Goal: Information Seeking & Learning: Find specific page/section

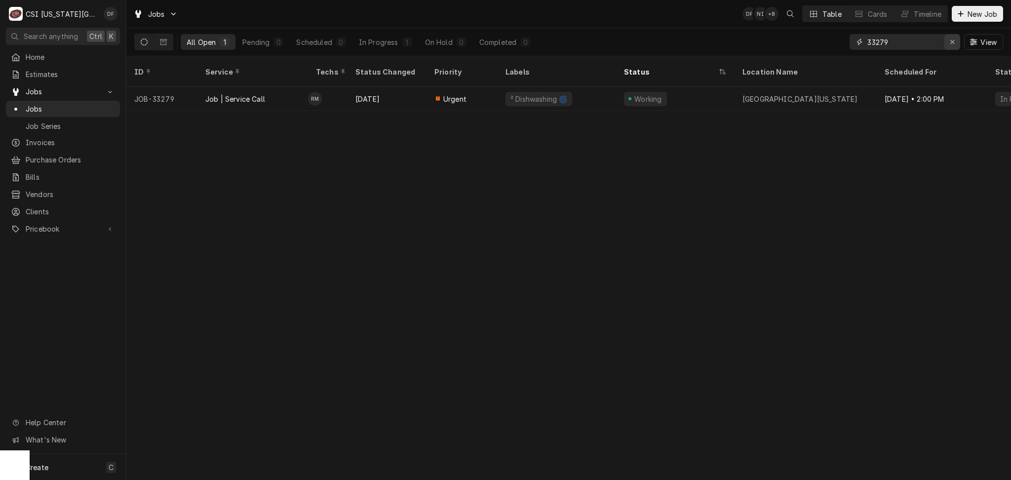
click at [956, 47] on button "Erase input" at bounding box center [953, 42] width 16 height 16
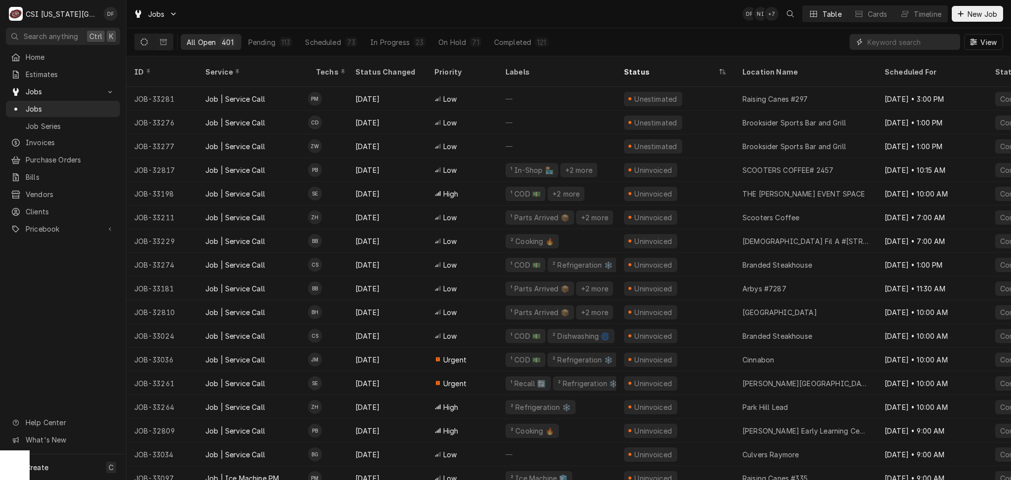
click at [889, 42] on input "Dynamic Content Wrapper" at bounding box center [912, 42] width 88 height 16
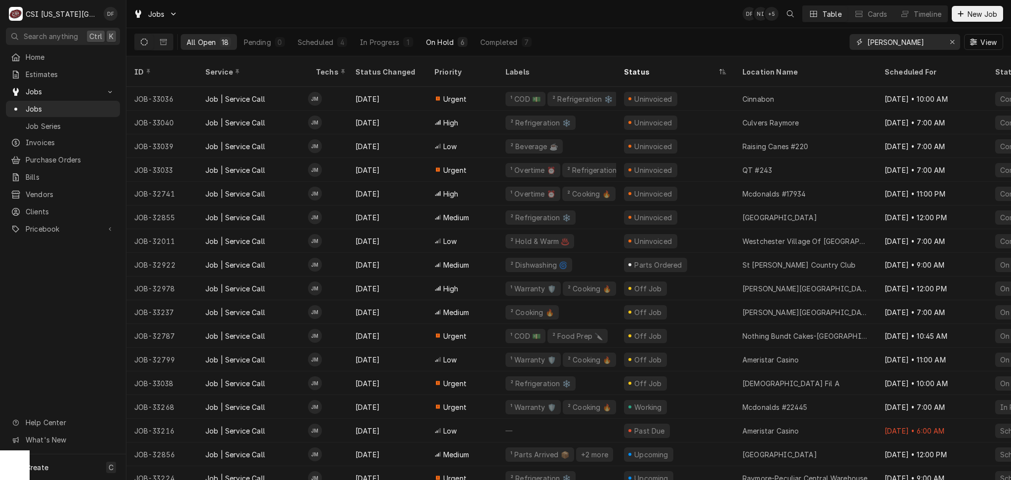
type input "marshall"
click at [438, 39] on div "On Hold" at bounding box center [440, 42] width 28 height 10
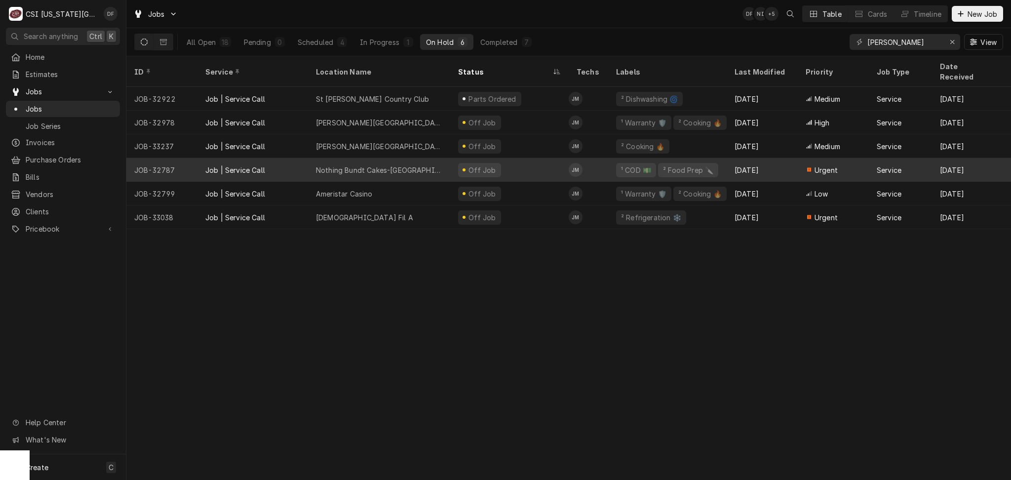
click at [490, 165] on div "Off Job" at bounding box center [482, 170] width 30 height 10
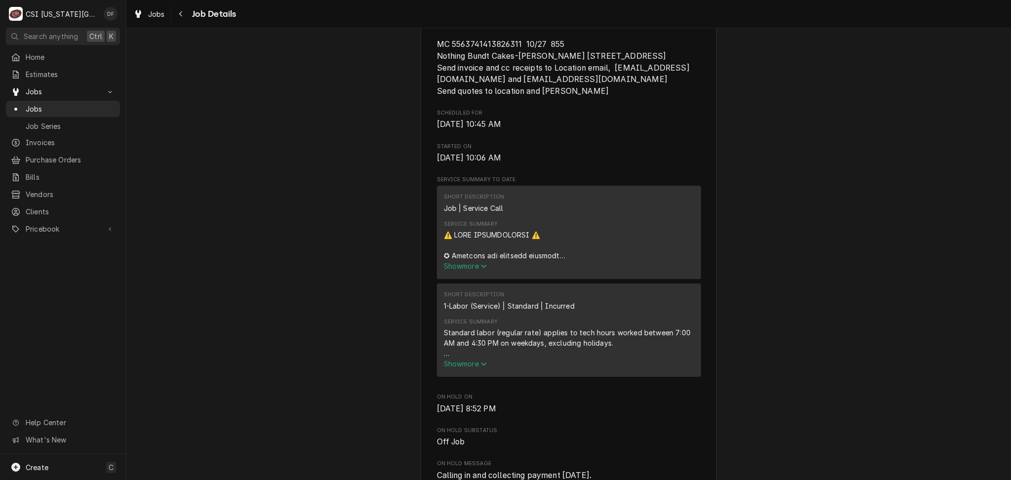
scroll to position [395, 0]
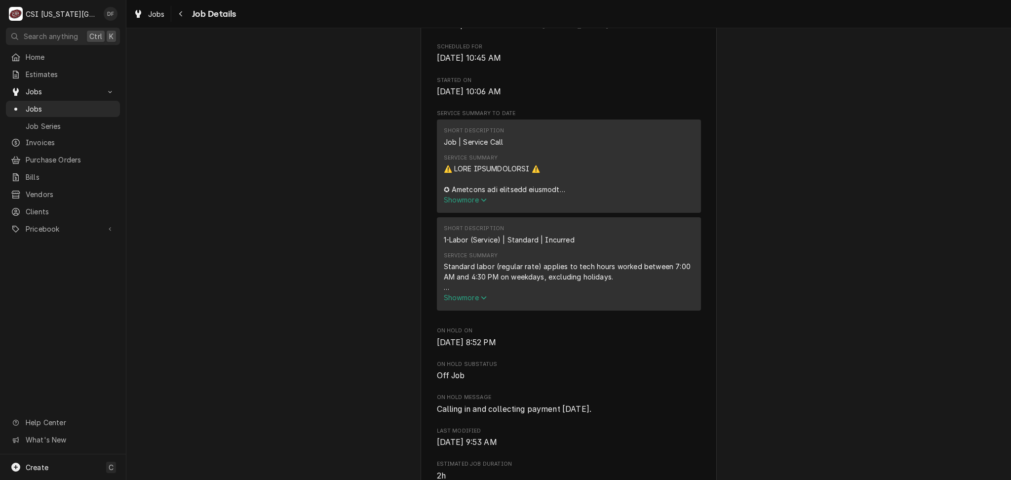
click at [470, 195] on div "Service Summary" at bounding box center [569, 178] width 250 height 31
click at [474, 204] on span "Show more" at bounding box center [465, 200] width 43 height 8
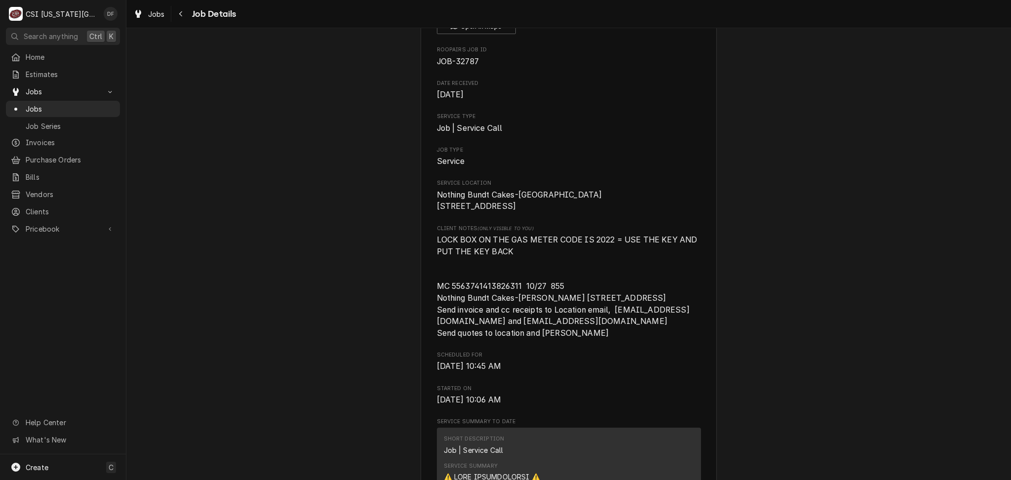
scroll to position [0, 0]
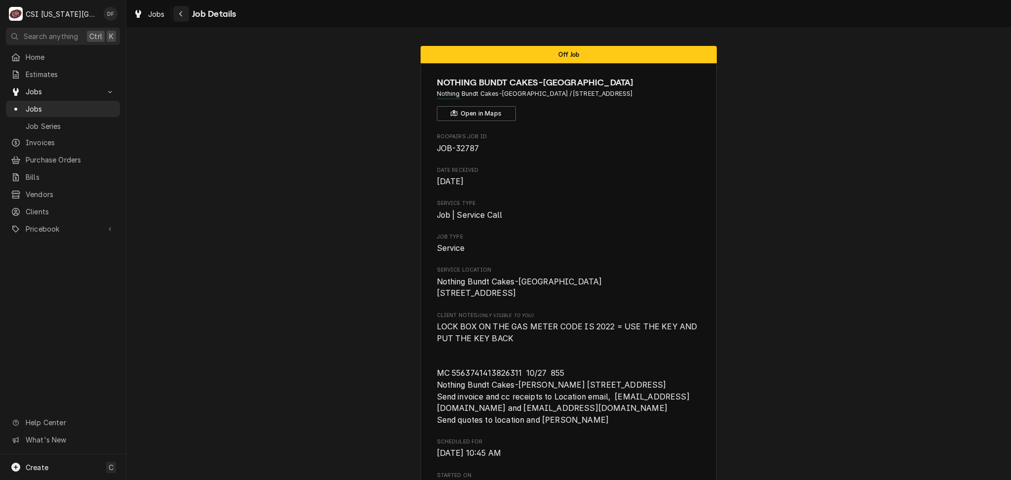
click at [179, 14] on icon "Navigate back" at bounding box center [180, 13] width 3 height 5
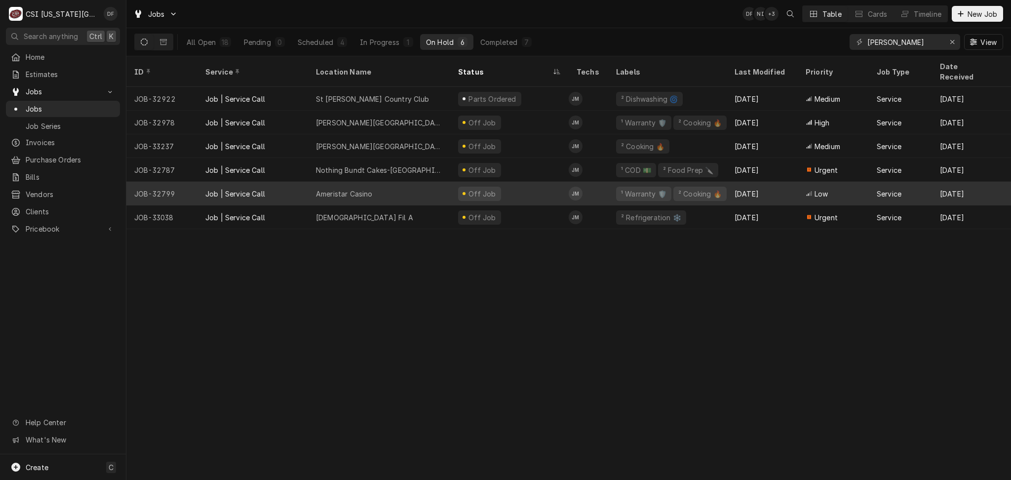
click at [481, 189] on div "Off Job" at bounding box center [482, 194] width 30 height 10
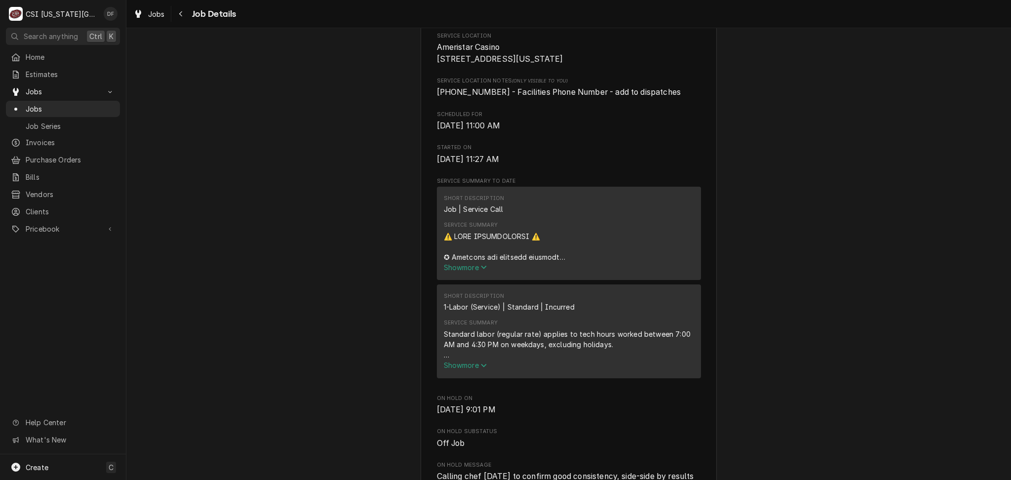
scroll to position [329, 0]
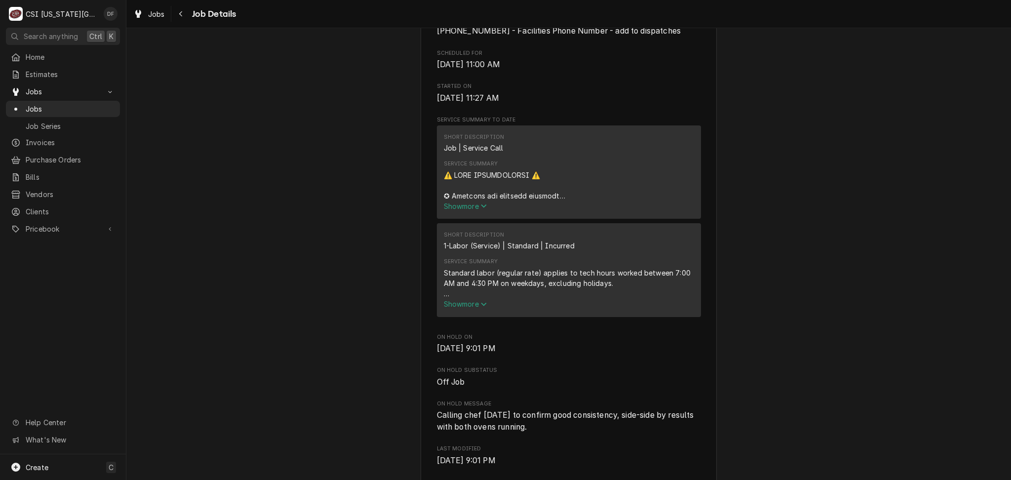
click at [457, 210] on span "Show more" at bounding box center [465, 206] width 43 height 8
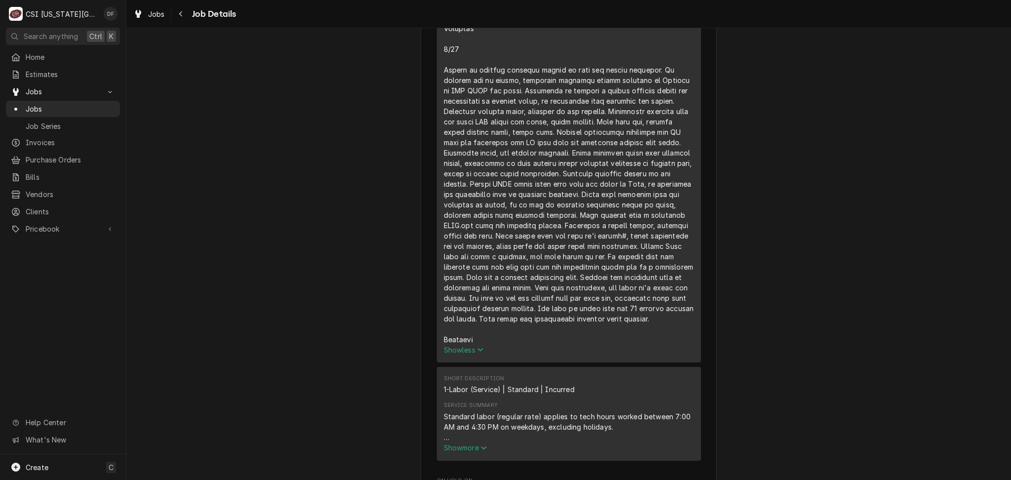
scroll to position [1909, 0]
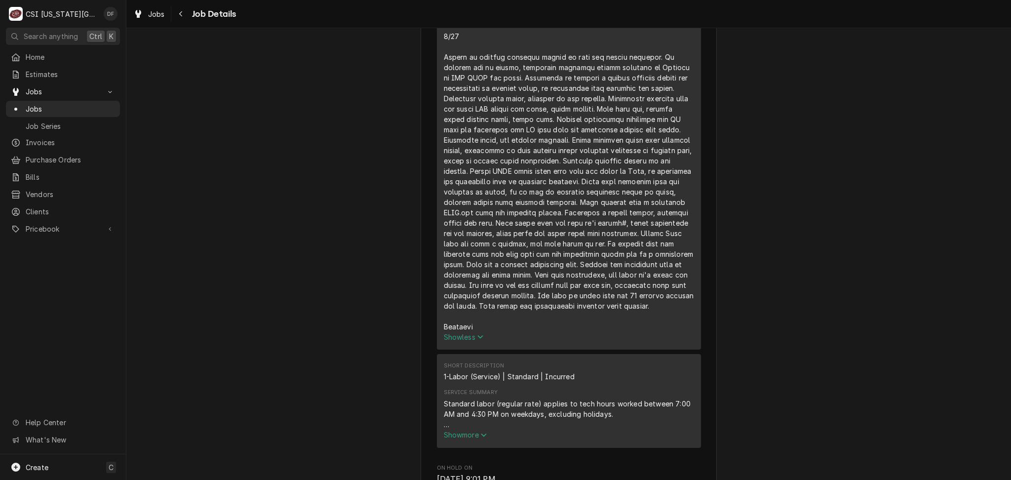
drag, startPoint x: 500, startPoint y: 317, endPoint x: 667, endPoint y: 320, distance: 167.0
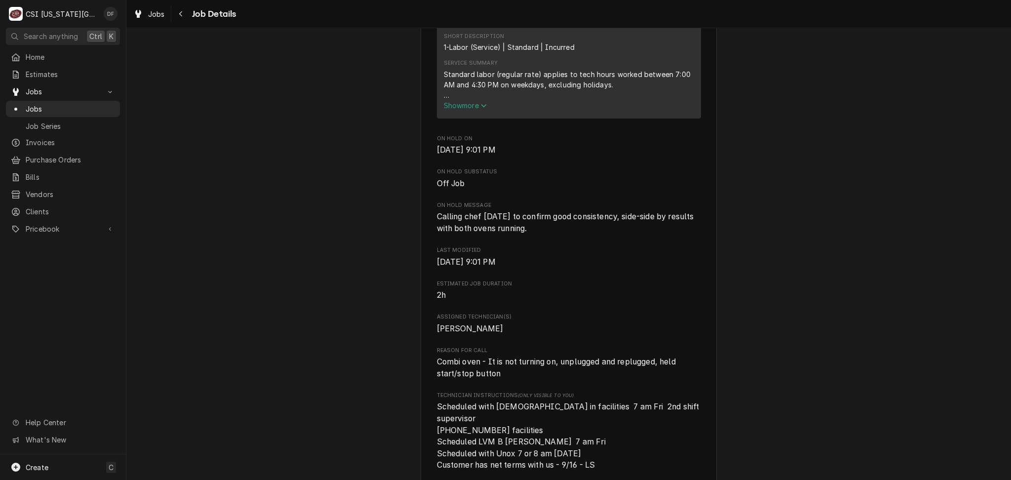
scroll to position [2304, 0]
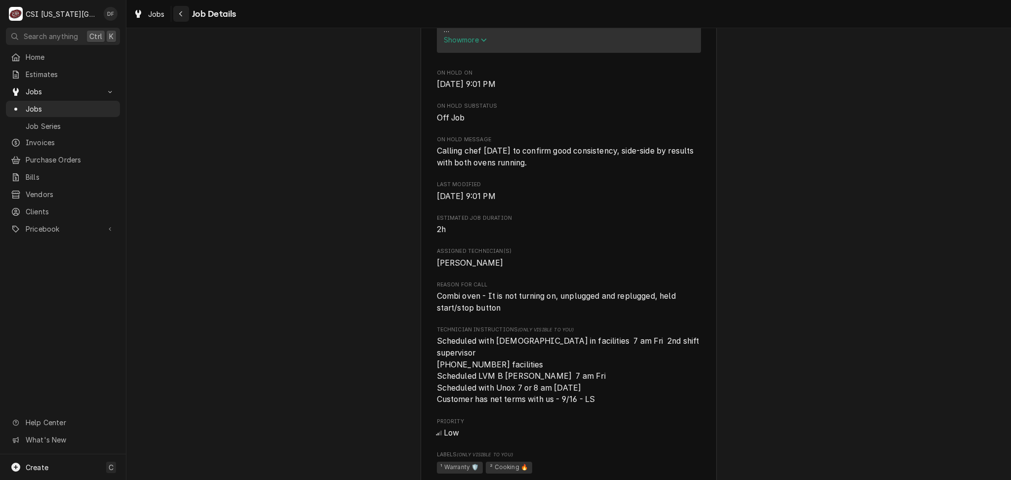
click at [180, 14] on icon "Navigate back" at bounding box center [181, 13] width 4 height 7
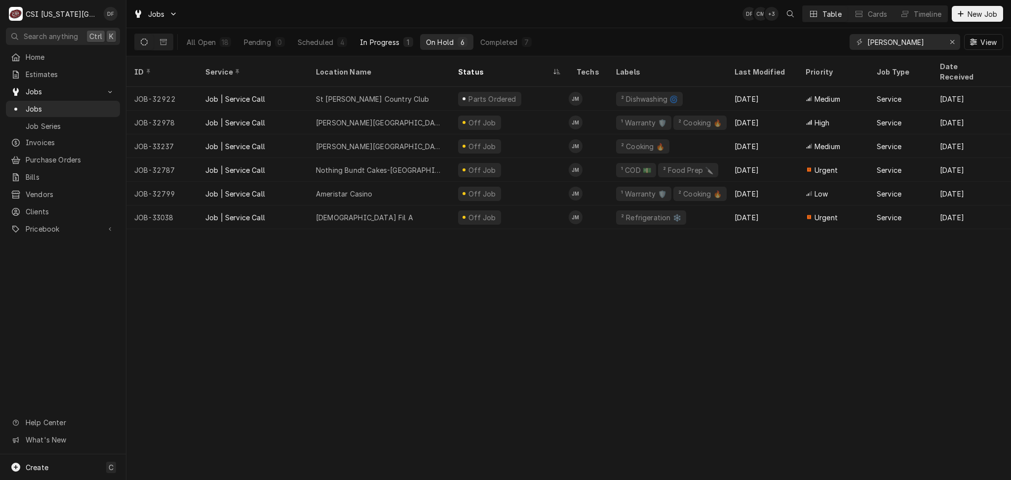
click at [402, 44] on button "In Progress 1" at bounding box center [386, 42] width 65 height 16
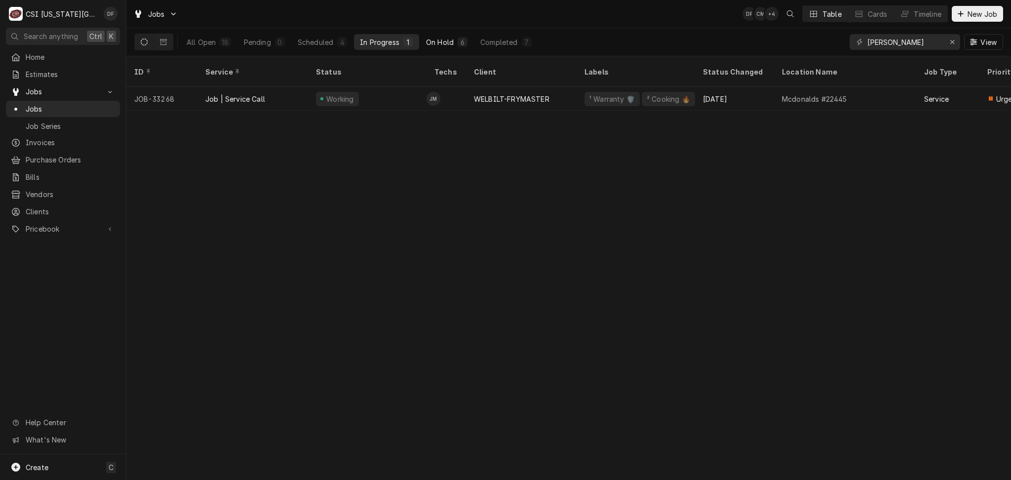
click at [453, 40] on div "On Hold" at bounding box center [440, 42] width 28 height 10
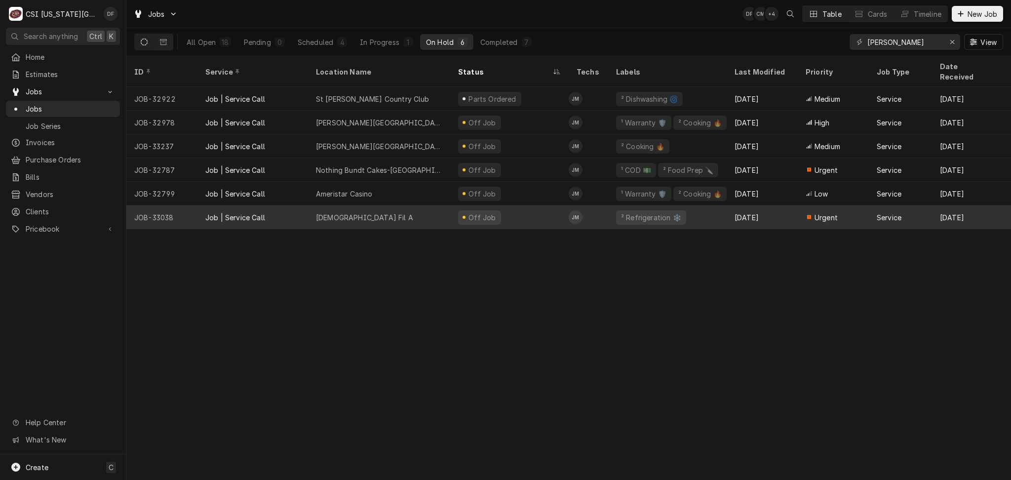
click at [370, 205] on div "[DEMOGRAPHIC_DATA] Fil A" at bounding box center [379, 217] width 142 height 24
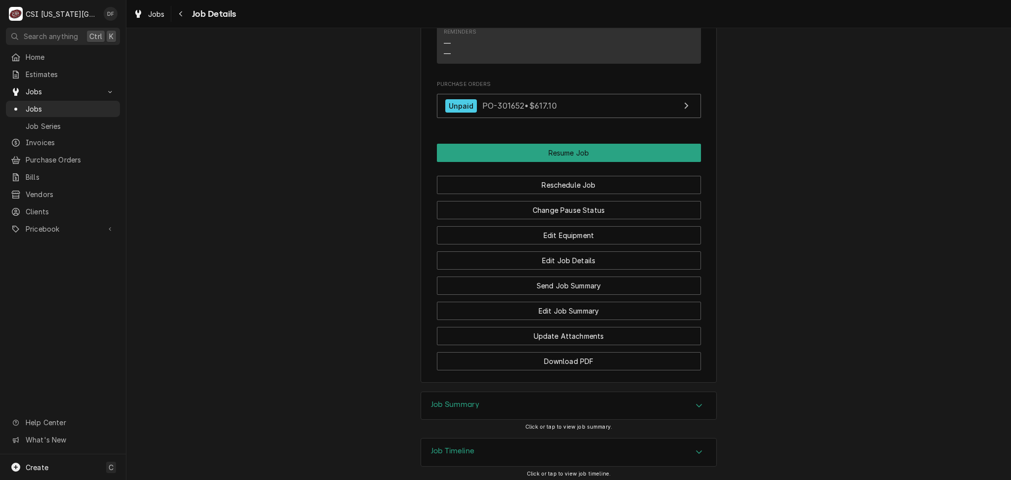
scroll to position [1060, 0]
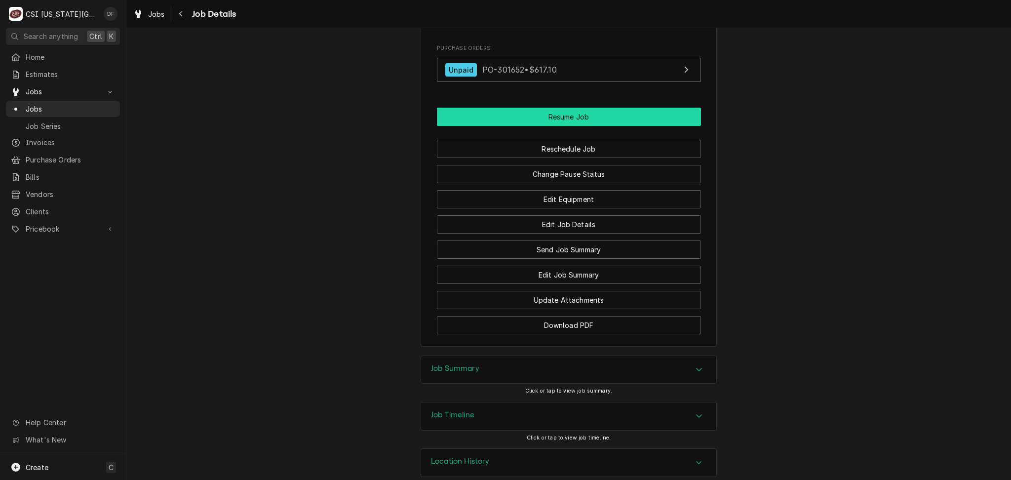
click at [506, 108] on button "Resume Job" at bounding box center [569, 117] width 264 height 18
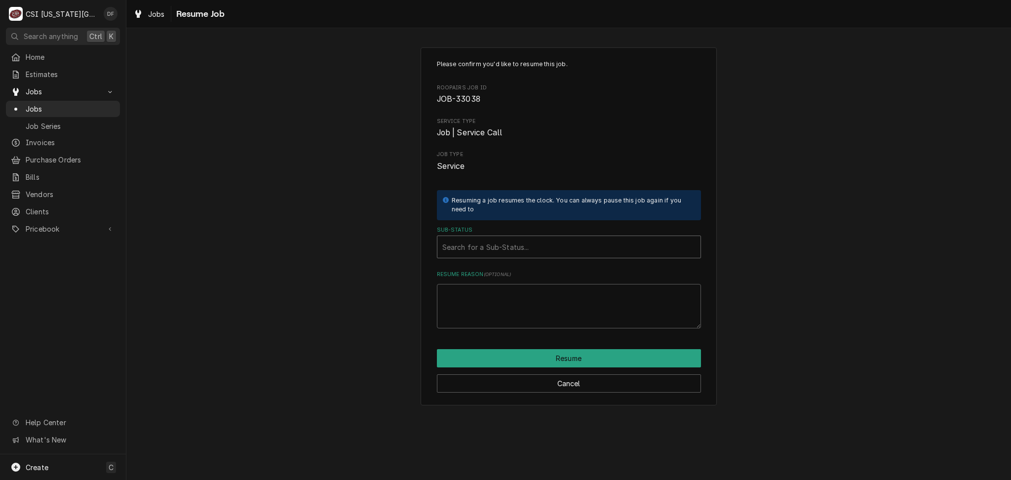
click at [473, 240] on div "Sub-Status" at bounding box center [569, 247] width 253 height 18
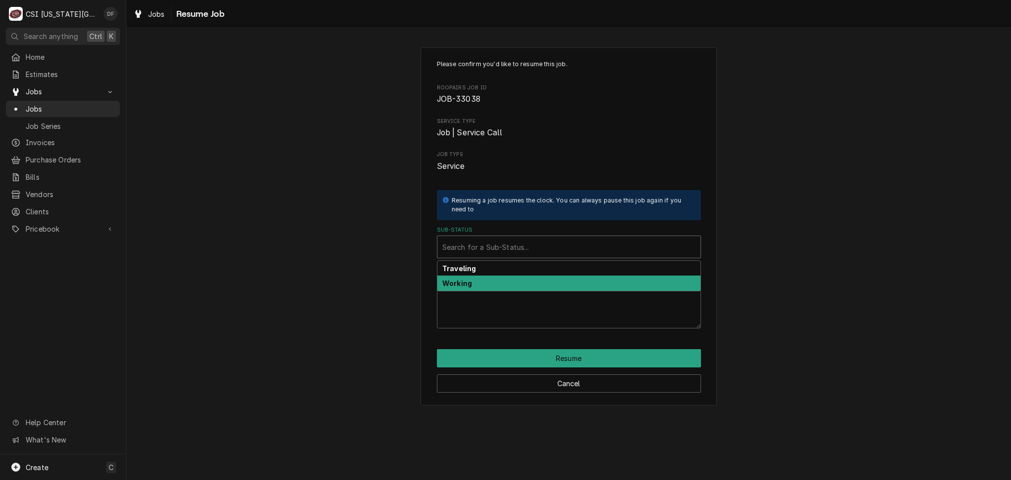
click at [476, 282] on div "Working" at bounding box center [569, 283] width 263 height 15
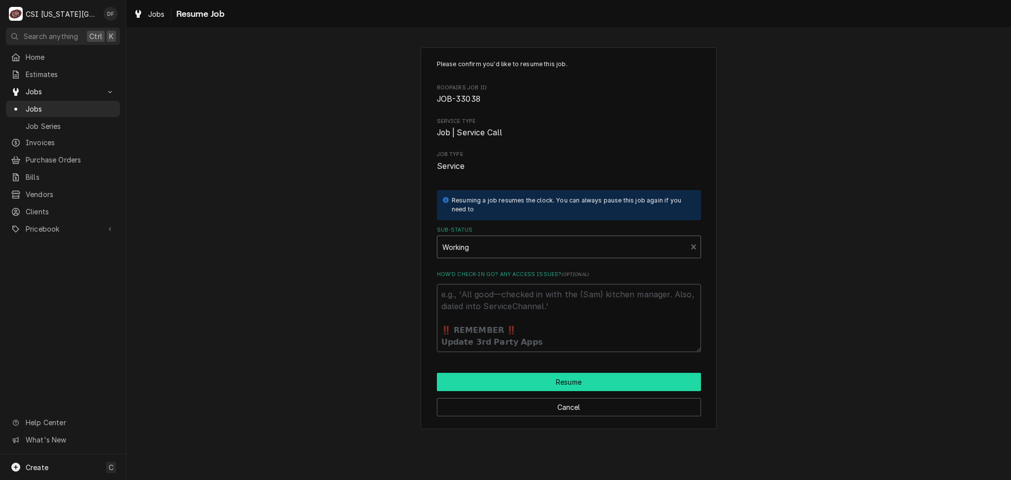
click at [492, 385] on button "Resume" at bounding box center [569, 382] width 264 height 18
type textarea "x"
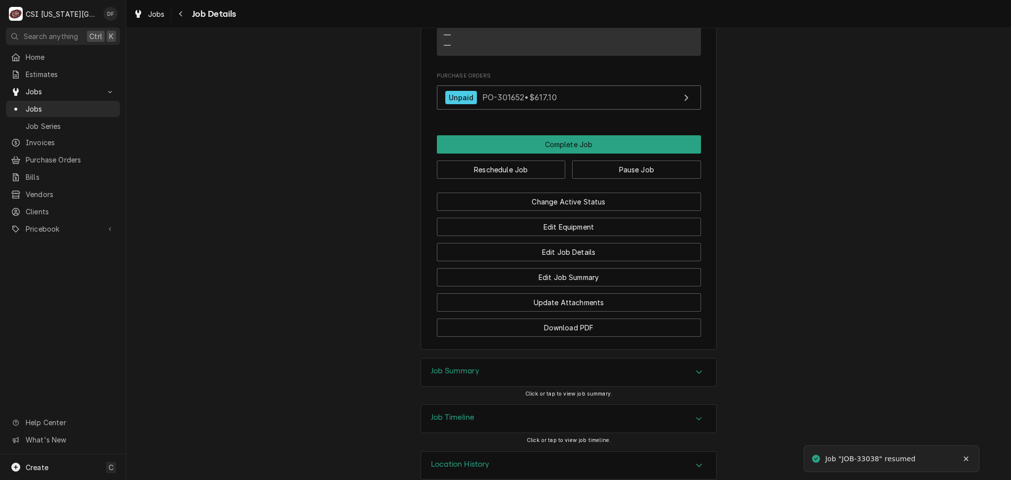
scroll to position [1002, 0]
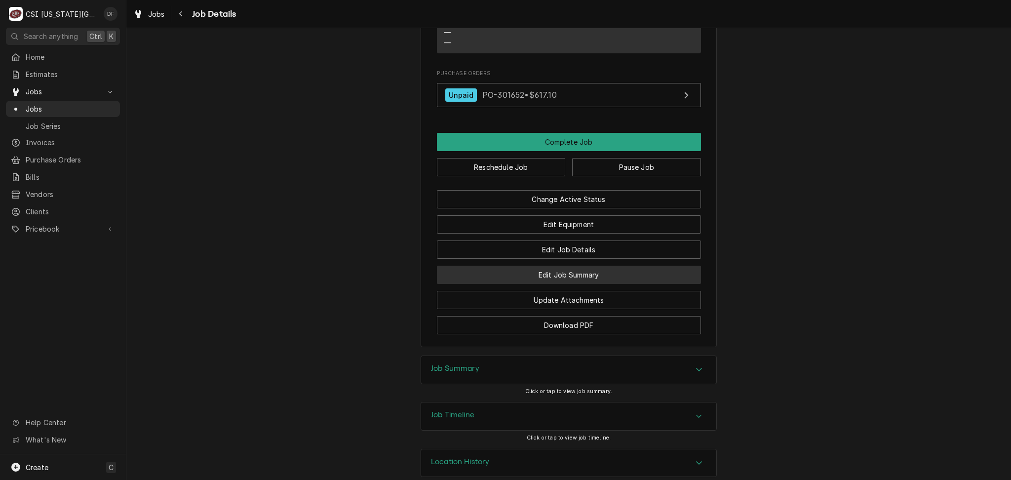
click at [610, 266] on button "Edit Job Summary" at bounding box center [569, 275] width 264 height 18
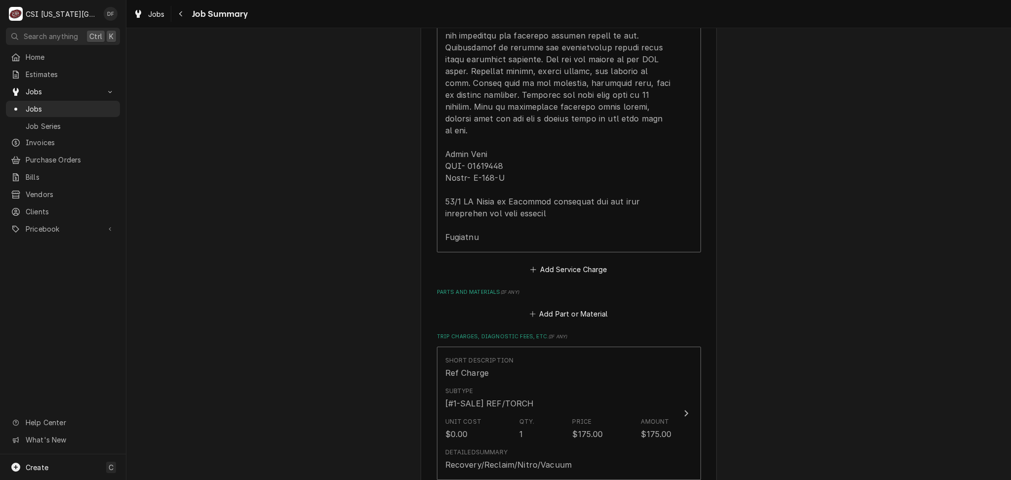
scroll to position [1909, 0]
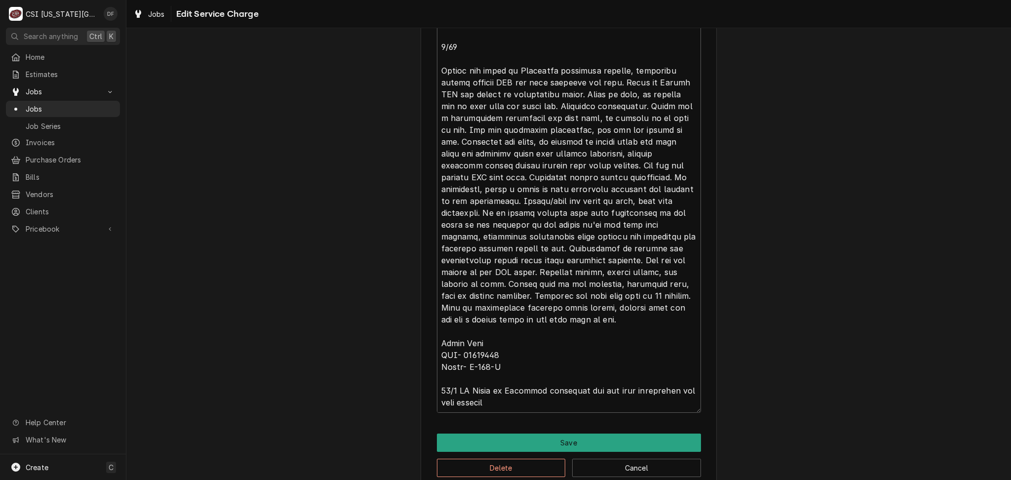
scroll to position [1695, 0]
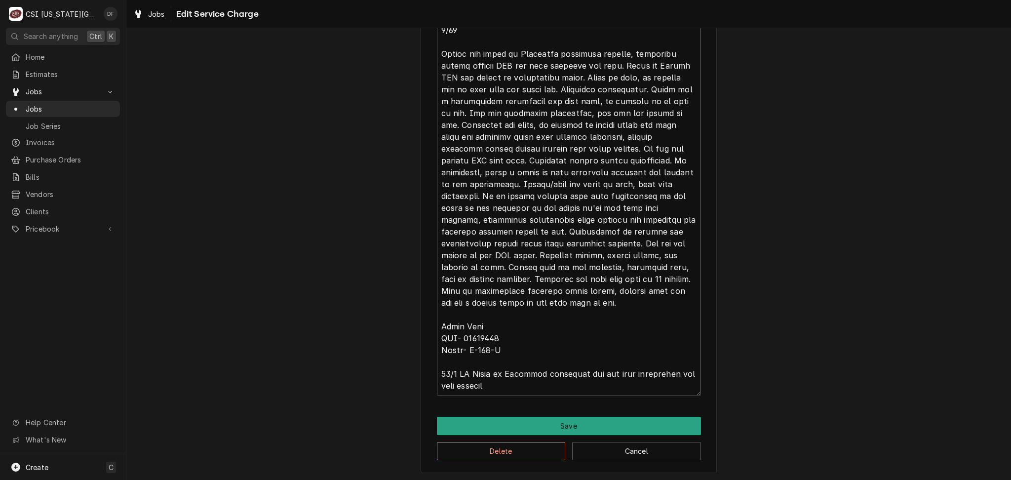
type textarea "x"
type textarea "⚠️ 𝗙𝗢𝗥𝗠 𝗜𝗡𝗦𝗧𝗥𝗨𝗖𝗧𝗜𝗢𝗡𝗦 ⚠️ ✪ 𝗖𝗼𝗺𝗽𝗹𝗲𝘁𝗲 𝗮𝗹𝗹 𝗿𝗲𝗹𝗲𝘃𝗮𝗻𝘁 𝘀𝗲𝗰𝘁𝗶𝗼𝗻𝘀 ✪ 𝗣𝗿𝗼𝘃𝗶𝗱𝗲 𝗱𝗲𝘁𝗮𝗶𝗹𝗲𝗱 𝗮𝗻𝘀…"
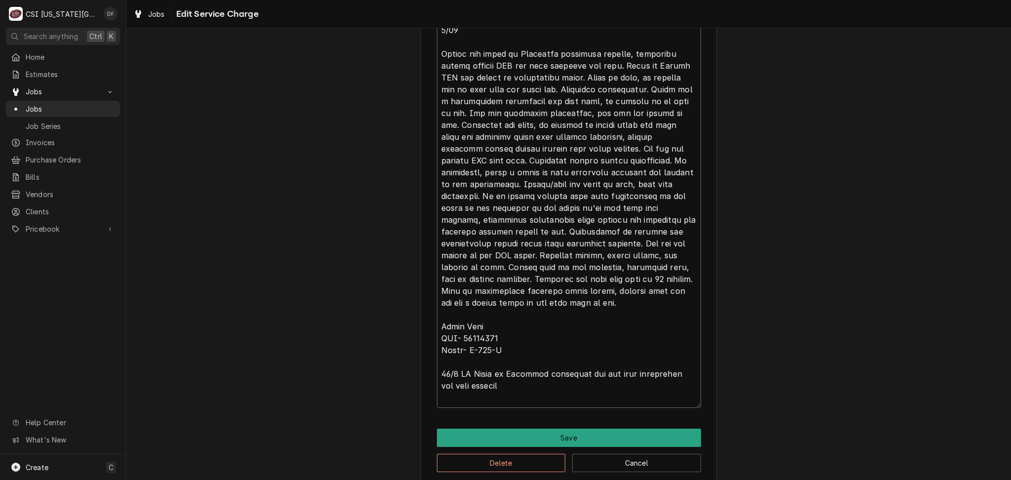
type textarea "x"
type textarea "⚠️ 𝗙𝗢𝗥𝗠 𝗜𝗡𝗦𝗧𝗥𝗨𝗖𝗧𝗜𝗢𝗡𝗦 ⚠️ ✪ 𝗖𝗼𝗺𝗽𝗹𝗲𝘁𝗲 𝗮𝗹𝗹 𝗿𝗲𝗹𝗲𝘃𝗮𝗻𝘁 𝘀𝗲𝗰𝘁𝗶𝗼𝗻𝘀 ✪ 𝗣𝗿𝗼𝘃𝗶𝗱𝗲 𝗱𝗲𝘁𝗮𝗶𝗹𝗲𝗱 𝗮𝗻𝘀…"
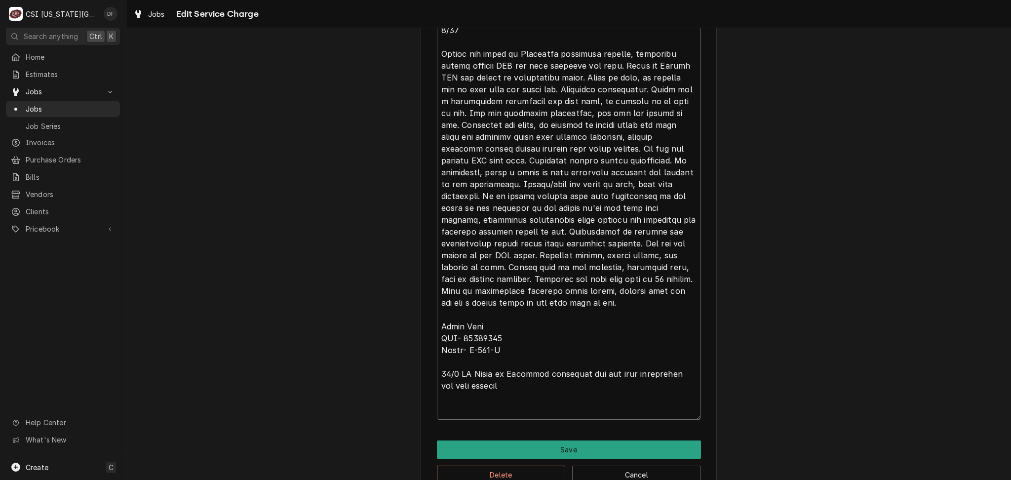
type textarea "x"
type textarea "⚠️ 𝗙𝗢𝗥𝗠 𝗜𝗡𝗦𝗧𝗥𝗨𝗖𝗧𝗜𝗢𝗡𝗦 ⚠️ ✪ 𝗖𝗼𝗺𝗽𝗹𝗲𝘁𝗲 𝗮𝗹𝗹 𝗿𝗲𝗹𝗲𝘃𝗮𝗻𝘁 𝘀𝗲𝗰𝘁𝗶𝗼𝗻𝘀 ✪ 𝗣𝗿𝗼𝘃𝗶𝗱𝗲 𝗱𝗲𝘁𝗮𝗶𝗹𝗲𝗱 𝗮𝗻𝘀…"
type textarea "x"
type textarea "⚠️ 𝗙𝗢𝗥𝗠 𝗜𝗡𝗦𝗧𝗥𝗨𝗖𝗧𝗜𝗢𝗡𝗦 ⚠️ ✪ 𝗖𝗼𝗺𝗽𝗹𝗲𝘁𝗲 𝗮𝗹𝗹 𝗿𝗲𝗹𝗲𝘃𝗮𝗻𝘁 𝘀𝗲𝗰𝘁𝗶𝗼𝗻𝘀 ✪ 𝗣𝗿𝗼𝘃𝗶𝗱𝗲 𝗱𝗲𝘁𝗮𝗶𝗹𝗲𝗱 𝗮𝗻𝘀…"
type textarea "x"
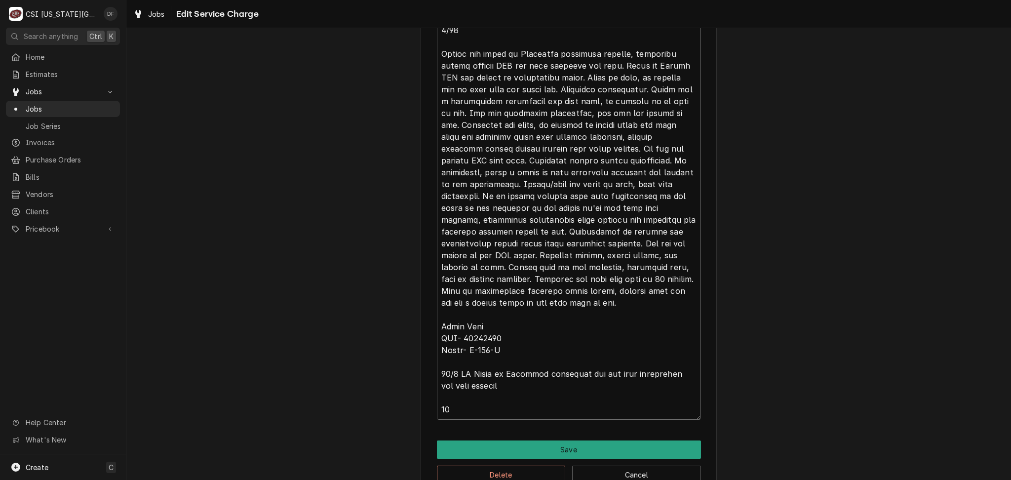
type textarea "⚠️ 𝗙𝗢𝗥𝗠 𝗜𝗡𝗦𝗧𝗥𝗨𝗖𝗧𝗜𝗢𝗡𝗦 ⚠️ ✪ 𝗖𝗼𝗺𝗽𝗹𝗲𝘁𝗲 𝗮𝗹𝗹 𝗿𝗲𝗹𝗲𝘃𝗮𝗻𝘁 𝘀𝗲𝗰𝘁𝗶𝗼𝗻𝘀 ✪ 𝗣𝗿𝗼𝘃𝗶𝗱𝗲 𝗱𝗲𝘁𝗮𝗶𝗹𝗲𝗱 𝗮𝗻𝘀…"
type textarea "x"
type textarea "⚠️ 𝗙𝗢𝗥𝗠 𝗜𝗡𝗦𝗧𝗥𝗨𝗖𝗧𝗜𝗢𝗡𝗦 ⚠️ ✪ 𝗖𝗼𝗺𝗽𝗹𝗲𝘁𝗲 𝗮𝗹𝗹 𝗿𝗲𝗹𝗲𝘃𝗮𝗻𝘁 𝘀𝗲𝗰𝘁𝗶𝗼𝗻𝘀 ✪ 𝗣𝗿𝗼𝘃𝗶𝗱𝗲 𝗱𝗲𝘁𝗮𝗶𝗹𝗲𝗱 𝗮𝗻𝘀…"
type textarea "x"
type textarea "⚠️ 𝗙𝗢𝗥𝗠 𝗜𝗡𝗦𝗧𝗥𝗨𝗖𝗧𝗜𝗢𝗡𝗦 ⚠️ ✪ 𝗖𝗼𝗺𝗽𝗹𝗲𝘁𝗲 𝗮𝗹𝗹 𝗿𝗲𝗹𝗲𝘃𝗮𝗻𝘁 𝘀𝗲𝗰𝘁𝗶𝗼𝗻𝘀 ✪ 𝗣𝗿𝗼𝘃𝗶𝗱𝗲 𝗱𝗲𝘁𝗮𝗶𝗹𝗲𝗱 𝗮𝗻𝘀…"
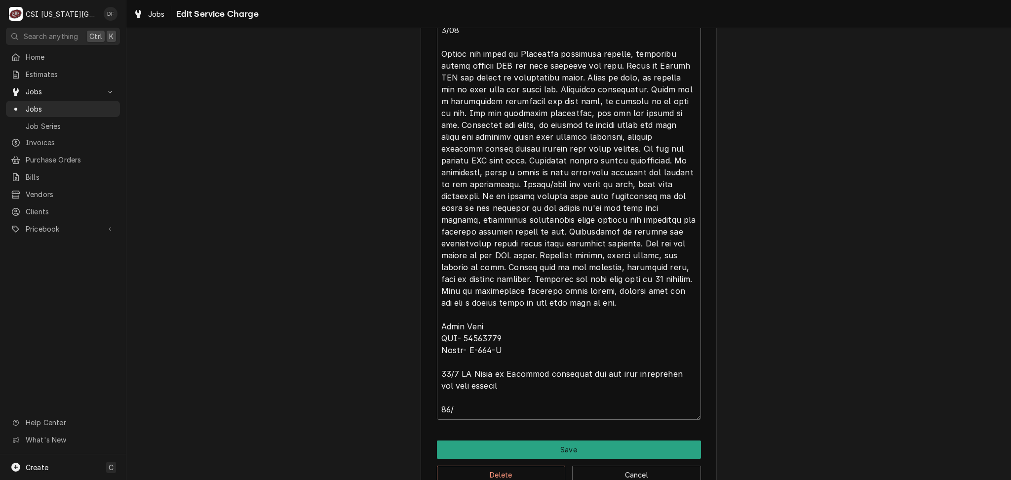
type textarea "x"
type textarea "⚠️ 𝗙𝗢𝗥𝗠 𝗜𝗡𝗦𝗧𝗥𝗨𝗖𝗧𝗜𝗢𝗡𝗦 ⚠️ ✪ 𝗖𝗼𝗺𝗽𝗹𝗲𝘁𝗲 𝗮𝗹𝗹 𝗿𝗲𝗹𝗲𝘃𝗮𝗻𝘁 𝘀𝗲𝗰𝘁𝗶𝗼𝗻𝘀 ✪ 𝗣𝗿𝗼𝘃𝗶𝗱𝗲 𝗱𝗲𝘁𝗮𝗶𝗹𝗲𝗱 𝗮𝗻𝘀…"
type textarea "x"
type textarea "⚠️ 𝗙𝗢𝗥𝗠 𝗜𝗡𝗦𝗧𝗥𝗨𝗖𝗧𝗜𝗢𝗡𝗦 ⚠️ ✪ 𝗖𝗼𝗺𝗽𝗹𝗲𝘁𝗲 𝗮𝗹𝗹 𝗿𝗲𝗹𝗲𝘃𝗮𝗻𝘁 𝘀𝗲𝗰𝘁𝗶𝗼𝗻𝘀 ✪ 𝗣𝗿𝗼𝘃𝗶𝗱𝗲 𝗱𝗲𝘁𝗮𝗶𝗹𝗲𝗱 𝗮𝗻𝘀…"
type textarea "x"
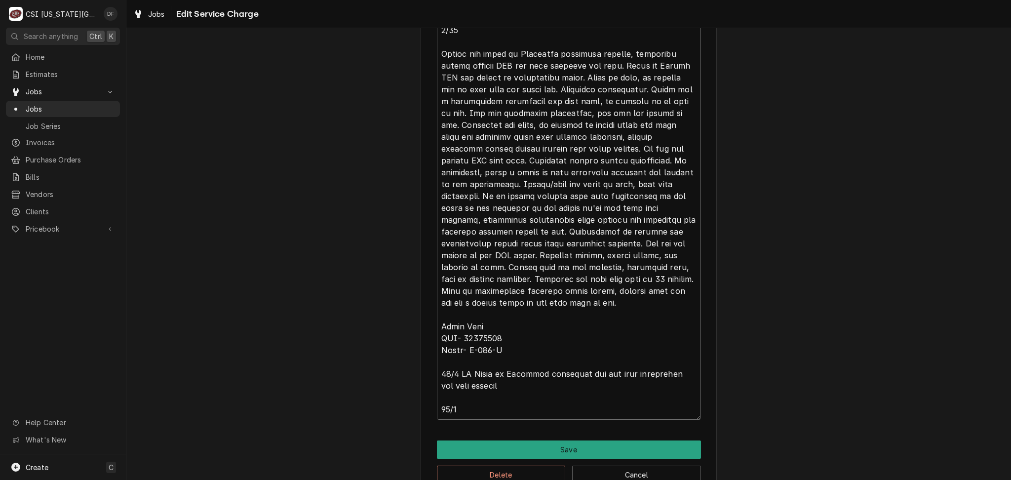
type textarea "⚠️ 𝗙𝗢𝗥𝗠 𝗜𝗡𝗦𝗧𝗥𝗨𝗖𝗧𝗜𝗢𝗡𝗦 ⚠️ ✪ 𝗖𝗼𝗺𝗽𝗹𝗲𝘁𝗲 𝗮𝗹𝗹 𝗿𝗲𝗹𝗲𝘃𝗮𝗻𝘁 𝘀𝗲𝗰𝘁𝗶𝗼𝗻𝘀 ✪ 𝗣𝗿𝗼𝘃𝗶𝗱𝗲 𝗱𝗲𝘁𝗮𝗶𝗹𝗲𝗱 𝗮𝗻𝘀…"
type textarea "x"
type textarea "⚠️ 𝗙𝗢𝗥𝗠 𝗜𝗡𝗦𝗧𝗥𝗨𝗖𝗧𝗜𝗢𝗡𝗦 ⚠️ ✪ 𝗖𝗼𝗺𝗽𝗹𝗲𝘁𝗲 𝗮𝗹𝗹 𝗿𝗲𝗹𝗲𝘃𝗮𝗻𝘁 𝘀𝗲𝗰𝘁𝗶𝗼𝗻𝘀 ✪ 𝗣𝗿𝗼𝘃𝗶𝗱𝗲 𝗱𝗲𝘁𝗮𝗶𝗹𝗲𝗱 𝗮𝗻𝘀…"
type textarea "x"
type textarea "⚠️ 𝗙𝗢𝗥𝗠 𝗜𝗡𝗦𝗧𝗥𝗨𝗖𝗧𝗜𝗢𝗡𝗦 ⚠️ ✪ 𝗖𝗼𝗺𝗽𝗹𝗲𝘁𝗲 𝗮𝗹𝗹 𝗿𝗲𝗹𝗲𝘃𝗮𝗻𝘁 𝘀𝗲𝗰𝘁𝗶𝗼𝗻𝘀 ✪ 𝗣𝗿𝗼𝘃𝗶𝗱𝗲 𝗱𝗲𝘁𝗮𝗶𝗹𝗲𝗱 𝗮𝗻𝘀…"
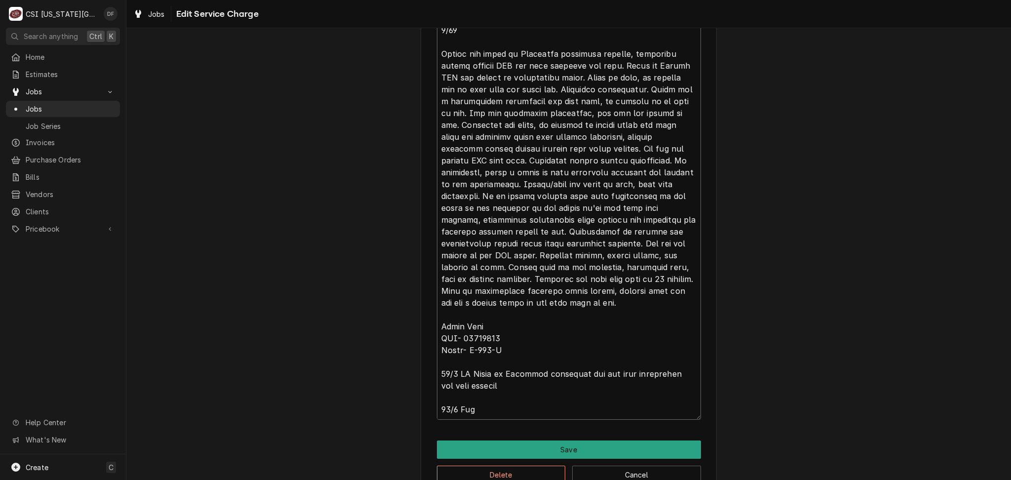
type textarea "x"
type textarea "⚠️ 𝗙𝗢𝗥𝗠 𝗜𝗡𝗦𝗧𝗥𝗨𝗖𝗧𝗜𝗢𝗡𝗦 ⚠️ ✪ 𝗖𝗼𝗺𝗽𝗹𝗲𝘁𝗲 𝗮𝗹𝗹 𝗿𝗲𝗹𝗲𝘃𝗮𝗻𝘁 𝘀𝗲𝗰𝘁𝗶𝗼𝗻𝘀 ✪ 𝗣𝗿𝗼𝘃𝗶𝗱𝗲 𝗱𝗲𝘁𝗮𝗶𝗹𝗲𝗱 𝗮𝗻𝘀…"
type textarea "x"
type textarea "⚠️ 𝗙𝗢𝗥𝗠 𝗜𝗡𝗦𝗧𝗥𝗨𝗖𝗧𝗜𝗢𝗡𝗦 ⚠️ ✪ 𝗖𝗼𝗺𝗽𝗹𝗲𝘁𝗲 𝗮𝗹𝗹 𝗿𝗲𝗹𝗲𝘃𝗮𝗻𝘁 𝘀𝗲𝗰𝘁𝗶𝗼𝗻𝘀 ✪ 𝗣𝗿𝗼𝘃𝗶𝗱𝗲 𝗱𝗲𝘁𝗮𝗶𝗹𝗲𝗱 𝗮𝗻𝘀…"
type textarea "x"
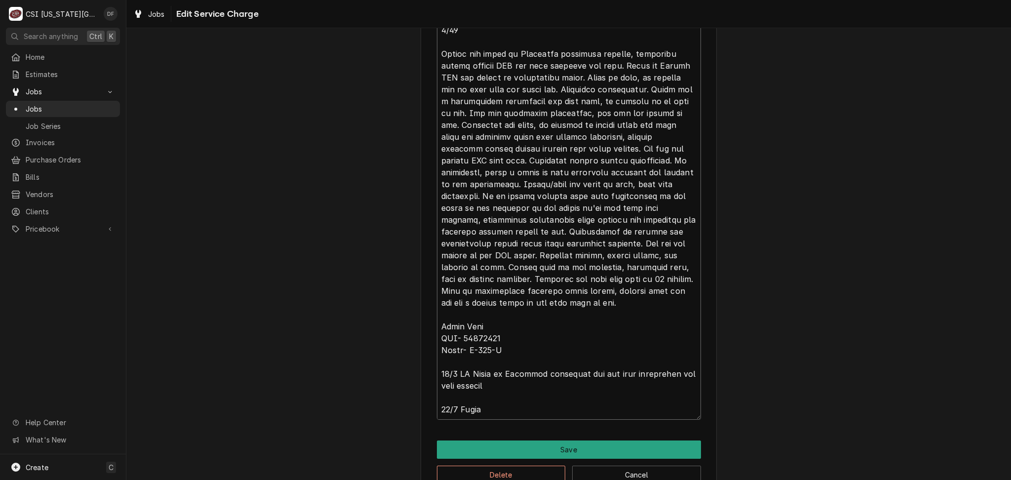
type textarea "⚠️ 𝗙𝗢𝗥𝗠 𝗜𝗡𝗦𝗧𝗥𝗨𝗖𝗧𝗜𝗢𝗡𝗦 ⚠️ ✪ 𝗖𝗼𝗺𝗽𝗹𝗲𝘁𝗲 𝗮𝗹𝗹 𝗿𝗲𝗹𝗲𝘃𝗮𝗻𝘁 𝘀𝗲𝗰𝘁𝗶𝗼𝗻𝘀 ✪ 𝗣𝗿𝗼𝘃𝗶𝗱𝗲 𝗱𝗲𝘁𝗮𝗶𝗹𝗲𝗱 𝗮𝗻𝘀…"
type textarea "x"
type textarea "⚠️ 𝗙𝗢𝗥𝗠 𝗜𝗡𝗦𝗧𝗥𝗨𝗖𝗧𝗜𝗢𝗡𝗦 ⚠️ ✪ 𝗖𝗼𝗺𝗽𝗹𝗲𝘁𝗲 𝗮𝗹𝗹 𝗿𝗲𝗹𝗲𝘃𝗮𝗻𝘁 𝘀𝗲𝗰𝘁𝗶𝗼𝗻𝘀 ✪ 𝗣𝗿𝗼𝘃𝗶𝗱𝗲 𝗱𝗲𝘁𝗮𝗶𝗹𝗲𝗱 𝗮𝗻𝘀…"
type textarea "x"
type textarea "⚠️ 𝗙𝗢𝗥𝗠 𝗜𝗡𝗦𝗧𝗥𝗨𝗖𝗧𝗜𝗢𝗡𝗦 ⚠️ ✪ 𝗖𝗼𝗺𝗽𝗹𝗲𝘁𝗲 𝗮𝗹𝗹 𝗿𝗲𝗹𝗲𝘃𝗮𝗻𝘁 𝘀𝗲𝗰𝘁𝗶𝗼𝗻𝘀 ✪ 𝗣𝗿𝗼𝘃𝗶𝗱𝗲 𝗱𝗲𝘁𝗮𝗶𝗹𝗲𝗱 𝗮𝗻𝘀…"
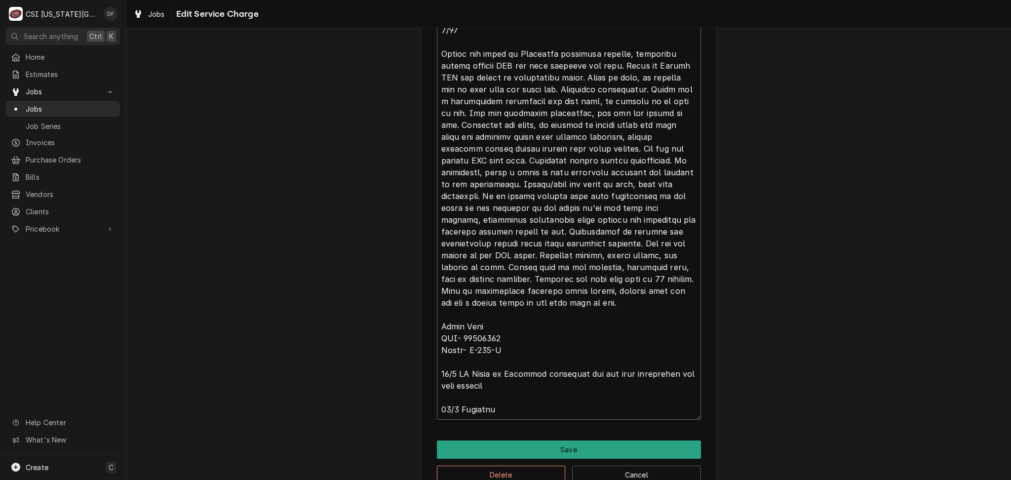
type textarea "x"
type textarea "⚠️ 𝗙𝗢𝗥𝗠 𝗜𝗡𝗦𝗧𝗥𝗨𝗖𝗧𝗜𝗢𝗡𝗦 ⚠️ ✪ 𝗖𝗼𝗺𝗽𝗹𝗲𝘁𝗲 𝗮𝗹𝗹 𝗿𝗲𝗹𝗲𝘃𝗮𝗻𝘁 𝘀𝗲𝗰𝘁𝗶𝗼𝗻𝘀 ✪ 𝗣𝗿𝗼𝘃𝗶𝗱𝗲 𝗱𝗲𝘁𝗮𝗶𝗹𝗲𝗱 𝗮𝗻𝘀…"
type textarea "x"
type textarea "⚠️ 𝗙𝗢𝗥𝗠 𝗜𝗡𝗦𝗧𝗥𝗨𝗖𝗧𝗜𝗢𝗡𝗦 ⚠️ ✪ 𝗖𝗼𝗺𝗽𝗹𝗲𝘁𝗲 𝗮𝗹𝗹 𝗿𝗲𝗹𝗲𝘃𝗮𝗻𝘁 𝘀𝗲𝗰𝘁𝗶𝗼𝗻𝘀 ✪ 𝗣𝗿𝗼𝘃𝗶𝗱𝗲 𝗱𝗲𝘁𝗮𝗶𝗹𝗲𝗱 𝗮𝗻𝘀…"
type textarea "x"
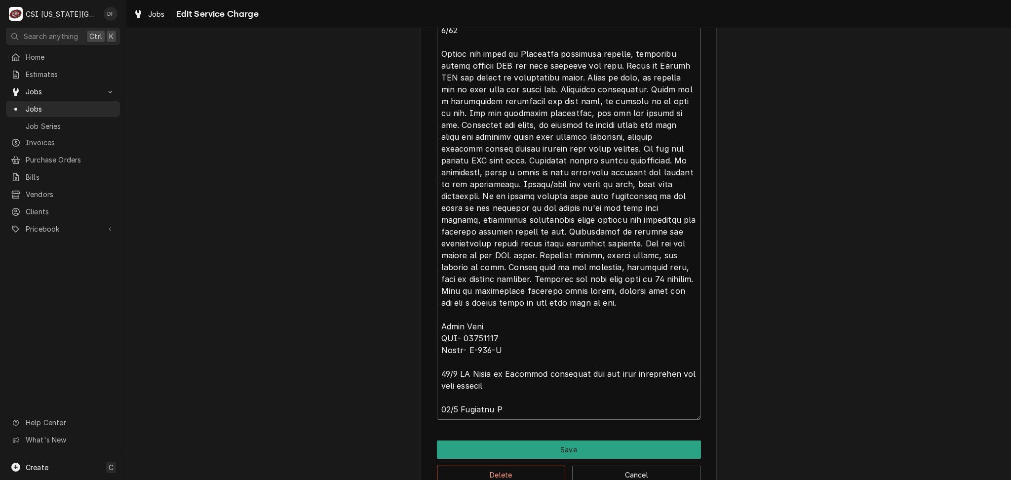
type textarea "⚠️ 𝗙𝗢𝗥𝗠 𝗜𝗡𝗦𝗧𝗥𝗨𝗖𝗧𝗜𝗢𝗡𝗦 ⚠️ ✪ 𝗖𝗼𝗺𝗽𝗹𝗲𝘁𝗲 𝗮𝗹𝗹 𝗿𝗲𝗹𝗲𝘃𝗮𝗻𝘁 𝘀𝗲𝗰𝘁𝗶𝗼𝗻𝘀 ✪ 𝗣𝗿𝗼𝘃𝗶𝗱𝗲 𝗱𝗲𝘁𝗮𝗶𝗹𝗲𝗱 𝗮𝗻𝘀…"
type textarea "x"
type textarea "⚠️ 𝗙𝗢𝗥𝗠 𝗜𝗡𝗦𝗧𝗥𝗨𝗖𝗧𝗜𝗢𝗡𝗦 ⚠️ ✪ 𝗖𝗼𝗺𝗽𝗹𝗲𝘁𝗲 𝗮𝗹𝗹 𝗿𝗲𝗹𝗲𝘃𝗮𝗻𝘁 𝘀𝗲𝗰𝘁𝗶𝗼𝗻𝘀 ✪ 𝗣𝗿𝗼𝘃𝗶𝗱𝗲 𝗱𝗲𝘁𝗮𝗶𝗹𝗲𝗱 𝗮𝗻𝘀…"
type textarea "x"
type textarea "⚠️ 𝗙𝗢𝗥𝗠 𝗜𝗡𝗦𝗧𝗥𝗨𝗖𝗧𝗜𝗢𝗡𝗦 ⚠️ ✪ 𝗖𝗼𝗺𝗽𝗹𝗲𝘁𝗲 𝗮𝗹𝗹 𝗿𝗲𝗹𝗲𝘃𝗮𝗻𝘁 𝘀𝗲𝗰𝘁𝗶𝗼𝗻𝘀 ✪ 𝗣𝗿𝗼𝘃𝗶𝗱𝗲 𝗱𝗲𝘁𝗮𝗶𝗹𝗲𝗱 𝗮𝗻𝘀…"
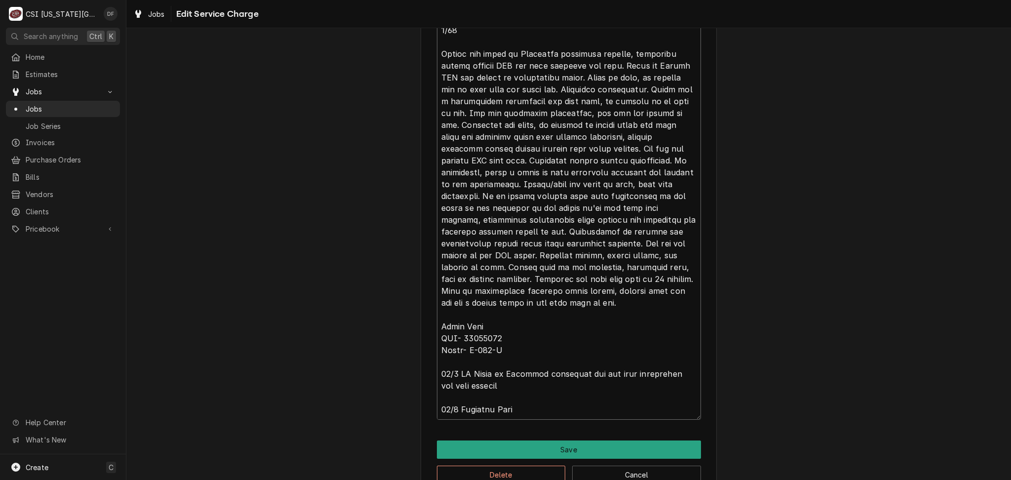
type textarea "x"
type textarea "⚠️ 𝗙𝗢𝗥𝗠 𝗜𝗡𝗦𝗧𝗥𝗨𝗖𝗧𝗜𝗢𝗡𝗦 ⚠️ ✪ 𝗖𝗼𝗺𝗽𝗹𝗲𝘁𝗲 𝗮𝗹𝗹 𝗿𝗲𝗹𝗲𝘃𝗮𝗻𝘁 𝘀𝗲𝗰𝘁𝗶𝗼𝗻𝘀 ✪ 𝗣𝗿𝗼𝘃𝗶𝗱𝗲 𝗱𝗲𝘁𝗮𝗶𝗹𝗲𝗱 𝗮𝗻𝘀…"
type textarea "x"
type textarea "⚠️ 𝗙𝗢𝗥𝗠 𝗜𝗡𝗦𝗧𝗥𝗨𝗖𝗧𝗜𝗢𝗡𝗦 ⚠️ ✪ 𝗖𝗼𝗺𝗽𝗹𝗲𝘁𝗲 𝗮𝗹𝗹 𝗿𝗲𝗹𝗲𝘃𝗮𝗻𝘁 𝘀𝗲𝗰𝘁𝗶𝗼𝗻𝘀 ✪ 𝗣𝗿𝗼𝘃𝗶𝗱𝗲 𝗱𝗲𝘁𝗮𝗶𝗹𝗲𝗱 𝗮𝗻𝘀…"
type textarea "x"
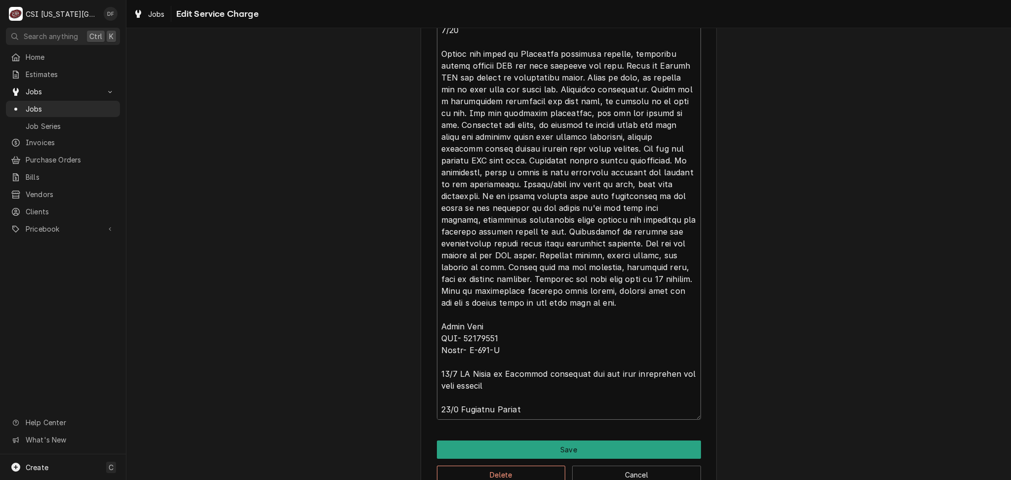
type textarea "⚠️ 𝗙𝗢𝗥𝗠 𝗜𝗡𝗦𝗧𝗥𝗨𝗖𝗧𝗜𝗢𝗡𝗦 ⚠️ ✪ 𝗖𝗼𝗺𝗽𝗹𝗲𝘁𝗲 𝗮𝗹𝗹 𝗿𝗲𝗹𝗲𝘃𝗮𝗻𝘁 𝘀𝗲𝗰𝘁𝗶𝗼𝗻𝘀 ✪ 𝗣𝗿𝗼𝘃𝗶𝗱𝗲 𝗱𝗲𝘁𝗮𝗶𝗹𝗲𝗱 𝗮𝗻𝘀…"
type textarea "x"
type textarea "⚠️ 𝗙𝗢𝗥𝗠 𝗜𝗡𝗦𝗧𝗥𝗨𝗖𝗧𝗜𝗢𝗡𝗦 ⚠️ ✪ 𝗖𝗼𝗺𝗽𝗹𝗲𝘁𝗲 𝗮𝗹𝗹 𝗿𝗲𝗹𝗲𝘃𝗮𝗻𝘁 𝘀𝗲𝗰𝘁𝗶𝗼𝗻𝘀 ✪ 𝗣𝗿𝗼𝘃𝗶𝗱𝗲 𝗱𝗲𝘁𝗮𝗶𝗹𝗲𝗱 𝗮𝗻𝘀…"
type textarea "x"
type textarea "⚠️ 𝗙𝗢𝗥𝗠 𝗜𝗡𝗦𝗧𝗥𝗨𝗖𝗧𝗜𝗢𝗡𝗦 ⚠️ ✪ 𝗖𝗼𝗺𝗽𝗹𝗲𝘁𝗲 𝗮𝗹𝗹 𝗿𝗲𝗹𝗲𝘃𝗮𝗻𝘁 𝘀𝗲𝗰𝘁𝗶𝗼𝗻𝘀 ✪ 𝗣𝗿𝗼𝘃𝗶𝗱𝗲 𝗱𝗲𝘁𝗮𝗶𝗹𝗲𝗱 𝗮𝗻𝘀…"
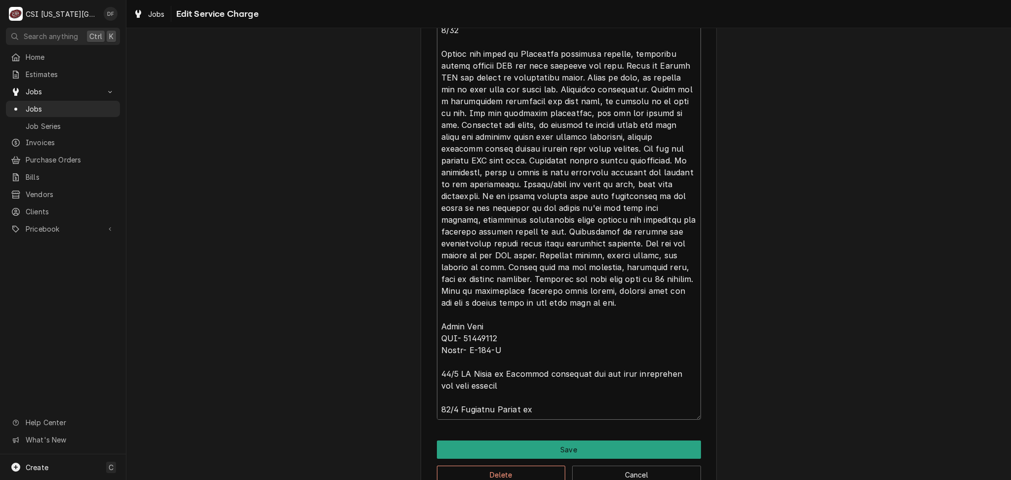
type textarea "x"
type textarea "⚠️ 𝗙𝗢𝗥𝗠 𝗜𝗡𝗦𝗧𝗥𝗨𝗖𝗧𝗜𝗢𝗡𝗦 ⚠️ ✪ 𝗖𝗼𝗺𝗽𝗹𝗲𝘁𝗲 𝗮𝗹𝗹 𝗿𝗲𝗹𝗲𝘃𝗮𝗻𝘁 𝘀𝗲𝗰𝘁𝗶𝗼𝗻𝘀 ✪ 𝗣𝗿𝗼𝘃𝗶𝗱𝗲 𝗱𝗲𝘁𝗮𝗶𝗹𝗲𝗱 𝗮𝗻𝘀…"
type textarea "x"
type textarea "⚠️ 𝗙𝗢𝗥𝗠 𝗜𝗡𝗦𝗧𝗥𝗨𝗖𝗧𝗜𝗢𝗡𝗦 ⚠️ ✪ 𝗖𝗼𝗺𝗽𝗹𝗲𝘁𝗲 𝗮𝗹𝗹 𝗿𝗲𝗹𝗲𝘃𝗮𝗻𝘁 𝘀𝗲𝗰𝘁𝗶𝗼𝗻𝘀 ✪ 𝗣𝗿𝗼𝘃𝗶𝗱𝗲 𝗱𝗲𝘁𝗮𝗶𝗹𝗲𝗱 𝗮𝗻𝘀…"
type textarea "x"
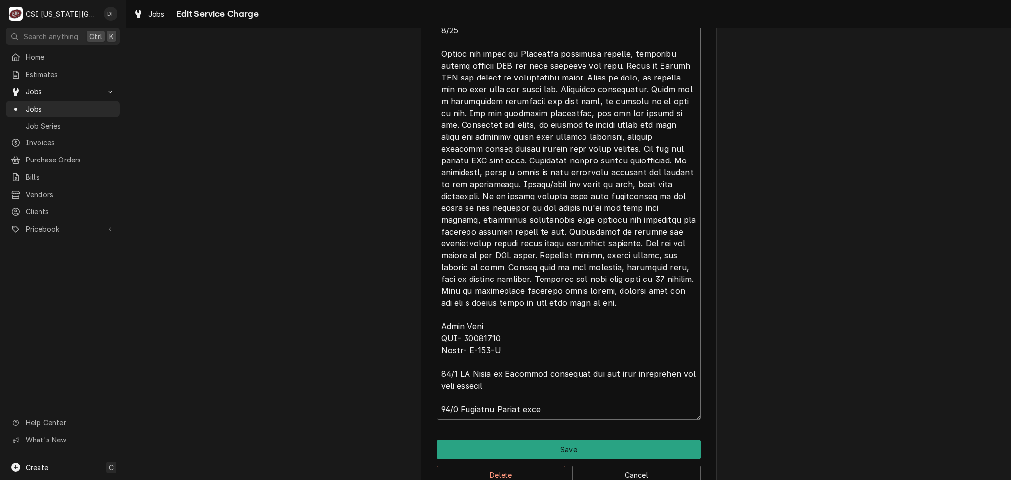
type textarea "⚠️ 𝗙𝗢𝗥𝗠 𝗜𝗡𝗦𝗧𝗥𝗨𝗖𝗧𝗜𝗢𝗡𝗦 ⚠️ ✪ 𝗖𝗼𝗺𝗽𝗹𝗲𝘁𝗲 𝗮𝗹𝗹 𝗿𝗲𝗹𝗲𝘃𝗮𝗻𝘁 𝘀𝗲𝗰𝘁𝗶𝗼𝗻𝘀 ✪ 𝗣𝗿𝗼𝘃𝗶𝗱𝗲 𝗱𝗲𝘁𝗮𝗶𝗹𝗲𝗱 𝗮𝗻𝘀…"
type textarea "x"
type textarea "⚠️ 𝗙𝗢𝗥𝗠 𝗜𝗡𝗦𝗧𝗥𝗨𝗖𝗧𝗜𝗢𝗡𝗦 ⚠️ ✪ 𝗖𝗼𝗺𝗽𝗹𝗲𝘁𝗲 𝗮𝗹𝗹 𝗿𝗲𝗹𝗲𝘃𝗮𝗻𝘁 𝘀𝗲𝗰𝘁𝗶𝗼𝗻𝘀 ✪ 𝗣𝗿𝗼𝘃𝗶𝗱𝗲 𝗱𝗲𝘁𝗮𝗶𝗹𝗲𝗱 𝗮𝗻𝘀…"
type textarea "x"
type textarea "⚠️ 𝗙𝗢𝗥𝗠 𝗜𝗡𝗦𝗧𝗥𝗨𝗖𝗧𝗜𝗢𝗡𝗦 ⚠️ ✪ 𝗖𝗼𝗺𝗽𝗹𝗲𝘁𝗲 𝗮𝗹𝗹 𝗿𝗲𝗹𝗲𝘃𝗮𝗻𝘁 𝘀𝗲𝗰𝘁𝗶𝗼𝗻𝘀 ✪ 𝗣𝗿𝗼𝘃𝗶𝗱𝗲 𝗱𝗲𝘁𝗮𝗶𝗹𝗲𝗱 𝗮𝗻𝘀…"
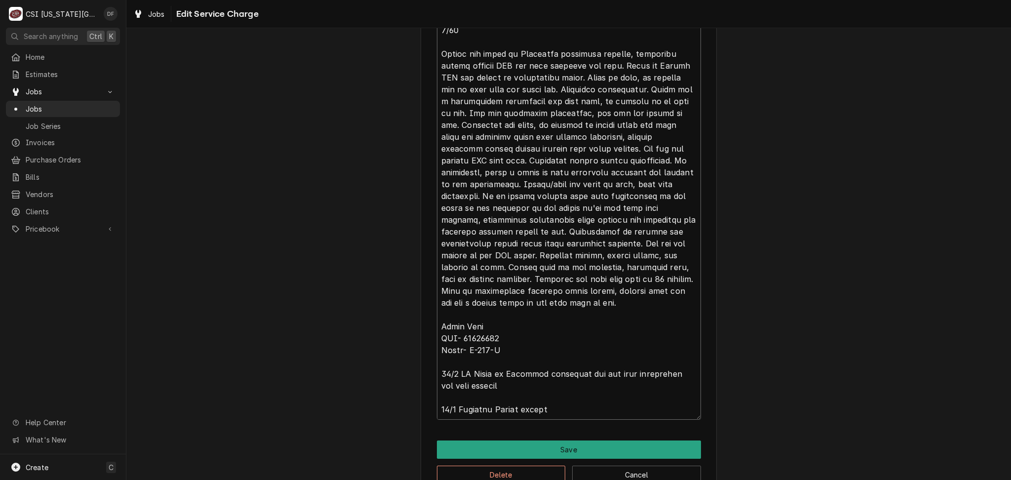
type textarea "x"
type textarea "⚠️ 𝗙𝗢𝗥𝗠 𝗜𝗡𝗦𝗧𝗥𝗨𝗖𝗧𝗜𝗢𝗡𝗦 ⚠️ ✪ 𝗖𝗼𝗺𝗽𝗹𝗲𝘁𝗲 𝗮𝗹𝗹 𝗿𝗲𝗹𝗲𝘃𝗮𝗻𝘁 𝘀𝗲𝗰𝘁𝗶𝗼𝗻𝘀 ✪ 𝗣𝗿𝗼𝘃𝗶𝗱𝗲 𝗱𝗲𝘁𝗮𝗶𝗹𝗲𝗱 𝗮𝗻𝘀…"
type textarea "x"
type textarea "⚠️ 𝗙𝗢𝗥𝗠 𝗜𝗡𝗦𝗧𝗥𝗨𝗖𝗧𝗜𝗢𝗡𝗦 ⚠️ ✪ 𝗖𝗼𝗺𝗽𝗹𝗲𝘁𝗲 𝗮𝗹𝗹 𝗿𝗲𝗹𝗲𝘃𝗮𝗻𝘁 𝘀𝗲𝗰𝘁𝗶𝗼𝗻𝘀 ✪ 𝗣𝗿𝗼𝘃𝗶𝗱𝗲 𝗱𝗲𝘁𝗮𝗶𝗹𝗲𝗱 𝗮𝗻𝘀…"
type textarea "x"
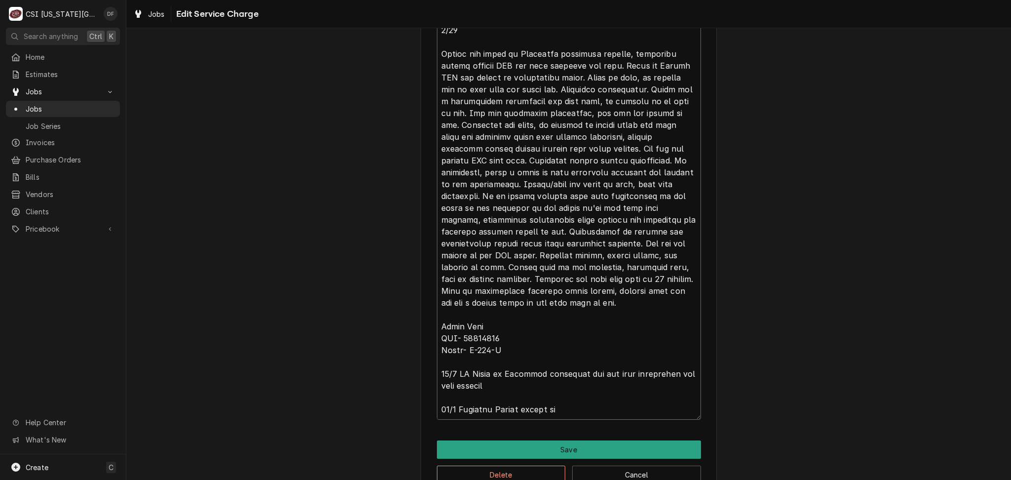
type textarea "⚠️ 𝗙𝗢𝗥𝗠 𝗜𝗡𝗦𝗧𝗥𝗨𝗖𝗧𝗜𝗢𝗡𝗦 ⚠️ ✪ 𝗖𝗼𝗺𝗽𝗹𝗲𝘁𝗲 𝗮𝗹𝗹 𝗿𝗲𝗹𝗲𝘃𝗮𝗻𝘁 𝘀𝗲𝗰𝘁𝗶𝗼𝗻𝘀 ✪ 𝗣𝗿𝗼𝘃𝗶𝗱𝗲 𝗱𝗲𝘁𝗮𝗶𝗹𝗲𝗱 𝗮𝗻𝘀…"
type textarea "x"
type textarea "⚠️ 𝗙𝗢𝗥𝗠 𝗜𝗡𝗦𝗧𝗥𝗨𝗖𝗧𝗜𝗢𝗡𝗦 ⚠️ ✪ 𝗖𝗼𝗺𝗽𝗹𝗲𝘁𝗲 𝗮𝗹𝗹 𝗿𝗲𝗹𝗲𝘃𝗮𝗻𝘁 𝘀𝗲𝗰𝘁𝗶𝗼𝗻𝘀 ✪ 𝗣𝗿𝗼𝘃𝗶𝗱𝗲 𝗱𝗲𝘁𝗮𝗶𝗹𝗲𝗱 𝗮𝗻𝘀…"
type textarea "x"
type textarea "⚠️ 𝗙𝗢𝗥𝗠 𝗜𝗡𝗦𝗧𝗥𝗨𝗖𝗧𝗜𝗢𝗡𝗦 ⚠️ ✪ 𝗖𝗼𝗺𝗽𝗹𝗲𝘁𝗲 𝗮𝗹𝗹 𝗿𝗲𝗹𝗲𝘃𝗮𝗻𝘁 𝘀𝗲𝗰𝘁𝗶𝗼𝗻𝘀 ✪ 𝗣𝗿𝗼𝘃𝗶𝗱𝗲 𝗱𝗲𝘁𝗮𝗶𝗹𝗲𝗱 𝗮𝗻𝘀…"
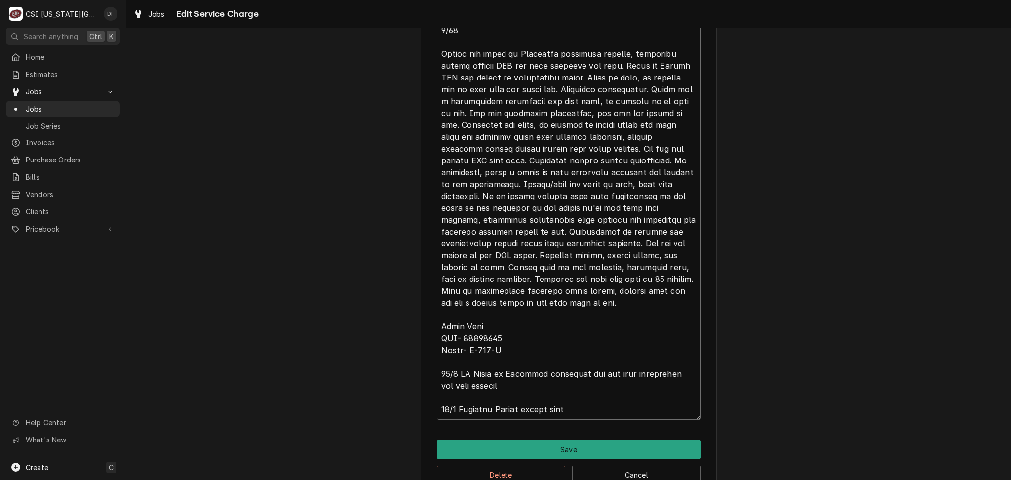
type textarea "x"
type textarea "⚠️ 𝗙𝗢𝗥𝗠 𝗜𝗡𝗦𝗧𝗥𝗨𝗖𝗧𝗜𝗢𝗡𝗦 ⚠️ ✪ 𝗖𝗼𝗺𝗽𝗹𝗲𝘁𝗲 𝗮𝗹𝗹 𝗿𝗲𝗹𝗲𝘃𝗮𝗻𝘁 𝘀𝗲𝗰𝘁𝗶𝗼𝗻𝘀 ✪ 𝗣𝗿𝗼𝘃𝗶𝗱𝗲 𝗱𝗲𝘁𝗮𝗶𝗹𝗲𝗱 𝗮𝗻𝘀…"
type textarea "x"
type textarea "⚠️ 𝗙𝗢𝗥𝗠 𝗜𝗡𝗦𝗧𝗥𝗨𝗖𝗧𝗜𝗢𝗡𝗦 ⚠️ ✪ 𝗖𝗼𝗺𝗽𝗹𝗲𝘁𝗲 𝗮𝗹𝗹 𝗿𝗲𝗹𝗲𝘃𝗮𝗻𝘁 𝘀𝗲𝗰𝘁𝗶𝗼𝗻𝘀 ✪ 𝗣𝗿𝗼𝘃𝗶𝗱𝗲 𝗱𝗲𝘁𝗮𝗶𝗹𝗲𝗱 𝗮𝗻𝘀…"
type textarea "x"
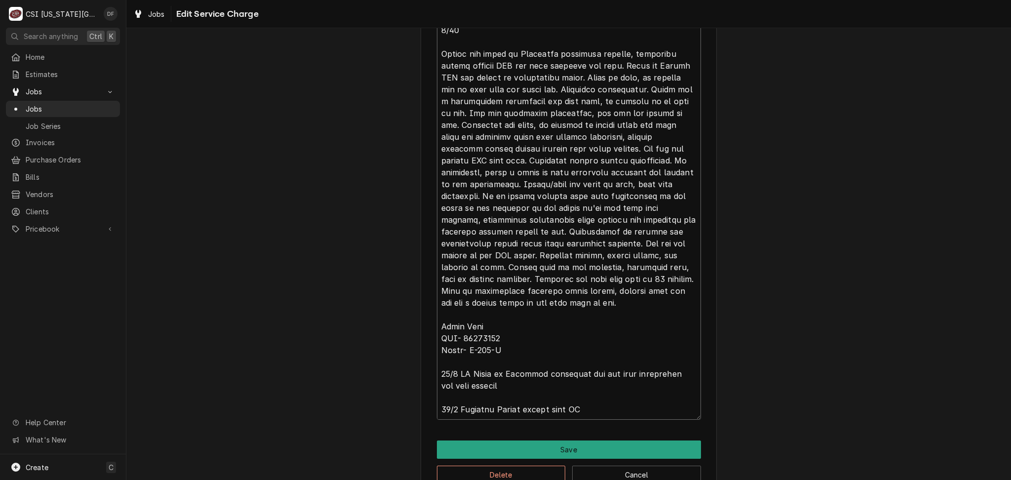
type textarea "⚠️ 𝗙𝗢𝗥𝗠 𝗜𝗡𝗦𝗧𝗥𝗨𝗖𝗧𝗜𝗢𝗡𝗦 ⚠️ ✪ 𝗖𝗼𝗺𝗽𝗹𝗲𝘁𝗲 𝗮𝗹𝗹 𝗿𝗲𝗹𝗲𝘃𝗮𝗻𝘁 𝘀𝗲𝗰𝘁𝗶𝗼𝗻𝘀 ✪ 𝗣𝗿𝗼𝘃𝗶𝗱𝗲 𝗱𝗲𝘁𝗮𝗶𝗹𝗲𝗱 𝗮𝗻𝘀…"
type textarea "x"
type textarea "⚠️ 𝗙𝗢𝗥𝗠 𝗜𝗡𝗦𝗧𝗥𝗨𝗖𝗧𝗜𝗢𝗡𝗦 ⚠️ ✪ 𝗖𝗼𝗺𝗽𝗹𝗲𝘁𝗲 𝗮𝗹𝗹 𝗿𝗲𝗹𝗲𝘃𝗮𝗻𝘁 𝘀𝗲𝗰𝘁𝗶𝗼𝗻𝘀 ✪ 𝗣𝗿𝗼𝘃𝗶𝗱𝗲 𝗱𝗲𝘁𝗮𝗶𝗹𝗲𝗱 𝗮𝗻𝘀…"
type textarea "x"
type textarea "⚠️ 𝗙𝗢𝗥𝗠 𝗜𝗡𝗦𝗧𝗥𝗨𝗖𝗧𝗜𝗢𝗡𝗦 ⚠️ ✪ 𝗖𝗼𝗺𝗽𝗹𝗲𝘁𝗲 𝗮𝗹𝗹 𝗿𝗲𝗹𝗲𝘃𝗮𝗻𝘁 𝘀𝗲𝗰𝘁𝗶𝗼𝗻𝘀 ✪ 𝗣𝗿𝗼𝘃𝗶𝗱𝗲 𝗱𝗲𝘁𝗮𝗶𝗹𝗲𝗱 𝗮𝗻𝘀…"
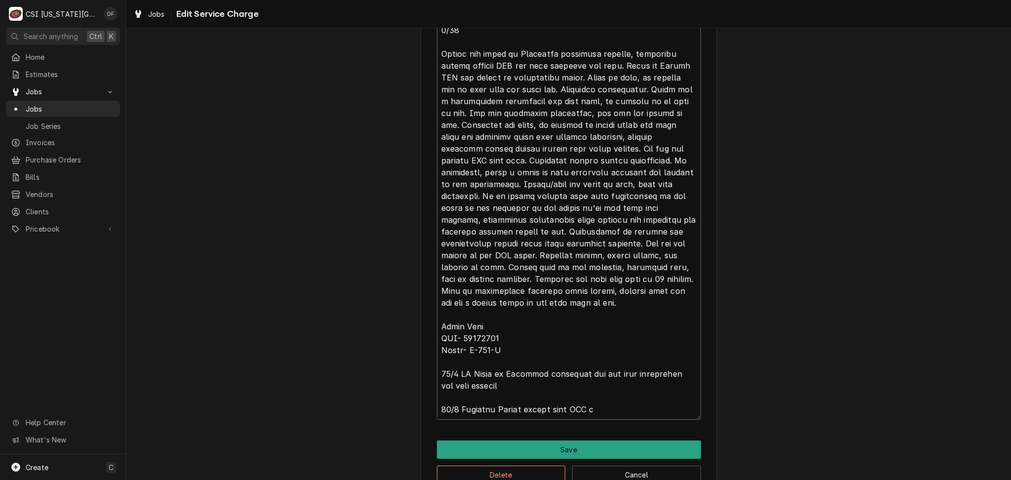
type textarea "x"
type textarea "⚠️ 𝗙𝗢𝗥𝗠 𝗜𝗡𝗦𝗧𝗥𝗨𝗖𝗧𝗜𝗢𝗡𝗦 ⚠️ ✪ 𝗖𝗼𝗺𝗽𝗹𝗲𝘁𝗲 𝗮𝗹𝗹 𝗿𝗲𝗹𝗲𝘃𝗮𝗻𝘁 𝘀𝗲𝗰𝘁𝗶𝗼𝗻𝘀 ✪ 𝗣𝗿𝗼𝘃𝗶𝗱𝗲 𝗱𝗲𝘁𝗮𝗶𝗹𝗲𝗱 𝗮𝗻𝘀…"
type textarea "x"
type textarea "⚠️ 𝗙𝗢𝗥𝗠 𝗜𝗡𝗦𝗧𝗥𝗨𝗖𝗧𝗜𝗢𝗡𝗦 ⚠️ ✪ 𝗖𝗼𝗺𝗽𝗹𝗲𝘁𝗲 𝗮𝗹𝗹 𝗿𝗲𝗹𝗲𝘃𝗮𝗻𝘁 𝘀𝗲𝗰𝘁𝗶𝗼𝗻𝘀 ✪ 𝗣𝗿𝗼𝘃𝗶𝗱𝗲 𝗱𝗲𝘁𝗮𝗶𝗹𝗲𝗱 𝗮𝗻𝘀…"
type textarea "x"
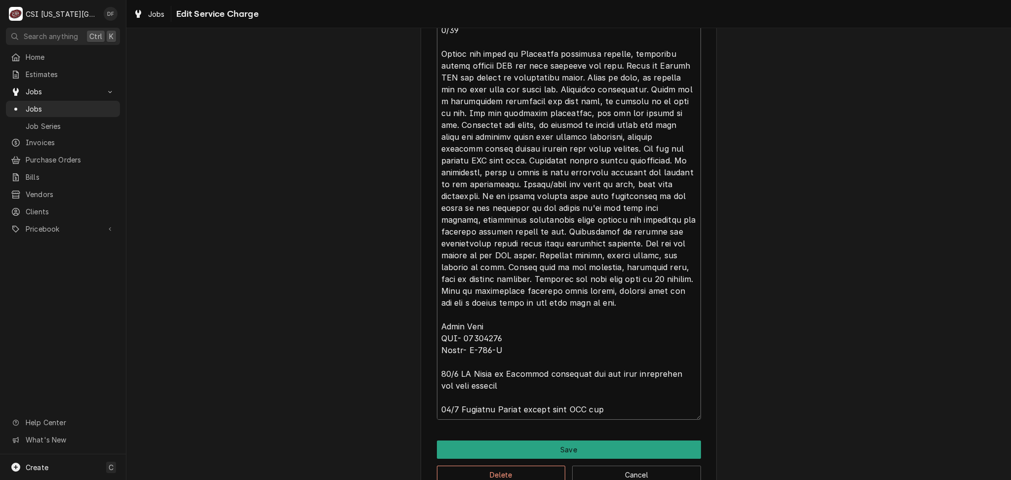
type textarea "⚠️ 𝗙𝗢𝗥𝗠 𝗜𝗡𝗦𝗧𝗥𝗨𝗖𝗧𝗜𝗢𝗡𝗦 ⚠️ ✪ 𝗖𝗼𝗺𝗽𝗹𝗲𝘁𝗲 𝗮𝗹𝗹 𝗿𝗲𝗹𝗲𝘃𝗮𝗻𝘁 𝘀𝗲𝗰𝘁𝗶𝗼𝗻𝘀 ✪ 𝗣𝗿𝗼𝘃𝗶𝗱𝗲 𝗱𝗲𝘁𝗮𝗶𝗹𝗲𝗱 𝗮𝗻𝘀…"
type textarea "x"
type textarea "⚠️ 𝗙𝗢𝗥𝗠 𝗜𝗡𝗦𝗧𝗥𝗨𝗖𝗧𝗜𝗢𝗡𝗦 ⚠️ ✪ 𝗖𝗼𝗺𝗽𝗹𝗲𝘁𝗲 𝗮𝗹𝗹 𝗿𝗲𝗹𝗲𝘃𝗮𝗻𝘁 𝘀𝗲𝗰𝘁𝗶𝗼𝗻𝘀 ✪ 𝗣𝗿𝗼𝘃𝗶𝗱𝗲 𝗱𝗲𝘁𝗮𝗶𝗹𝗲𝗱 𝗮𝗻𝘀…"
type textarea "x"
type textarea "⚠️ 𝗙𝗢𝗥𝗠 𝗜𝗡𝗦𝗧𝗥𝗨𝗖𝗧𝗜𝗢𝗡𝗦 ⚠️ ✪ 𝗖𝗼𝗺𝗽𝗹𝗲𝘁𝗲 𝗮𝗹𝗹 𝗿𝗲𝗹𝗲𝘃𝗮𝗻𝘁 𝘀𝗲𝗰𝘁𝗶𝗼𝗻𝘀 ✪ 𝗣𝗿𝗼𝘃𝗶𝗱𝗲 𝗱𝗲𝘁𝗮𝗶𝗹𝗲𝗱 𝗮𝗻𝘀…"
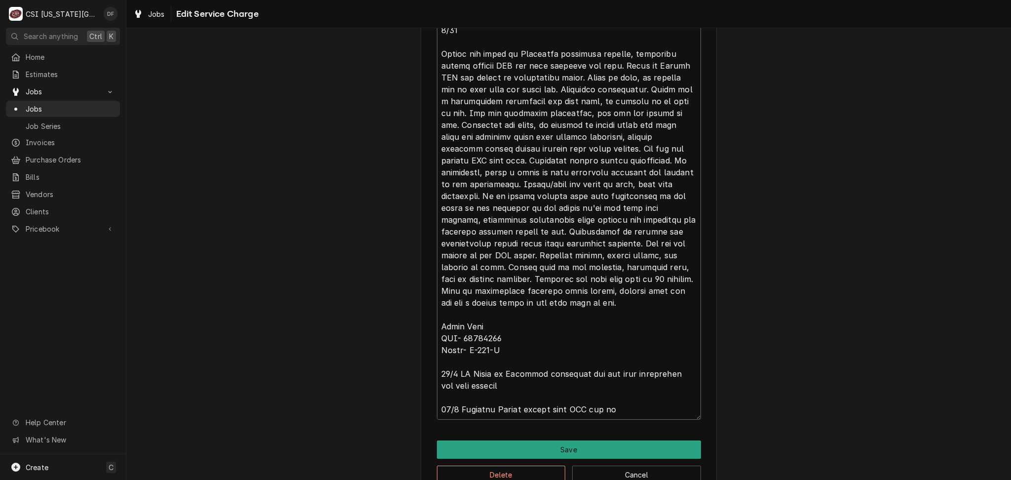
type textarea "x"
type textarea "⚠️ 𝗙𝗢𝗥𝗠 𝗜𝗡𝗦𝗧𝗥𝗨𝗖𝗧𝗜𝗢𝗡𝗦 ⚠️ ✪ 𝗖𝗼𝗺𝗽𝗹𝗲𝘁𝗲 𝗮𝗹𝗹 𝗿𝗲𝗹𝗲𝘃𝗮𝗻𝘁 𝘀𝗲𝗰𝘁𝗶𝗼𝗻𝘀 ✪ 𝗣𝗿𝗼𝘃𝗶𝗱𝗲 𝗱𝗲𝘁𝗮𝗶𝗹𝗲𝗱 𝗮𝗻𝘀…"
type textarea "x"
type textarea "⚠️ 𝗙𝗢𝗥𝗠 𝗜𝗡𝗦𝗧𝗥𝗨𝗖𝗧𝗜𝗢𝗡𝗦 ⚠️ ✪ 𝗖𝗼𝗺𝗽𝗹𝗲𝘁𝗲 𝗮𝗹𝗹 𝗿𝗲𝗹𝗲𝘃𝗮𝗻𝘁 𝘀𝗲𝗰𝘁𝗶𝗼𝗻𝘀 ✪ 𝗣𝗿𝗼𝘃𝗶𝗱𝗲 𝗱𝗲𝘁𝗮𝗶𝗹𝗲𝗱 𝗮𝗻𝘀…"
type textarea "x"
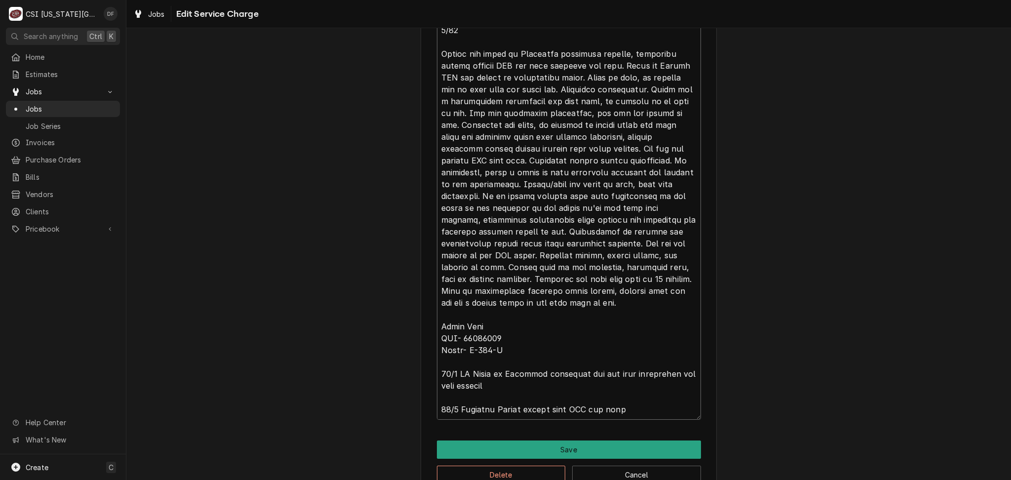
type textarea "⚠️ 𝗙𝗢𝗥𝗠 𝗜𝗡𝗦𝗧𝗥𝗨𝗖𝗧𝗜𝗢𝗡𝗦 ⚠️ ✪ 𝗖𝗼𝗺𝗽𝗹𝗲𝘁𝗲 𝗮𝗹𝗹 𝗿𝗲𝗹𝗲𝘃𝗮𝗻𝘁 𝘀𝗲𝗰𝘁𝗶𝗼𝗻𝘀 ✪ 𝗣𝗿𝗼𝘃𝗶𝗱𝗲 𝗱𝗲𝘁𝗮𝗶𝗹𝗲𝗱 𝗮𝗻𝘀…"
type textarea "x"
type textarea "⚠️ 𝗙𝗢𝗥𝗠 𝗜𝗡𝗦𝗧𝗥𝗨𝗖𝗧𝗜𝗢𝗡𝗦 ⚠️ ✪ 𝗖𝗼𝗺𝗽𝗹𝗲𝘁𝗲 𝗮𝗹𝗹 𝗿𝗲𝗹𝗲𝘃𝗮𝗻𝘁 𝘀𝗲𝗰𝘁𝗶𝗼𝗻𝘀 ✪ 𝗣𝗿𝗼𝘃𝗶𝗱𝗲 𝗱𝗲𝘁𝗮𝗶𝗹𝗲𝗱 𝗮𝗻𝘀…"
type textarea "x"
type textarea "⚠️ 𝗙𝗢𝗥𝗠 𝗜𝗡𝗦𝗧𝗥𝗨𝗖𝗧𝗜𝗢𝗡𝗦 ⚠️ ✪ 𝗖𝗼𝗺𝗽𝗹𝗲𝘁𝗲 𝗮𝗹𝗹 𝗿𝗲𝗹𝗲𝘃𝗮𝗻𝘁 𝘀𝗲𝗰𝘁𝗶𝗼𝗻𝘀 ✪ 𝗣𝗿𝗼𝘃𝗶𝗱𝗲 𝗱𝗲𝘁𝗮𝗶𝗹𝗲𝗱 𝗮𝗻𝘀…"
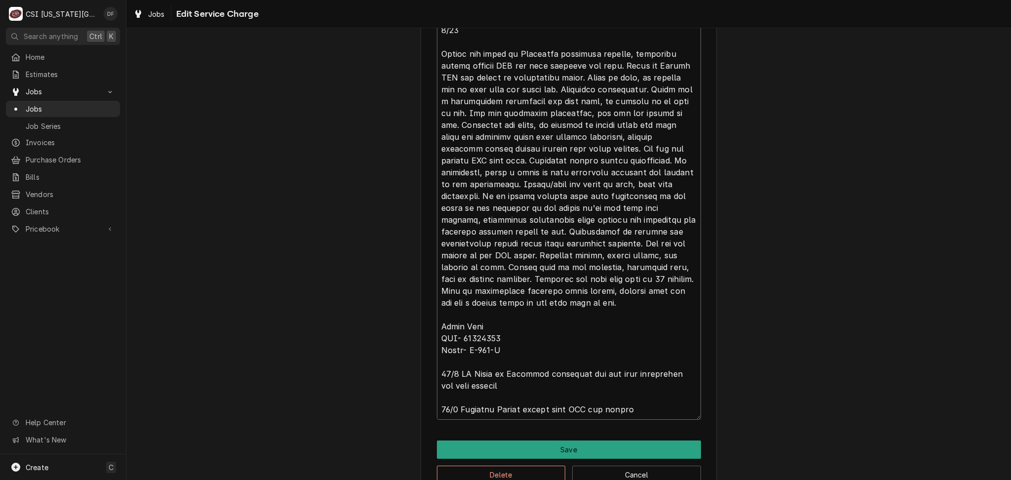
type textarea "x"
type textarea "⚠️ 𝗙𝗢𝗥𝗠 𝗜𝗡𝗦𝗧𝗥𝗨𝗖𝗧𝗜𝗢𝗡𝗦 ⚠️ ✪ 𝗖𝗼𝗺𝗽𝗹𝗲𝘁𝗲 𝗮𝗹𝗹 𝗿𝗲𝗹𝗲𝘃𝗮𝗻𝘁 𝘀𝗲𝗰𝘁𝗶𝗼𝗻𝘀 ✪ 𝗣𝗿𝗼𝘃𝗶𝗱𝗲 𝗱𝗲𝘁𝗮𝗶𝗹𝗲𝗱 𝗮𝗻𝘀…"
type textarea "x"
type textarea "⚠️ 𝗙𝗢𝗥𝗠 𝗜𝗡𝗦𝗧𝗥𝗨𝗖𝗧𝗜𝗢𝗡𝗦 ⚠️ ✪ 𝗖𝗼𝗺𝗽𝗹𝗲𝘁𝗲 𝗮𝗹𝗹 𝗿𝗲𝗹𝗲𝘃𝗮𝗻𝘁 𝘀𝗲𝗰𝘁𝗶𝗼𝗻𝘀 ✪ 𝗣𝗿𝗼𝘃𝗶𝗱𝗲 𝗱𝗲𝘁𝗮𝗶𝗹𝗲𝗱 𝗮𝗻𝘀…"
type textarea "x"
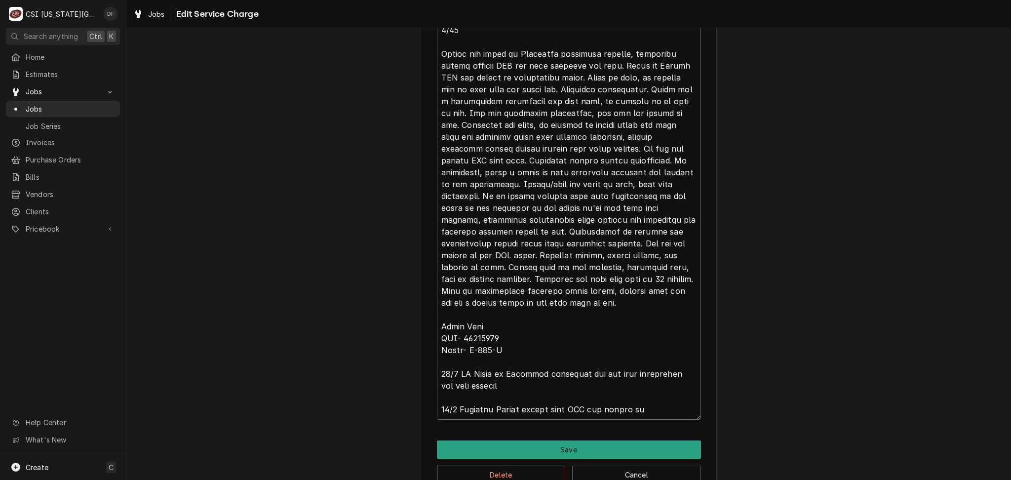
type textarea "⚠️ 𝗙𝗢𝗥𝗠 𝗜𝗡𝗦𝗧𝗥𝗨𝗖𝗧𝗜𝗢𝗡𝗦 ⚠️ ✪ 𝗖𝗼𝗺𝗽𝗹𝗲𝘁𝗲 𝗮𝗹𝗹 𝗿𝗲𝗹𝗲𝘃𝗮𝗻𝘁 𝘀𝗲𝗰𝘁𝗶𝗼𝗻𝘀 ✪ 𝗣𝗿𝗼𝘃𝗶𝗱𝗲 𝗱𝗲𝘁𝗮𝗶𝗹𝗲𝗱 𝗮𝗻𝘀…"
type textarea "x"
type textarea "⚠️ 𝗙𝗢𝗥𝗠 𝗜𝗡𝗦𝗧𝗥𝗨𝗖𝗧𝗜𝗢𝗡𝗦 ⚠️ ✪ 𝗖𝗼𝗺𝗽𝗹𝗲𝘁𝗲 𝗮𝗹𝗹 𝗿𝗲𝗹𝗲𝘃𝗮𝗻𝘁 𝘀𝗲𝗰𝘁𝗶𝗼𝗻𝘀 ✪ 𝗣𝗿𝗼𝘃𝗶𝗱𝗲 𝗱𝗲𝘁𝗮𝗶𝗹𝗲𝗱 𝗮𝗻𝘀…"
type textarea "x"
type textarea "⚠️ 𝗙𝗢𝗥𝗠 𝗜𝗡𝗦𝗧𝗥𝗨𝗖𝗧𝗜𝗢𝗡𝗦 ⚠️ ✪ 𝗖𝗼𝗺𝗽𝗹𝗲𝘁𝗲 𝗮𝗹𝗹 𝗿𝗲𝗹𝗲𝘃𝗮𝗻𝘁 𝘀𝗲𝗰𝘁𝗶𝗼𝗻𝘀 ✪ 𝗣𝗿𝗼𝘃𝗶𝗱𝗲 𝗱𝗲𝘁𝗮𝗶𝗹𝗲𝗱 𝗮𝗻𝘀…"
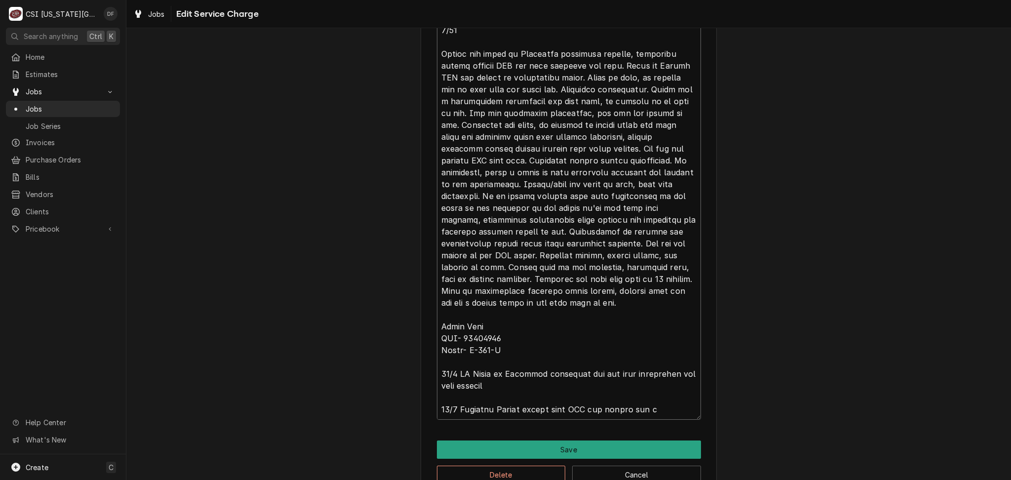
type textarea "x"
type textarea "⚠️ 𝗙𝗢𝗥𝗠 𝗜𝗡𝗦𝗧𝗥𝗨𝗖𝗧𝗜𝗢𝗡𝗦 ⚠️ ✪ 𝗖𝗼𝗺𝗽𝗹𝗲𝘁𝗲 𝗮𝗹𝗹 𝗿𝗲𝗹𝗲𝘃𝗮𝗻𝘁 𝘀𝗲𝗰𝘁𝗶𝗼𝗻𝘀 ✪ 𝗣𝗿𝗼𝘃𝗶𝗱𝗲 𝗱𝗲𝘁𝗮𝗶𝗹𝗲𝗱 𝗮𝗻𝘀…"
type textarea "x"
type textarea "⚠️ 𝗙𝗢𝗥𝗠 𝗜𝗡𝗦𝗧𝗥𝗨𝗖𝗧𝗜𝗢𝗡𝗦 ⚠️ ✪ 𝗖𝗼𝗺𝗽𝗹𝗲𝘁𝗲 𝗮𝗹𝗹 𝗿𝗲𝗹𝗲𝘃𝗮𝗻𝘁 𝘀𝗲𝗰𝘁𝗶𝗼𝗻𝘀 ✪ 𝗣𝗿𝗼𝘃𝗶𝗱𝗲 𝗱𝗲𝘁𝗮𝗶𝗹𝗲𝗱 𝗮𝗻𝘀…"
type textarea "x"
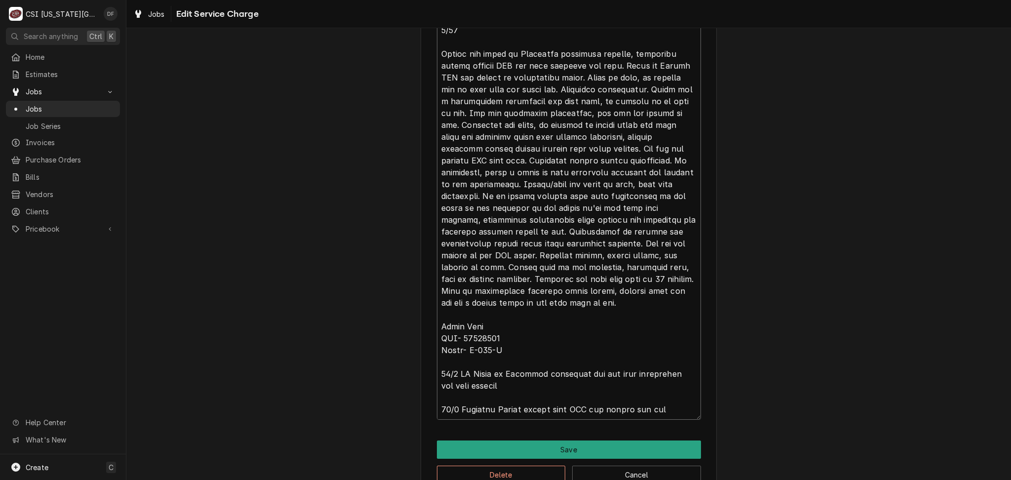
type textarea "⚠️ 𝗙𝗢𝗥𝗠 𝗜𝗡𝗦𝗧𝗥𝗨𝗖𝗧𝗜𝗢𝗡𝗦 ⚠️ ✪ 𝗖𝗼𝗺𝗽𝗹𝗲𝘁𝗲 𝗮𝗹𝗹 𝗿𝗲𝗹𝗲𝘃𝗮𝗻𝘁 𝘀𝗲𝗰𝘁𝗶𝗼𝗻𝘀 ✪ 𝗣𝗿𝗼𝘃𝗶𝗱𝗲 𝗱𝗲𝘁𝗮𝗶𝗹𝗲𝗱 𝗮𝗻𝘀…"
type textarea "x"
type textarea "⚠️ 𝗙𝗢𝗥𝗠 𝗜𝗡𝗦𝗧𝗥𝗨𝗖𝗧𝗜𝗢𝗡𝗦 ⚠️ ✪ 𝗖𝗼𝗺𝗽𝗹𝗲𝘁𝗲 𝗮𝗹𝗹 𝗿𝗲𝗹𝗲𝘃𝗮𝗻𝘁 𝘀𝗲𝗰𝘁𝗶𝗼𝗻𝘀 ✪ 𝗣𝗿𝗼𝘃𝗶𝗱𝗲 𝗱𝗲𝘁𝗮𝗶𝗹𝗲𝗱 𝗮𝗻𝘀…"
type textarea "x"
type textarea "⚠️ 𝗙𝗢𝗥𝗠 𝗜𝗡𝗦𝗧𝗥𝗨𝗖𝗧𝗜𝗢𝗡𝗦 ⚠️ ✪ 𝗖𝗼𝗺𝗽𝗹𝗲𝘁𝗲 𝗮𝗹𝗹 𝗿𝗲𝗹𝗲𝘃𝗮𝗻𝘁 𝘀𝗲𝗰𝘁𝗶𝗼𝗻𝘀 ✪ 𝗣𝗿𝗼𝘃𝗶𝗱𝗲 𝗱𝗲𝘁𝗮𝗶𝗹𝗲𝗱 𝗮𝗻𝘀…"
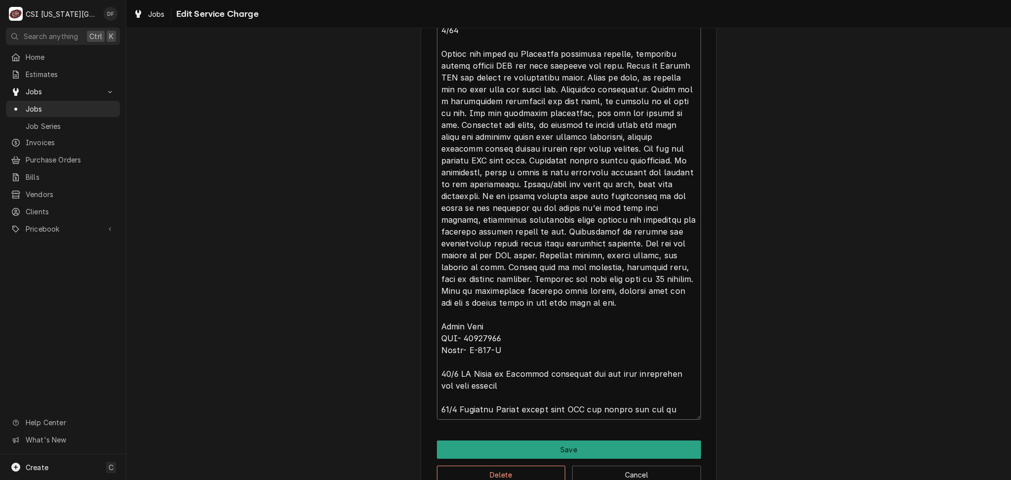
type textarea "x"
type textarea "⚠️ 𝗙𝗢𝗥𝗠 𝗜𝗡𝗦𝗧𝗥𝗨𝗖𝗧𝗜𝗢𝗡𝗦 ⚠️ ✪ 𝗖𝗼𝗺𝗽𝗹𝗲𝘁𝗲 𝗮𝗹𝗹 𝗿𝗲𝗹𝗲𝘃𝗮𝗻𝘁 𝘀𝗲𝗰𝘁𝗶𝗼𝗻𝘀 ✪ 𝗣𝗿𝗼𝘃𝗶𝗱𝗲 𝗱𝗲𝘁𝗮𝗶𝗹𝗲𝗱 𝗮𝗻𝘀…"
type textarea "x"
type textarea "⚠️ 𝗙𝗢𝗥𝗠 𝗜𝗡𝗦𝗧𝗥𝗨𝗖𝗧𝗜𝗢𝗡𝗦 ⚠️ ✪ 𝗖𝗼𝗺𝗽𝗹𝗲𝘁𝗲 𝗮𝗹𝗹 𝗿𝗲𝗹𝗲𝘃𝗮𝗻𝘁 𝘀𝗲𝗰𝘁𝗶𝗼𝗻𝘀 ✪ 𝗣𝗿𝗼𝘃𝗶𝗱𝗲 𝗱𝗲𝘁𝗮𝗶𝗹𝗲𝗱 𝗮𝗻𝘀…"
type textarea "x"
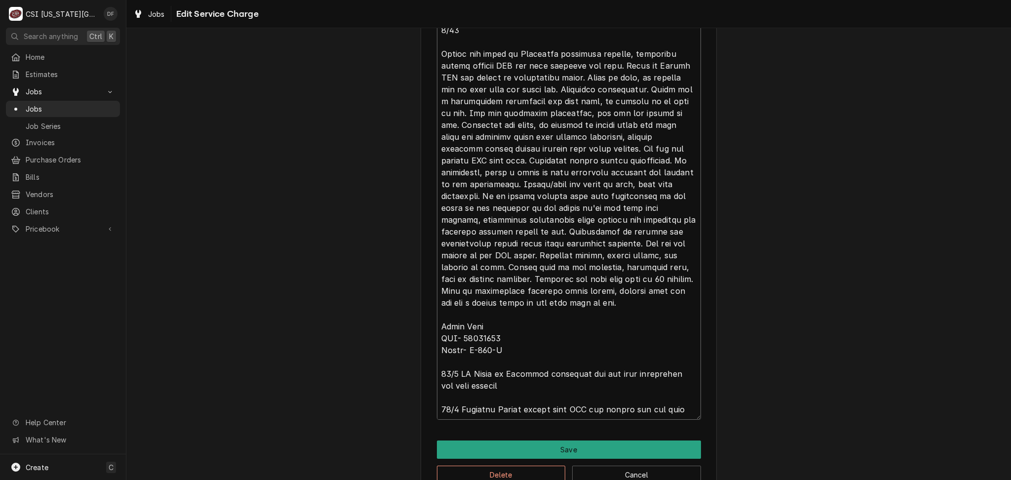
type textarea "⚠️ 𝗙𝗢𝗥𝗠 𝗜𝗡𝗦𝗧𝗥𝗨𝗖𝗧𝗜𝗢𝗡𝗦 ⚠️ ✪ 𝗖𝗼𝗺𝗽𝗹𝗲𝘁𝗲 𝗮𝗹𝗹 𝗿𝗲𝗹𝗲𝘃𝗮𝗻𝘁 𝘀𝗲𝗰𝘁𝗶𝗼𝗻𝘀 ✪ 𝗣𝗿𝗼𝘃𝗶𝗱𝗲 𝗱𝗲𝘁𝗮𝗶𝗹𝗲𝗱 𝗮𝗻𝘀…"
type textarea "x"
type textarea "⚠️ 𝗙𝗢𝗥𝗠 𝗜𝗡𝗦𝗧𝗥𝗨𝗖𝗧𝗜𝗢𝗡𝗦 ⚠️ ✪ 𝗖𝗼𝗺𝗽𝗹𝗲𝘁𝗲 𝗮𝗹𝗹 𝗿𝗲𝗹𝗲𝘃𝗮𝗻𝘁 𝘀𝗲𝗰𝘁𝗶𝗼𝗻𝘀 ✪ 𝗣𝗿𝗼𝘃𝗶𝗱𝗲 𝗱𝗲𝘁𝗮𝗶𝗹𝗲𝗱 𝗮𝗻𝘀…"
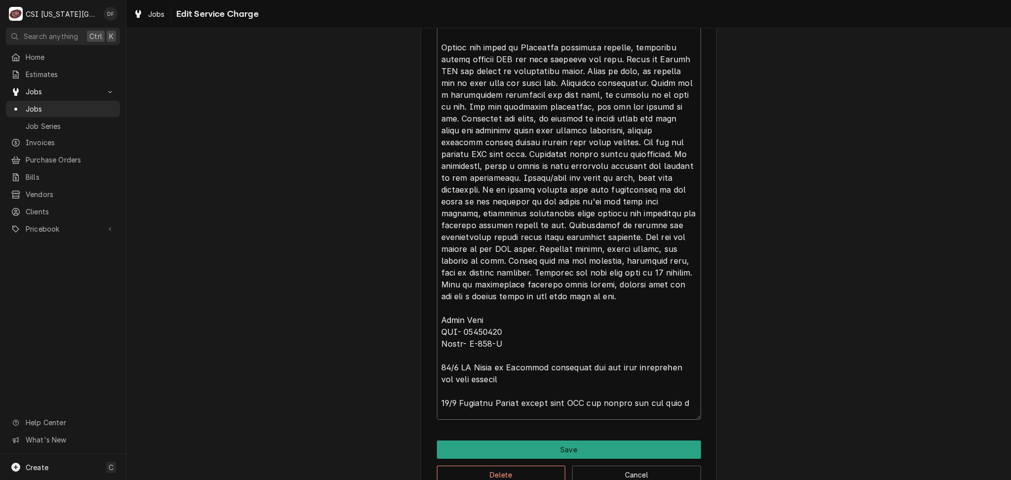
type textarea "x"
type textarea "⚠️ 𝗙𝗢𝗥𝗠 𝗜𝗡𝗦𝗧𝗥𝗨𝗖𝗧𝗜𝗢𝗡𝗦 ⚠️ ✪ 𝗖𝗼𝗺𝗽𝗹𝗲𝘁𝗲 𝗮𝗹𝗹 𝗿𝗲𝗹𝗲𝘃𝗮𝗻𝘁 𝘀𝗲𝗰𝘁𝗶𝗼𝗻𝘀 ✪ 𝗣𝗿𝗼𝘃𝗶𝗱𝗲 𝗱𝗲𝘁𝗮𝗶𝗹𝗲𝗱 𝗮𝗻𝘀…"
type textarea "x"
type textarea "⚠️ 𝗙𝗢𝗥𝗠 𝗜𝗡𝗦𝗧𝗥𝗨𝗖𝗧𝗜𝗢𝗡𝗦 ⚠️ ✪ 𝗖𝗼𝗺𝗽𝗹𝗲𝘁𝗲 𝗮𝗹𝗹 𝗿𝗲𝗹𝗲𝘃𝗮𝗻𝘁 𝘀𝗲𝗰𝘁𝗶𝗼𝗻𝘀 ✪ 𝗣𝗿𝗼𝘃𝗶𝗱𝗲 𝗱𝗲𝘁𝗮𝗶𝗹𝗲𝗱 𝗮𝗻𝘀…"
type textarea "x"
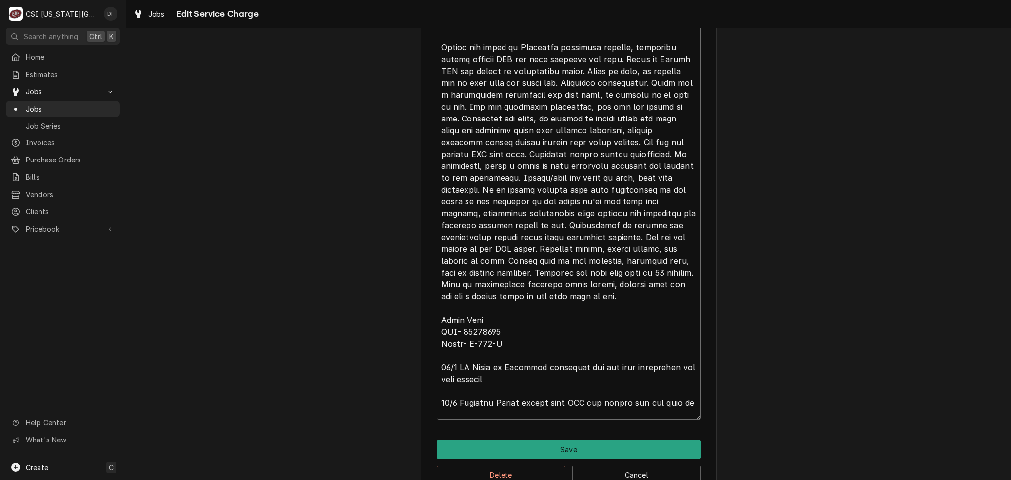
type textarea "⚠️ 𝗙𝗢𝗥𝗠 𝗜𝗡𝗦𝗧𝗥𝗨𝗖𝗧𝗜𝗢𝗡𝗦 ⚠️ ✪ 𝗖𝗼𝗺𝗽𝗹𝗲𝘁𝗲 𝗮𝗹𝗹 𝗿𝗲𝗹𝗲𝘃𝗮𝗻𝘁 𝘀𝗲𝗰𝘁𝗶𝗼𝗻𝘀 ✪ 𝗣𝗿𝗼𝘃𝗶𝗱𝗲 𝗱𝗲𝘁𝗮𝗶𝗹𝗲𝗱 𝗮𝗻𝘀…"
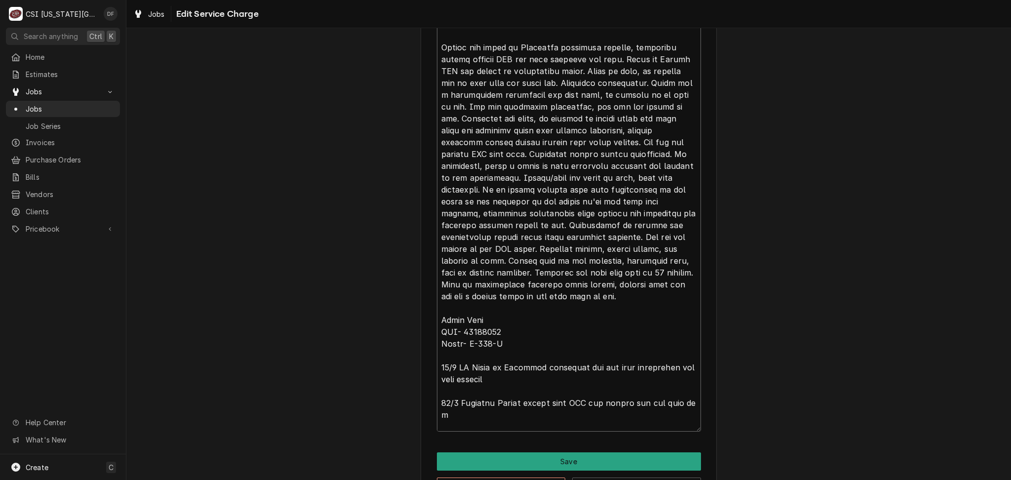
type textarea "x"
type textarea "⚠️ 𝗙𝗢𝗥𝗠 𝗜𝗡𝗦𝗧𝗥𝗨𝗖𝗧𝗜𝗢𝗡𝗦 ⚠️ ✪ 𝗖𝗼𝗺𝗽𝗹𝗲𝘁𝗲 𝗮𝗹𝗹 𝗿𝗲𝗹𝗲𝘃𝗮𝗻𝘁 𝘀𝗲𝗰𝘁𝗶𝗼𝗻𝘀 ✪ 𝗣𝗿𝗼𝘃𝗶𝗱𝗲 𝗱𝗲𝘁𝗮𝗶𝗹𝗲𝗱 𝗮𝗻𝘀…"
type textarea "x"
type textarea "⚠️ 𝗙𝗢𝗥𝗠 𝗜𝗡𝗦𝗧𝗥𝗨𝗖𝗧𝗜𝗢𝗡𝗦 ⚠️ ✪ 𝗖𝗼𝗺𝗽𝗹𝗲𝘁𝗲 𝗮𝗹𝗹 𝗿𝗲𝗹𝗲𝘃𝗮𝗻𝘁 𝘀𝗲𝗰𝘁𝗶𝗼𝗻𝘀 ✪ 𝗣𝗿𝗼𝘃𝗶𝗱𝗲 𝗱𝗲𝘁𝗮𝗶𝗹𝗲𝗱 𝗮𝗻𝘀…"
type textarea "x"
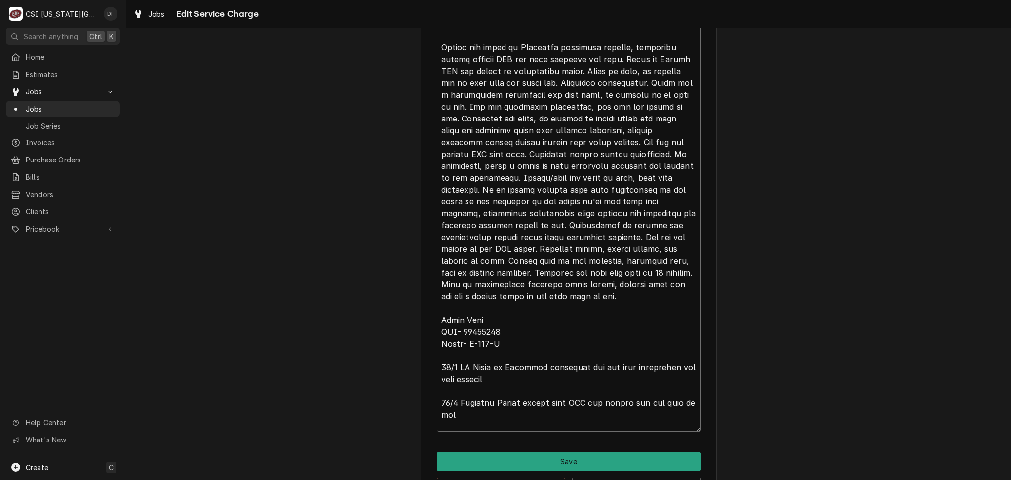
type textarea "⚠️ 𝗙𝗢𝗥𝗠 𝗜𝗡𝗦𝗧𝗥𝗨𝗖𝗧𝗜𝗢𝗡𝗦 ⚠️ ✪ 𝗖𝗼𝗺𝗽𝗹𝗲𝘁𝗲 𝗮𝗹𝗹 𝗿𝗲𝗹𝗲𝘃𝗮𝗻𝘁 𝘀𝗲𝗰𝘁𝗶𝗼𝗻𝘀 ✪ 𝗣𝗿𝗼𝘃𝗶𝗱𝗲 𝗱𝗲𝘁𝗮𝗶𝗹𝗲𝗱 𝗮𝗻𝘀…"
type textarea "x"
type textarea "⚠️ 𝗙𝗢𝗥𝗠 𝗜𝗡𝗦𝗧𝗥𝗨𝗖𝗧𝗜𝗢𝗡𝗦 ⚠️ ✪ 𝗖𝗼𝗺𝗽𝗹𝗲𝘁𝗲 𝗮𝗹𝗹 𝗿𝗲𝗹𝗲𝘃𝗮𝗻𝘁 𝘀𝗲𝗰𝘁𝗶𝗼𝗻𝘀 ✪ 𝗣𝗿𝗼𝘃𝗶𝗱𝗲 𝗱𝗲𝘁𝗮𝗶𝗹𝗲𝗱 𝗮𝗻𝘀…"
type textarea "x"
type textarea "⚠️ 𝗙𝗢𝗥𝗠 𝗜𝗡𝗦𝗧𝗥𝗨𝗖𝗧𝗜𝗢𝗡𝗦 ⚠️ ✪ 𝗖𝗼𝗺𝗽𝗹𝗲𝘁𝗲 𝗮𝗹𝗹 𝗿𝗲𝗹𝗲𝘃𝗮𝗻𝘁 𝘀𝗲𝗰𝘁𝗶𝗼𝗻𝘀 ✪ 𝗣𝗿𝗼𝘃𝗶𝗱𝗲 𝗱𝗲𝘁𝗮𝗶𝗹𝗲𝗱 𝗮𝗻𝘀…"
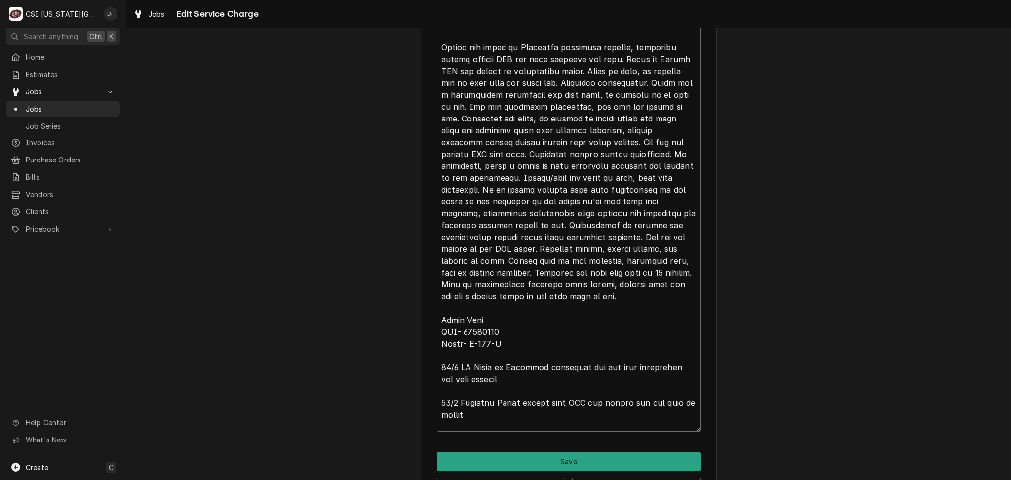
type textarea "x"
type textarea "⚠️ 𝗙𝗢𝗥𝗠 𝗜𝗡𝗦𝗧𝗥𝗨𝗖𝗧𝗜𝗢𝗡𝗦 ⚠️ ✪ 𝗖𝗼𝗺𝗽𝗹𝗲𝘁𝗲 𝗮𝗹𝗹 𝗿𝗲𝗹𝗲𝘃𝗮𝗻𝘁 𝘀𝗲𝗰𝘁𝗶𝗼𝗻𝘀 ✪ 𝗣𝗿𝗼𝘃𝗶𝗱𝗲 𝗱𝗲𝘁𝗮𝗶𝗹𝗲𝗱 𝗮𝗻𝘀…"
type textarea "x"
type textarea "⚠️ 𝗙𝗢𝗥𝗠 𝗜𝗡𝗦𝗧𝗥𝗨𝗖𝗧𝗜𝗢𝗡𝗦 ⚠️ ✪ 𝗖𝗼𝗺𝗽𝗹𝗲𝘁𝗲 𝗮𝗹𝗹 𝗿𝗲𝗹𝗲𝘃𝗮𝗻𝘁 𝘀𝗲𝗰𝘁𝗶𝗼𝗻𝘀 ✪ 𝗣𝗿𝗼𝘃𝗶𝗱𝗲 𝗱𝗲𝘁𝗮𝗶𝗹𝗲𝗱 𝗮𝗻𝘀…"
type textarea "x"
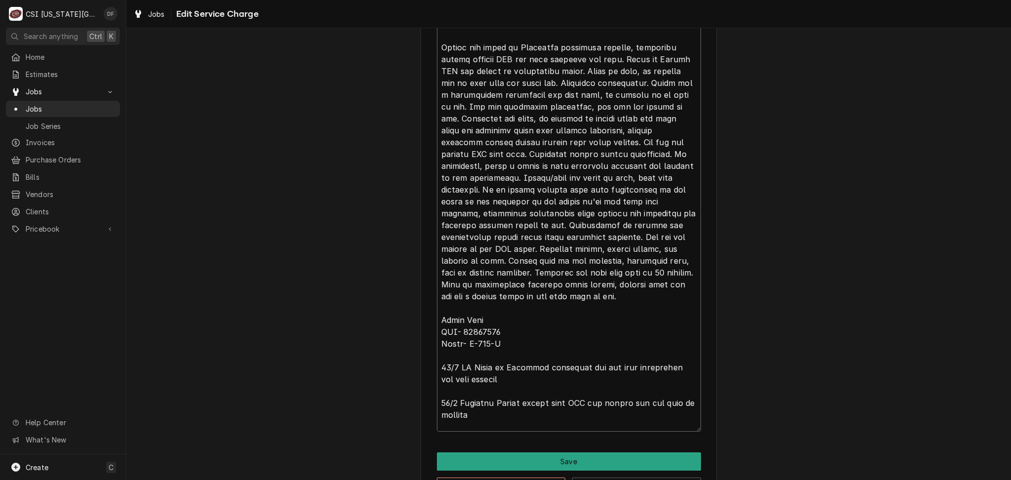
type textarea "⚠️ 𝗙𝗢𝗥𝗠 𝗜𝗡𝗦𝗧𝗥𝗨𝗖𝗧𝗜𝗢𝗡𝗦 ⚠️ ✪ 𝗖𝗼𝗺𝗽𝗹𝗲𝘁𝗲 𝗮𝗹𝗹 𝗿𝗲𝗹𝗲𝘃𝗮𝗻𝘁 𝘀𝗲𝗰𝘁𝗶𝗼𝗻𝘀 ✪ 𝗣𝗿𝗼𝘃𝗶𝗱𝗲 𝗱𝗲𝘁𝗮𝗶𝗹𝗲𝗱 𝗮𝗻𝘀…"
type textarea "x"
type textarea "⚠️ 𝗙𝗢𝗥𝗠 𝗜𝗡𝗦𝗧𝗥𝗨𝗖𝗧𝗜𝗢𝗡𝗦 ⚠️ ✪ 𝗖𝗼𝗺𝗽𝗹𝗲𝘁𝗲 𝗮𝗹𝗹 𝗿𝗲𝗹𝗲𝘃𝗮𝗻𝘁 𝘀𝗲𝗰𝘁𝗶𝗼𝗻𝘀 ✪ 𝗣𝗿𝗼𝘃𝗶𝗱𝗲 𝗱𝗲𝘁𝗮𝗶𝗹𝗲𝗱 𝗮𝗻𝘀…"
type textarea "x"
type textarea "⚠️ 𝗙𝗢𝗥𝗠 𝗜𝗡𝗦𝗧𝗥𝗨𝗖𝗧𝗜𝗢𝗡𝗦 ⚠️ ✪ 𝗖𝗼𝗺𝗽𝗹𝗲𝘁𝗲 𝗮𝗹𝗹 𝗿𝗲𝗹𝗲𝘃𝗮𝗻𝘁 𝘀𝗲𝗰𝘁𝗶𝗼𝗻𝘀 ✪ 𝗣𝗿𝗼𝘃𝗶𝗱𝗲 𝗱𝗲𝘁𝗮𝗶𝗹𝗲𝗱 𝗮𝗻𝘀…"
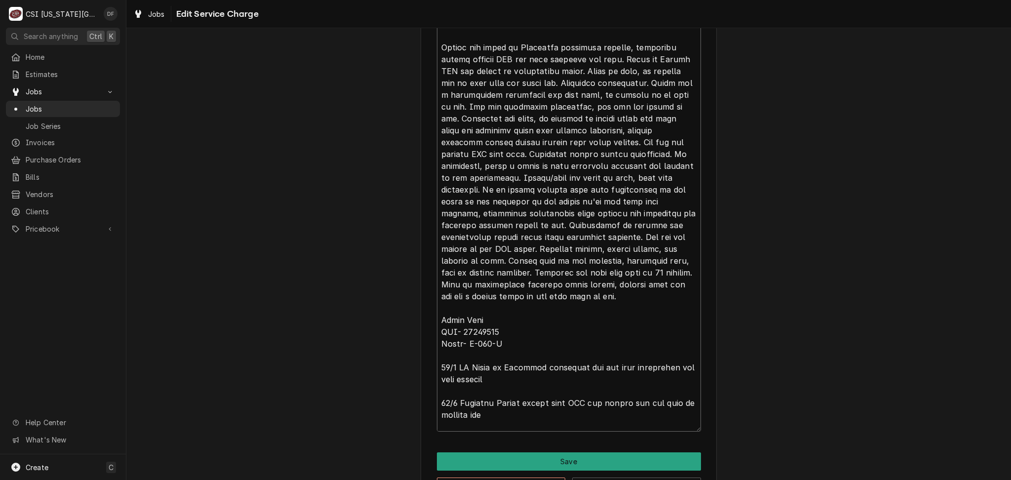
type textarea "x"
type textarea "⚠️ 𝗙𝗢𝗥𝗠 𝗜𝗡𝗦𝗧𝗥𝗨𝗖𝗧𝗜𝗢𝗡𝗦 ⚠️ ✪ 𝗖𝗼𝗺𝗽𝗹𝗲𝘁𝗲 𝗮𝗹𝗹 𝗿𝗲𝗹𝗲𝘃𝗮𝗻𝘁 𝘀𝗲𝗰𝘁𝗶𝗼𝗻𝘀 ✪ 𝗣𝗿𝗼𝘃𝗶𝗱𝗲 𝗱𝗲𝘁𝗮𝗶𝗹𝗲𝗱 𝗮𝗻𝘀…"
type textarea "x"
type textarea "⚠️ 𝗙𝗢𝗥𝗠 𝗜𝗡𝗦𝗧𝗥𝗨𝗖𝗧𝗜𝗢𝗡𝗦 ⚠️ ✪ 𝗖𝗼𝗺𝗽𝗹𝗲𝘁𝗲 𝗮𝗹𝗹 𝗿𝗲𝗹𝗲𝘃𝗮𝗻𝘁 𝘀𝗲𝗰𝘁𝗶𝗼𝗻𝘀 ✪ 𝗣𝗿𝗼𝘃𝗶𝗱𝗲 𝗱𝗲𝘁𝗮𝗶𝗹𝗲𝗱 𝗮𝗻𝘀…"
type textarea "x"
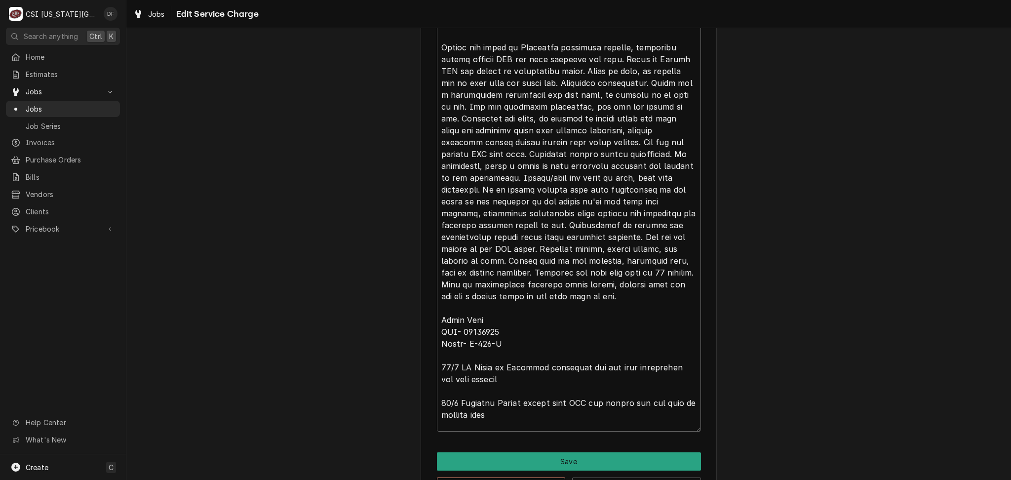
type textarea "⚠️ 𝗙𝗢𝗥𝗠 𝗜𝗡𝗦𝗧𝗥𝗨𝗖𝗧𝗜𝗢𝗡𝗦 ⚠️ ✪ 𝗖𝗼𝗺𝗽𝗹𝗲𝘁𝗲 𝗮𝗹𝗹 𝗿𝗲𝗹𝗲𝘃𝗮𝗻𝘁 𝘀𝗲𝗰𝘁𝗶𝗼𝗻𝘀 ✪ 𝗣𝗿𝗼𝘃𝗶𝗱𝗲 𝗱𝗲𝘁𝗮𝗶𝗹𝗲𝗱 𝗮𝗻𝘀…"
type textarea "x"
type textarea "⚠️ 𝗙𝗢𝗥𝗠 𝗜𝗡𝗦𝗧𝗥𝗨𝗖𝗧𝗜𝗢𝗡𝗦 ⚠️ ✪ 𝗖𝗼𝗺𝗽𝗹𝗲𝘁𝗲 𝗮𝗹𝗹 𝗿𝗲𝗹𝗲𝘃𝗮𝗻𝘁 𝘀𝗲𝗰𝘁𝗶𝗼𝗻𝘀 ✪ 𝗣𝗿𝗼𝘃𝗶𝗱𝗲 𝗱𝗲𝘁𝗮𝗶𝗹𝗲𝗱 𝗮𝗻𝘀…"
type textarea "x"
type textarea "⚠️ 𝗙𝗢𝗥𝗠 𝗜𝗡𝗦𝗧𝗥𝗨𝗖𝗧𝗜𝗢𝗡𝗦 ⚠️ ✪ 𝗖𝗼𝗺𝗽𝗹𝗲𝘁𝗲 𝗮𝗹𝗹 𝗿𝗲𝗹𝗲𝘃𝗮𝗻𝘁 𝘀𝗲𝗰𝘁𝗶𝗼𝗻𝘀 ✪ 𝗣𝗿𝗼𝘃𝗶𝗱𝗲 𝗱𝗲𝘁𝗮𝗶𝗹𝗲𝗱 𝗮𝗻𝘀…"
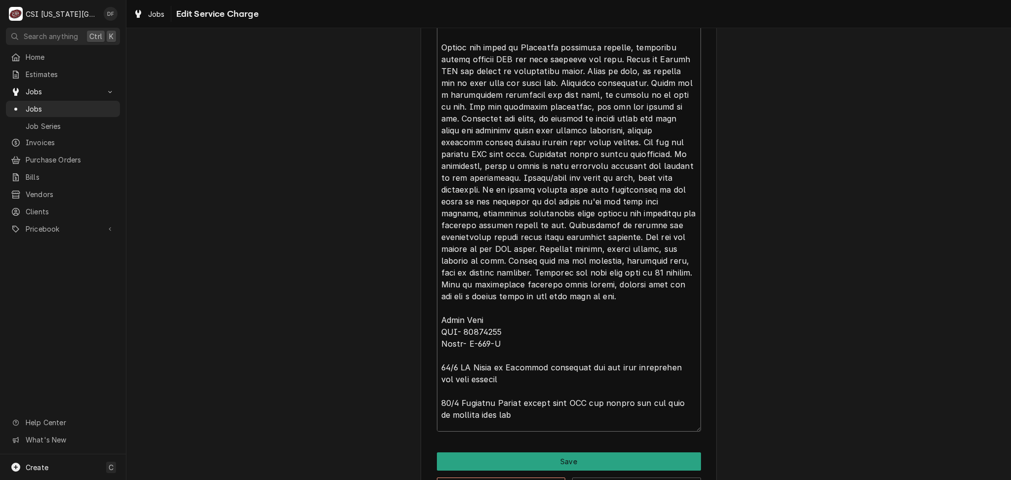
type textarea "x"
type textarea "⚠️ 𝗙𝗢𝗥𝗠 𝗜𝗡𝗦𝗧𝗥𝗨𝗖𝗧𝗜𝗢𝗡𝗦 ⚠️ ✪ 𝗖𝗼𝗺𝗽𝗹𝗲𝘁𝗲 𝗮𝗹𝗹 𝗿𝗲𝗹𝗲𝘃𝗮𝗻𝘁 𝘀𝗲𝗰𝘁𝗶𝗼𝗻𝘀 ✪ 𝗣𝗿𝗼𝘃𝗶𝗱𝗲 𝗱𝗲𝘁𝗮𝗶𝗹𝗲𝗱 𝗮𝗻𝘀…"
type textarea "x"
type textarea "⚠️ 𝗙𝗢𝗥𝗠 𝗜𝗡𝗦𝗧𝗥𝗨𝗖𝗧𝗜𝗢𝗡𝗦 ⚠️ ✪ 𝗖𝗼𝗺𝗽𝗹𝗲𝘁𝗲 𝗮𝗹𝗹 𝗿𝗲𝗹𝗲𝘃𝗮𝗻𝘁 𝘀𝗲𝗰𝘁𝗶𝗼𝗻𝘀 ✪ 𝗣𝗿𝗼𝘃𝗶𝗱𝗲 𝗱𝗲𝘁𝗮𝗶𝗹𝗲𝗱 𝗮𝗻𝘀…"
type textarea "x"
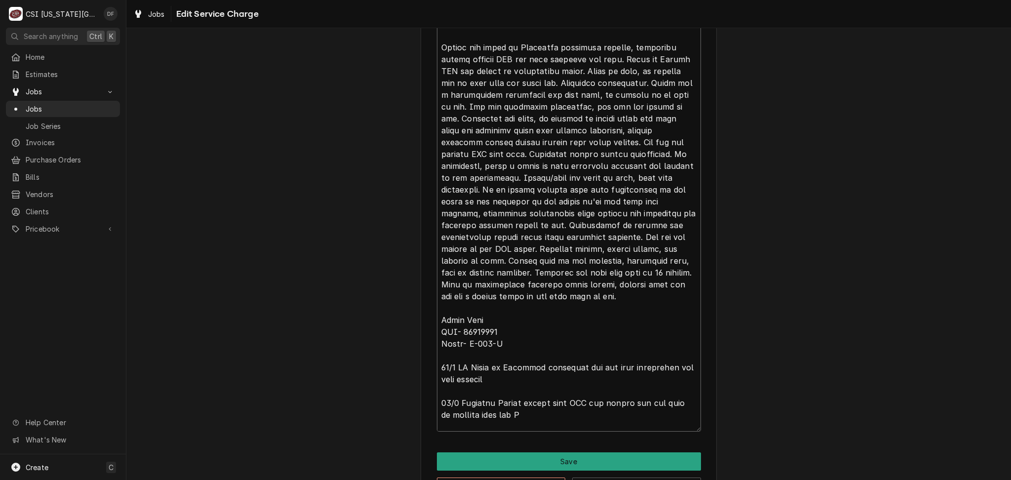
type textarea "⚠️ 𝗙𝗢𝗥𝗠 𝗜𝗡𝗦𝗧𝗥𝗨𝗖𝗧𝗜𝗢𝗡𝗦 ⚠️ ✪ 𝗖𝗼𝗺𝗽𝗹𝗲𝘁𝗲 𝗮𝗹𝗹 𝗿𝗲𝗹𝗲𝘃𝗮𝗻𝘁 𝘀𝗲𝗰𝘁𝗶𝗼𝗻𝘀 ✪ 𝗣𝗿𝗼𝘃𝗶𝗱𝗲 𝗱𝗲𝘁𝗮𝗶𝗹𝗲𝗱 𝗮𝗻𝘀…"
type textarea "x"
type textarea "⚠️ 𝗙𝗢𝗥𝗠 𝗜𝗡𝗦𝗧𝗥𝗨𝗖𝗧𝗜𝗢𝗡𝗦 ⚠️ ✪ 𝗖𝗼𝗺𝗽𝗹𝗲𝘁𝗲 𝗮𝗹𝗹 𝗿𝗲𝗹𝗲𝘃𝗮𝗻𝘁 𝘀𝗲𝗰𝘁𝗶𝗼𝗻𝘀 ✪ 𝗣𝗿𝗼𝘃𝗶𝗱𝗲 𝗱𝗲𝘁𝗮𝗶𝗹𝗲𝗱 𝗮𝗻𝘀…"
type textarea "x"
type textarea "⚠️ 𝗙𝗢𝗥𝗠 𝗜𝗡𝗦𝗧𝗥𝗨𝗖𝗧𝗜𝗢𝗡𝗦 ⚠️ ✪ 𝗖𝗼𝗺𝗽𝗹𝗲𝘁𝗲 𝗮𝗹𝗹 𝗿𝗲𝗹𝗲𝘃𝗮𝗻𝘁 𝘀𝗲𝗰𝘁𝗶𝗼𝗻𝘀 ✪ 𝗣𝗿𝗼𝘃𝗶𝗱𝗲 𝗱𝗲𝘁𝗮𝗶𝗹𝗲𝗱 𝗮𝗻𝘀…"
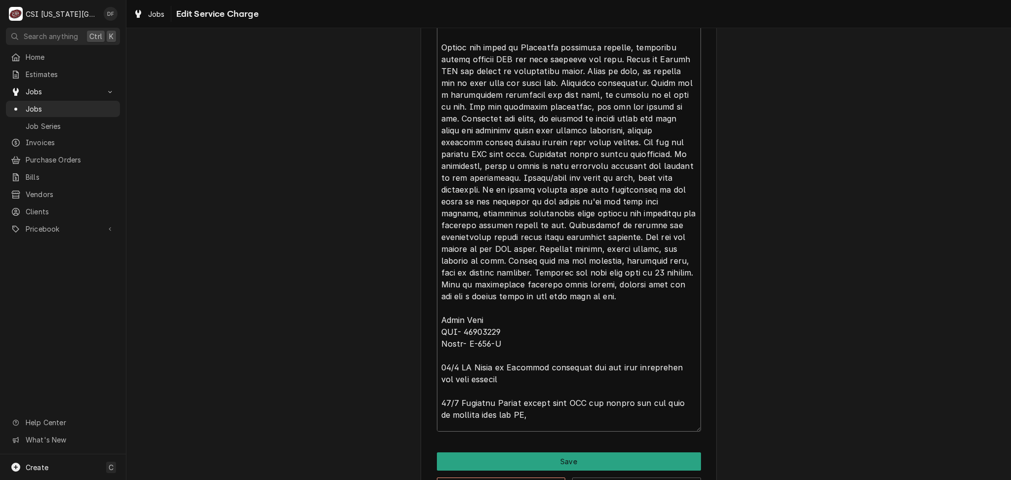
type textarea "x"
type textarea "⚠️ 𝗙𝗢𝗥𝗠 𝗜𝗡𝗦𝗧𝗥𝗨𝗖𝗧𝗜𝗢𝗡𝗦 ⚠️ ✪ 𝗖𝗼𝗺𝗽𝗹𝗲𝘁𝗲 𝗮𝗹𝗹 𝗿𝗲𝗹𝗲𝘃𝗮𝗻𝘁 𝘀𝗲𝗰𝘁𝗶𝗼𝗻𝘀 ✪ 𝗣𝗿𝗼𝘃𝗶𝗱𝗲 𝗱𝗲𝘁𝗮𝗶𝗹𝗲𝗱 𝗮𝗻𝘀…"
type textarea "x"
type textarea "⚠️ 𝗙𝗢𝗥𝗠 𝗜𝗡𝗦𝗧𝗥𝗨𝗖𝗧𝗜𝗢𝗡𝗦 ⚠️ ✪ 𝗖𝗼𝗺𝗽𝗹𝗲𝘁𝗲 𝗮𝗹𝗹 𝗿𝗲𝗹𝗲𝘃𝗮𝗻𝘁 𝘀𝗲𝗰𝘁𝗶𝗼𝗻𝘀 ✪ 𝗣𝗿𝗼𝘃𝗶𝗱𝗲 𝗱𝗲𝘁𝗮𝗶𝗹𝗲𝗱 𝗮𝗻𝘀…"
type textarea "x"
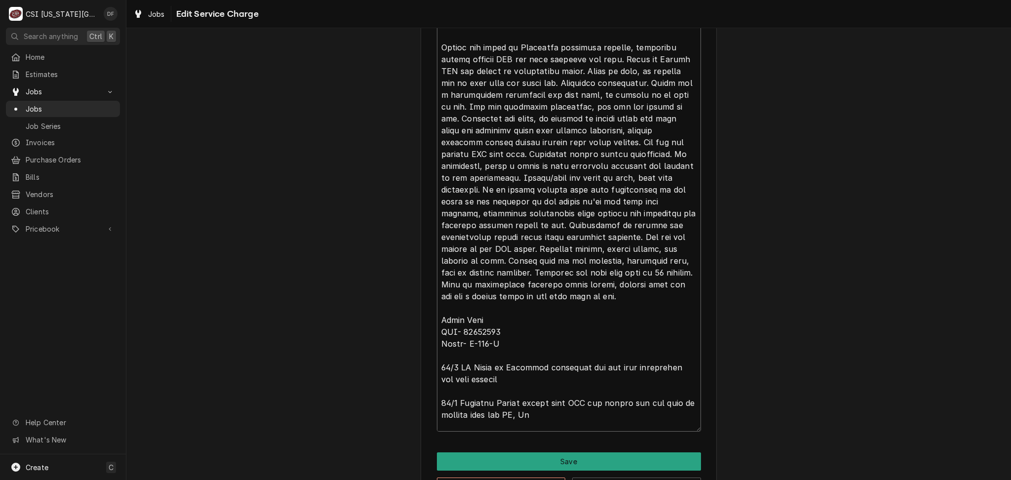
type textarea "⚠️ 𝗙𝗢𝗥𝗠 𝗜𝗡𝗦𝗧𝗥𝗨𝗖𝗧𝗜𝗢𝗡𝗦 ⚠️ ✪ 𝗖𝗼𝗺𝗽𝗹𝗲𝘁𝗲 𝗮𝗹𝗹 𝗿𝗲𝗹𝗲𝘃𝗮𝗻𝘁 𝘀𝗲𝗰𝘁𝗶𝗼𝗻𝘀 ✪ 𝗣𝗿𝗼𝘃𝗶𝗱𝗲 𝗱𝗲𝘁𝗮𝗶𝗹𝗲𝗱 𝗮𝗻𝘀…"
type textarea "x"
type textarea "⚠️ 𝗙𝗢𝗥𝗠 𝗜𝗡𝗦𝗧𝗥𝗨𝗖𝗧𝗜𝗢𝗡𝗦 ⚠️ ✪ 𝗖𝗼𝗺𝗽𝗹𝗲𝘁𝗲 𝗮𝗹𝗹 𝗿𝗲𝗹𝗲𝘃𝗮𝗻𝘁 𝘀𝗲𝗰𝘁𝗶𝗼𝗻𝘀 ✪ 𝗣𝗿𝗼𝘃𝗶𝗱𝗲 𝗱𝗲𝘁𝗮𝗶𝗹𝗲𝗱 𝗮𝗻𝘀…"
type textarea "x"
type textarea "⚠️ 𝗙𝗢𝗥𝗠 𝗜𝗡𝗦𝗧𝗥𝗨𝗖𝗧𝗜𝗢𝗡𝗦 ⚠️ ✪ 𝗖𝗼𝗺𝗽𝗹𝗲𝘁𝗲 𝗮𝗹𝗹 𝗿𝗲𝗹𝗲𝘃𝗮𝗻𝘁 𝘀𝗲𝗰𝘁𝗶𝗼𝗻𝘀 ✪ 𝗣𝗿𝗼𝘃𝗶𝗱𝗲 𝗱𝗲𝘁𝗮𝗶𝗹𝗲𝗱 𝗮𝗻𝘀…"
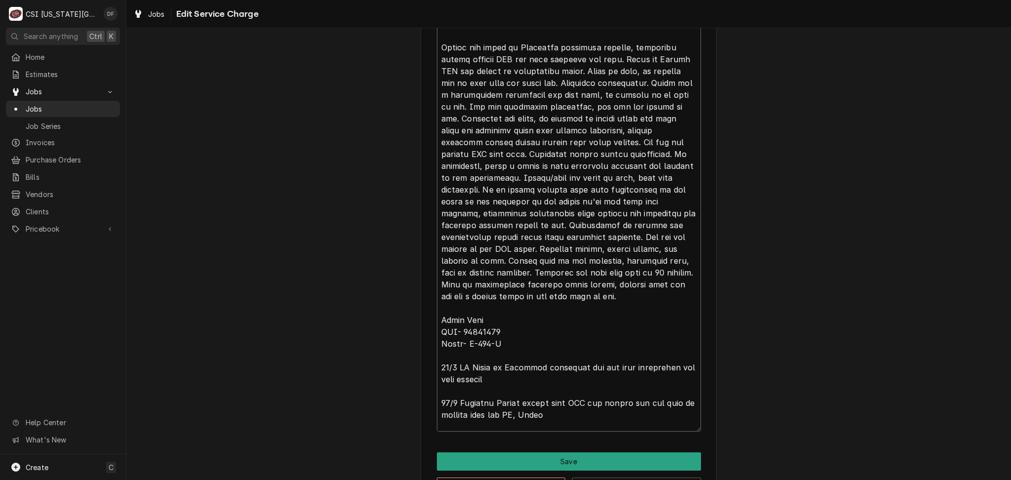
type textarea "x"
type textarea "⚠️ 𝗙𝗢𝗥𝗠 𝗜𝗡𝗦𝗧𝗥𝗨𝗖𝗧𝗜𝗢𝗡𝗦 ⚠️ ✪ 𝗖𝗼𝗺𝗽𝗹𝗲𝘁𝗲 𝗮𝗹𝗹 𝗿𝗲𝗹𝗲𝘃𝗮𝗻𝘁 𝘀𝗲𝗰𝘁𝗶𝗼𝗻𝘀 ✪ 𝗣𝗿𝗼𝘃𝗶𝗱𝗲 𝗱𝗲𝘁𝗮𝗶𝗹𝗲𝗱 𝗮𝗻𝘀…"
type textarea "x"
type textarea "⚠️ 𝗙𝗢𝗥𝗠 𝗜𝗡𝗦𝗧𝗥𝗨𝗖𝗧𝗜𝗢𝗡𝗦 ⚠️ ✪ 𝗖𝗼𝗺𝗽𝗹𝗲𝘁𝗲 𝗮𝗹𝗹 𝗿𝗲𝗹𝗲𝘃𝗮𝗻𝘁 𝘀𝗲𝗰𝘁𝗶𝗼𝗻𝘀 ✪ 𝗣𝗿𝗼𝘃𝗶𝗱𝗲 𝗱𝗲𝘁𝗮𝗶𝗹𝗲𝗱 𝗮𝗻𝘀…"
type textarea "x"
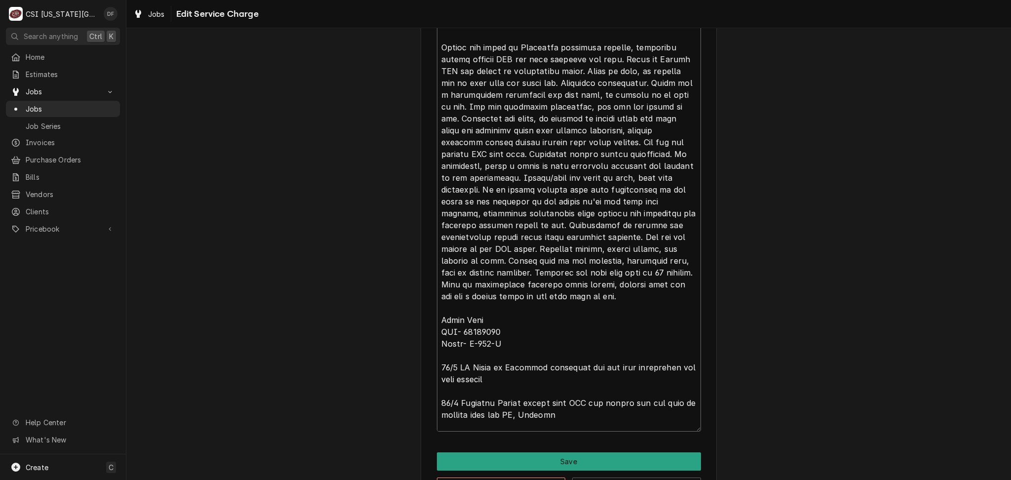
type textarea "⚠️ 𝗙𝗢𝗥𝗠 𝗜𝗡𝗦𝗧𝗥𝗨𝗖𝗧𝗜𝗢𝗡𝗦 ⚠️ ✪ 𝗖𝗼𝗺𝗽𝗹𝗲𝘁𝗲 𝗮𝗹𝗹 𝗿𝗲𝗹𝗲𝘃𝗮𝗻𝘁 𝘀𝗲𝗰𝘁𝗶𝗼𝗻𝘀 ✪ 𝗣𝗿𝗼𝘃𝗶𝗱𝗲 𝗱𝗲𝘁𝗮𝗶𝗹𝗲𝗱 𝗮𝗻𝘀…"
type textarea "x"
type textarea "⚠️ 𝗙𝗢𝗥𝗠 𝗜𝗡𝗦𝗧𝗥𝗨𝗖𝗧𝗜𝗢𝗡𝗦 ⚠️ ✪ 𝗖𝗼𝗺𝗽𝗹𝗲𝘁𝗲 𝗮𝗹𝗹 𝗿𝗲𝗹𝗲𝘃𝗮𝗻𝘁 𝘀𝗲𝗰𝘁𝗶𝗼𝗻𝘀 ✪ 𝗣𝗿𝗼𝘃𝗶𝗱𝗲 𝗱𝗲𝘁𝗮𝗶𝗹𝗲𝗱 𝗮𝗻𝘀…"
type textarea "x"
type textarea "⚠️ 𝗙𝗢𝗥𝗠 𝗜𝗡𝗦𝗧𝗥𝗨𝗖𝗧𝗜𝗢𝗡𝗦 ⚠️ ✪ 𝗖𝗼𝗺𝗽𝗹𝗲𝘁𝗲 𝗮𝗹𝗹 𝗿𝗲𝗹𝗲𝘃𝗮𝗻𝘁 𝘀𝗲𝗰𝘁𝗶𝗼𝗻𝘀 ✪ 𝗣𝗿𝗼𝘃𝗶𝗱𝗲 𝗱𝗲𝘁𝗮𝗶𝗹𝗲𝗱 𝗮𝗻𝘀…"
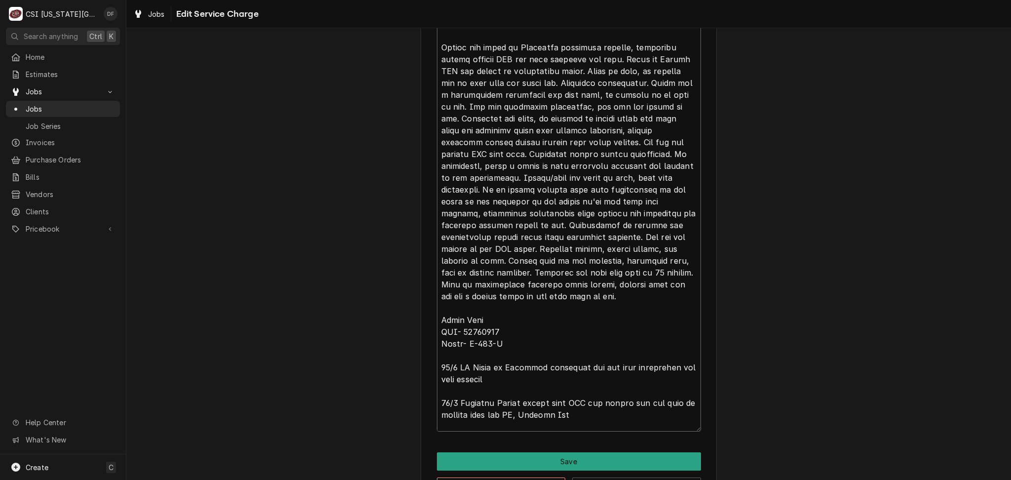
type textarea "x"
type textarea "⚠️ 𝗙𝗢𝗥𝗠 𝗜𝗡𝗦𝗧𝗥𝗨𝗖𝗧𝗜𝗢𝗡𝗦 ⚠️ ✪ 𝗖𝗼𝗺𝗽𝗹𝗲𝘁𝗲 𝗮𝗹𝗹 𝗿𝗲𝗹𝗲𝘃𝗮𝗻𝘁 𝘀𝗲𝗰𝘁𝗶𝗼𝗻𝘀 ✪ 𝗣𝗿𝗼𝘃𝗶𝗱𝗲 𝗱𝗲𝘁𝗮𝗶𝗹𝗲𝗱 𝗮𝗻𝘀…"
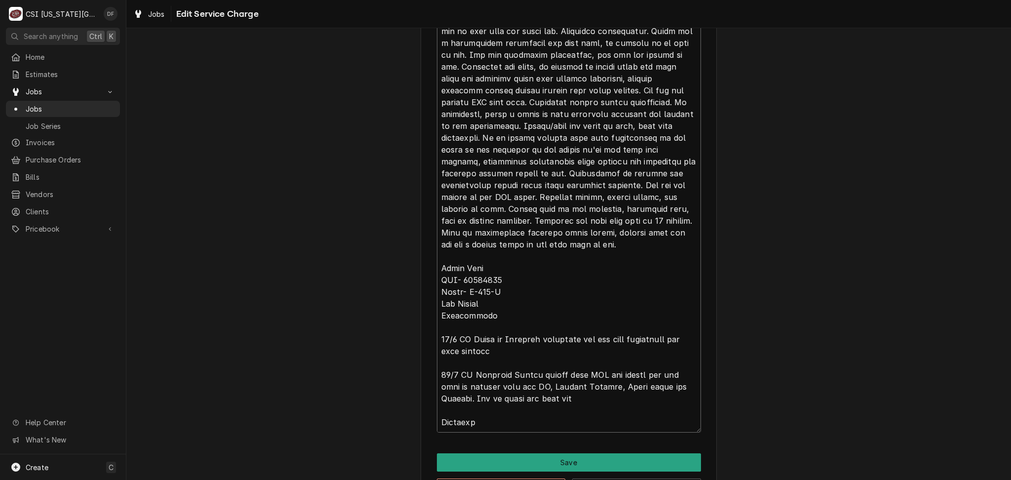
scroll to position [1761, 0]
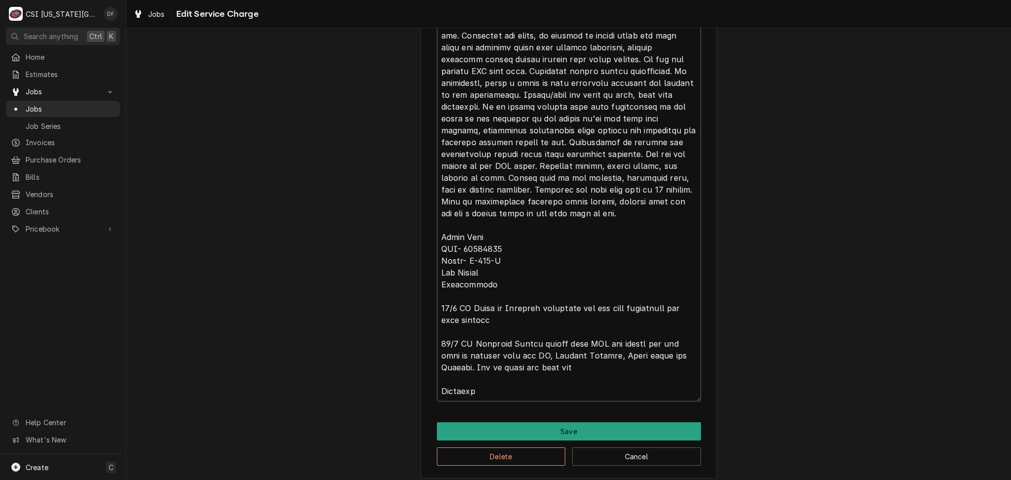
drag, startPoint x: 485, startPoint y: 388, endPoint x: 425, endPoint y: 395, distance: 60.6
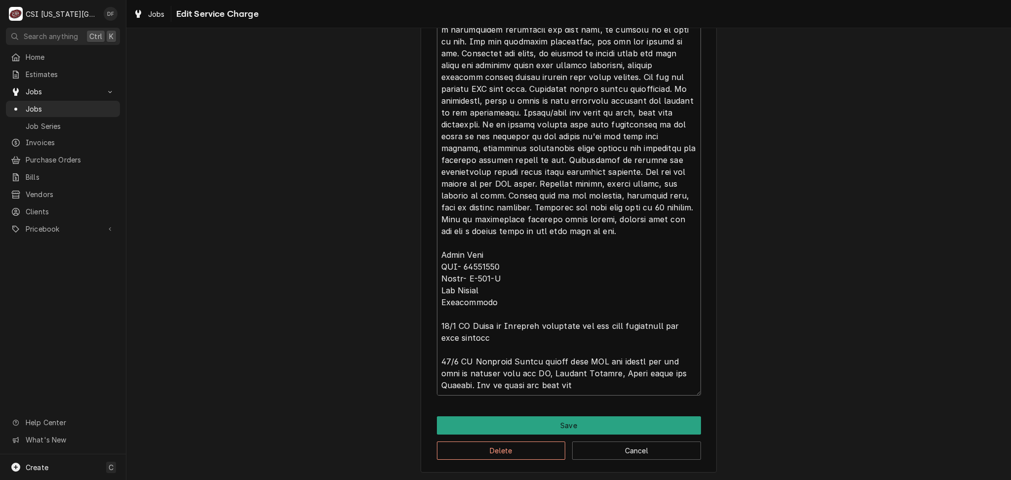
scroll to position [1742, 0]
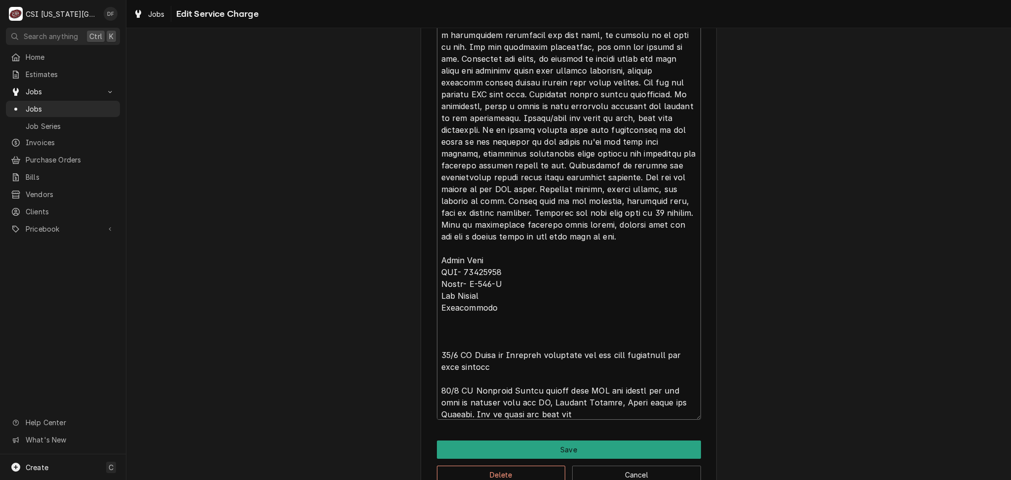
paste textarea "Marshall"
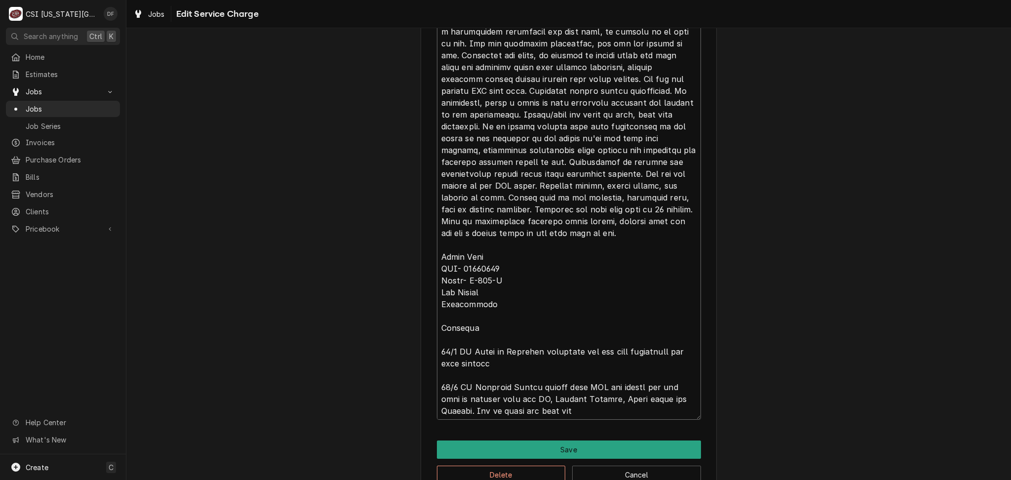
scroll to position [24, 0]
click at [513, 448] on button "Save" at bounding box center [569, 450] width 264 height 18
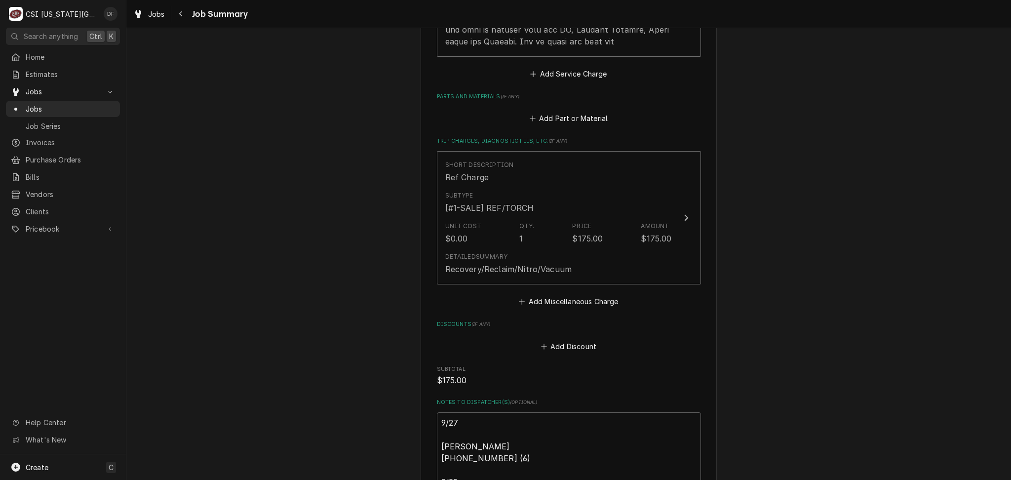
scroll to position [2379, 0]
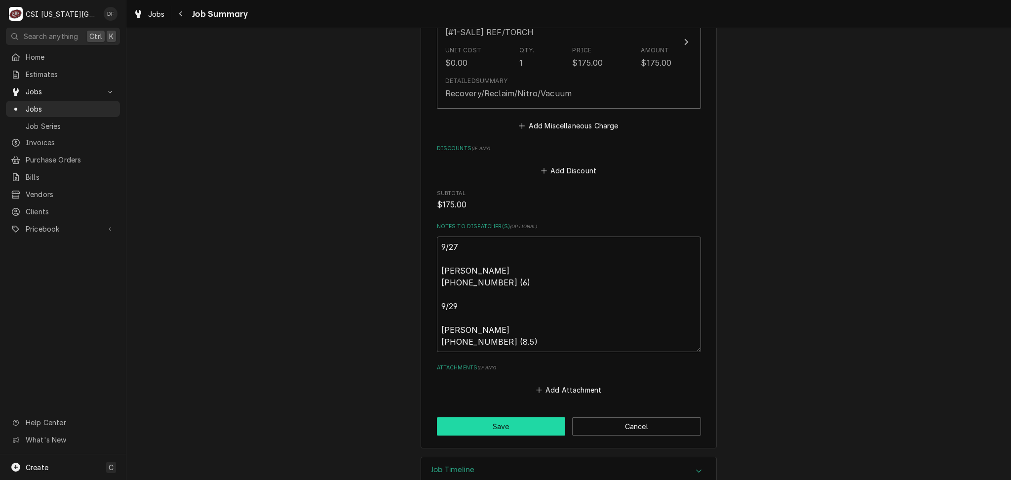
click at [507, 417] on button "Save" at bounding box center [501, 426] width 129 height 18
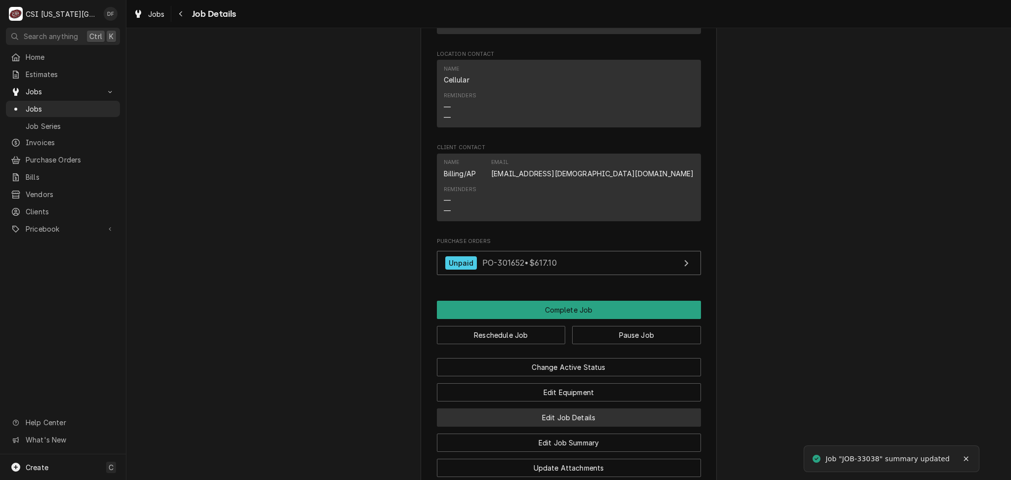
scroll to position [856, 0]
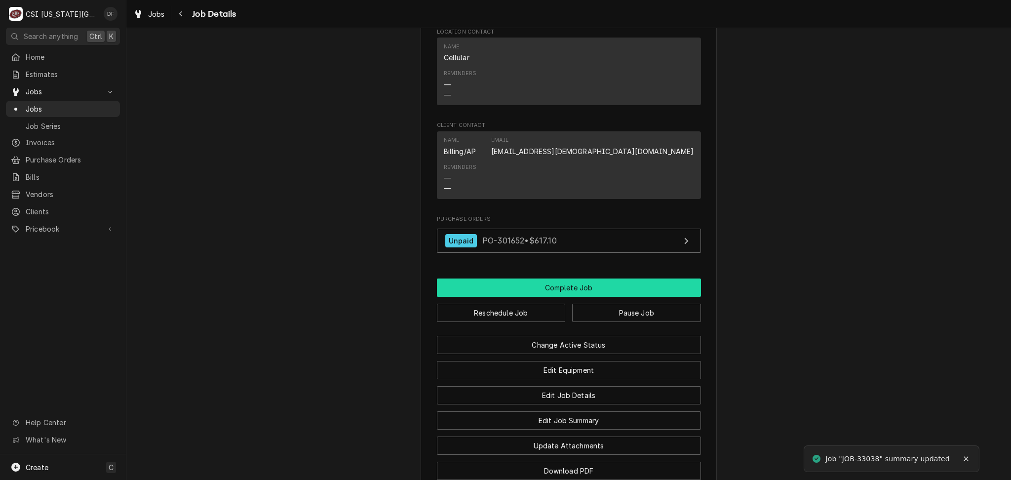
click at [569, 279] on button "Complete Job" at bounding box center [569, 288] width 264 height 18
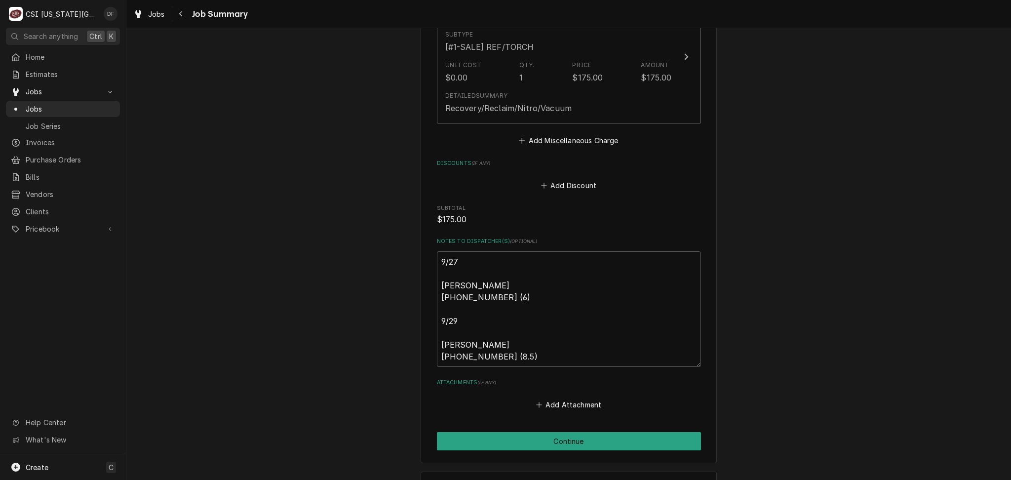
scroll to position [2371, 0]
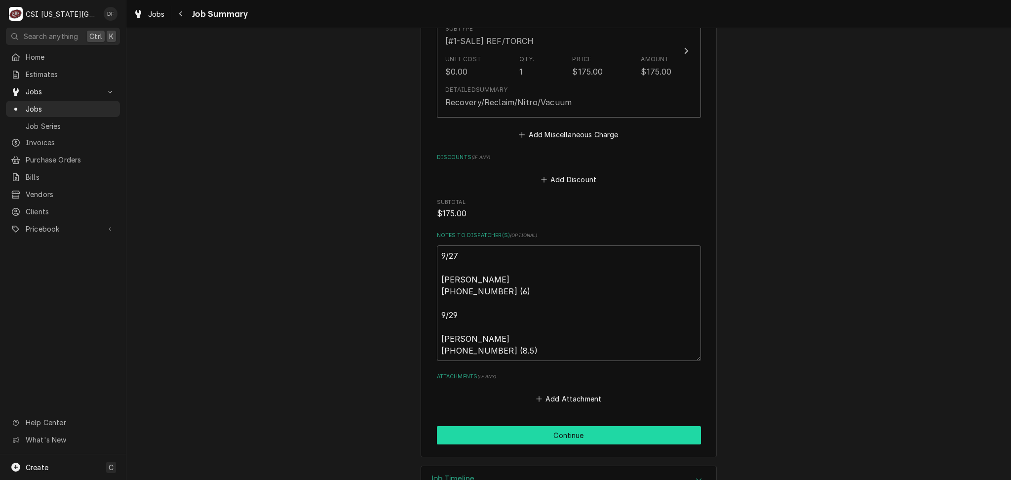
click at [511, 426] on button "Continue" at bounding box center [569, 435] width 264 height 18
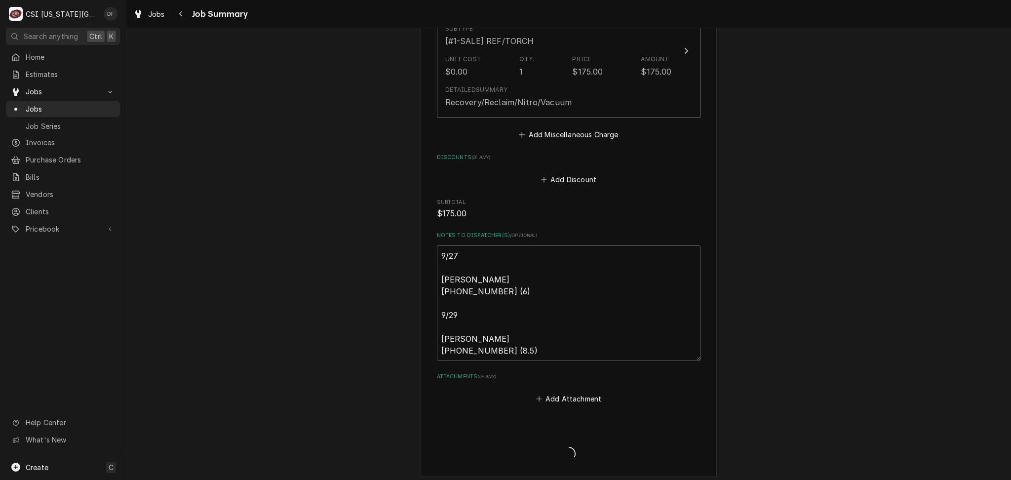
type textarea "x"
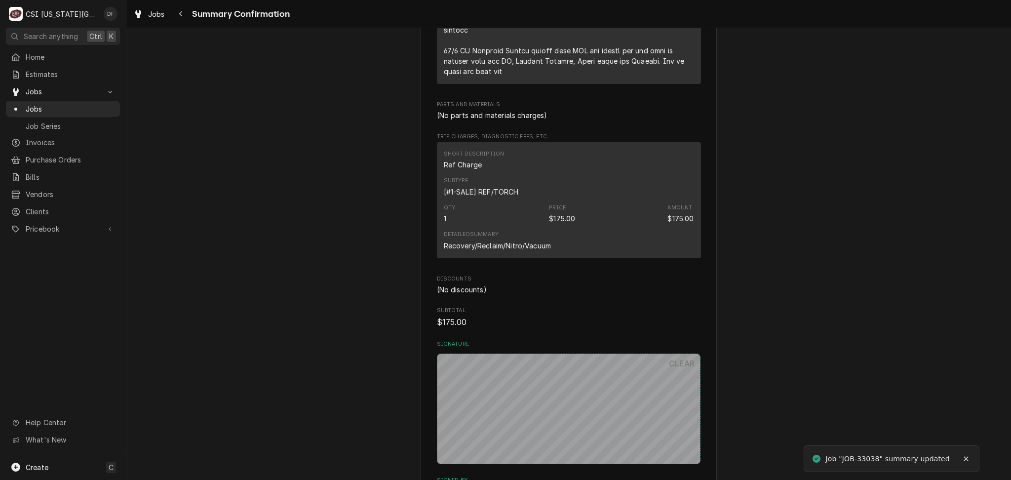
scroll to position [1968, 0]
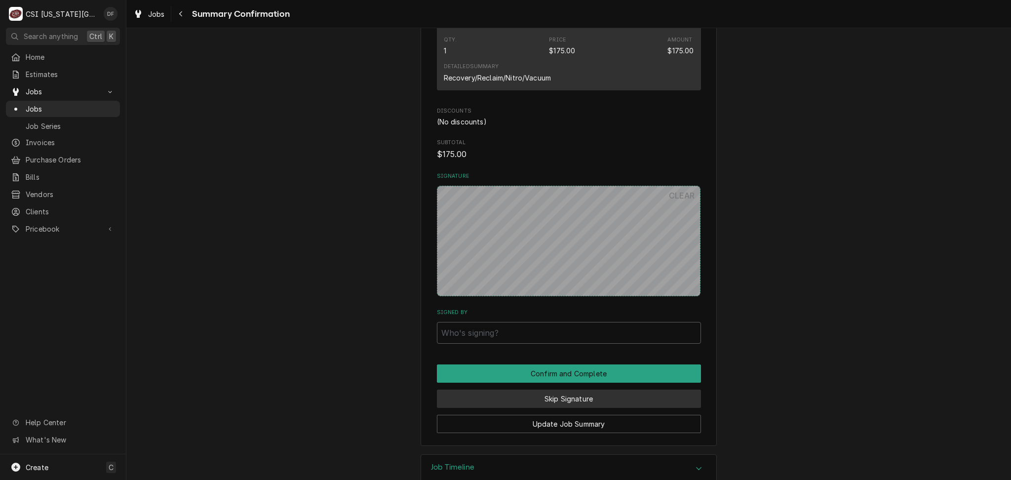
click at [527, 390] on button "Skip Signature" at bounding box center [569, 399] width 264 height 18
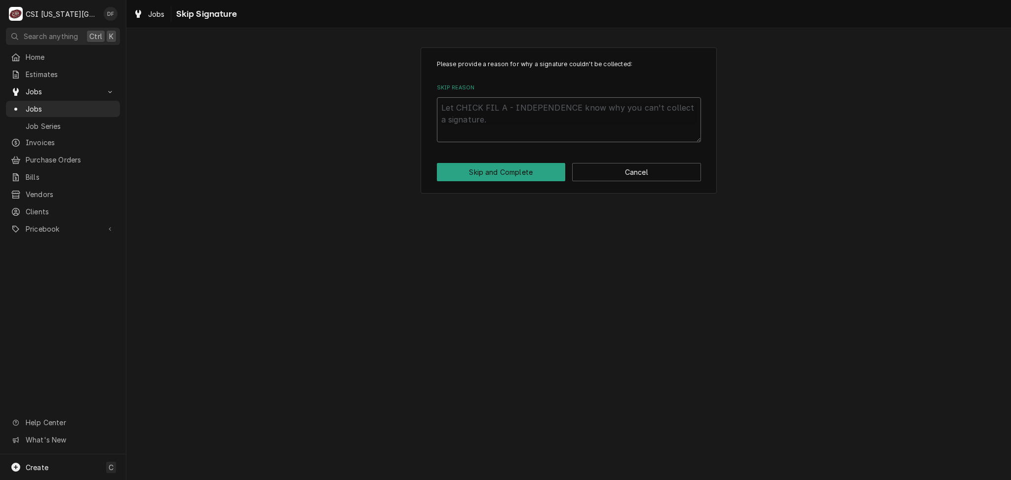
click at [527, 119] on textarea "Skip Reason" at bounding box center [569, 119] width 264 height 44
type textarea "x"
type textarea "M"
type textarea "x"
type textarea "Mi"
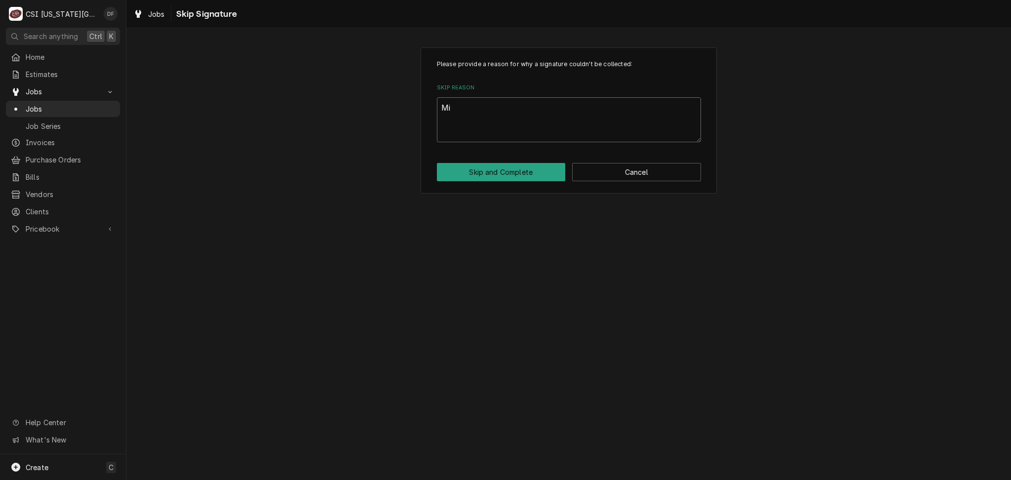
type textarea "x"
type textarea "Mic"
type textarea "x"
type textarea "Mich"
type textarea "x"
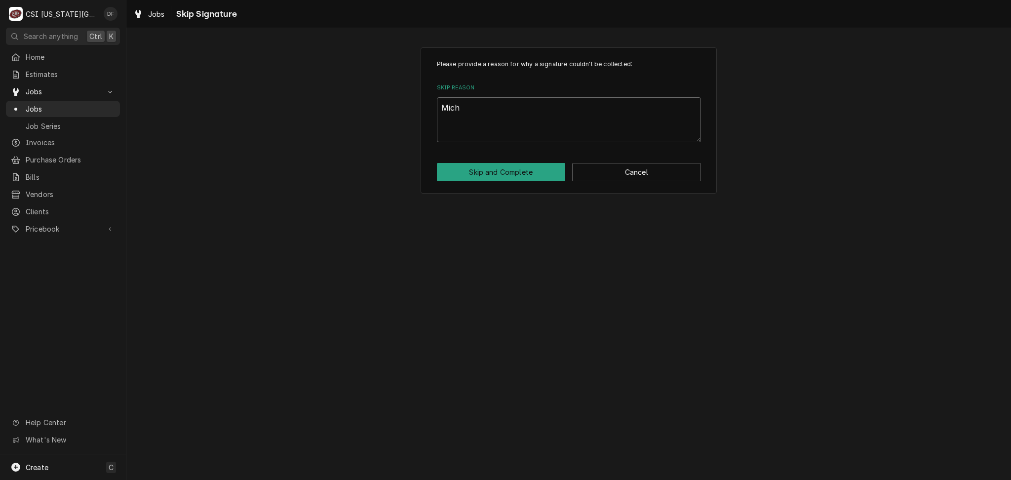
type textarea "Miche"
type textarea "x"
type textarea "[PERSON_NAME]"
type textarea "x"
type textarea "[PERSON_NAME]"
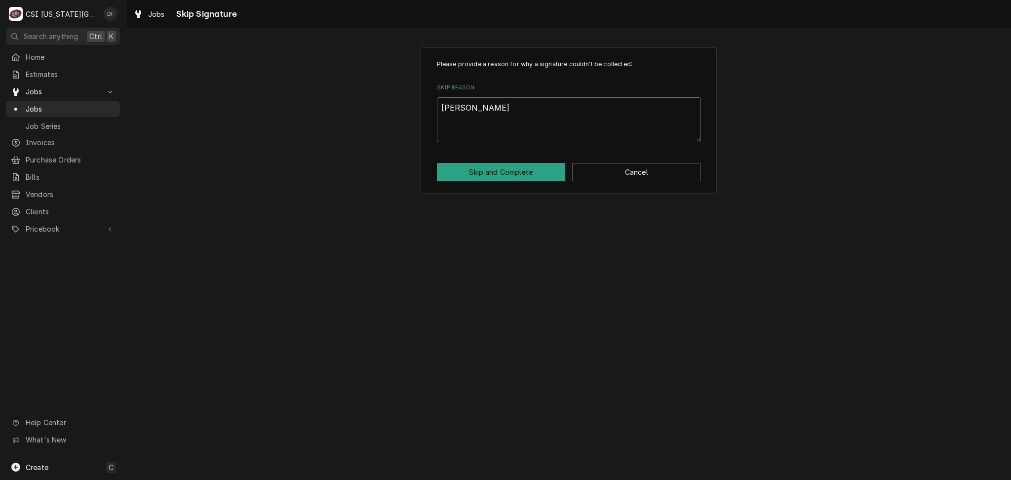
type textarea "x"
type textarea "[PERSON_NAME]"
type textarea "x"
type textarea "Michelle"
type textarea "x"
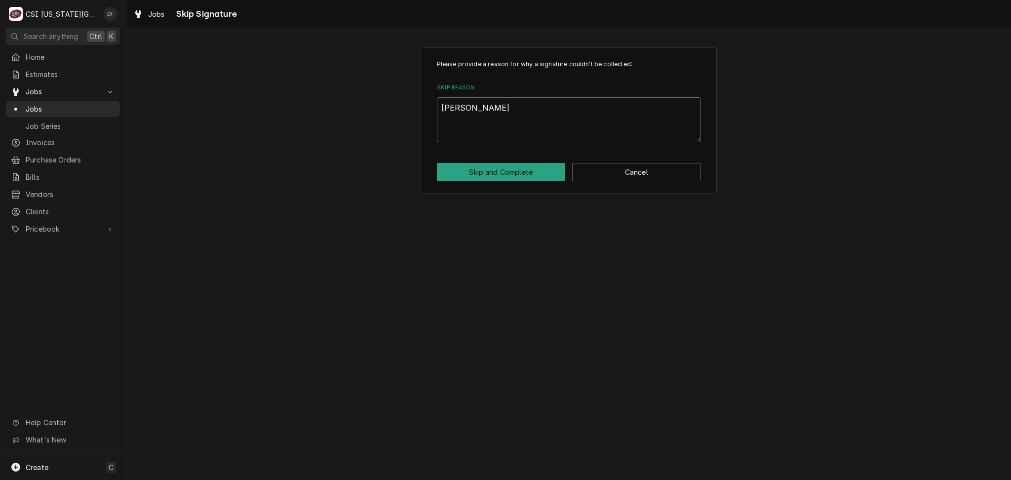
type textarea "Michelle a"
type textarea "x"
type textarea "Michelle at"
type textarea "x"
type textarea "Michelle at"
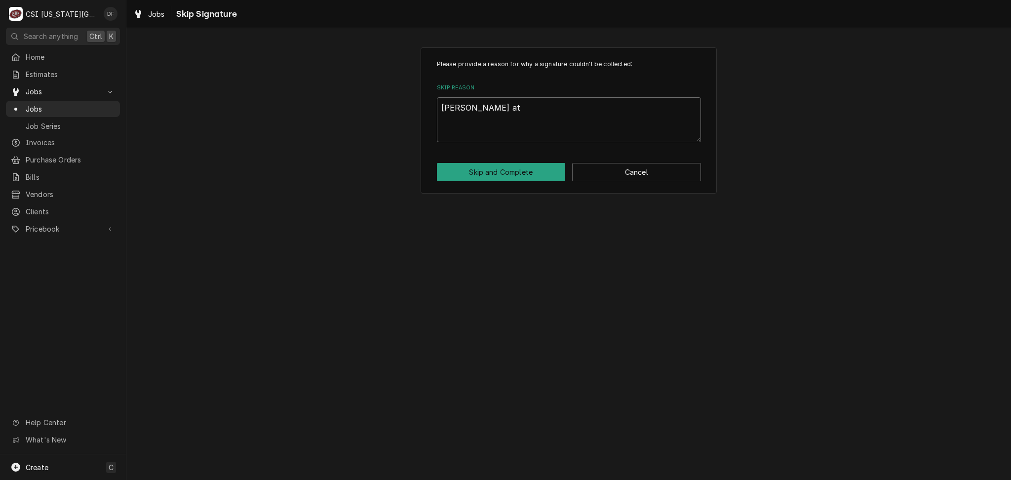
type textarea "x"
type textarea "Michelle at R"
type textarea "x"
type textarea "Michelle at RS"
type textarea "x"
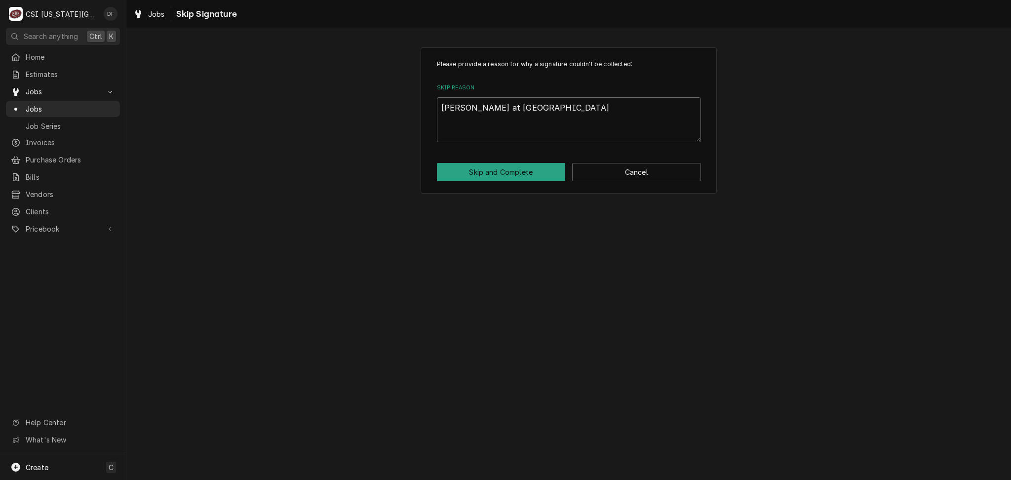
type textarea "Michelle at RSG"
type textarea "x"
type textarea "Michelle at RSG"
type textarea "x"
type textarea "Michelle at RSG s"
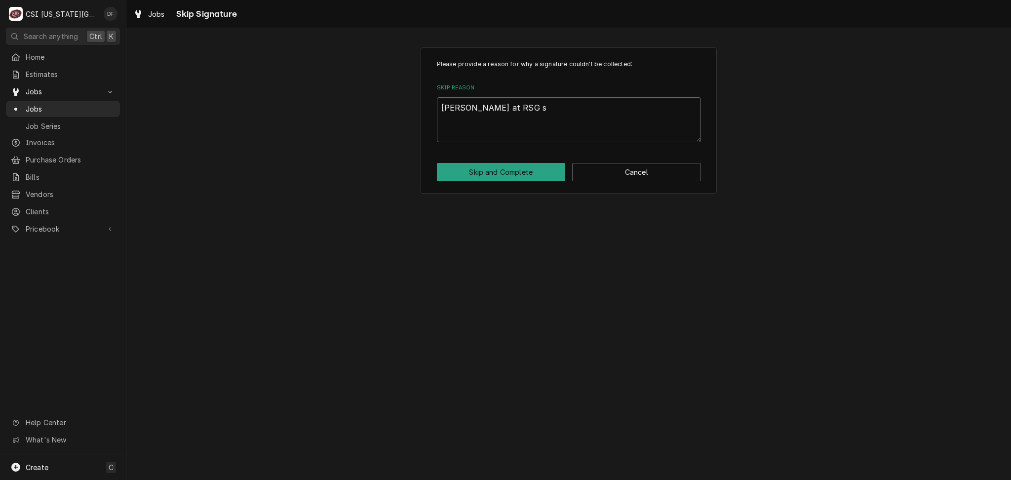
type textarea "x"
type textarea "Michelle at RSG sa"
type textarea "x"
type textarea "Michelle at RSG sai"
type textarea "x"
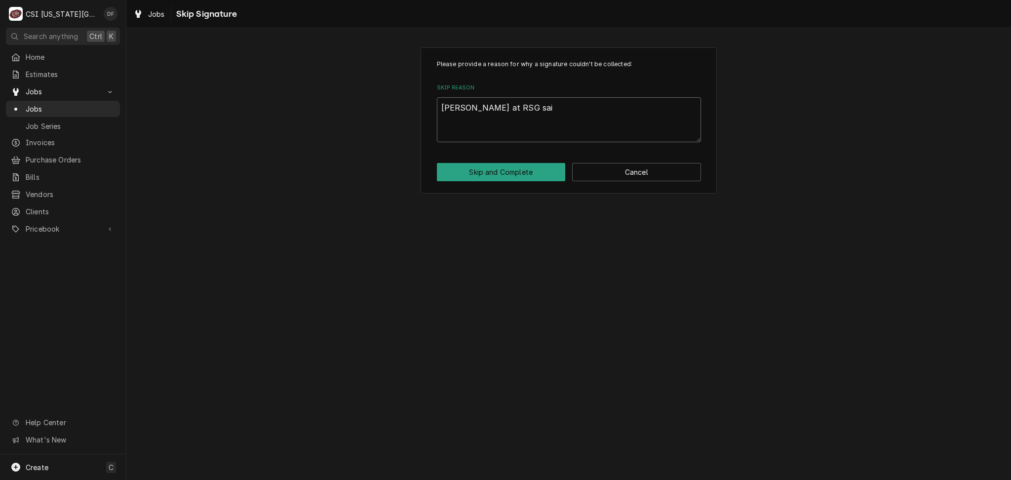
type textarea "Michelle at RSG said"
type textarea "x"
type textarea "Michelle at RSG said"
type textarea "x"
type textarea "Michelle at RSG said t"
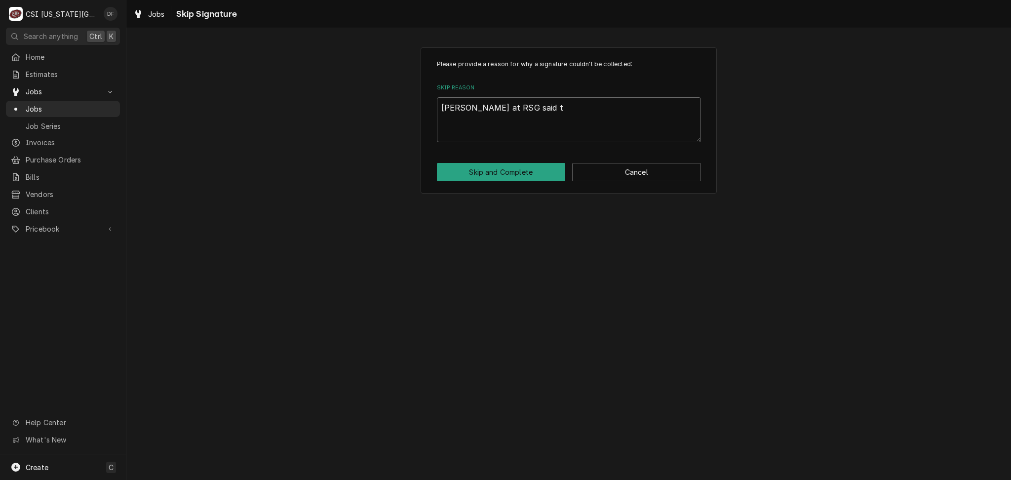
type textarea "x"
type textarea "Michelle at RSG said to"
type textarea "x"
type textarea "Michelle at RSG said to"
type textarea "x"
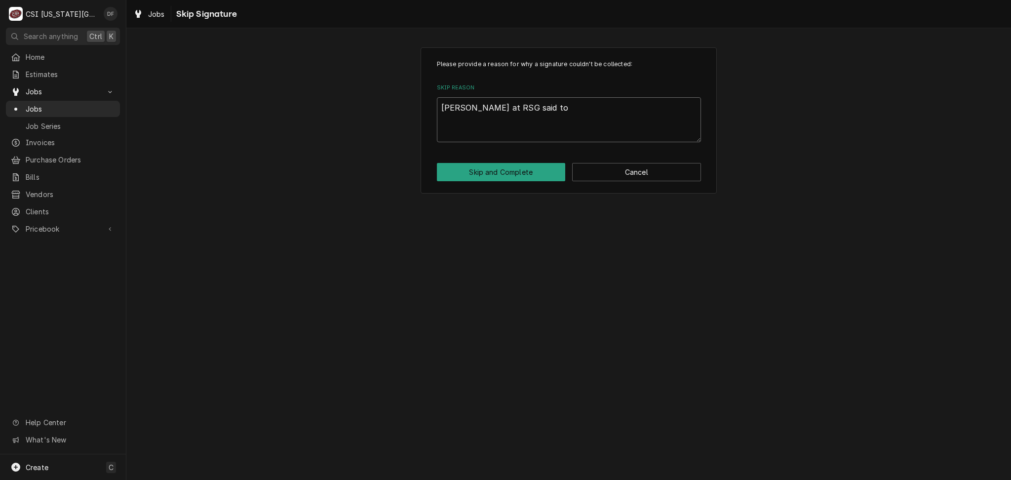
type textarea "Michelle at RSG said to c"
type textarea "x"
type textarea "Michelle at RSG said to cl"
type textarea "x"
type textarea "Michelle at RSG said to clo"
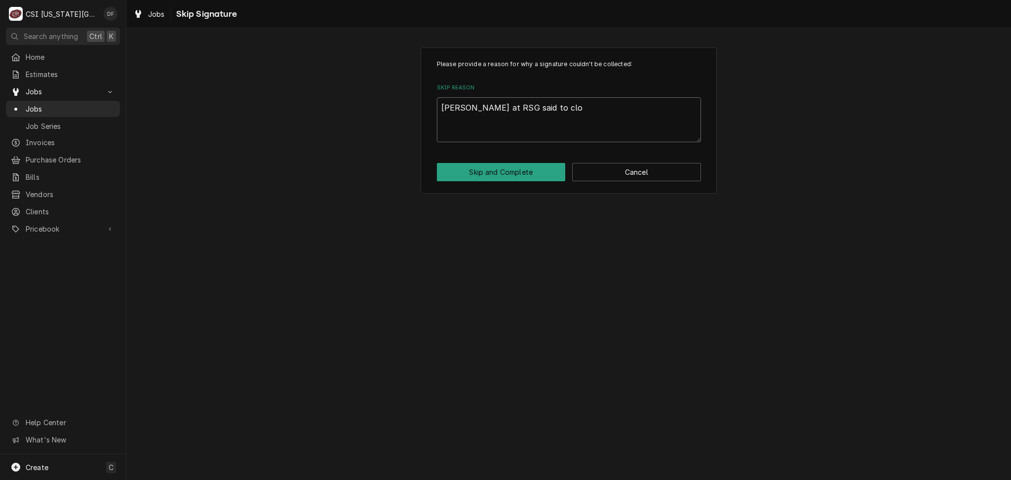
type textarea "x"
type textarea "Michelle at RSG said to clos"
type textarea "x"
type textarea "Michelle at RSG said to close"
type textarea "x"
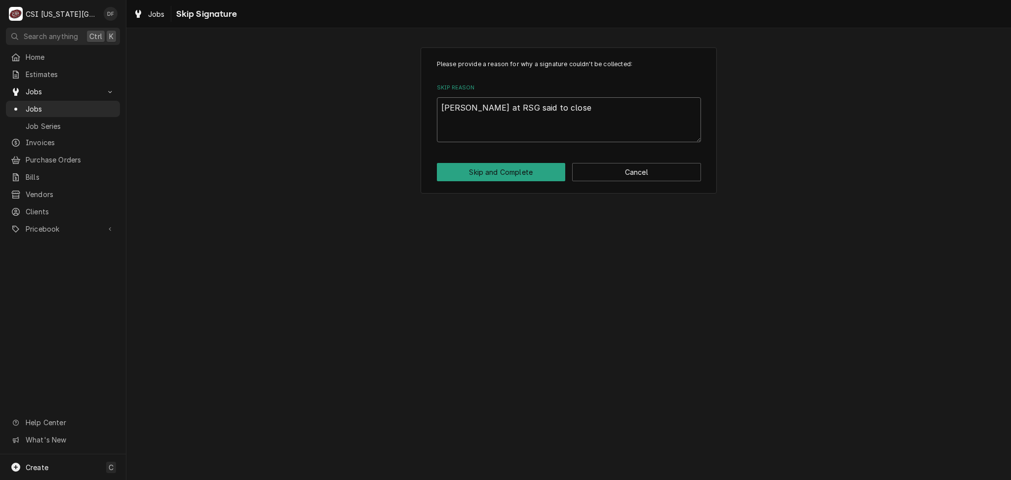
type textarea "Michelle at RSG said to close"
type textarea "x"
type textarea "Michelle at RSG said to close c"
type textarea "x"
type textarea "Michelle at RSG said to close ca"
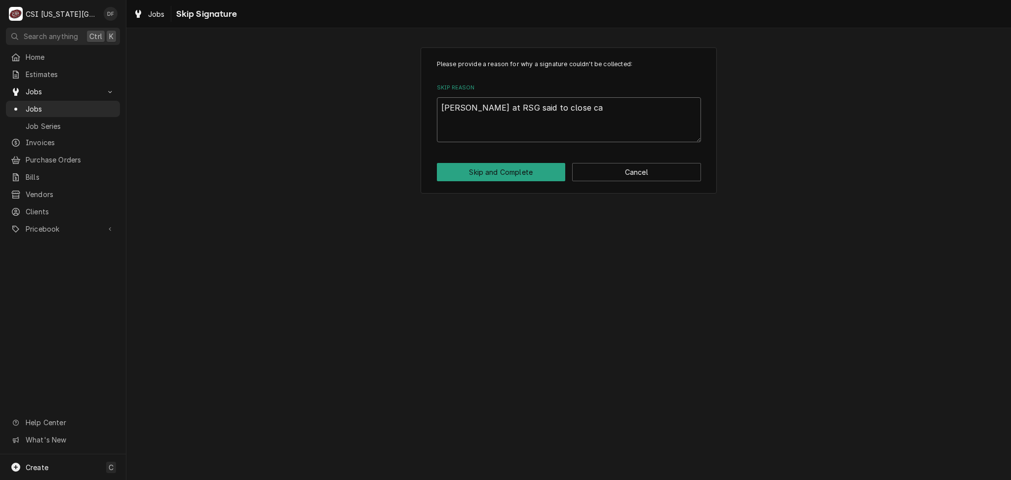
type textarea "x"
type textarea "Michelle at RSG said to close cal"
type textarea "x"
type textarea "Michelle at RSG said to close call"
click at [511, 177] on button "Skip and Complete" at bounding box center [501, 172] width 129 height 18
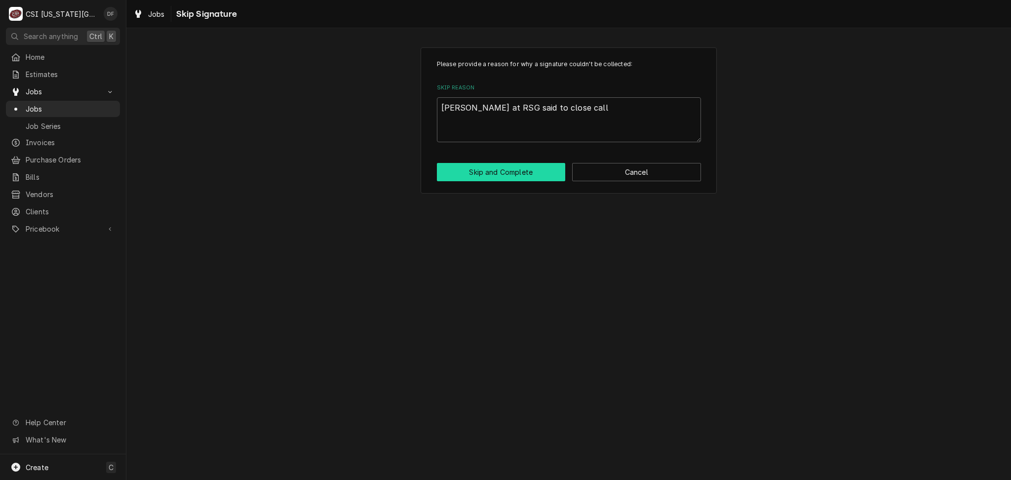
type textarea "x"
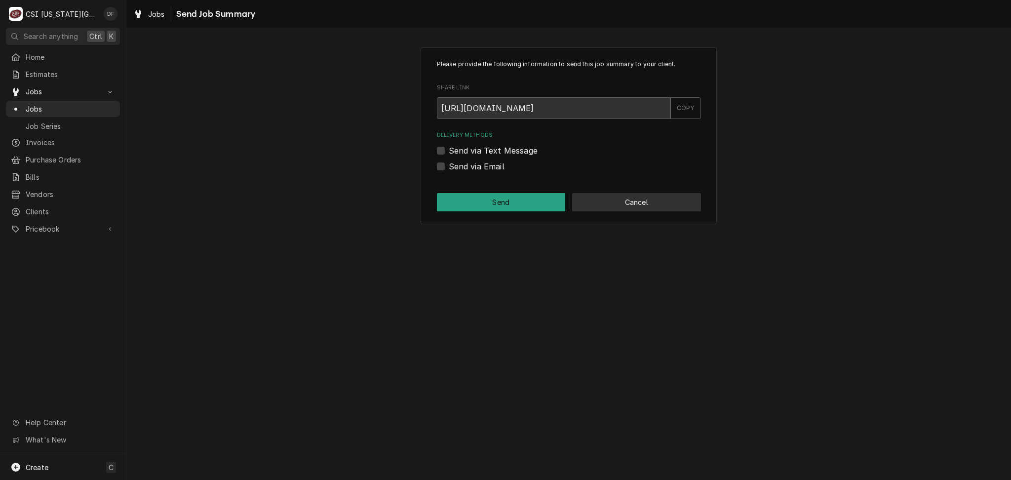
click at [609, 201] on button "Cancel" at bounding box center [636, 202] width 129 height 18
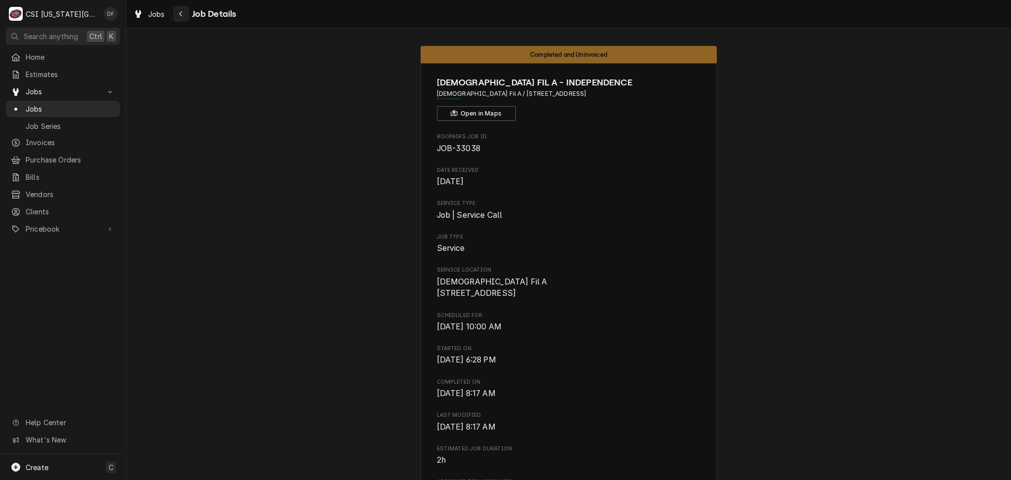
click at [181, 14] on icon "Navigate back" at bounding box center [181, 13] width 4 height 7
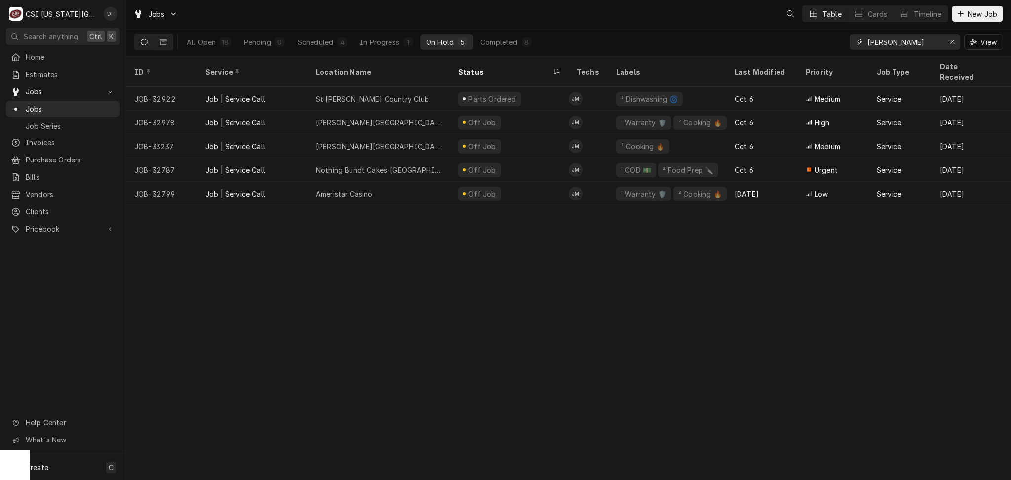
drag, startPoint x: 910, startPoint y: 41, endPoint x: 840, endPoint y: 44, distance: 70.2
click at [840, 44] on div "All Open 18 Pending 0 Scheduled 4 In Progress 1 On Hold 5 Completed 8 marshall …" at bounding box center [568, 42] width 869 height 28
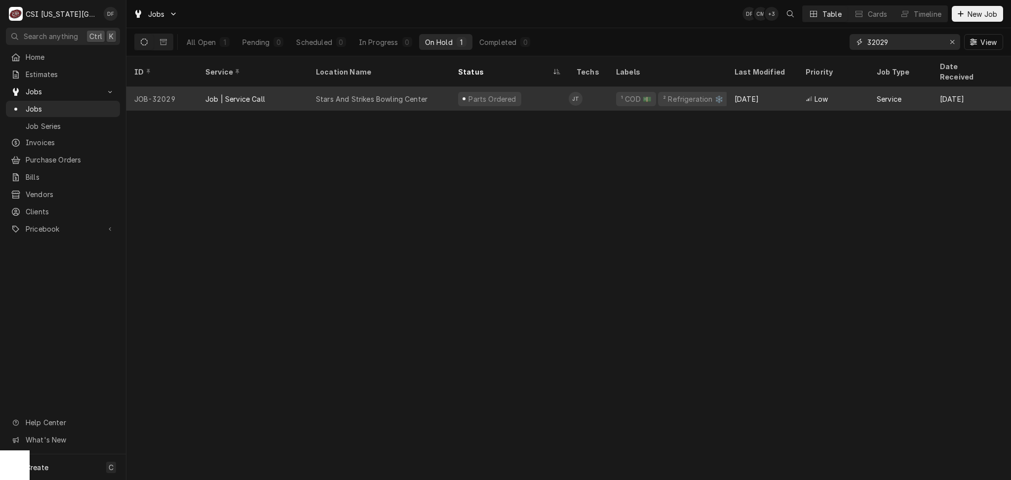
type input "32029"
click at [601, 88] on td "JT" at bounding box center [589, 99] width 40 height 24
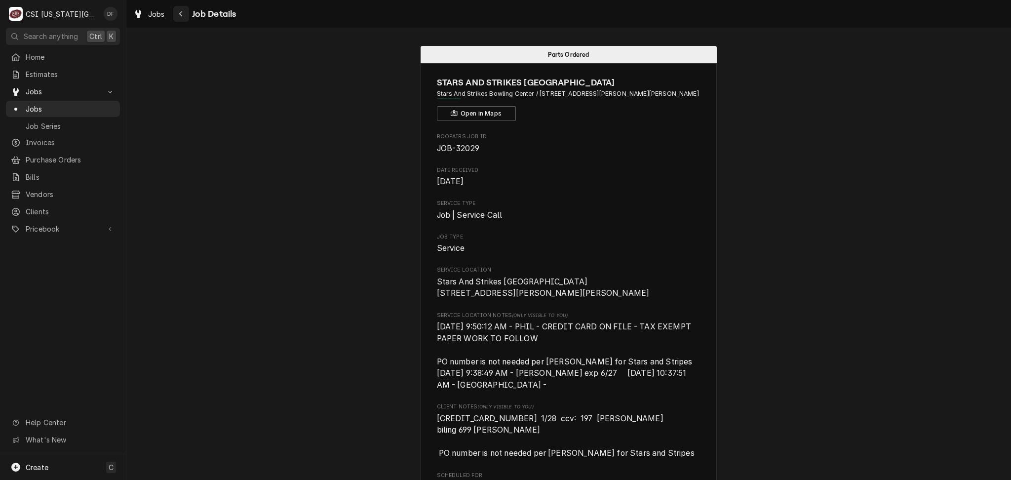
click at [182, 15] on icon "Navigate back" at bounding box center [181, 13] width 4 height 7
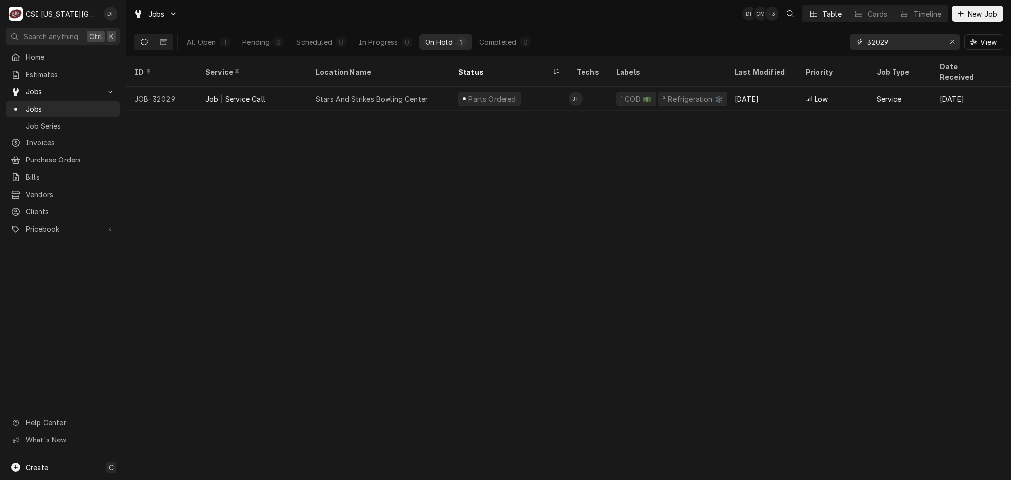
drag, startPoint x: 889, startPoint y: 46, endPoint x: 876, endPoint y: 40, distance: 14.1
click at [876, 40] on input "32029" at bounding box center [905, 42] width 74 height 16
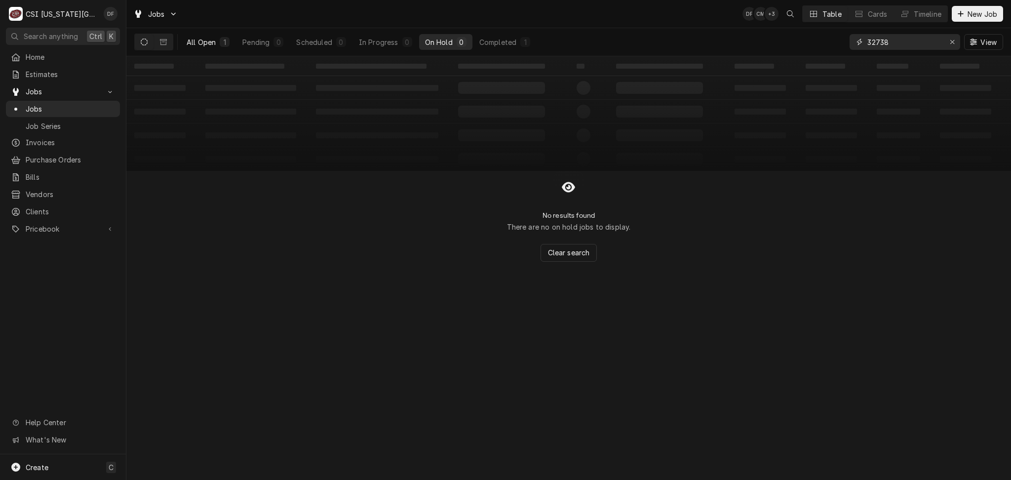
type input "32738"
click at [220, 47] on button "All Open 1" at bounding box center [208, 42] width 55 height 16
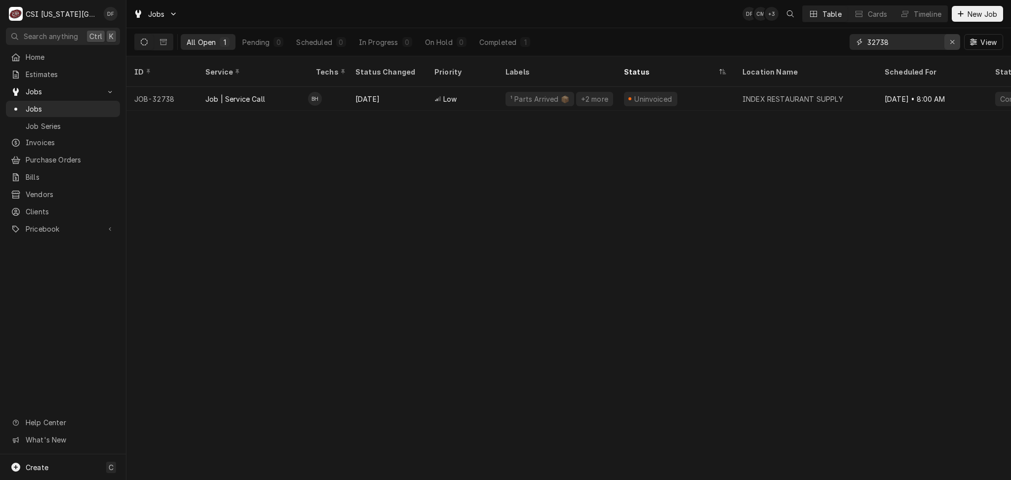
click at [955, 44] on div "Erase input" at bounding box center [953, 42] width 10 height 10
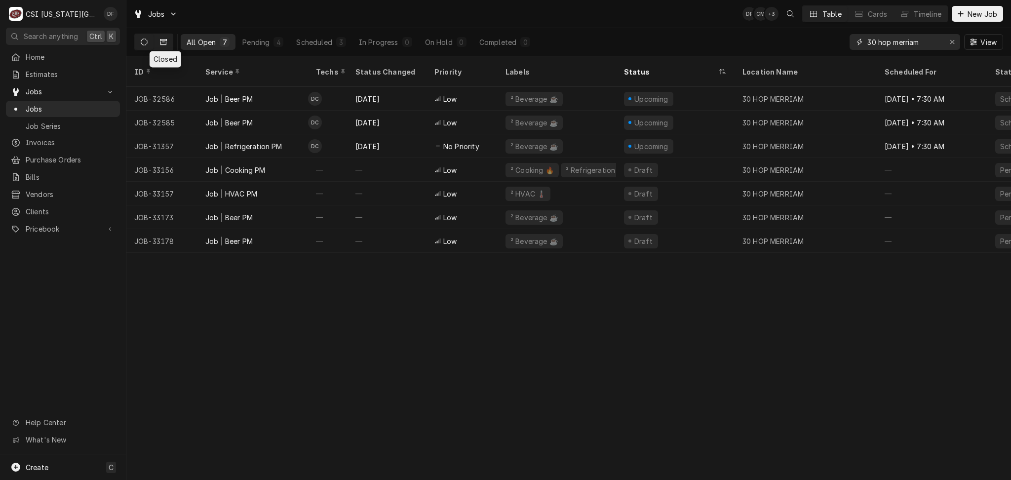
type input "30 hop merriam"
click at [166, 41] on icon "Dynamic Content Wrapper" at bounding box center [163, 42] width 7 height 7
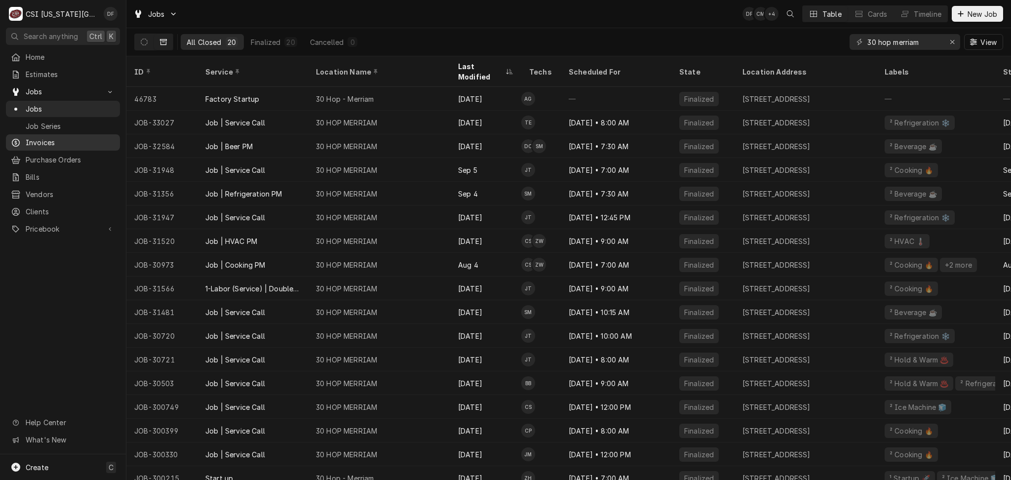
click at [66, 140] on span "Invoices" at bounding box center [70, 142] width 89 height 10
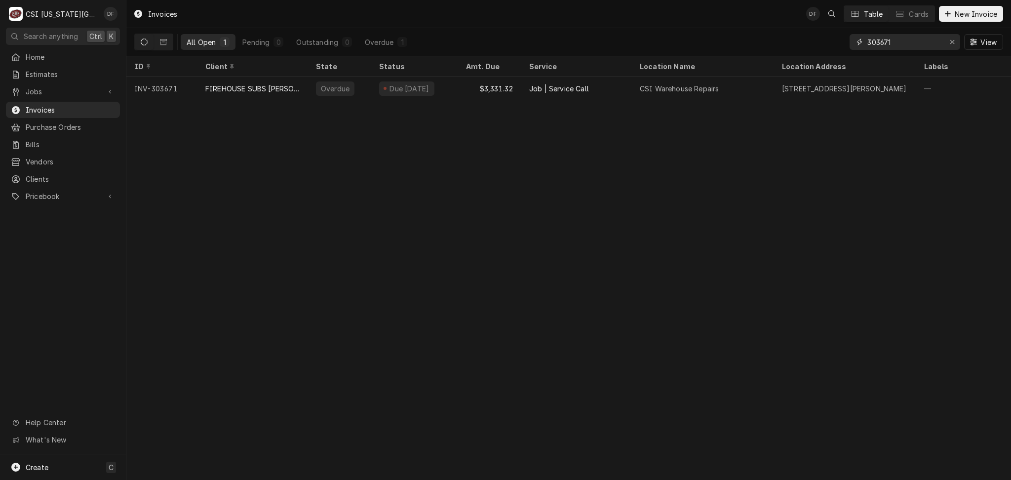
drag, startPoint x: 902, startPoint y: 38, endPoint x: 839, endPoint y: 43, distance: 63.4
click at [839, 43] on div "All Open 1 Pending 0 Outstanding 0 Overdue 1 303671 View" at bounding box center [568, 42] width 869 height 28
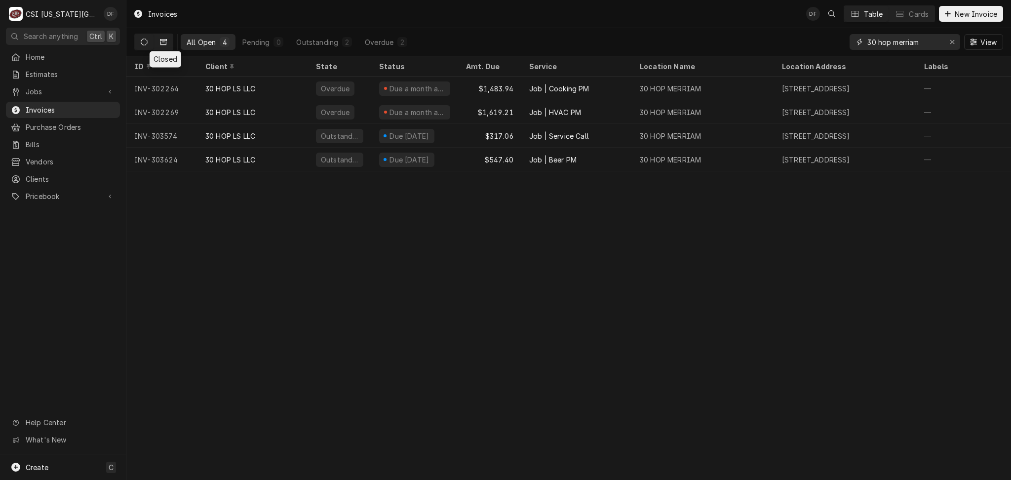
type input "30 hop merriam"
click at [163, 43] on icon "Dynamic Content Wrapper" at bounding box center [163, 42] width 7 height 7
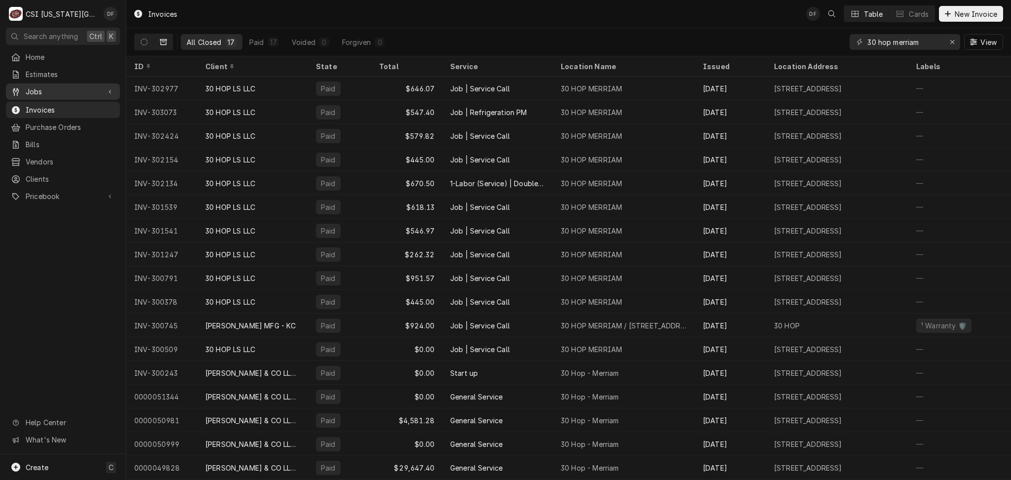
click at [58, 92] on span "Jobs" at bounding box center [63, 91] width 75 height 10
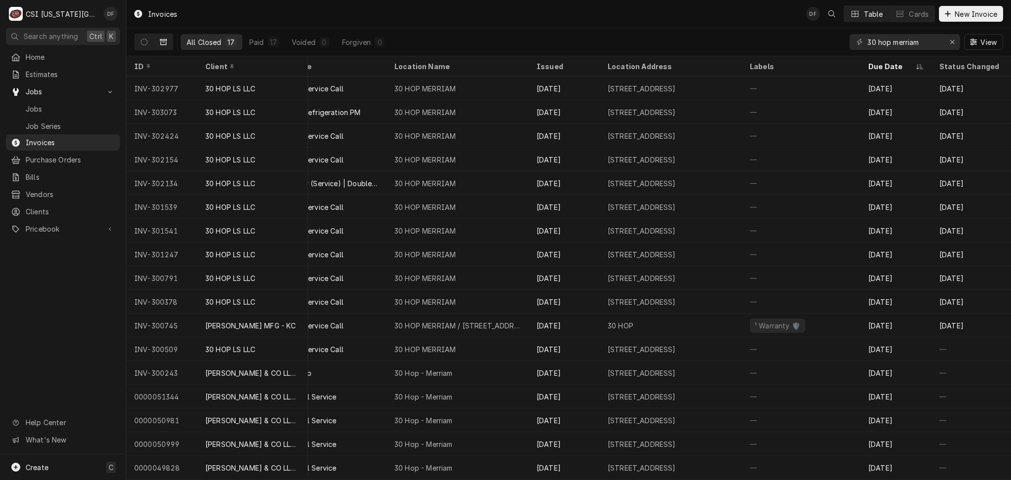
scroll to position [8, 0]
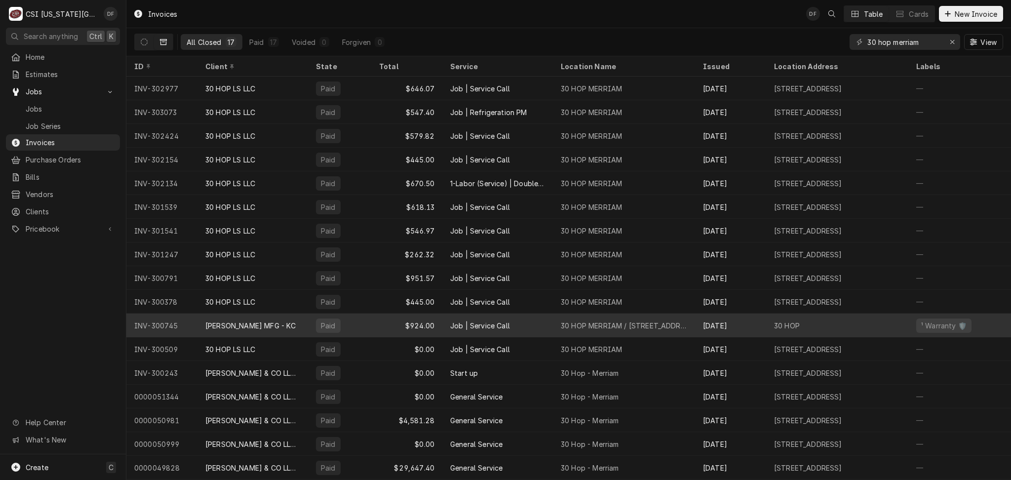
click at [300, 321] on div "RANDELL MFG - KC" at bounding box center [253, 326] width 111 height 24
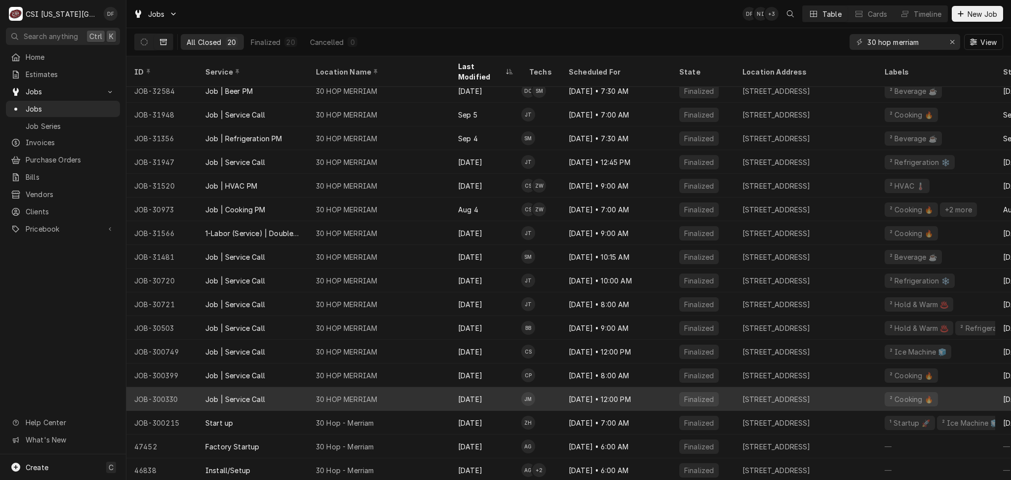
scroll to position [79, 0]
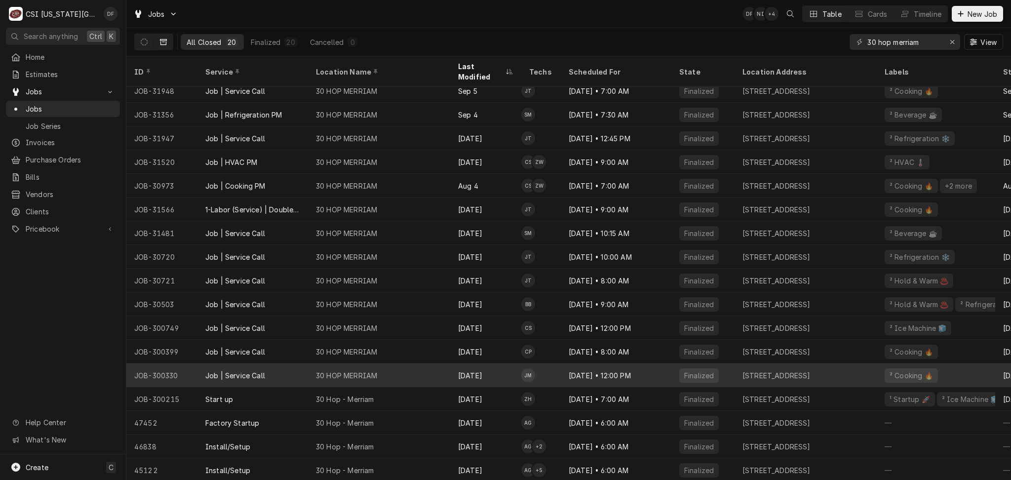
click at [504, 363] on div "[DATE]" at bounding box center [485, 375] width 71 height 24
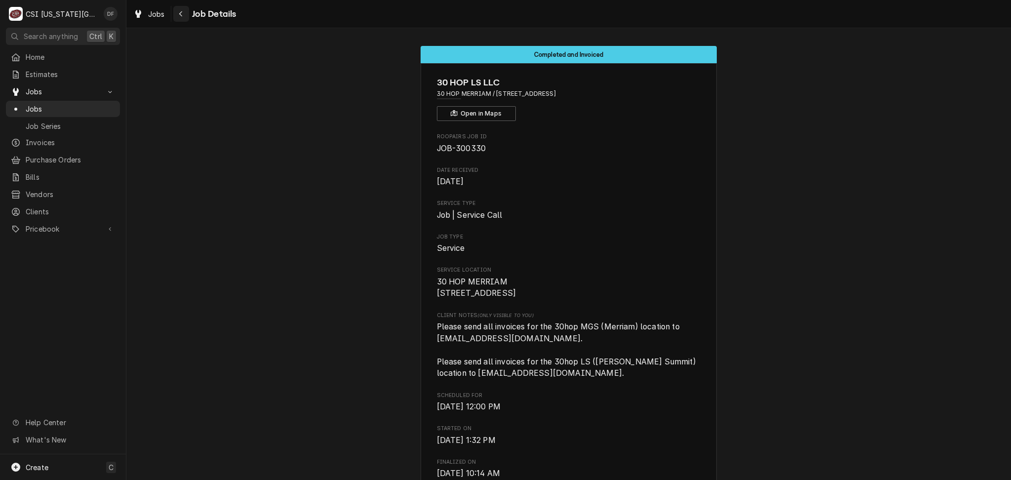
click at [180, 14] on icon "Navigate back" at bounding box center [181, 13] width 4 height 7
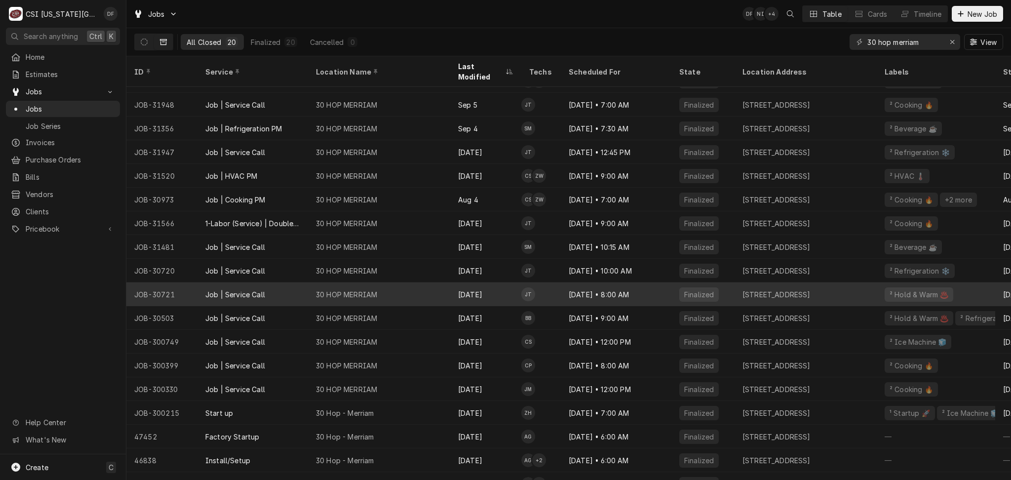
scroll to position [79, 0]
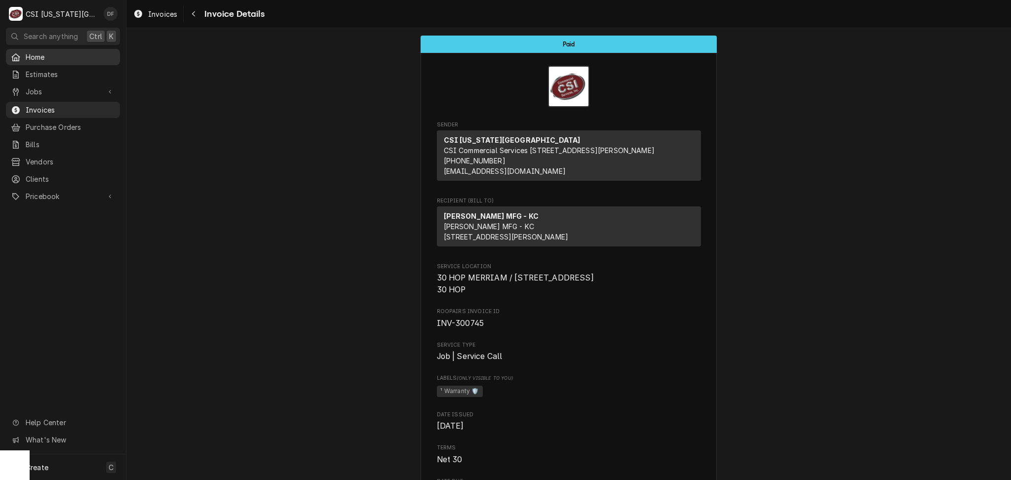
click at [43, 59] on span "Home" at bounding box center [70, 57] width 89 height 10
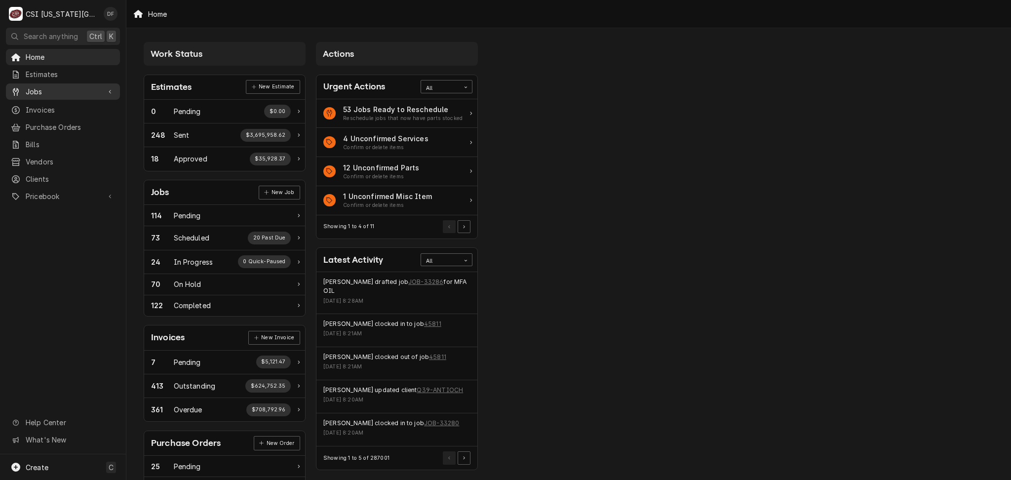
click at [80, 89] on span "Jobs" at bounding box center [63, 91] width 75 height 10
click at [59, 137] on span "Invoices" at bounding box center [70, 142] width 89 height 10
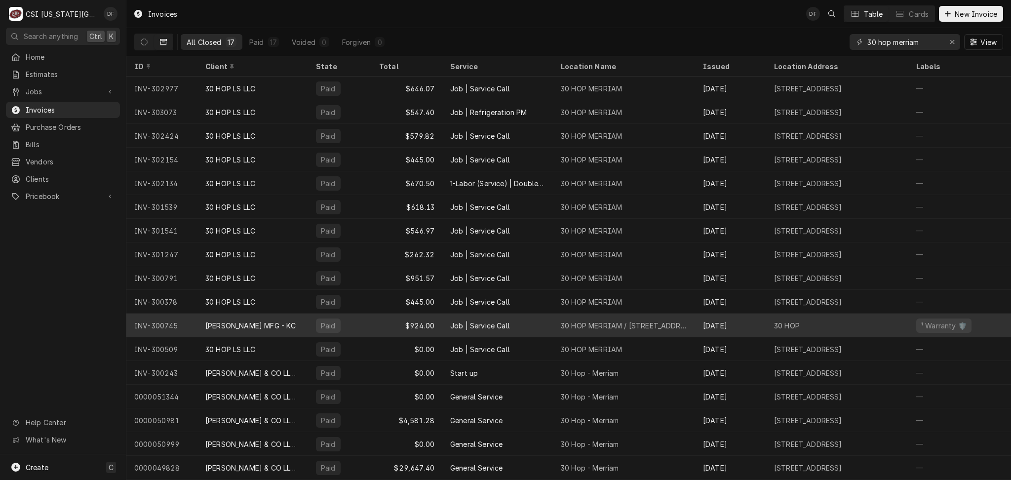
click at [376, 320] on div "$924.00" at bounding box center [406, 326] width 71 height 24
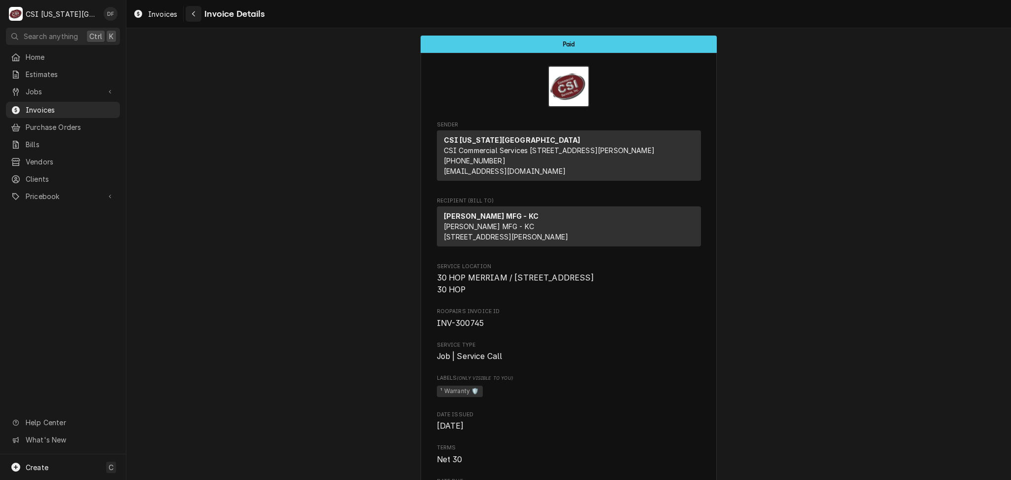
click at [192, 14] on icon "Navigate back" at bounding box center [194, 13] width 4 height 7
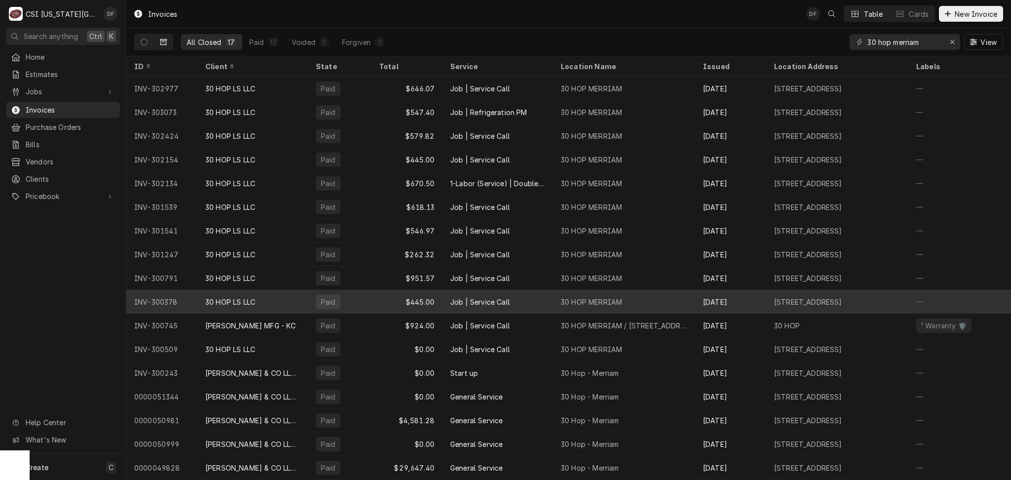
click at [389, 302] on div "$445.00" at bounding box center [406, 302] width 71 height 24
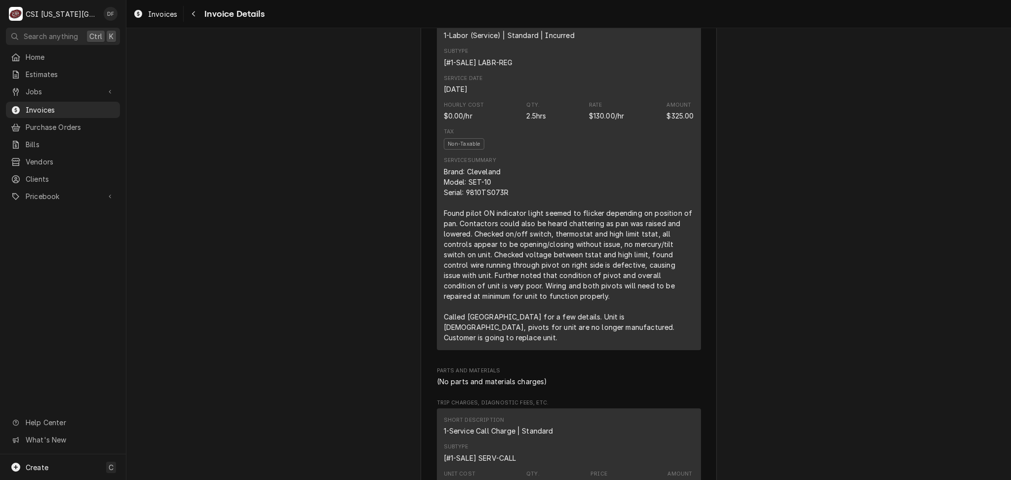
scroll to position [658, 0]
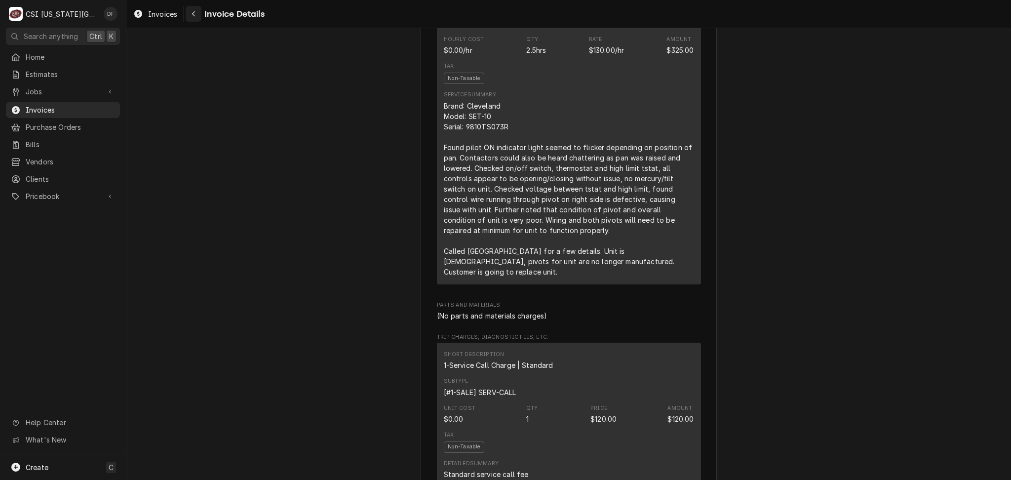
click at [199, 13] on div "Navigate back" at bounding box center [194, 14] width 10 height 10
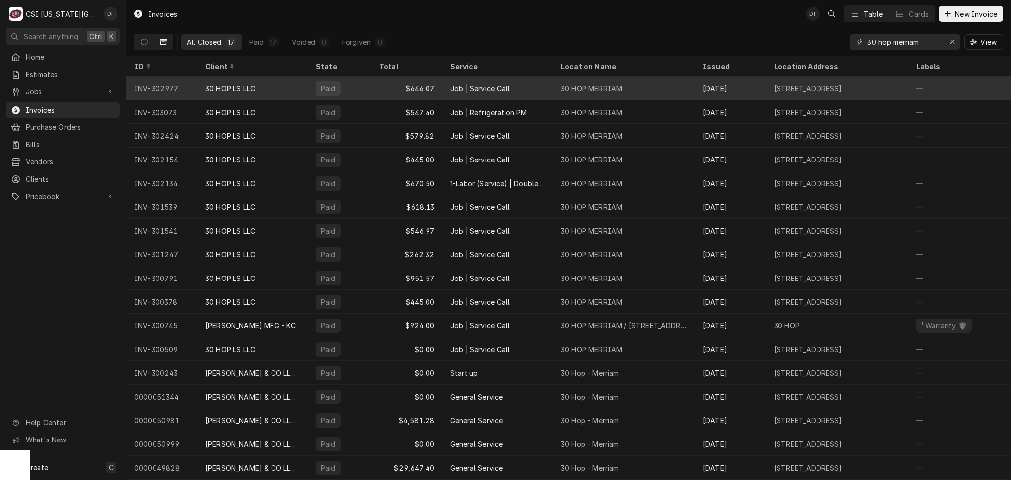
click at [544, 91] on div "Job | Service Call" at bounding box center [498, 89] width 111 height 24
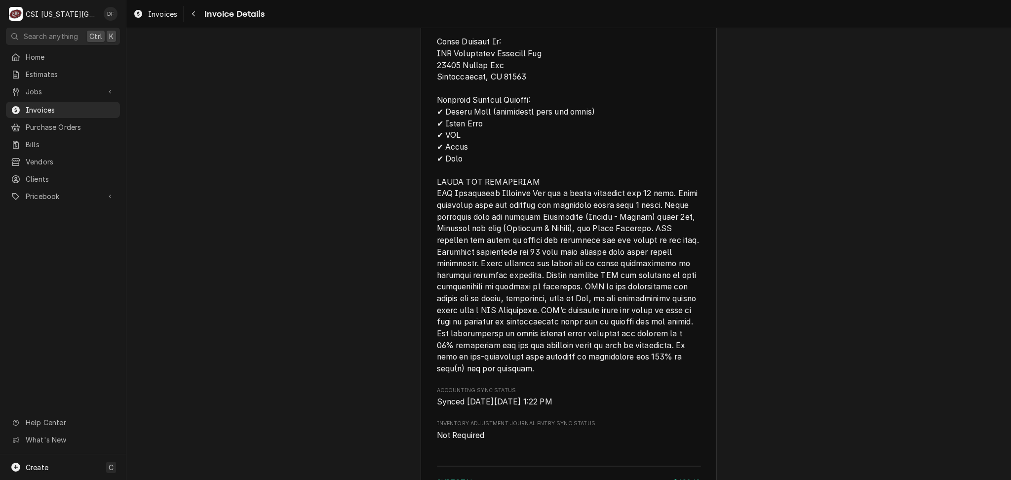
scroll to position [2001, 0]
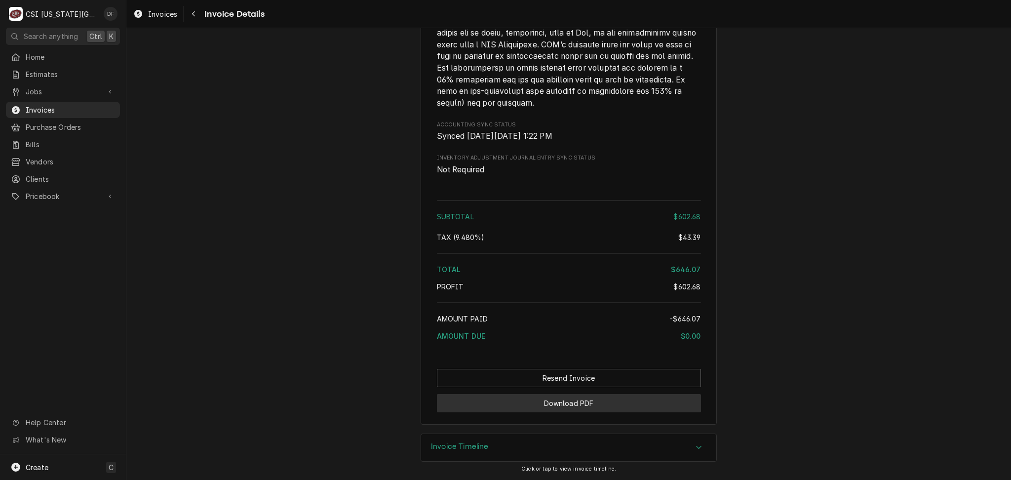
click at [534, 402] on button "Download PDF" at bounding box center [569, 403] width 264 height 18
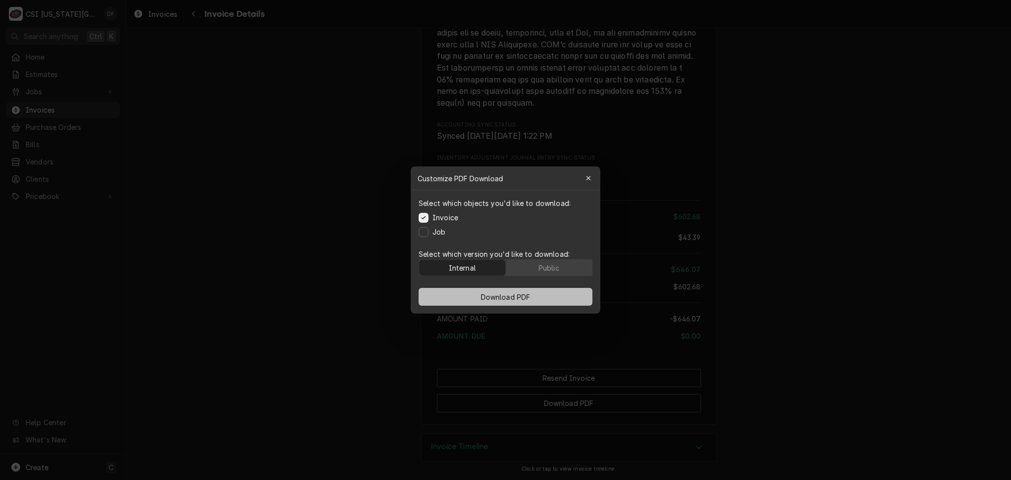
click at [475, 299] on button "Download PDF" at bounding box center [506, 297] width 174 height 18
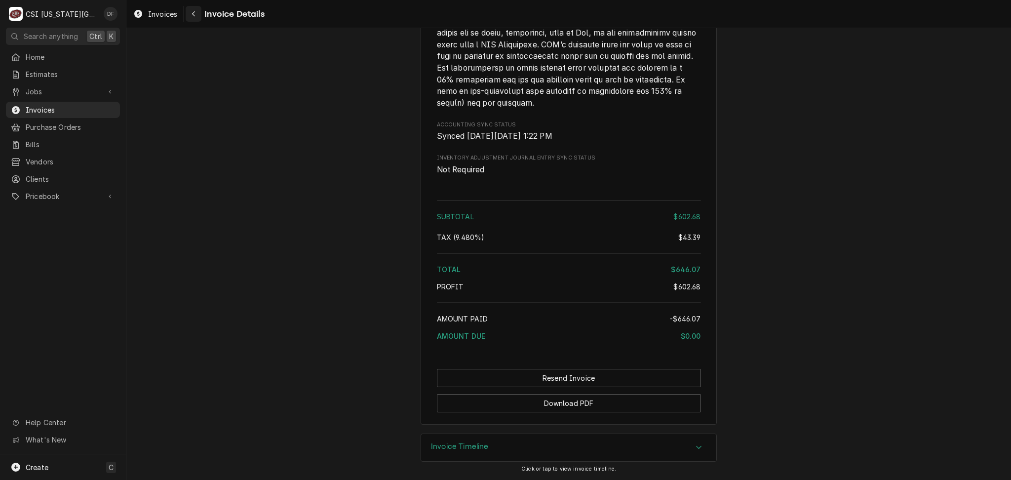
click at [201, 16] on button "Navigate back" at bounding box center [194, 14] width 16 height 16
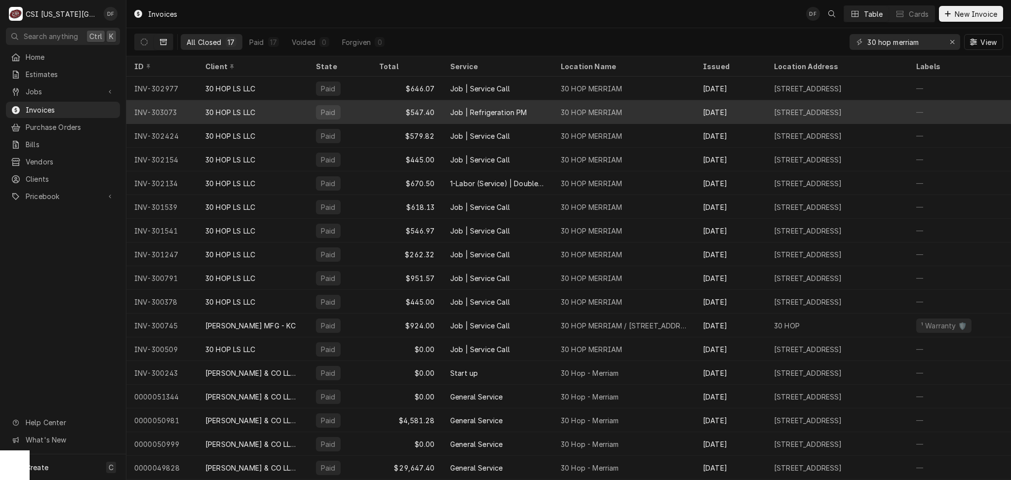
click at [491, 110] on div "Job | Refrigeration PM" at bounding box center [488, 112] width 77 height 10
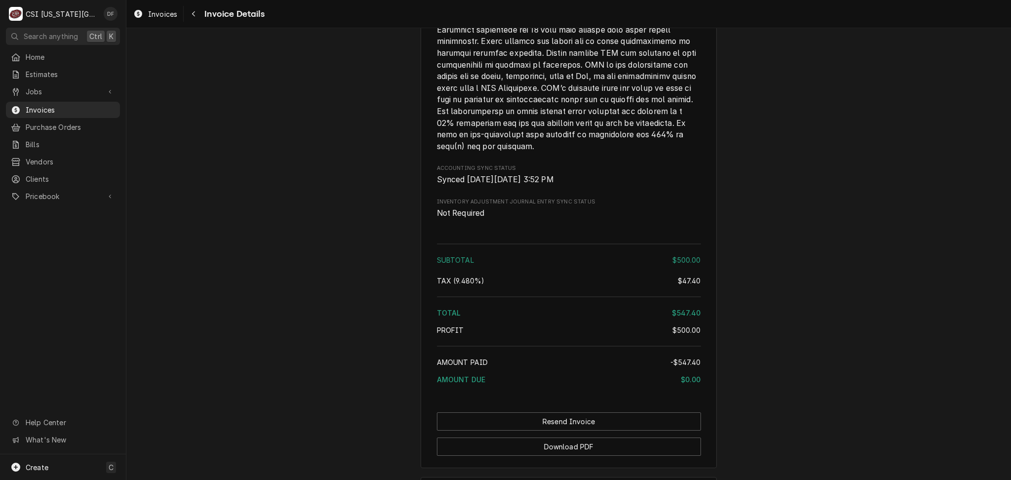
scroll to position [1573, 0]
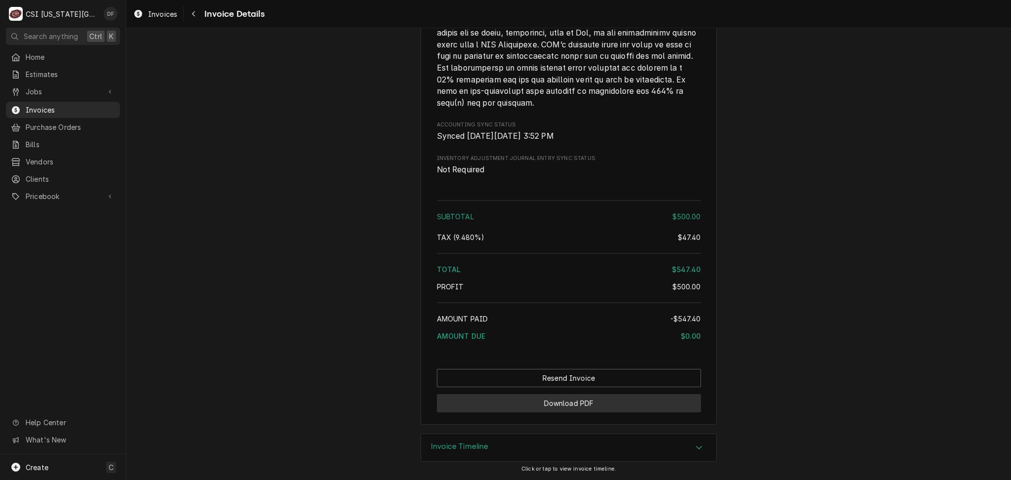
click at [538, 403] on button "Download PDF" at bounding box center [569, 403] width 264 height 18
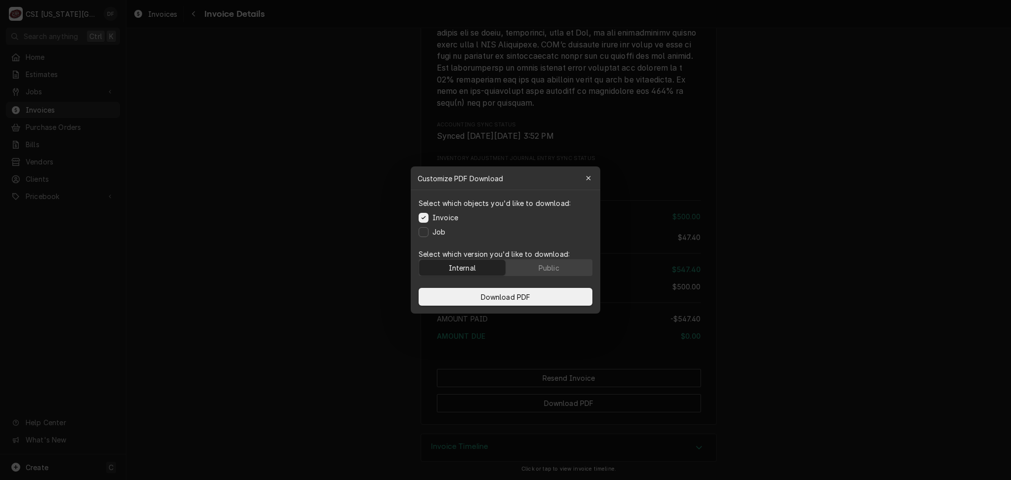
click at [469, 269] on div "Internal" at bounding box center [462, 268] width 27 height 10
click at [558, 267] on div "Public" at bounding box center [549, 268] width 21 height 10
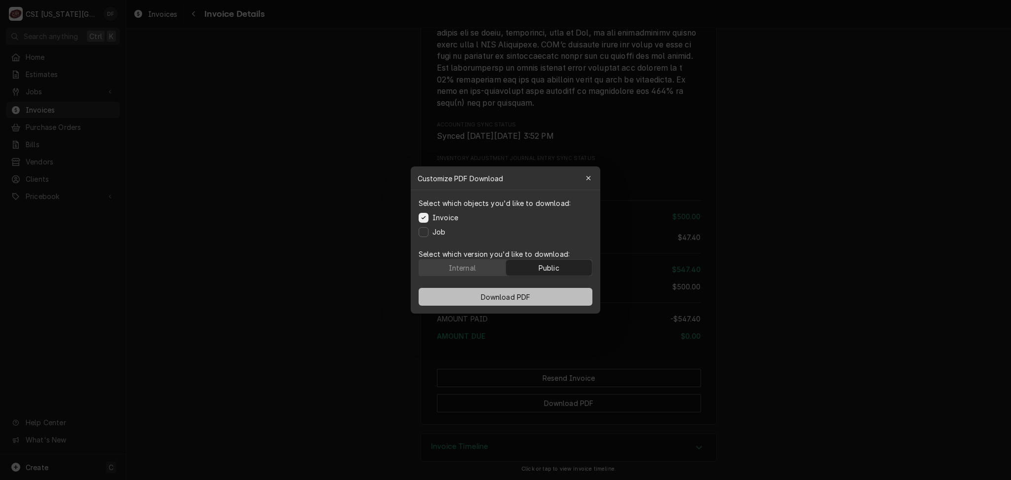
click at [536, 298] on button "Download PDF" at bounding box center [506, 297] width 174 height 18
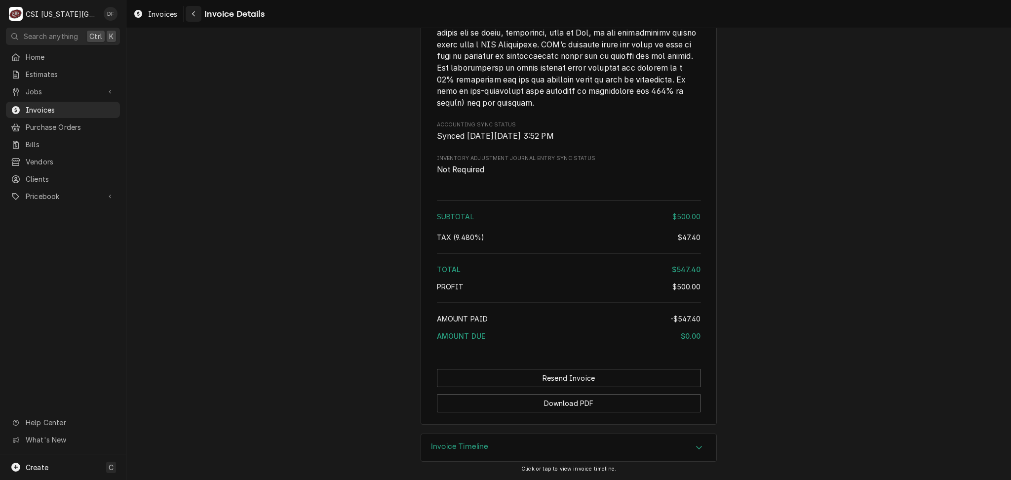
click at [193, 16] on icon "Navigate back" at bounding box center [194, 13] width 4 height 7
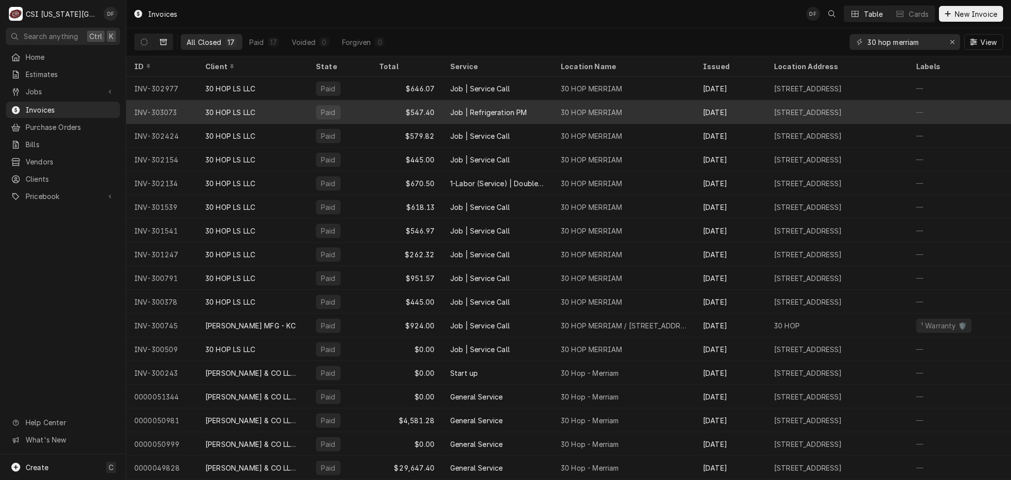
click at [508, 112] on div "Job | Refrigeration PM" at bounding box center [488, 112] width 77 height 10
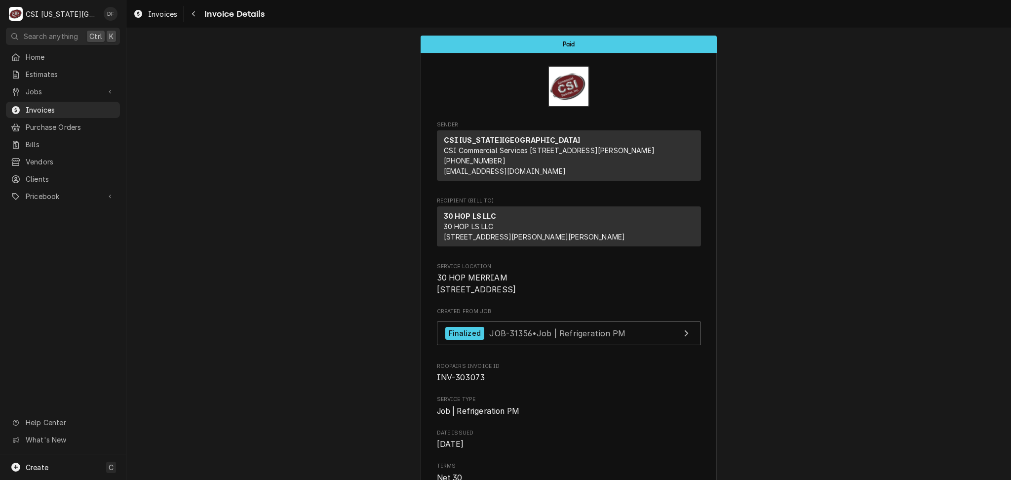
scroll to position [66, 0]
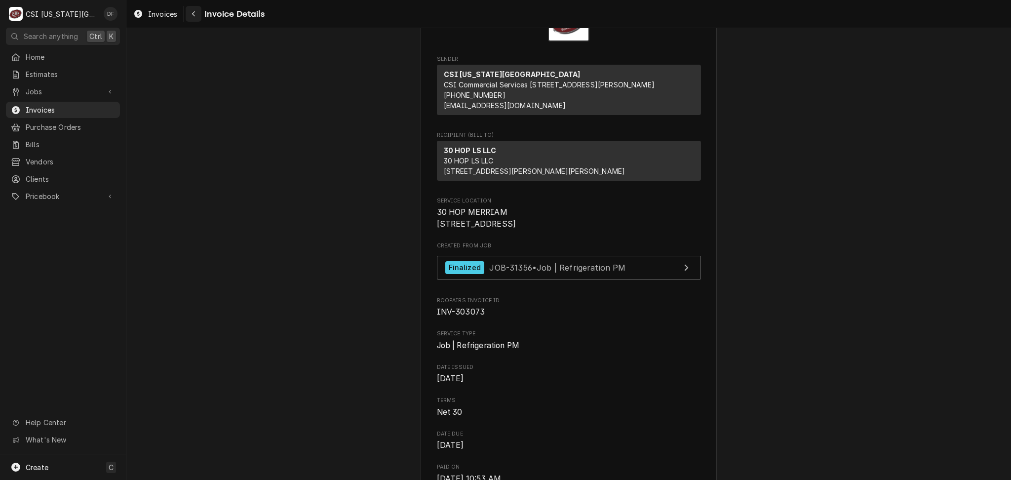
click at [197, 17] on div "Navigate back" at bounding box center [194, 14] width 10 height 10
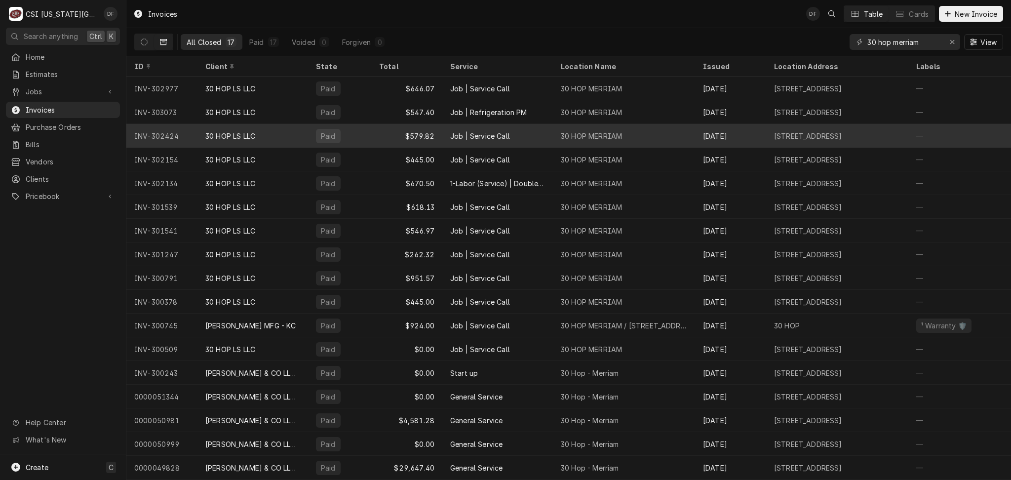
click at [524, 141] on div "Job | Service Call" at bounding box center [498, 136] width 111 height 24
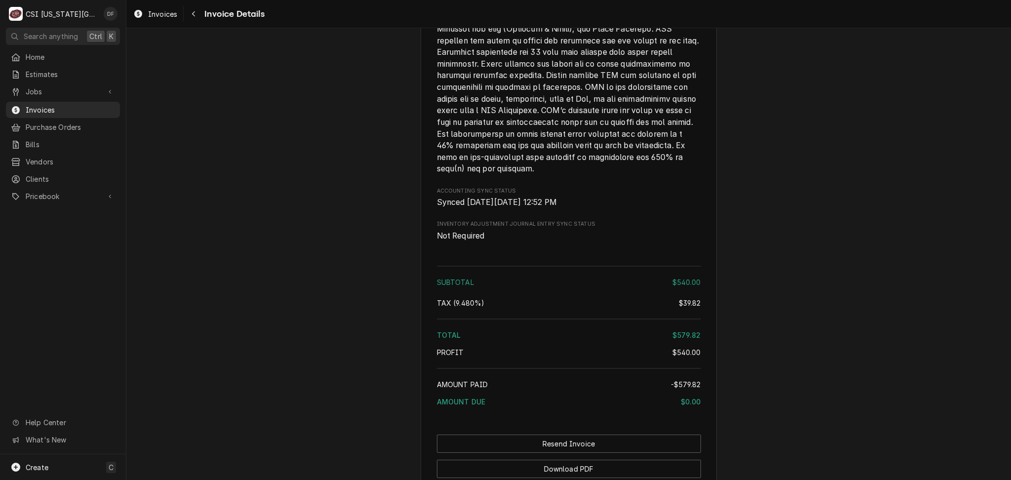
scroll to position [1629, 0]
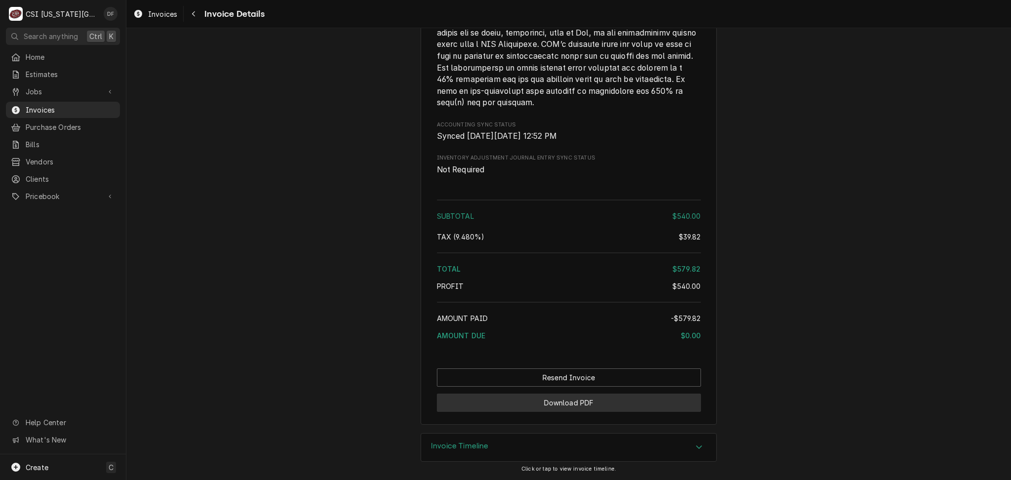
click at [549, 400] on button "Download PDF" at bounding box center [569, 403] width 264 height 18
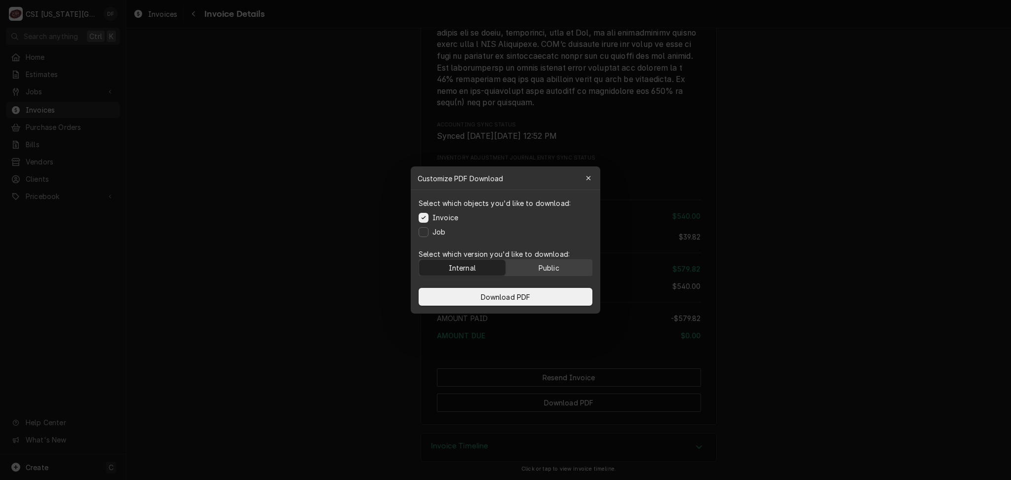
click at [554, 267] on div "Public" at bounding box center [549, 268] width 21 height 10
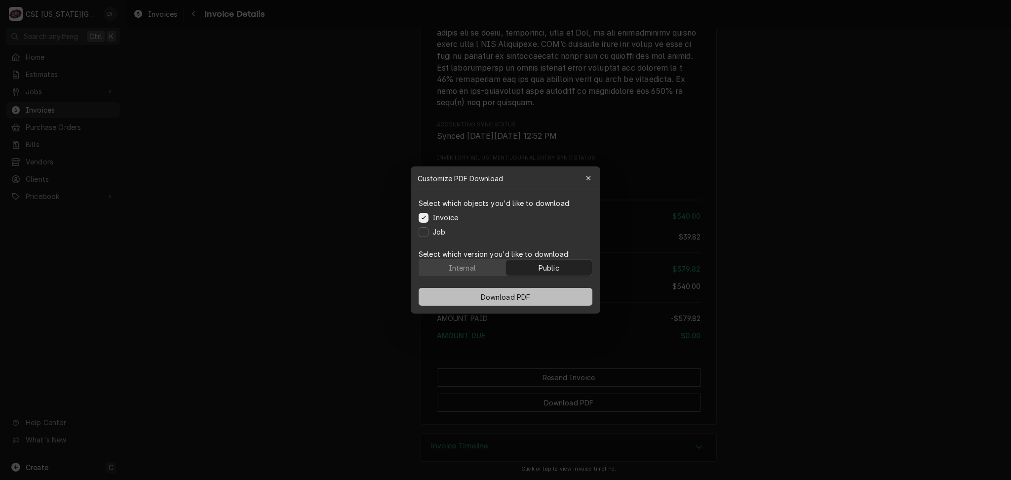
click at [541, 294] on button "Download PDF" at bounding box center [506, 297] width 174 height 18
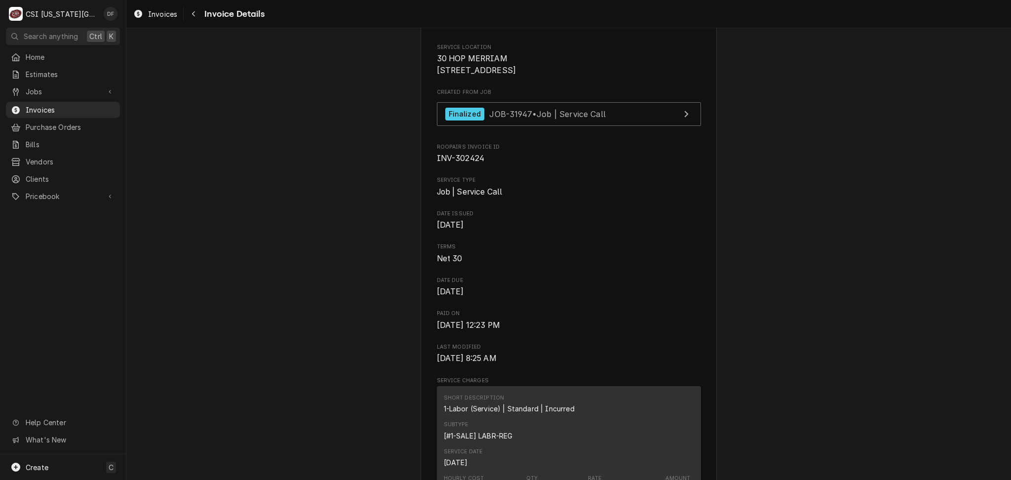
scroll to position [115, 0]
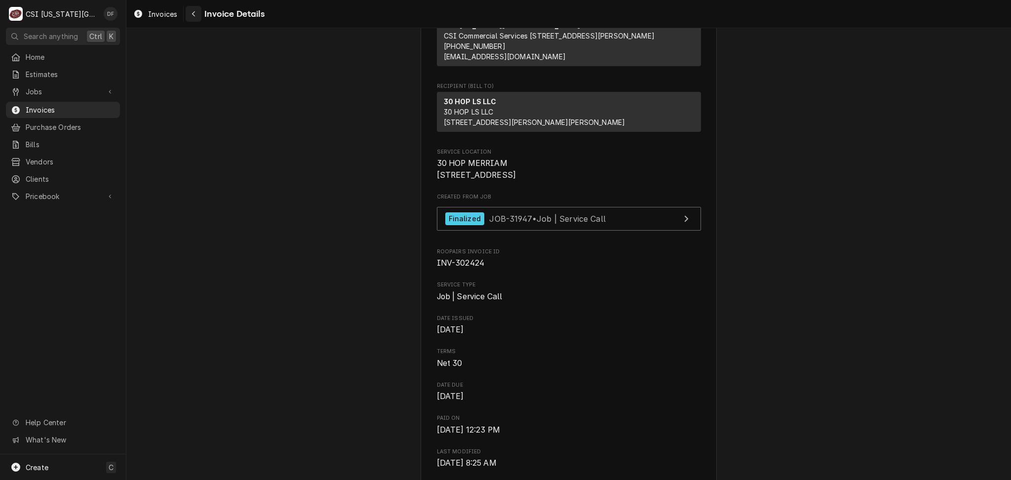
click at [194, 15] on icon "Navigate back" at bounding box center [193, 13] width 3 height 5
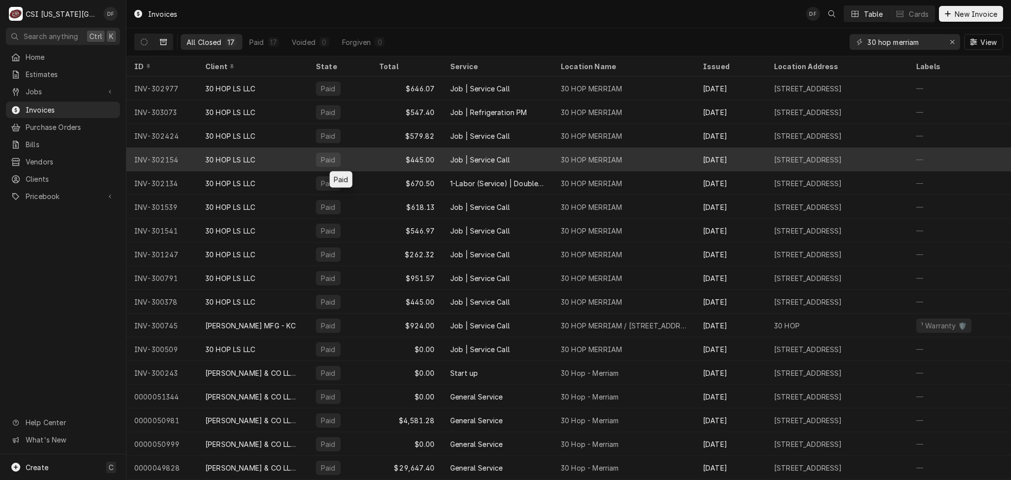
click at [363, 162] on div "Paid" at bounding box center [339, 160] width 63 height 24
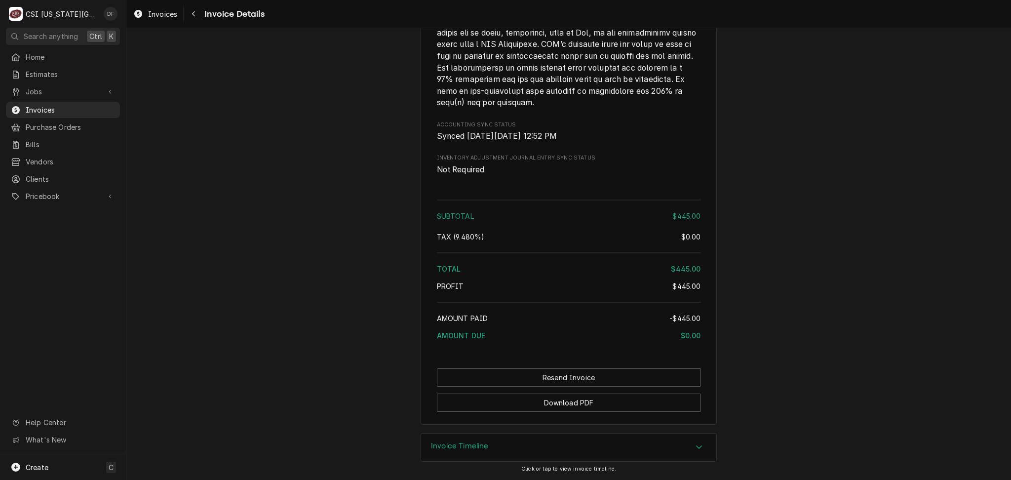
scroll to position [1609, 0]
click at [562, 402] on button "Download PDF" at bounding box center [569, 403] width 264 height 18
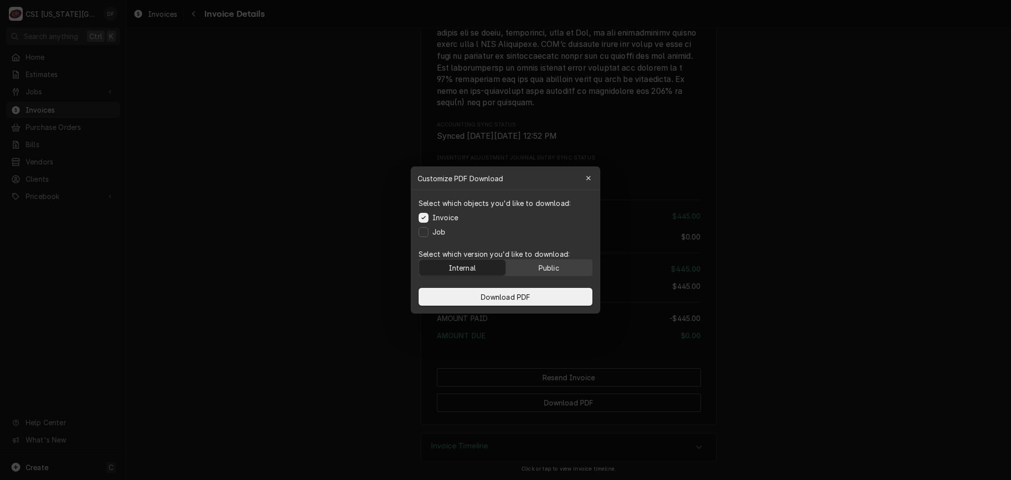
click at [569, 267] on button "Public" at bounding box center [549, 268] width 86 height 16
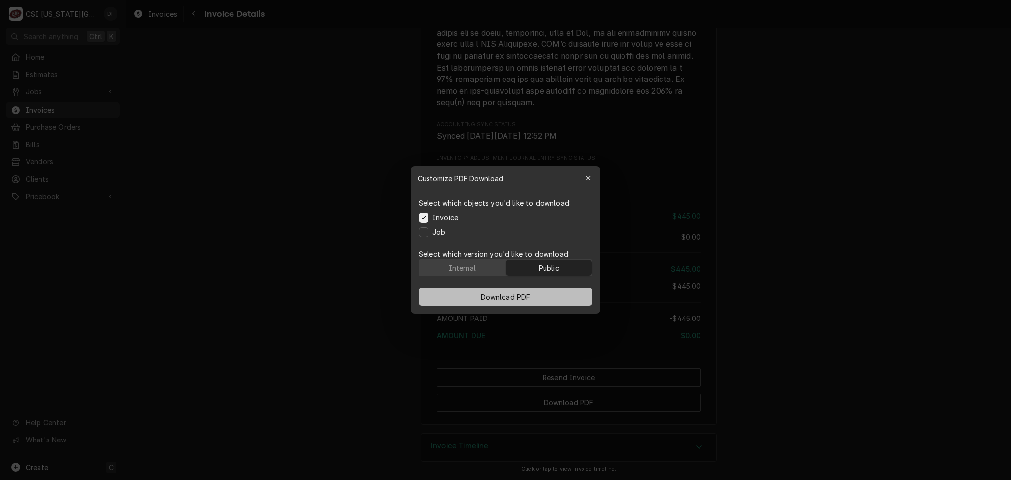
click at [559, 296] on button "Download PDF" at bounding box center [506, 297] width 174 height 18
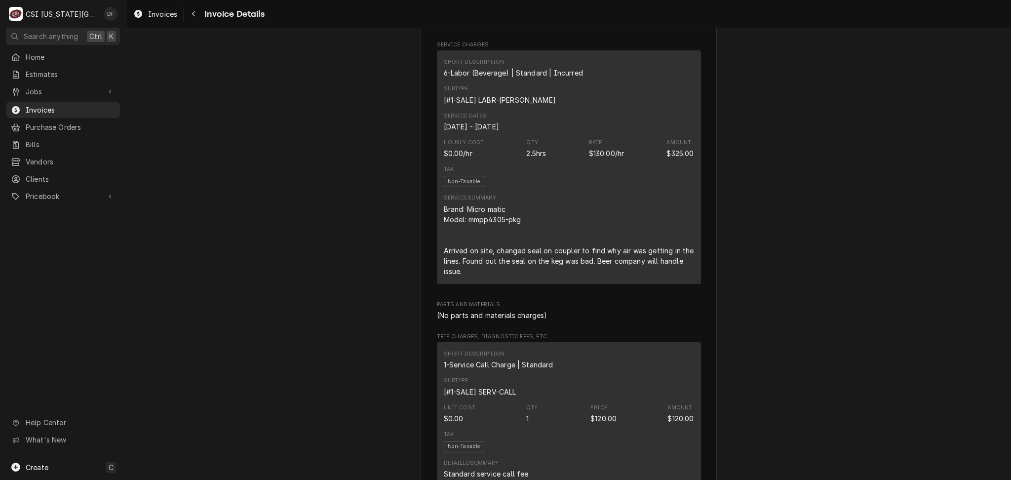
scroll to position [291, 0]
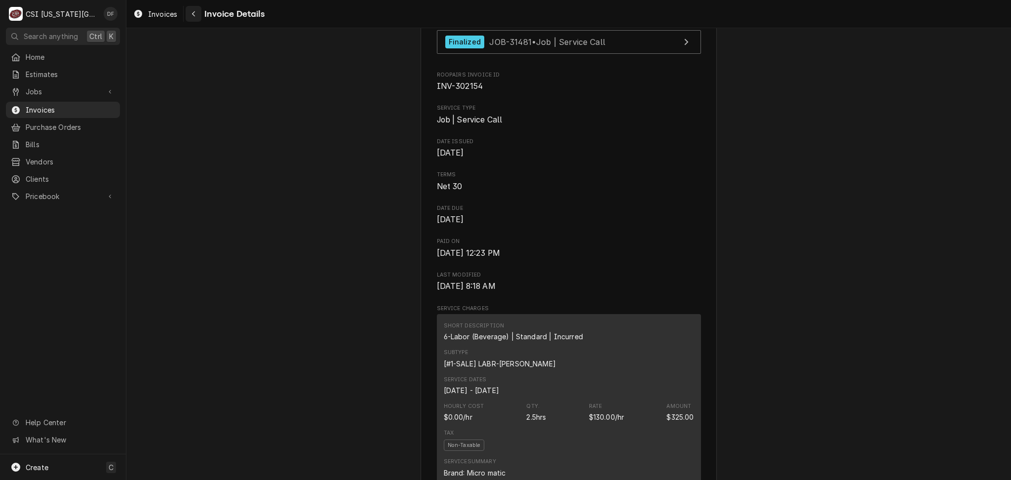
click at [192, 15] on icon "Navigate back" at bounding box center [194, 13] width 4 height 7
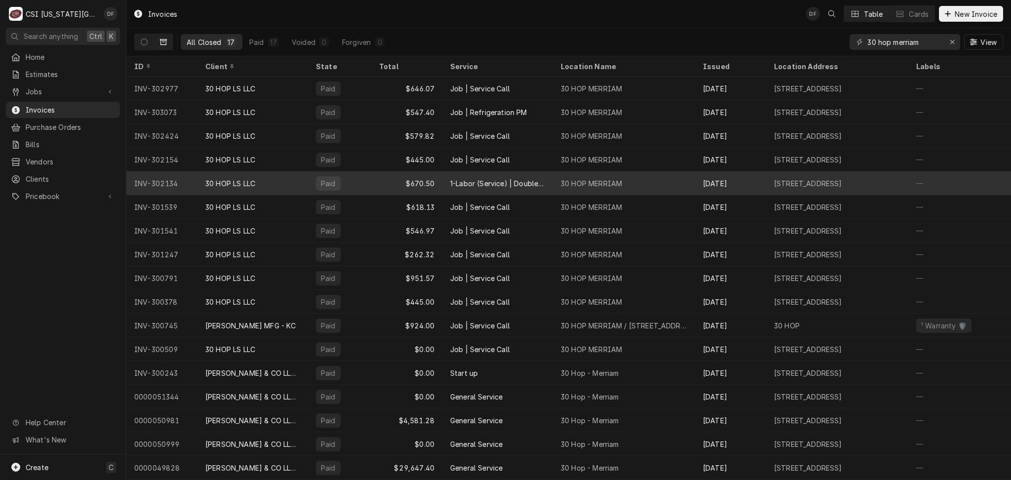
click at [507, 188] on div "1-Labor (Service) | Double | Incurred" at bounding box center [498, 183] width 111 height 24
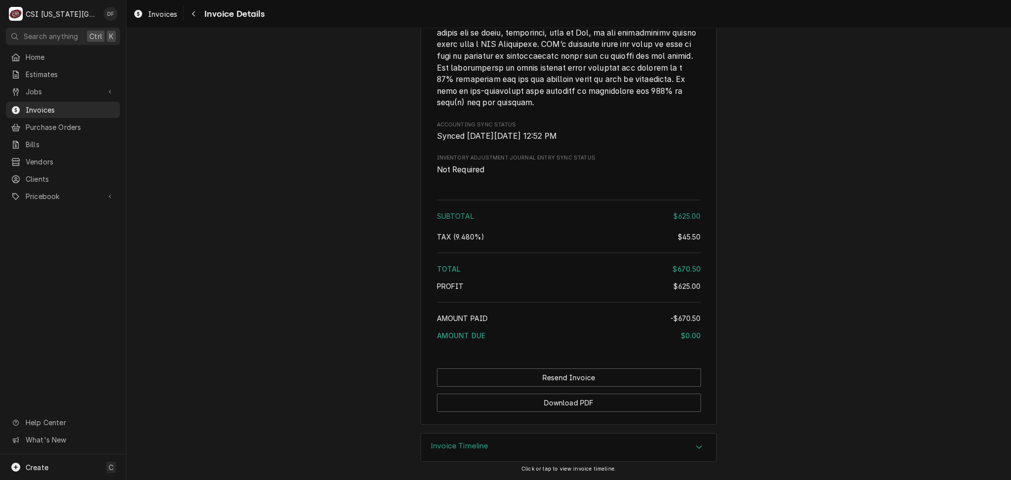
scroll to position [1650, 0]
click at [565, 405] on button "Download PDF" at bounding box center [569, 403] width 264 height 18
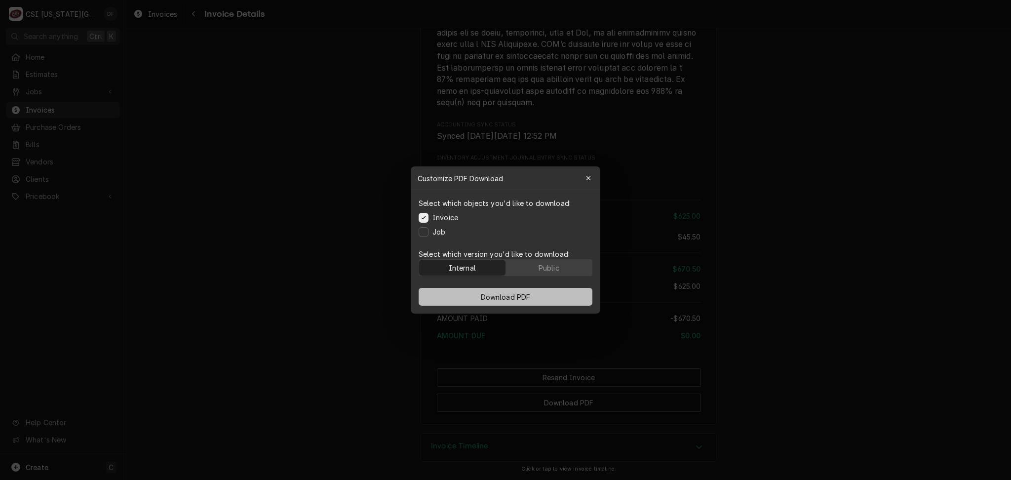
click at [506, 295] on span "Download PDF" at bounding box center [506, 297] width 54 height 10
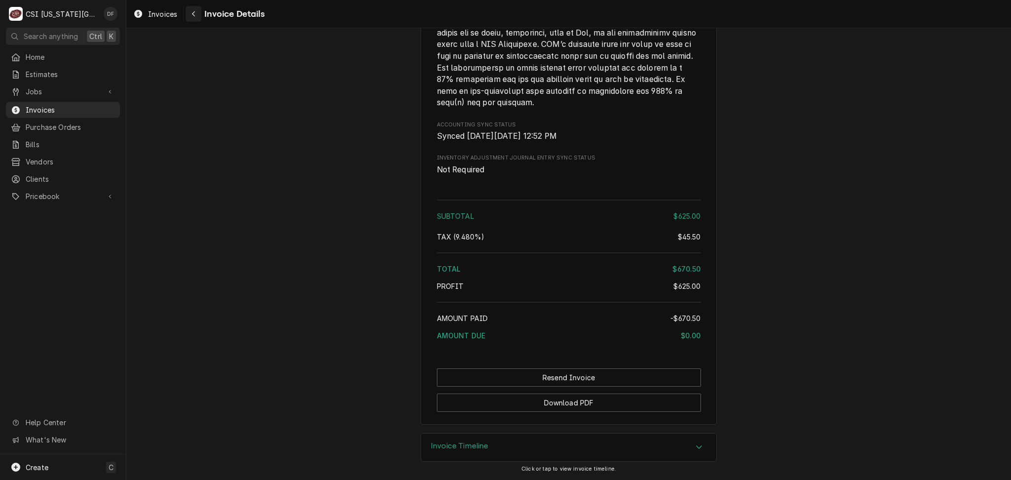
click at [197, 13] on div "Navigate back" at bounding box center [194, 14] width 10 height 10
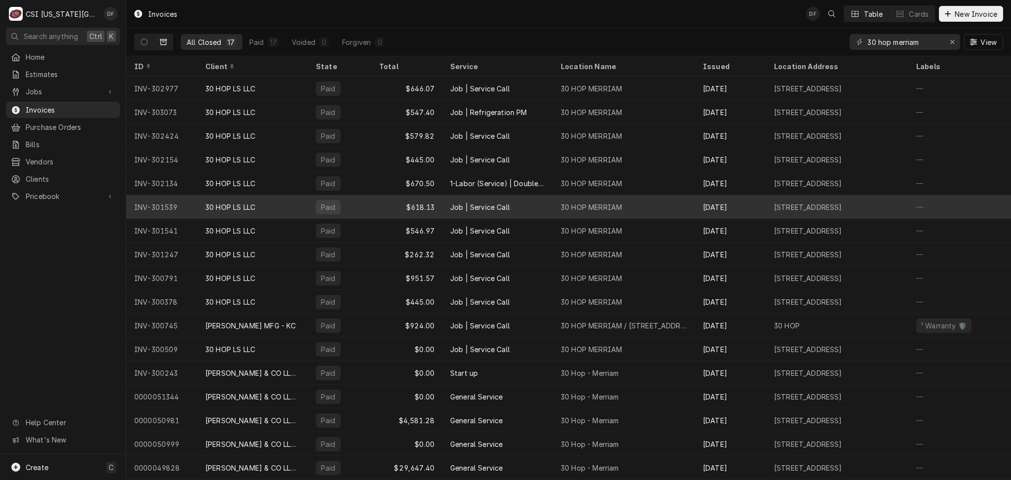
click at [307, 207] on div "30 HOP LS LLC" at bounding box center [253, 207] width 111 height 24
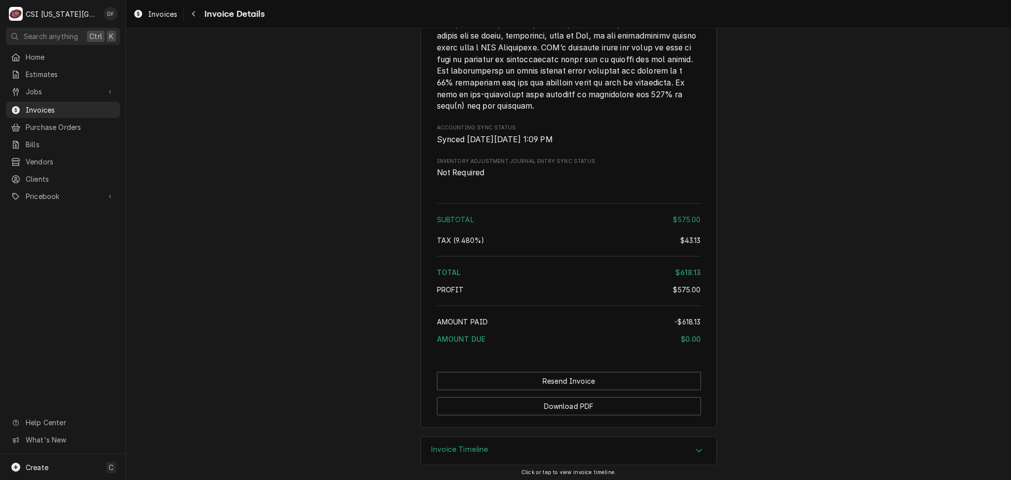
scroll to position [1745, 0]
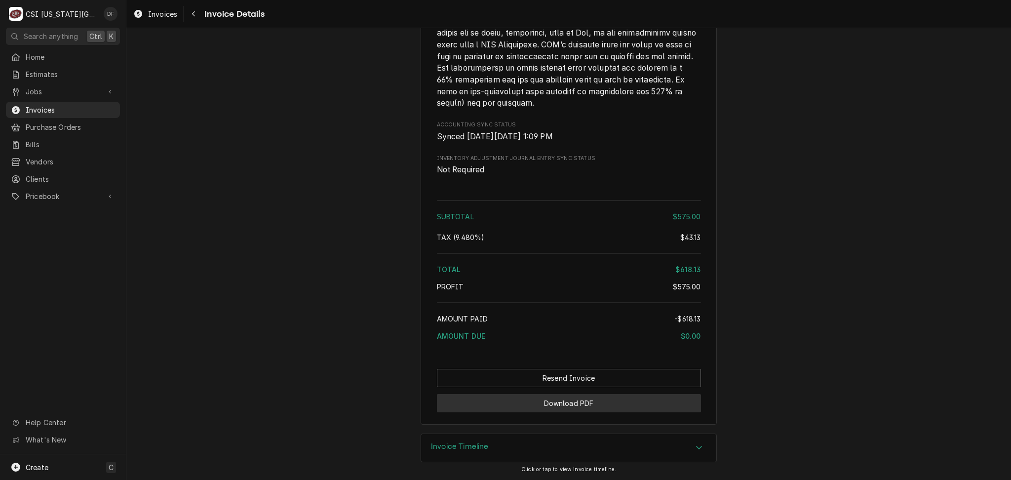
click at [544, 408] on button "Download PDF" at bounding box center [569, 403] width 264 height 18
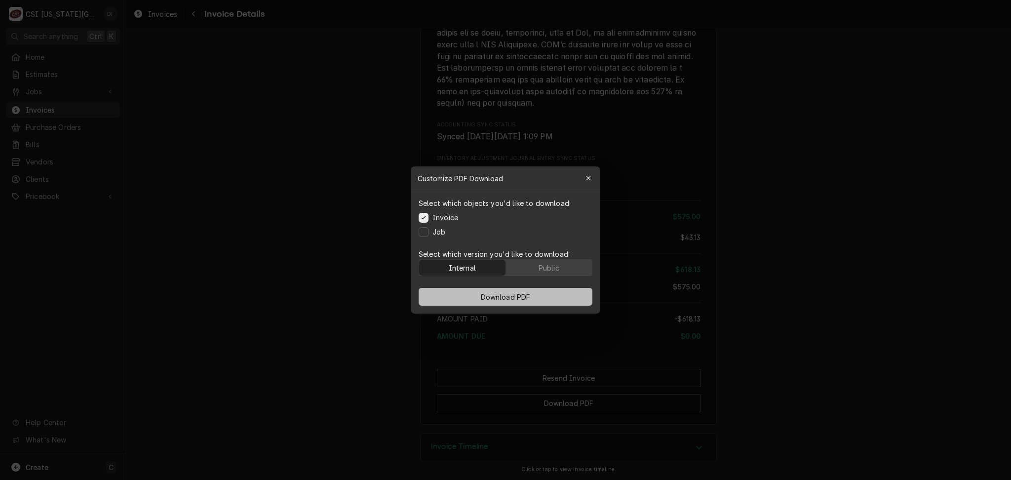
click at [480, 304] on button "Download PDF" at bounding box center [506, 297] width 174 height 18
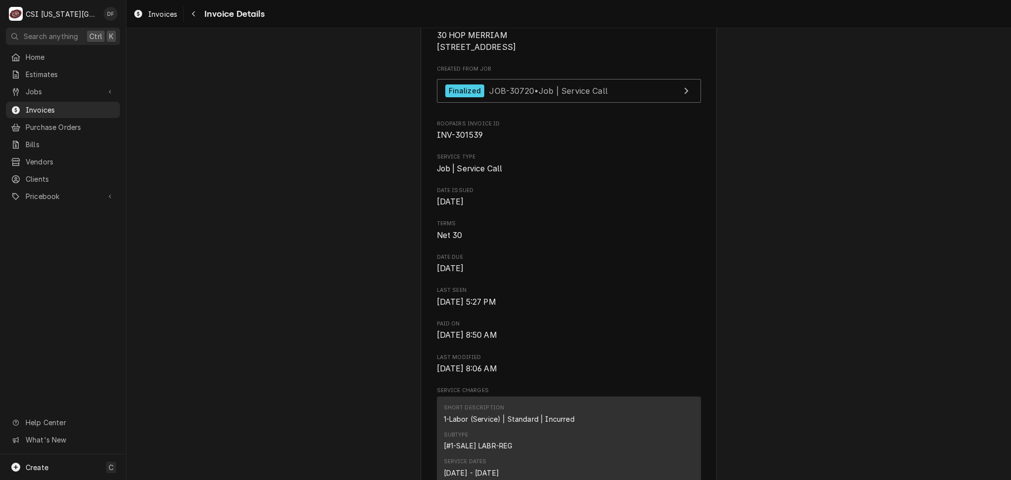
scroll to position [231, 0]
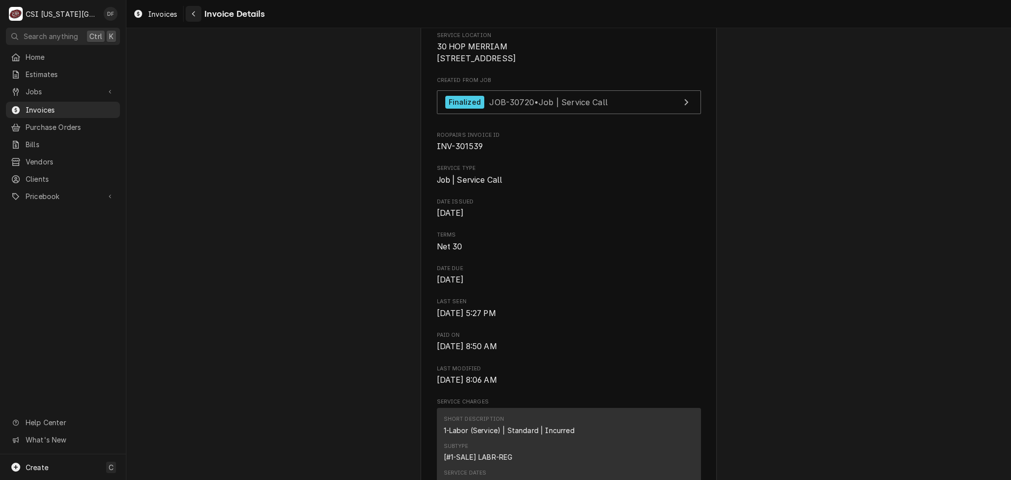
click at [190, 16] on div "Navigate back" at bounding box center [194, 14] width 10 height 10
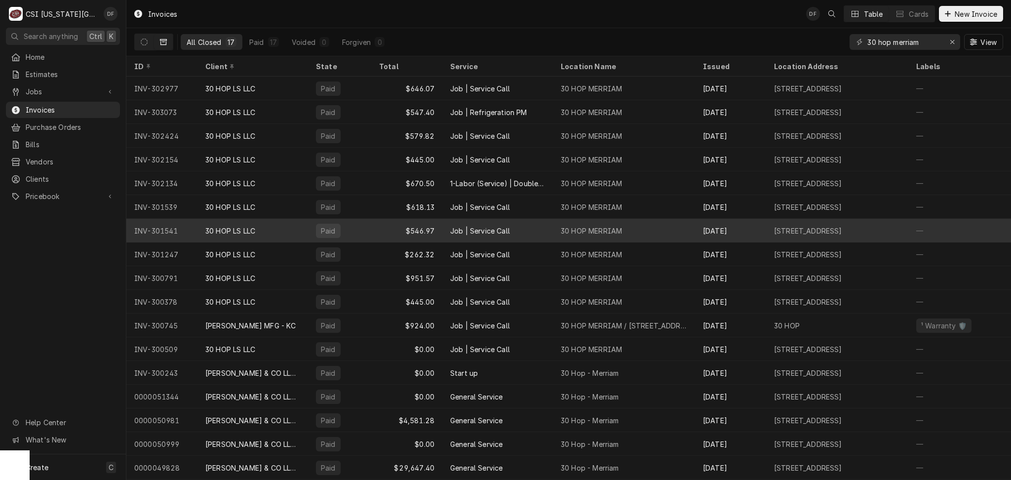
click at [436, 233] on div "$546.97" at bounding box center [406, 231] width 71 height 24
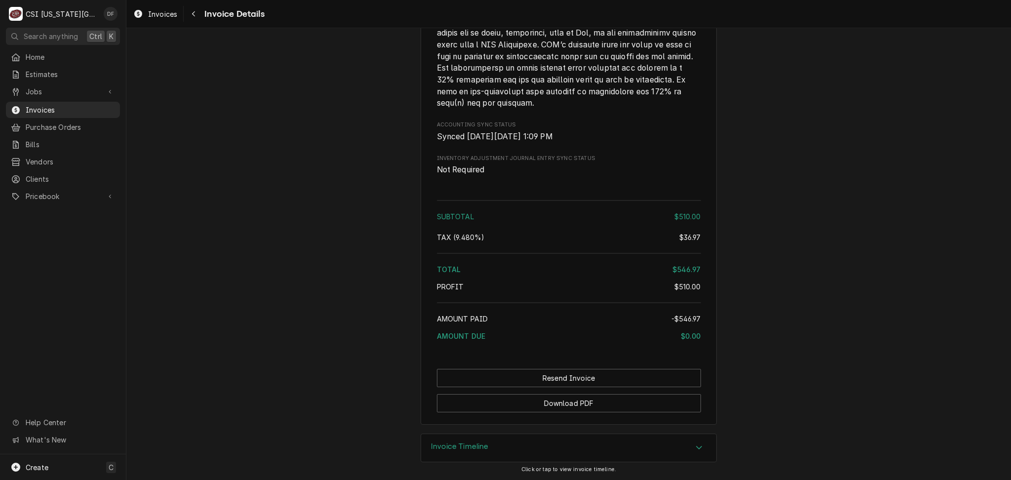
scroll to position [1745, 0]
click at [571, 401] on button "Download PDF" at bounding box center [569, 403] width 264 height 18
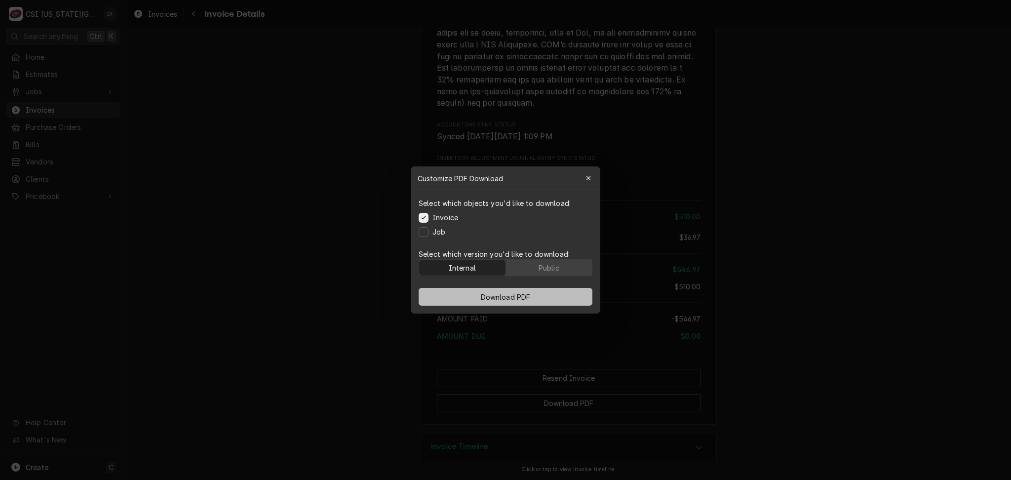
click at [522, 301] on span "Download PDF" at bounding box center [506, 297] width 54 height 10
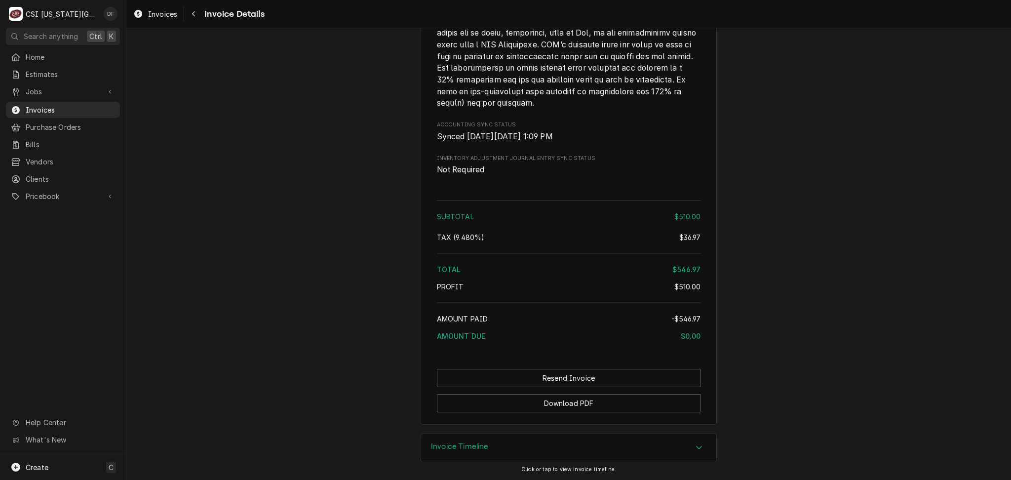
click at [198, 16] on div "Navigate back" at bounding box center [194, 14] width 10 height 10
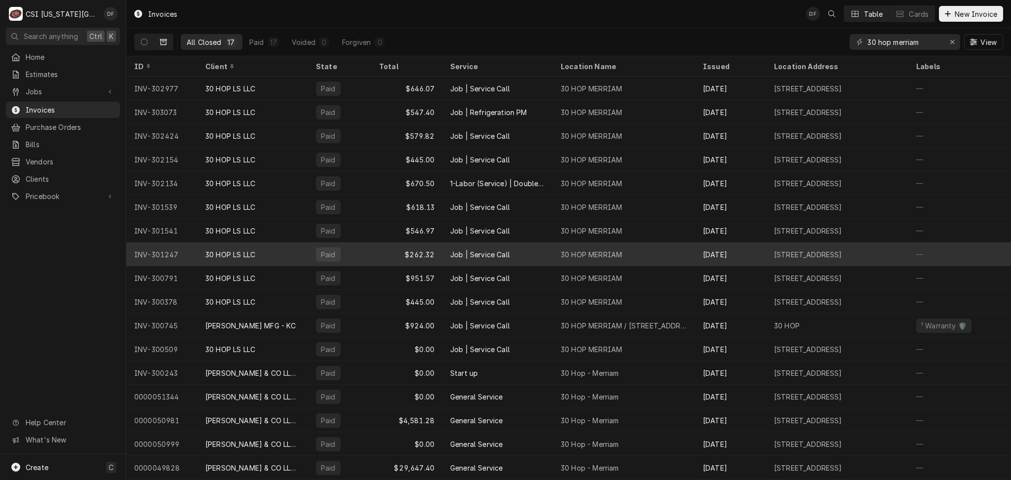
click at [288, 252] on div "30 HOP LS LLC" at bounding box center [253, 254] width 111 height 24
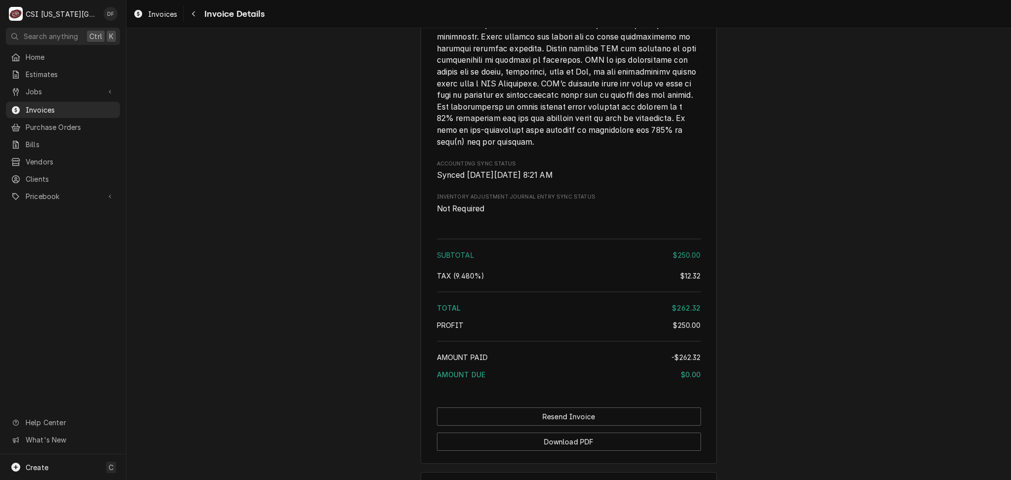
scroll to position [1650, 0]
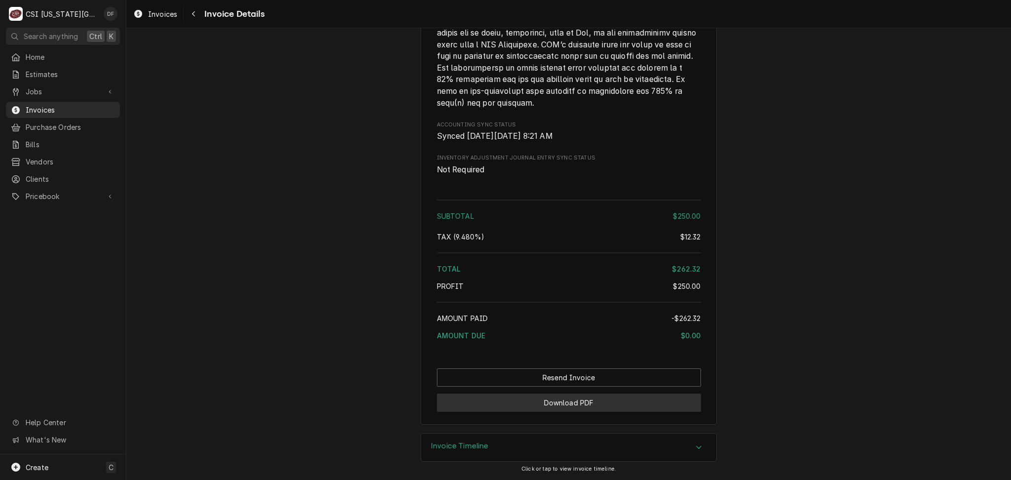
click at [557, 405] on button "Download PDF" at bounding box center [569, 403] width 264 height 18
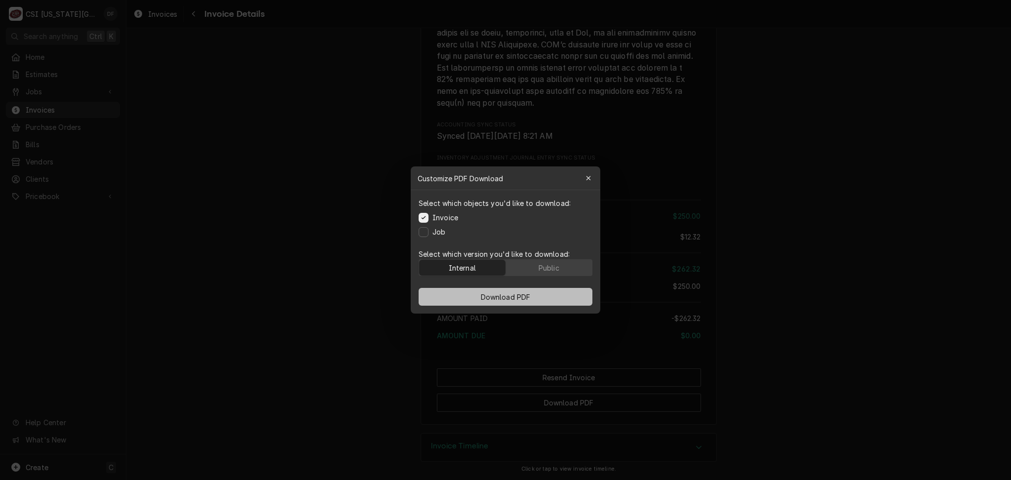
click at [509, 293] on span "Download PDF" at bounding box center [506, 297] width 54 height 10
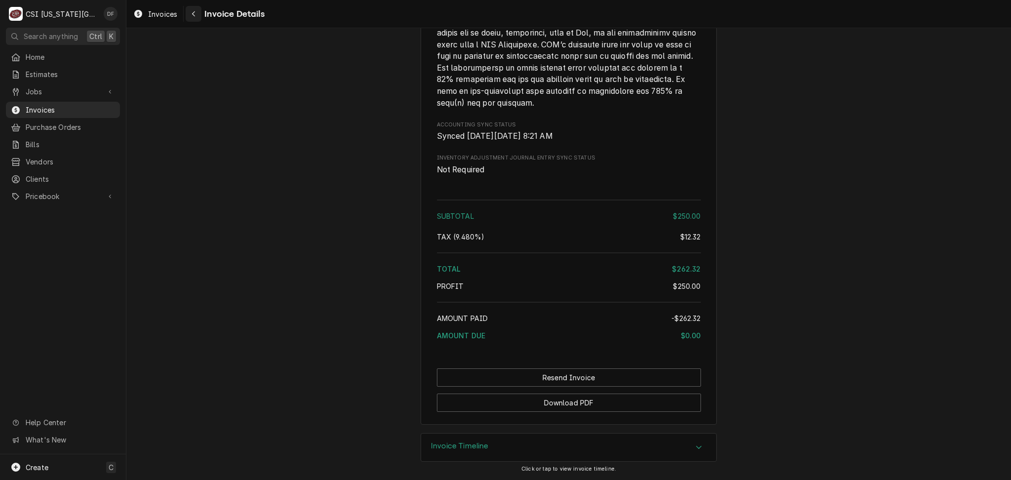
click at [194, 12] on icon "Navigate back" at bounding box center [193, 13] width 3 height 5
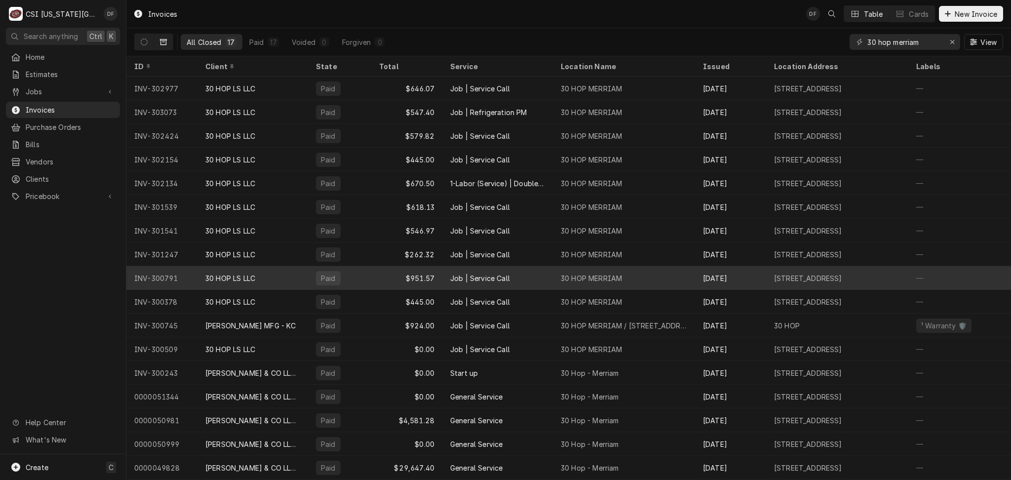
click at [303, 279] on div "30 HOP LS LLC" at bounding box center [253, 278] width 111 height 24
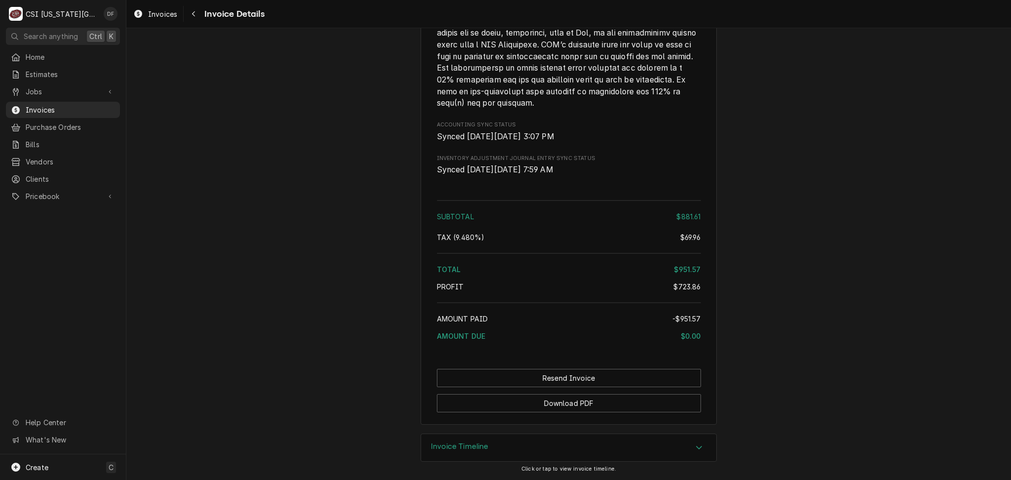
scroll to position [1998, 0]
click at [546, 406] on button "Download PDF" at bounding box center [569, 403] width 264 height 18
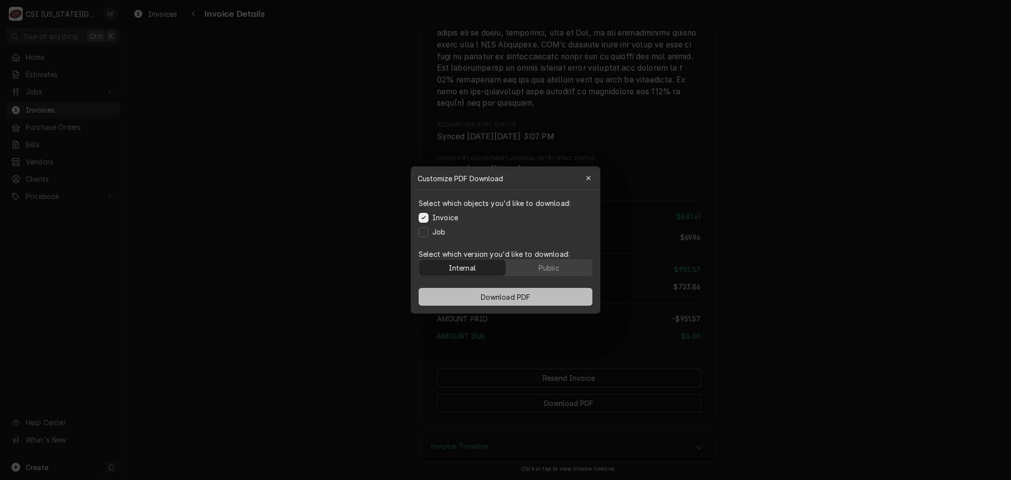
click at [523, 293] on span "Download PDF" at bounding box center [506, 297] width 54 height 10
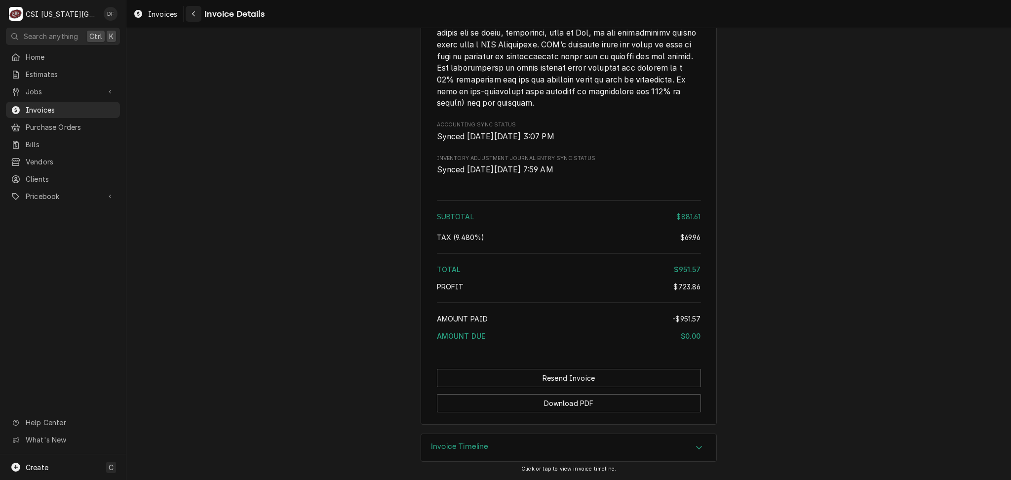
click at [192, 20] on button "Navigate back" at bounding box center [194, 14] width 16 height 16
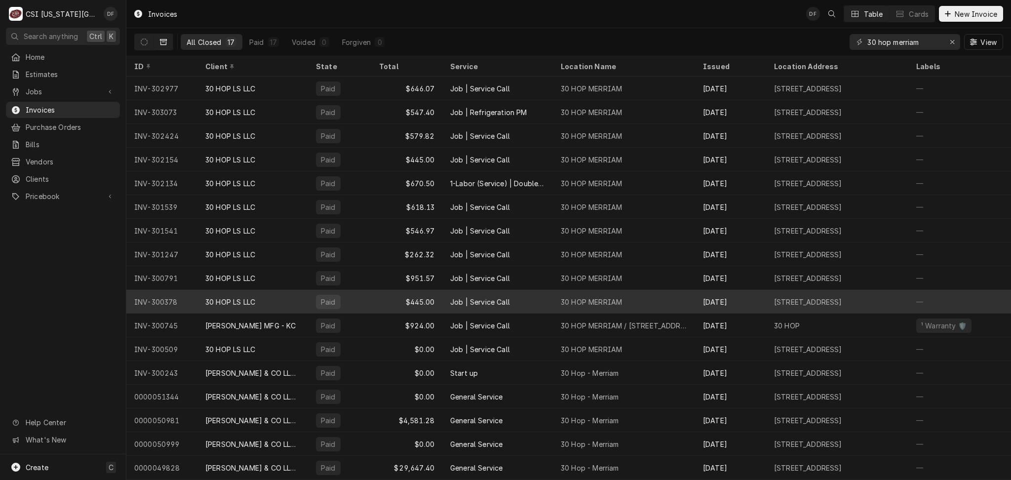
click at [305, 302] on div "30 HOP LS LLC" at bounding box center [253, 302] width 111 height 24
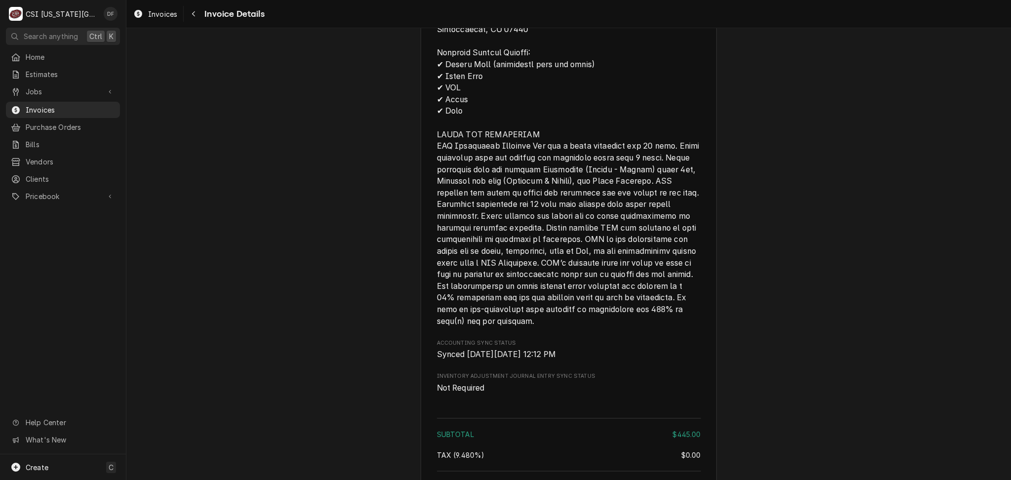
scroll to position [1712, 0]
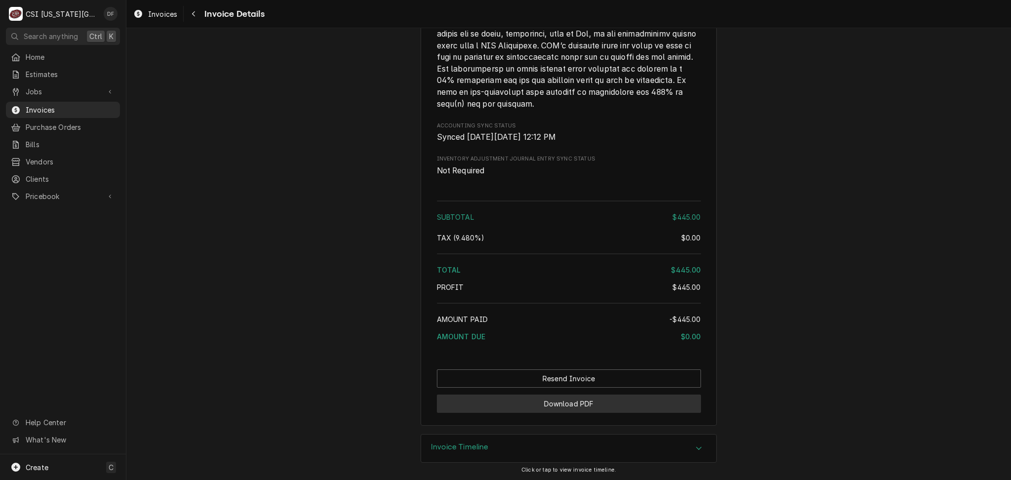
click at [527, 413] on button "Download PDF" at bounding box center [569, 404] width 264 height 18
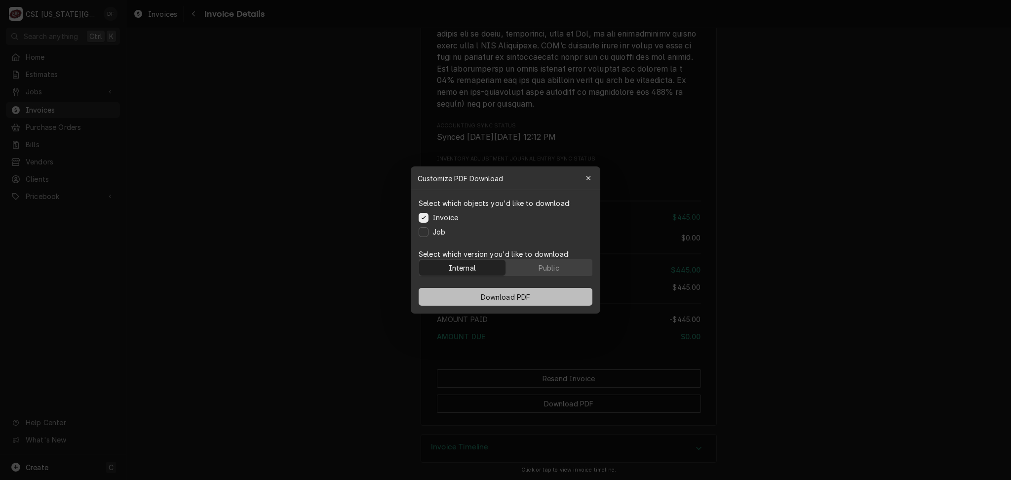
click at [487, 295] on span "Download PDF" at bounding box center [506, 297] width 54 height 10
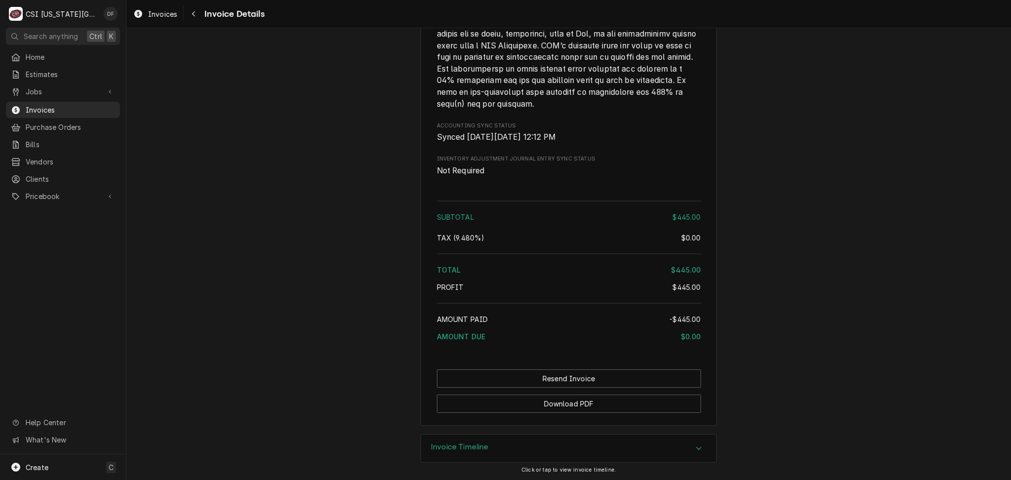
click at [198, 16] on div "Navigate back" at bounding box center [194, 14] width 10 height 10
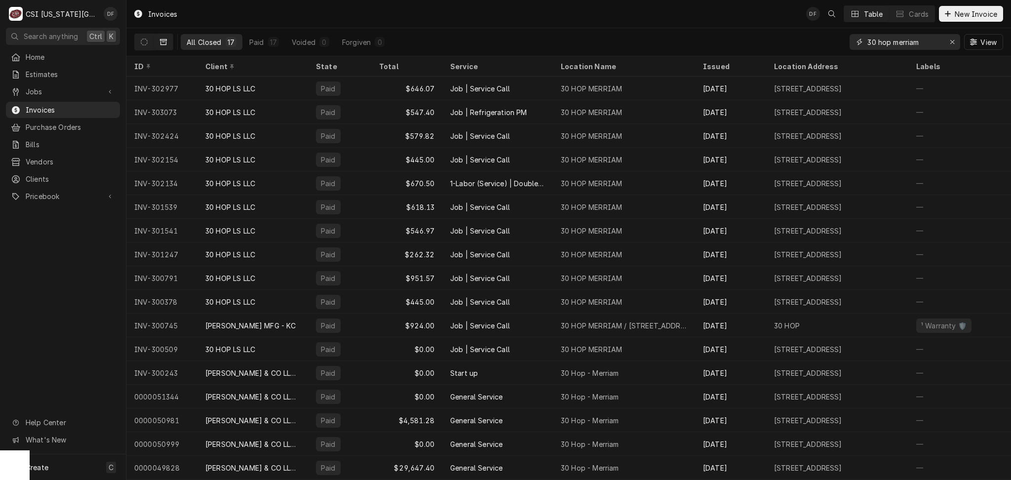
drag, startPoint x: 924, startPoint y: 42, endPoint x: 890, endPoint y: 41, distance: 33.6
click at [890, 41] on input "30 hop merriam" at bounding box center [905, 42] width 74 height 16
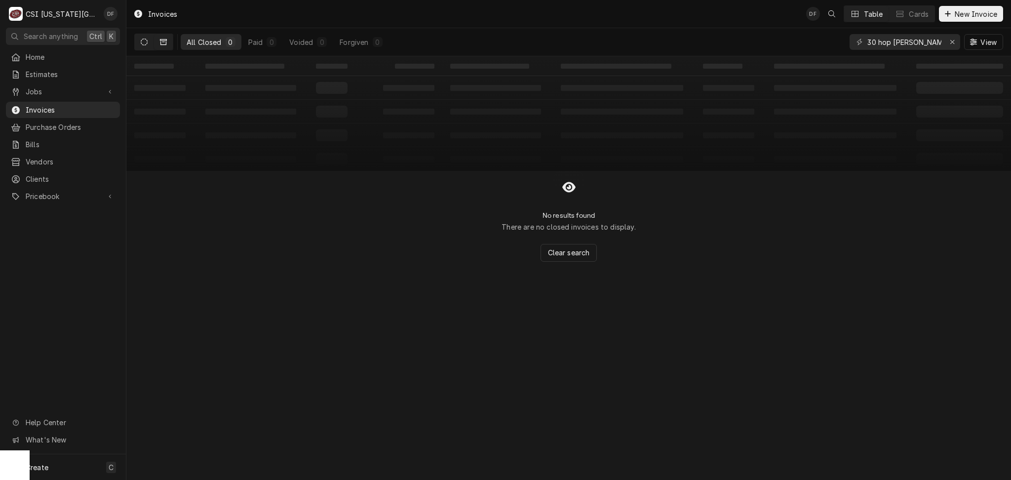
click at [140, 40] on button "Dynamic Content Wrapper" at bounding box center [144, 42] width 19 height 16
click at [161, 46] on button "Dynamic Content Wrapper" at bounding box center [163, 42] width 19 height 16
drag, startPoint x: 920, startPoint y: 43, endPoint x: 890, endPoint y: 43, distance: 29.6
click at [890, 43] on input "30 hop lee" at bounding box center [905, 42] width 74 height 16
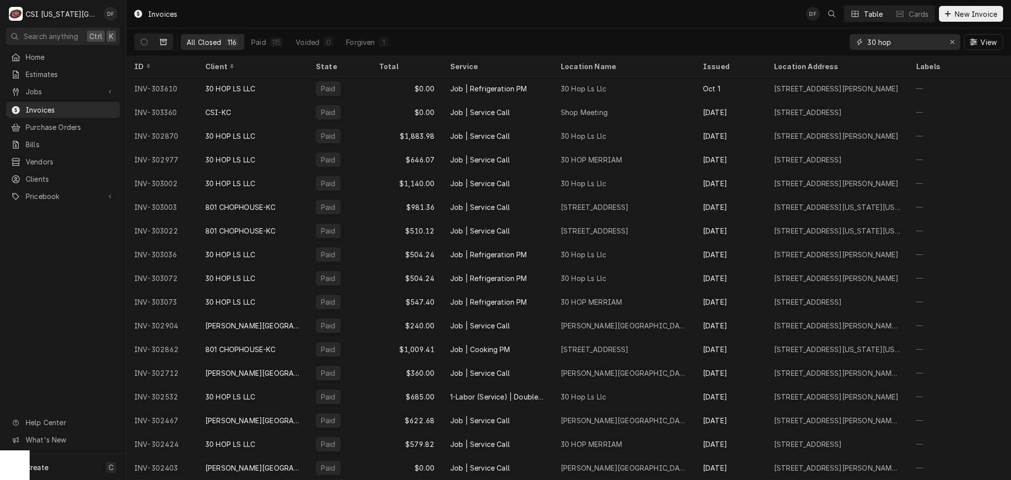
drag, startPoint x: 893, startPoint y: 46, endPoint x: 864, endPoint y: 44, distance: 29.2
click at [864, 44] on div "30 hop" at bounding box center [905, 42] width 111 height 16
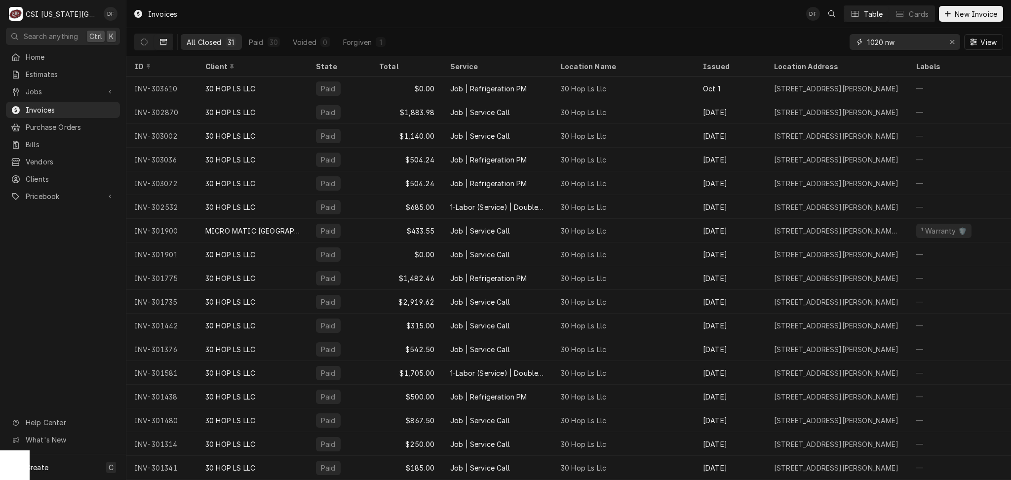
type input "1020 nw"
drag, startPoint x: 917, startPoint y: 44, endPoint x: 803, endPoint y: 53, distance: 114.4
click at [805, 51] on div "All Closed 31 Paid 30 Voided 0 Forgiven 1 1020 nw View" at bounding box center [568, 42] width 869 height 28
click at [715, 35] on div "All Closed 31 Paid 30 Voided 0 Forgiven 1 1020 nw View" at bounding box center [568, 42] width 869 height 28
click at [954, 44] on icon "Erase input" at bounding box center [952, 42] width 5 height 7
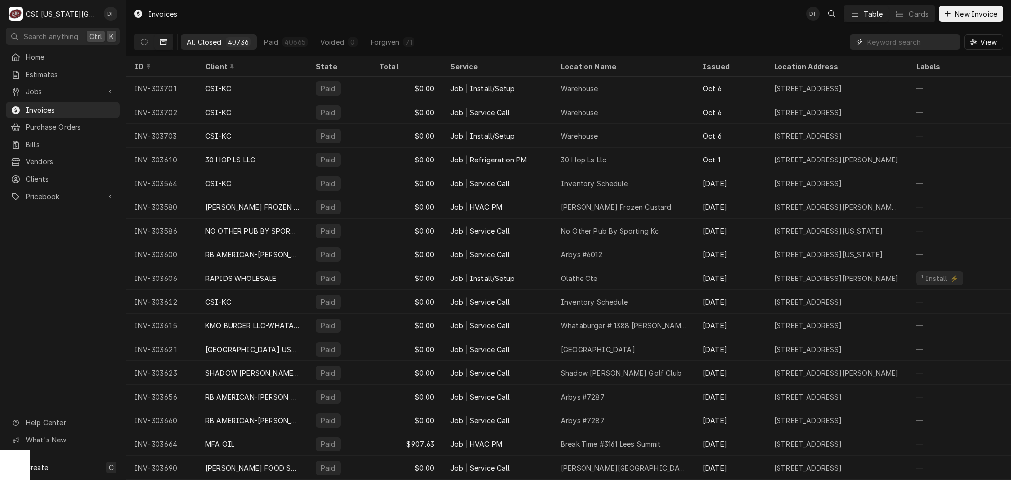
click at [897, 46] on input "Dynamic Content Wrapper" at bounding box center [912, 42] width 88 height 16
click at [52, 90] on span "Jobs" at bounding box center [63, 91] width 75 height 10
click at [50, 109] on span "Jobs" at bounding box center [70, 109] width 89 height 10
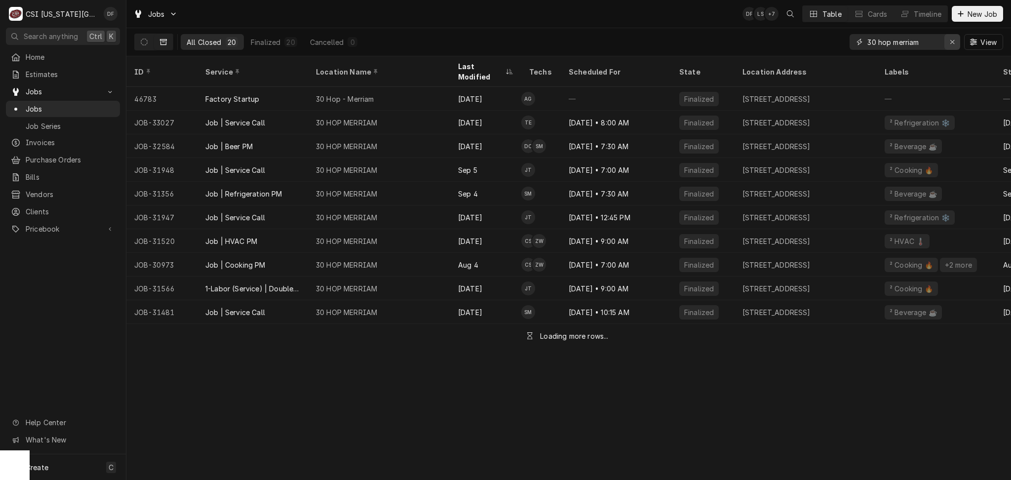
click at [951, 41] on icon "Erase input" at bounding box center [953, 42] width 4 height 4
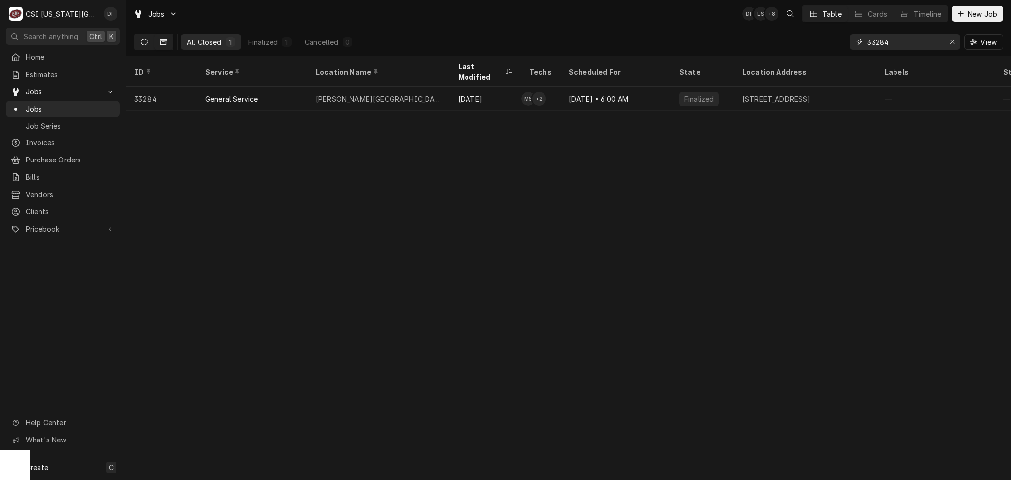
type input "33284"
click at [145, 42] on icon "Dynamic Content Wrapper" at bounding box center [144, 42] width 7 height 7
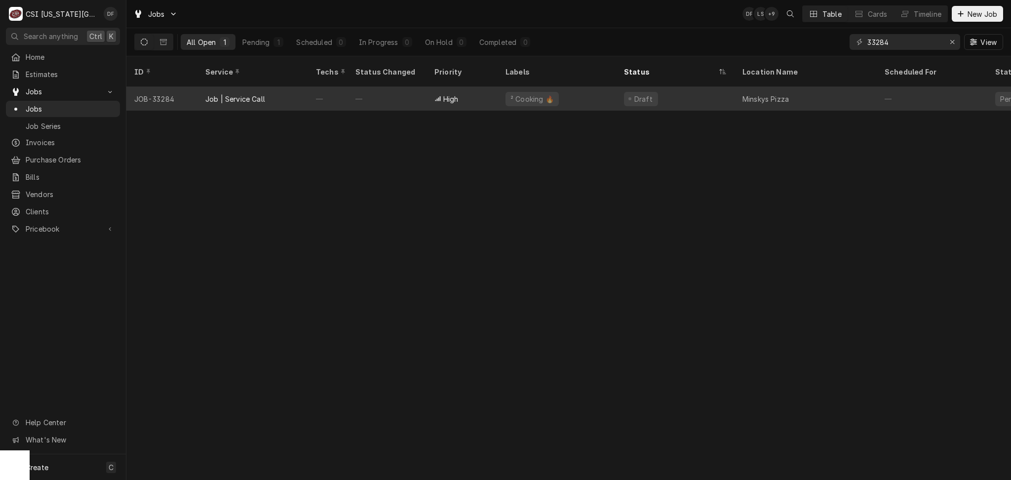
click at [523, 92] on div "² Cooking 🔥" at bounding box center [532, 99] width 53 height 14
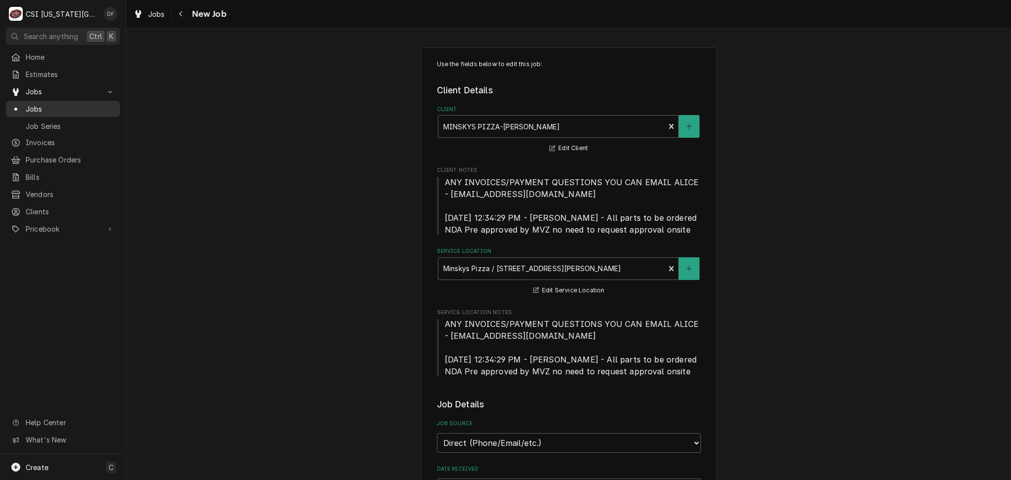
type textarea "x"
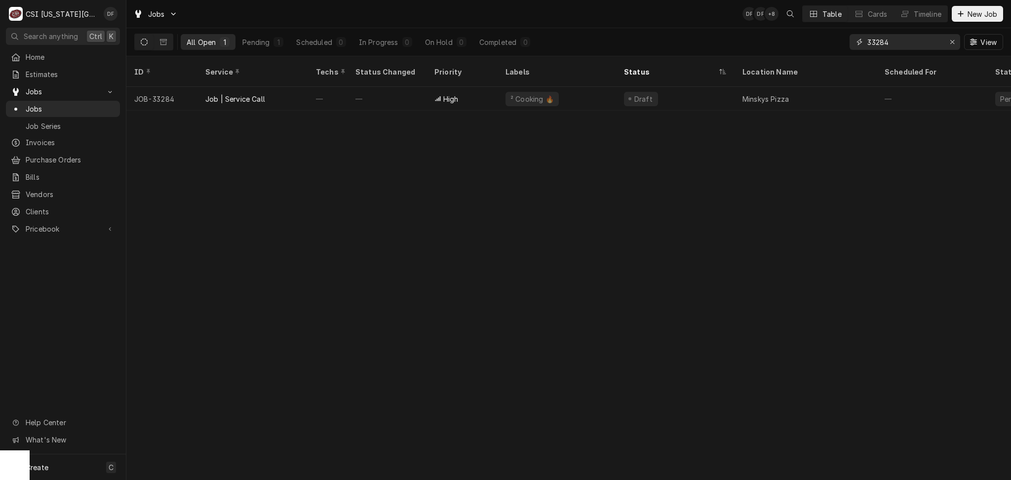
drag, startPoint x: 903, startPoint y: 43, endPoint x: 842, endPoint y: 44, distance: 61.2
click at [842, 44] on div "All Open 1 Pending 1 Scheduled 0 In Progress 0 On Hold 0 Completed 0 33284 View" at bounding box center [568, 42] width 869 height 28
type input "1"
click at [869, 45] on input "627 metcalf" at bounding box center [905, 42] width 74 height 16
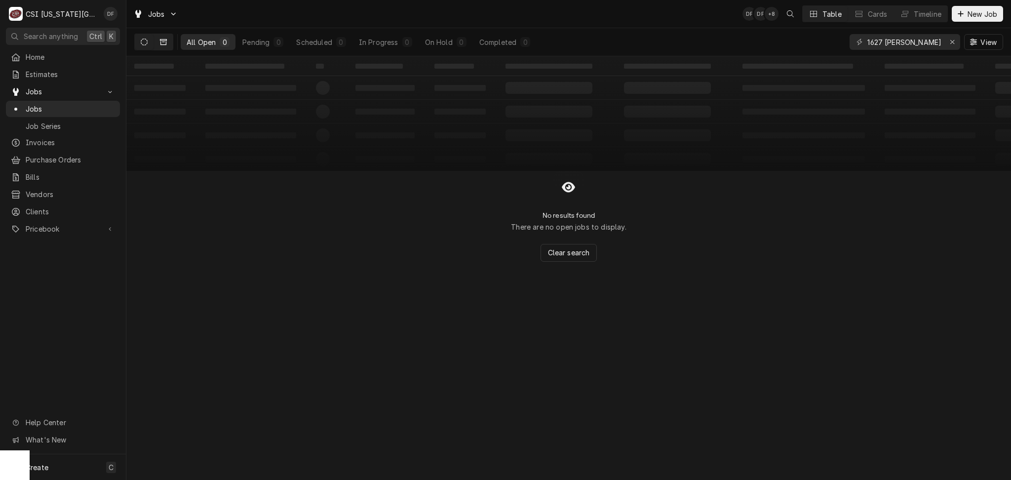
click at [164, 47] on button "Dynamic Content Wrapper" at bounding box center [163, 42] width 19 height 16
drag, startPoint x: 918, startPoint y: 40, endPoint x: 854, endPoint y: 32, distance: 64.3
click at [854, 32] on div "1627 metcalf View" at bounding box center [927, 42] width 154 height 28
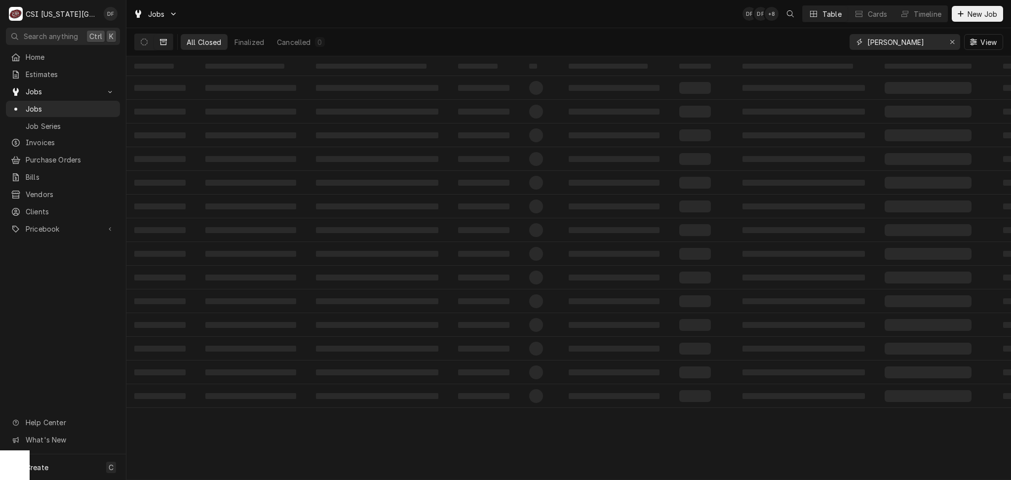
click at [884, 43] on input "mincky metcalf" at bounding box center [905, 42] width 74 height 16
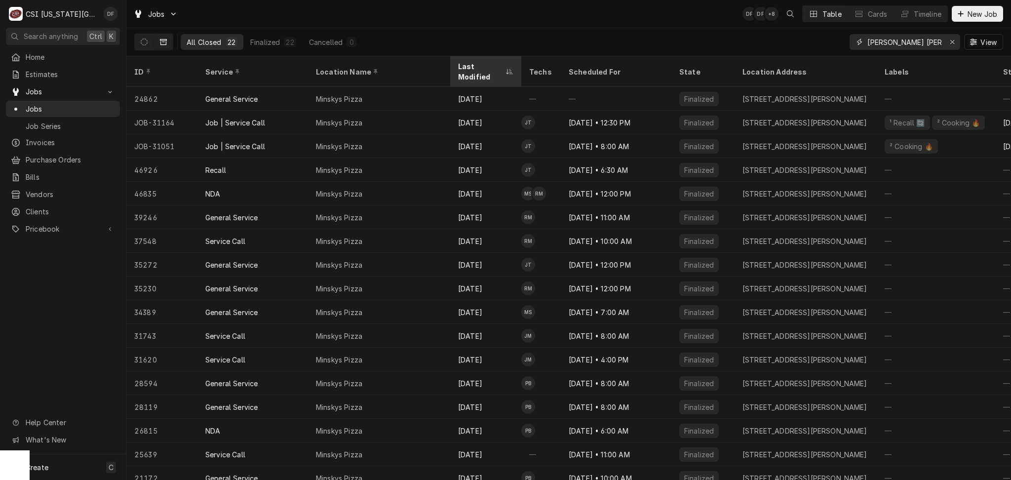
type input "minsky metcalf"
click at [488, 72] on div "Last Modified" at bounding box center [485, 71] width 67 height 27
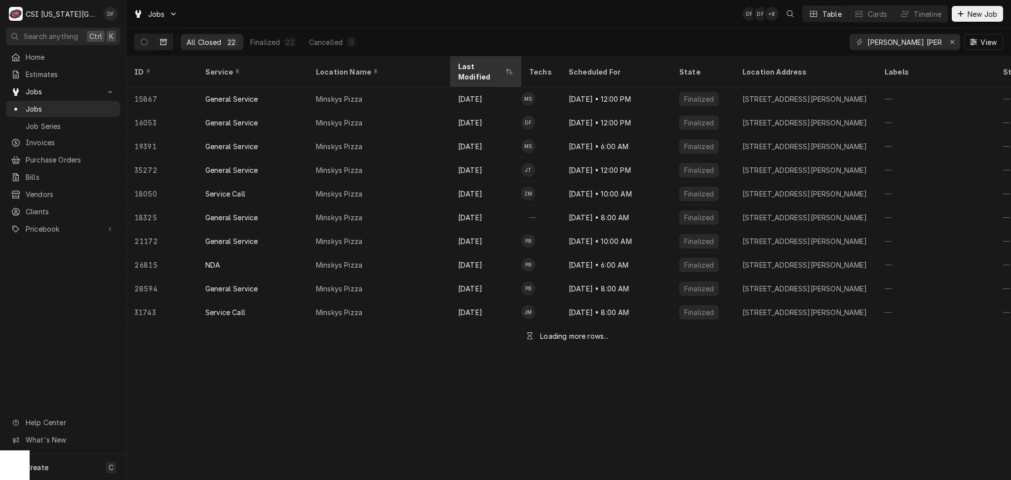
click at [490, 71] on div "Last Modified" at bounding box center [485, 71] width 67 height 27
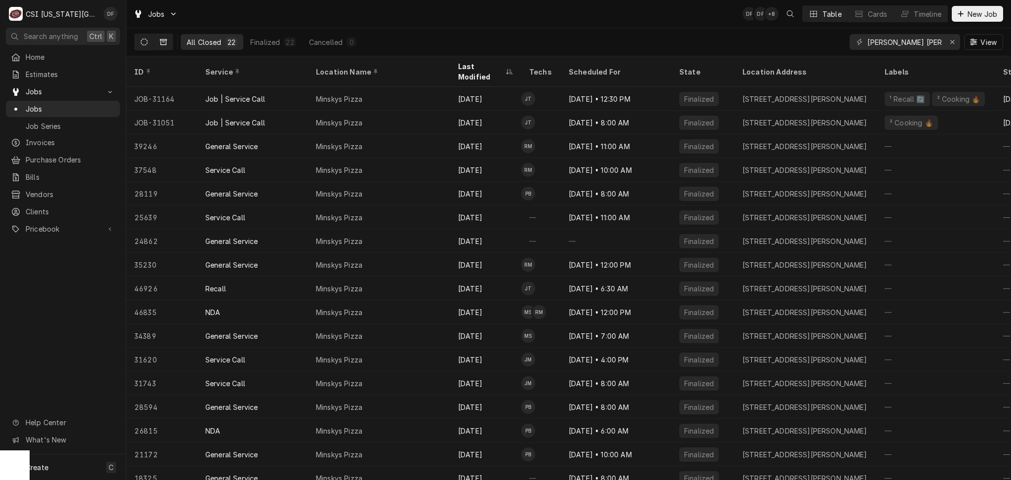
click at [137, 42] on button "Dynamic Content Wrapper" at bounding box center [144, 42] width 19 height 16
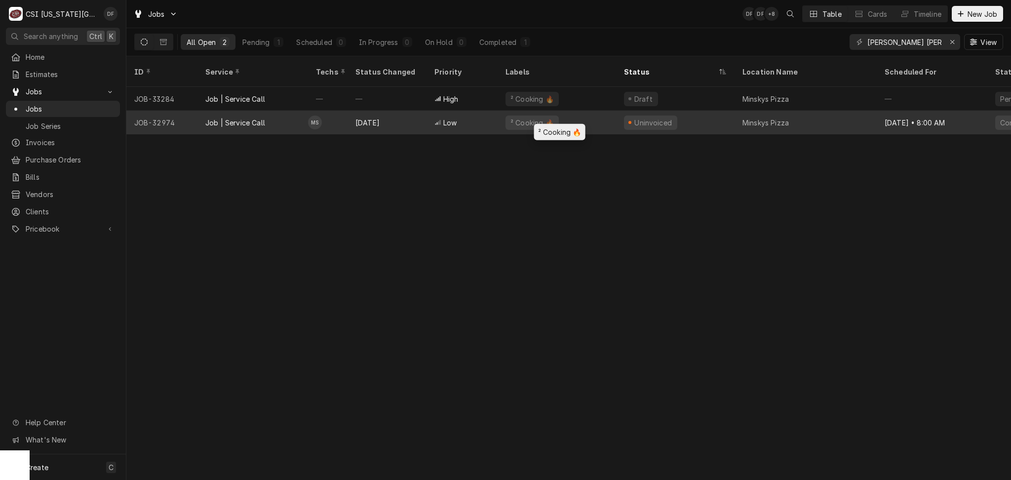
click at [582, 111] on div "² Cooking 🔥" at bounding box center [557, 123] width 119 height 24
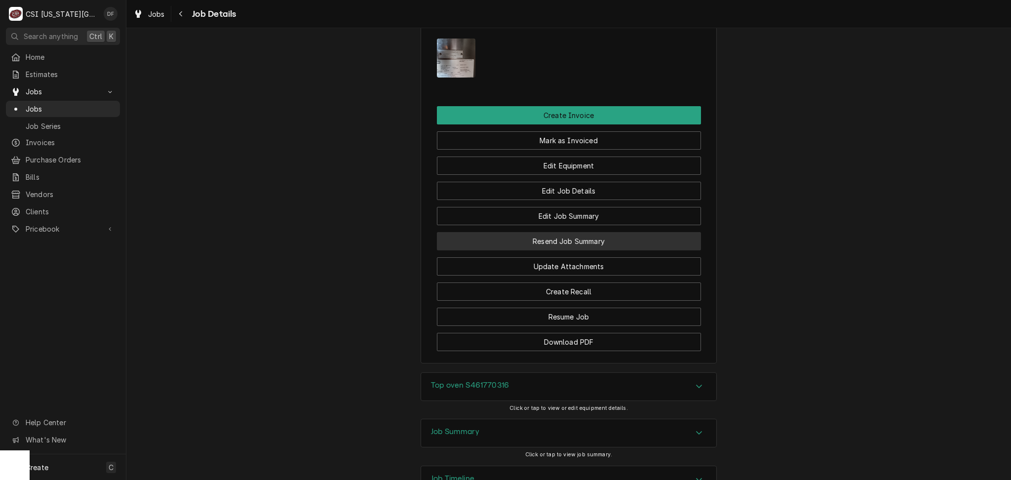
scroll to position [1290, 0]
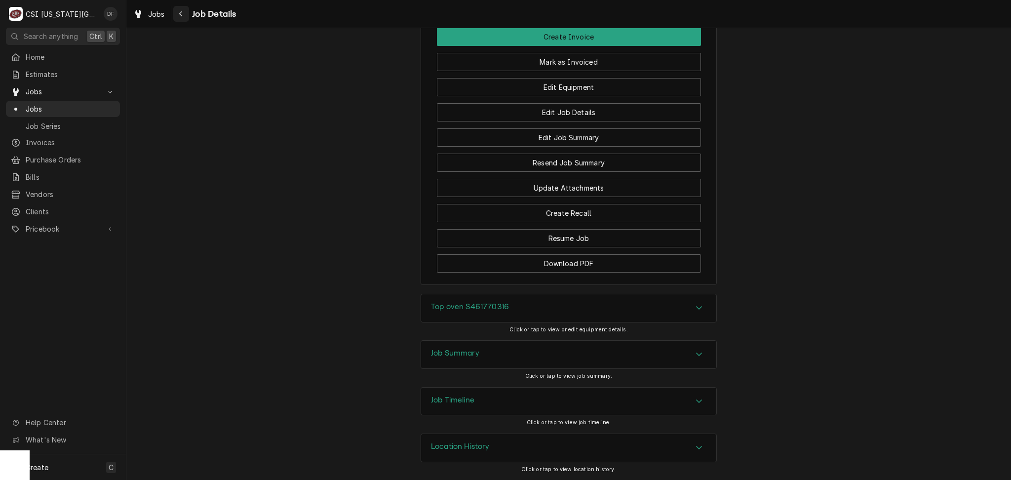
click at [182, 13] on icon "Navigate back" at bounding box center [181, 13] width 4 height 7
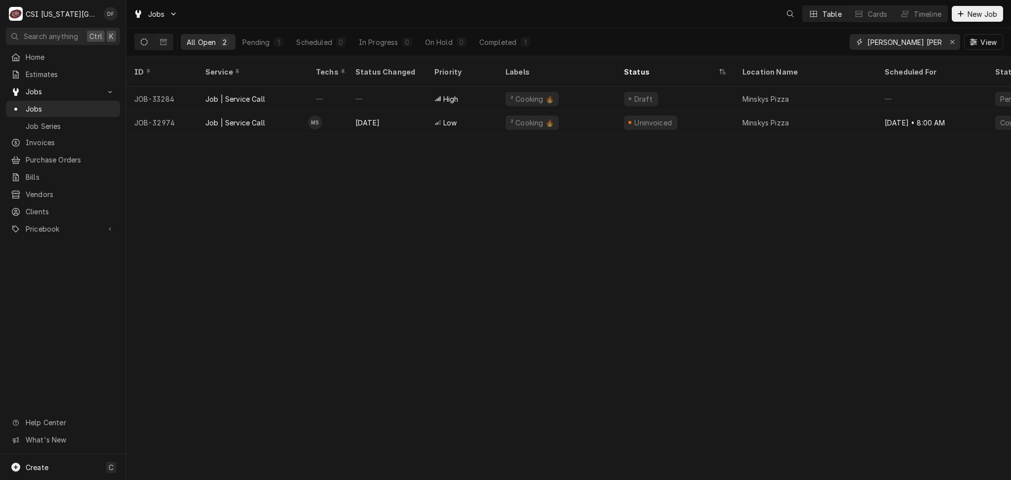
click at [942, 40] on div "minsky metcalf" at bounding box center [905, 42] width 111 height 16
click at [954, 45] on icon "Erase input" at bounding box center [952, 42] width 5 height 7
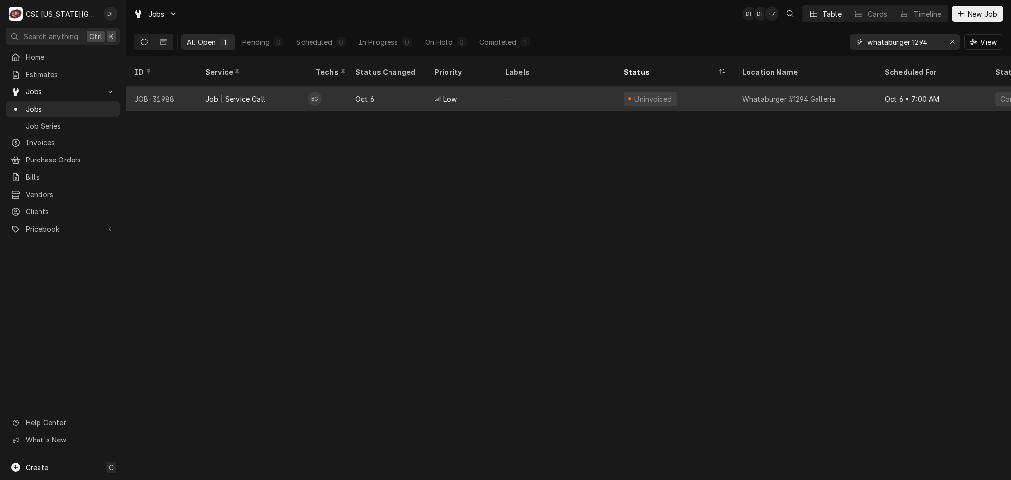
type input "whataburger 1294"
click at [485, 88] on div "Low" at bounding box center [462, 99] width 71 height 24
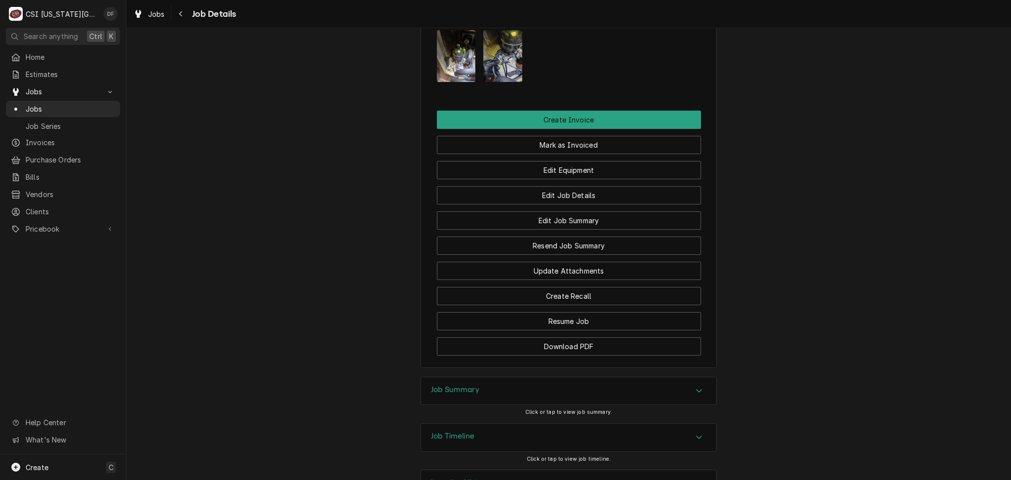
scroll to position [1121, 0]
click at [499, 376] on div "Job Summary" at bounding box center [568, 390] width 295 height 28
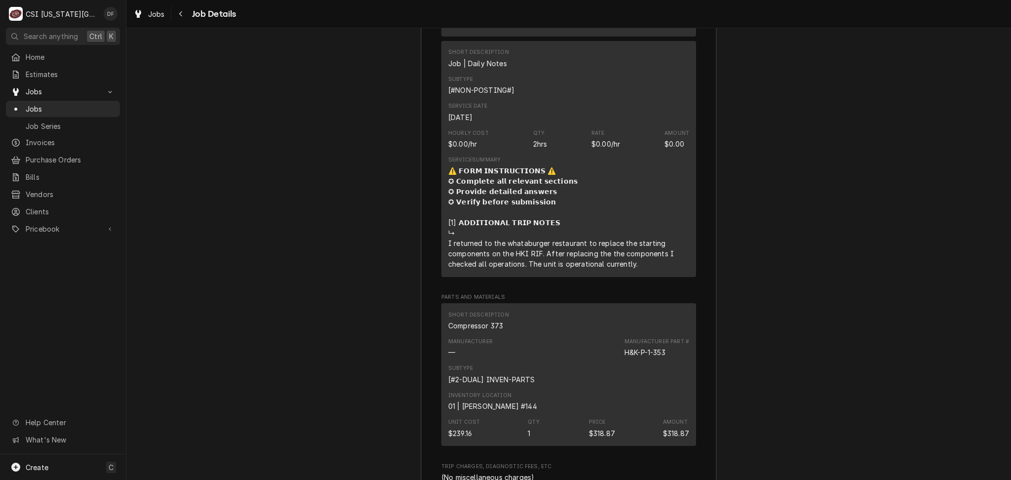
scroll to position [2767, 0]
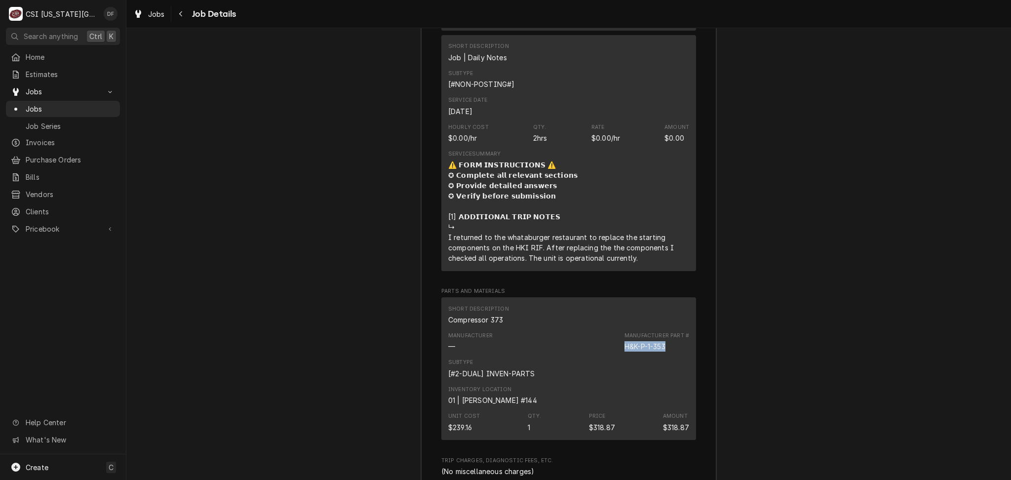
drag, startPoint x: 667, startPoint y: 311, endPoint x: 620, endPoint y: 311, distance: 46.9
click at [620, 328] on div "Manufacturer — Manufacturer Part # H&K-P-1-353" at bounding box center [568, 341] width 241 height 27
copy div "H&K-P-1-353"
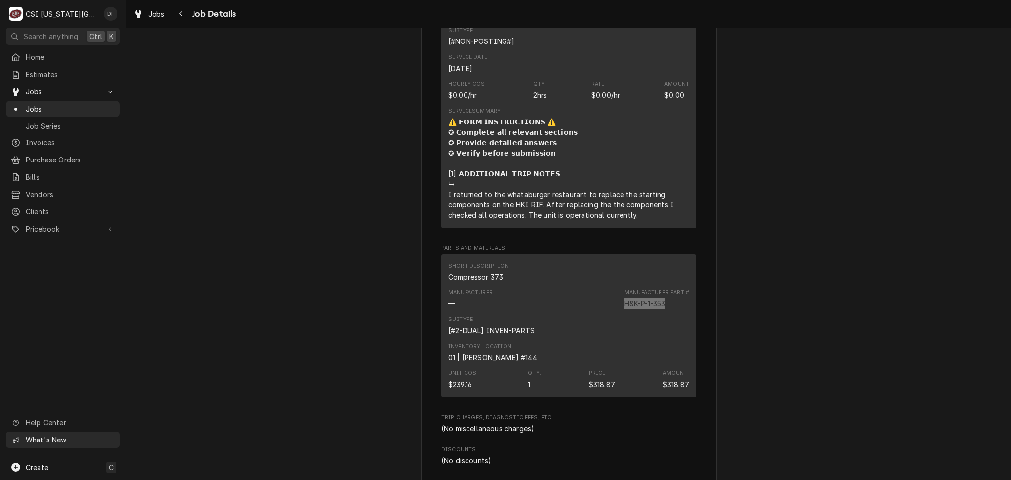
scroll to position [2833, 0]
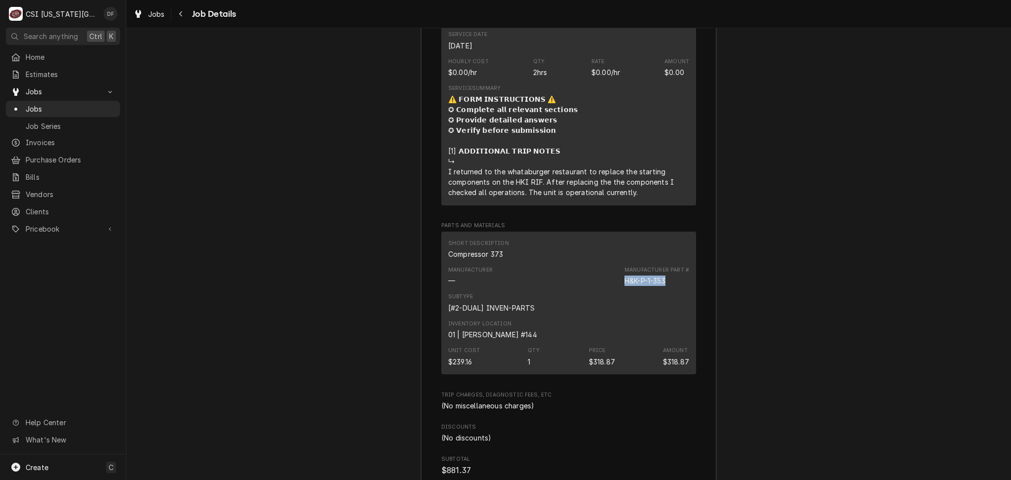
drag, startPoint x: 60, startPoint y: 221, endPoint x: 837, endPoint y: -51, distance: 822.5
click at [837, 0] on html "C CSI [US_STATE][GEOGRAPHIC_DATA] [GEOGRAPHIC_DATA] Search anything Ctrl K Home…" at bounding box center [505, 240] width 1011 height 480
drag, startPoint x: 42, startPoint y: 221, endPoint x: 166, endPoint y: 231, distance: 124.4
click at [166, 231] on div "C CSI Kansas City DF Search anything Ctrl K Home Estimates Jobs Jobs Job Series…" at bounding box center [505, 240] width 1011 height 480
click at [108, 226] on div "Dynamic Content Wrapper" at bounding box center [110, 229] width 10 height 10
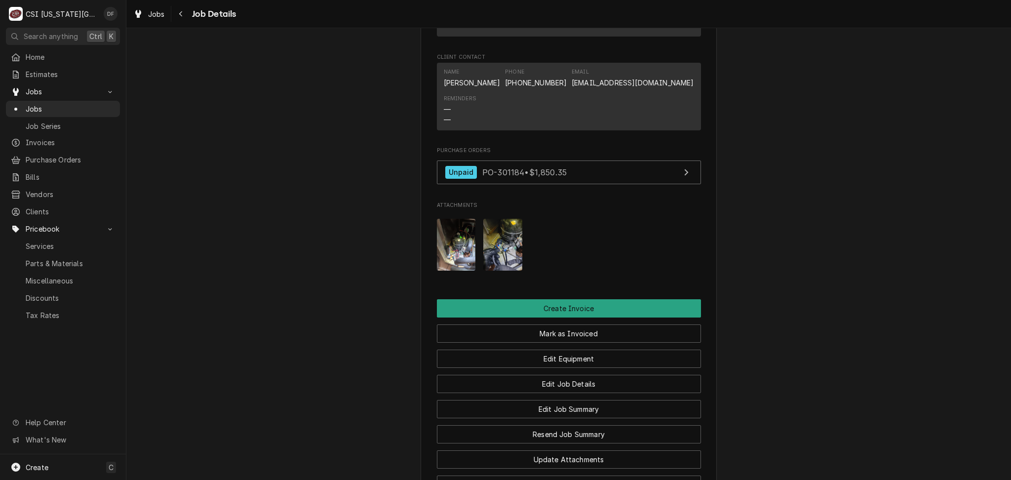
scroll to position [923, 0]
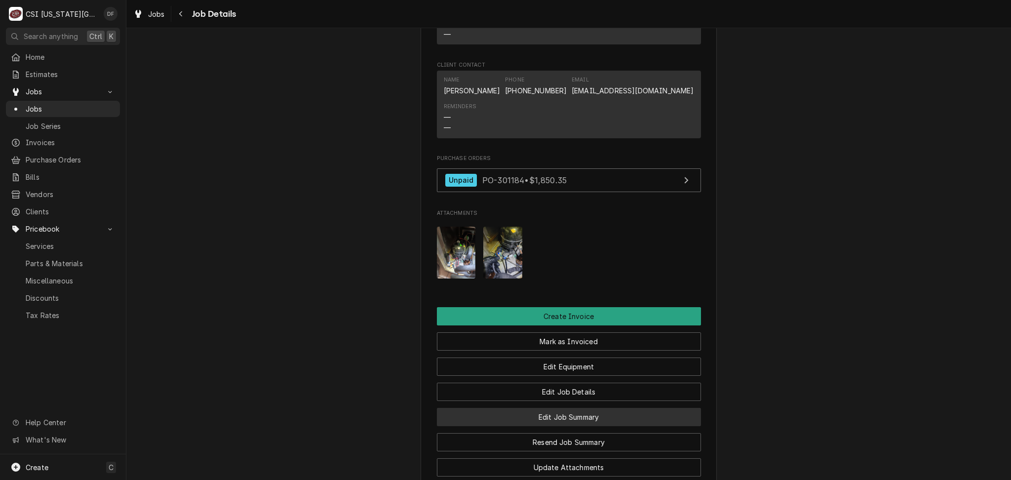
click at [546, 408] on button "Edit Job Summary" at bounding box center [569, 417] width 264 height 18
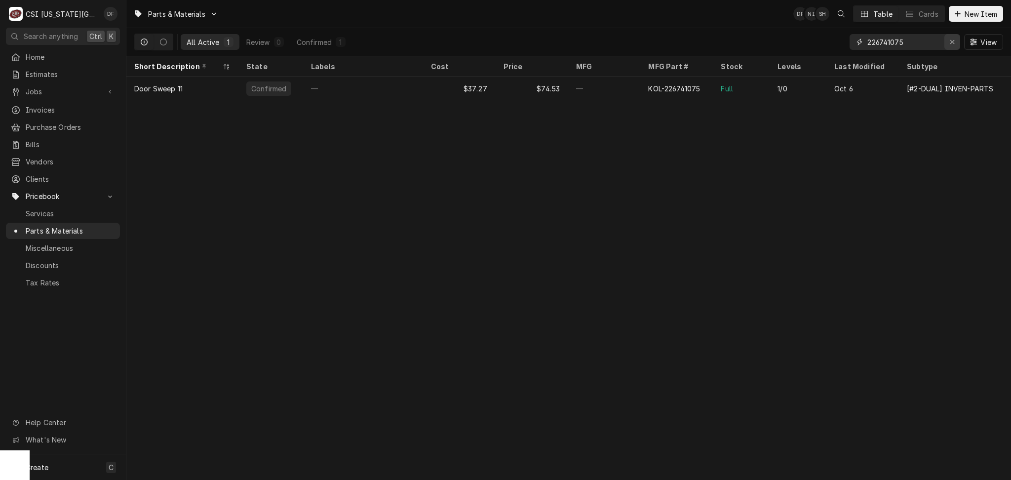
click at [955, 39] on div "Erase input" at bounding box center [953, 42] width 10 height 10
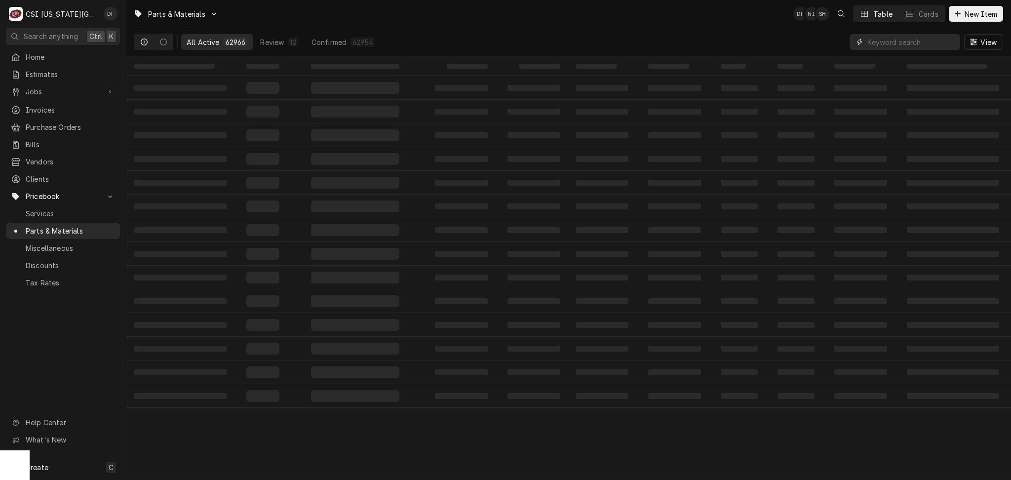
paste input "P-1-353"
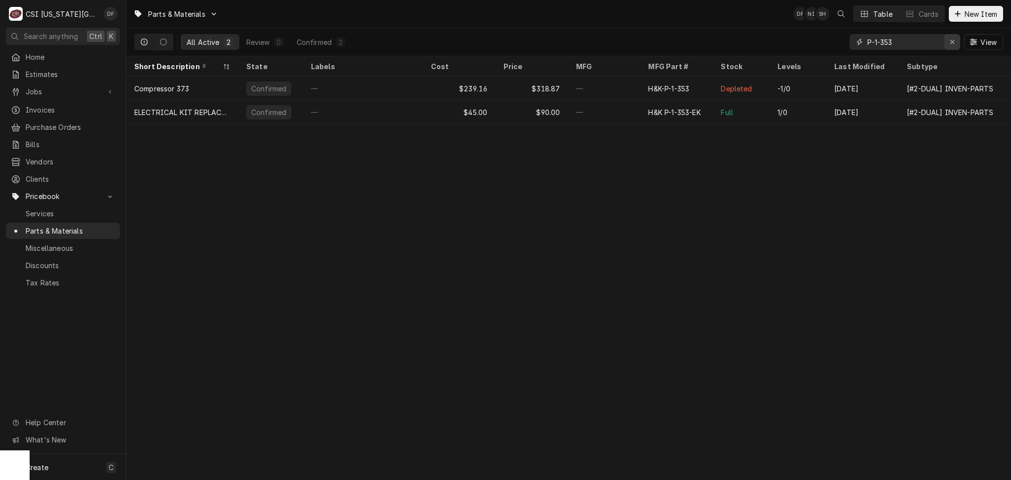
type input "P-1-353"
click at [950, 42] on icon "Erase input" at bounding box center [952, 42] width 5 height 7
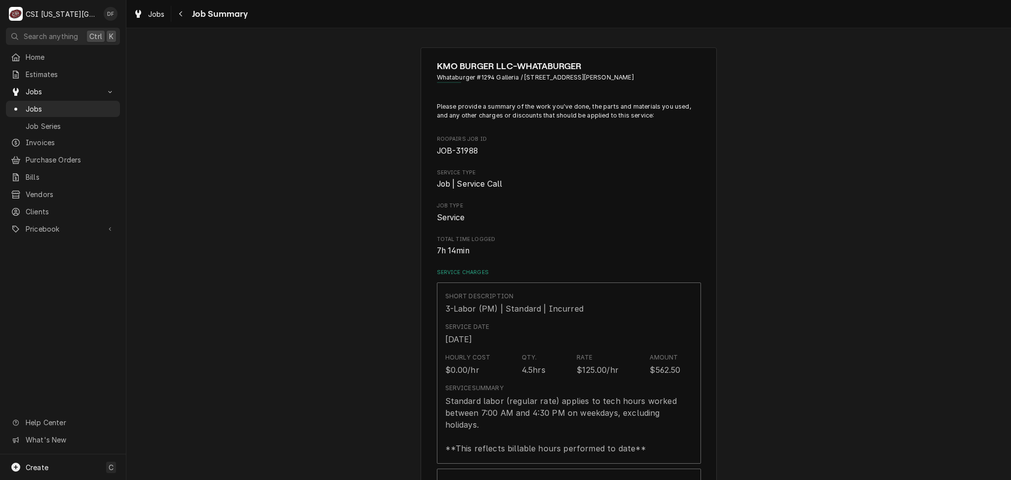
type textarea "x"
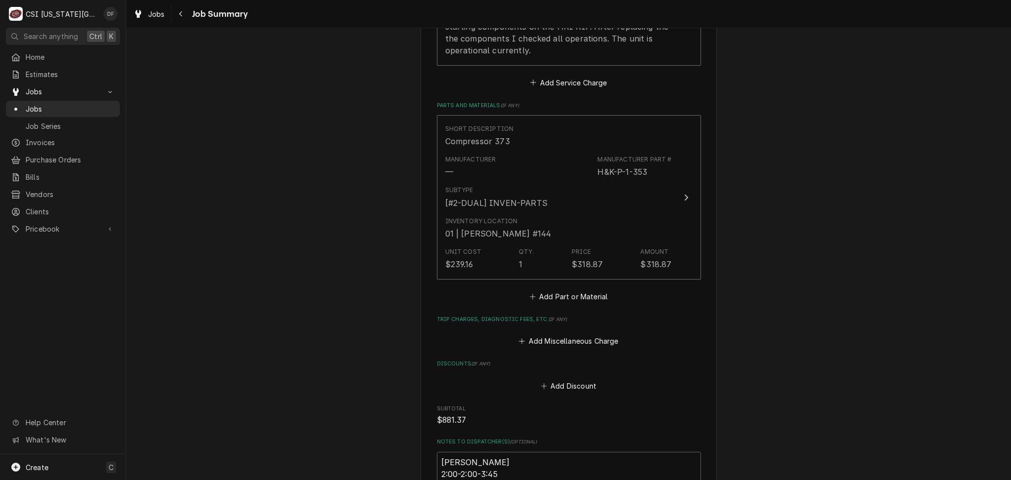
scroll to position [1844, 0]
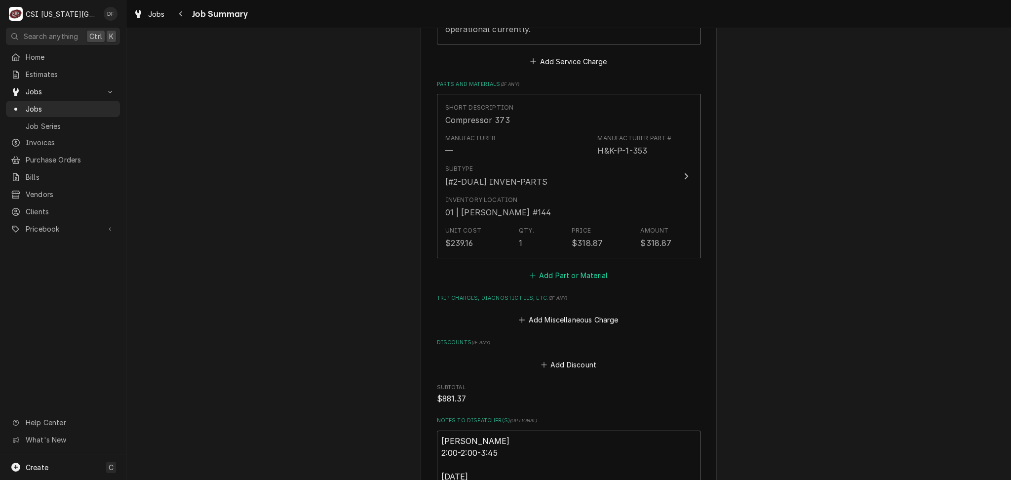
click at [581, 281] on button "Add Part or Material" at bounding box center [568, 276] width 81 height 14
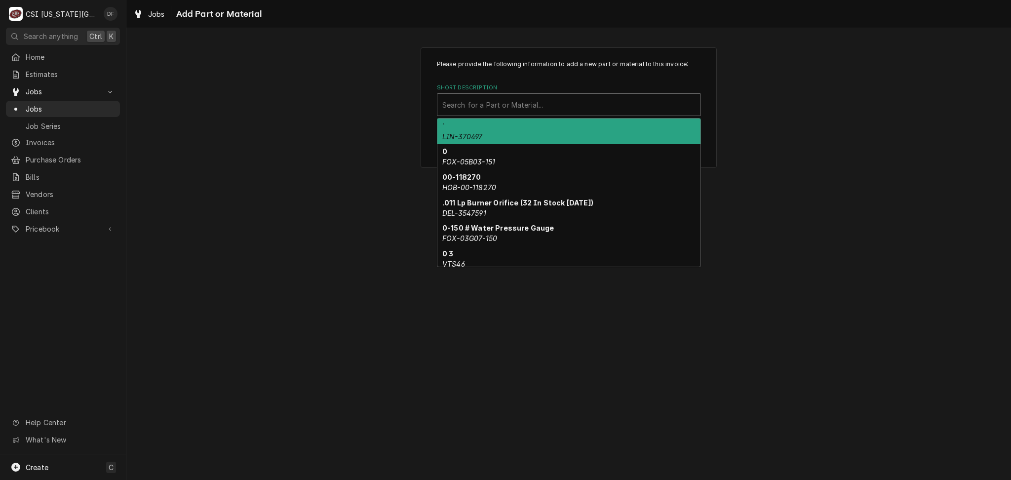
click at [601, 107] on div "Short Description" at bounding box center [569, 105] width 253 height 18
paste input "P-1-353"
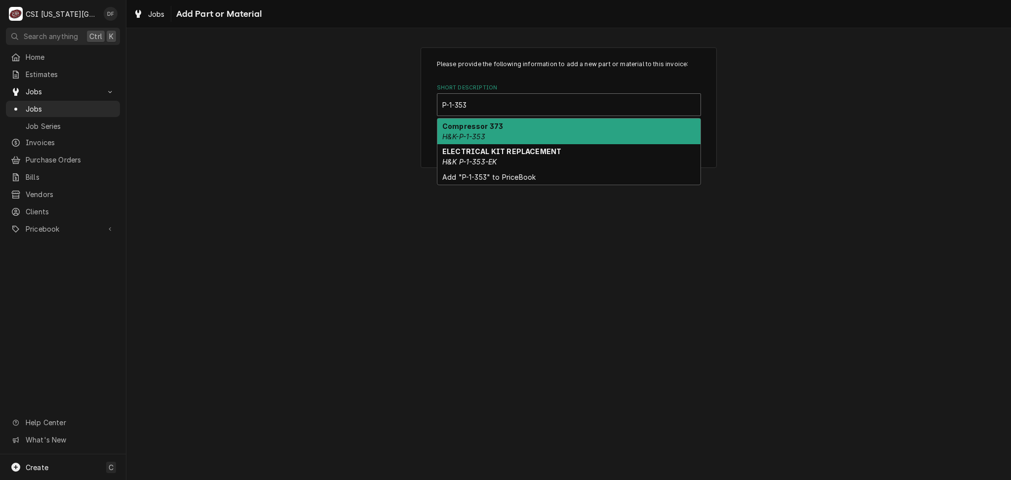
type input "P-1-353-"
click at [599, 128] on div "ELECTRICAL KIT REPLACEMENT H&K P-1-353-EK" at bounding box center [569, 132] width 263 height 26
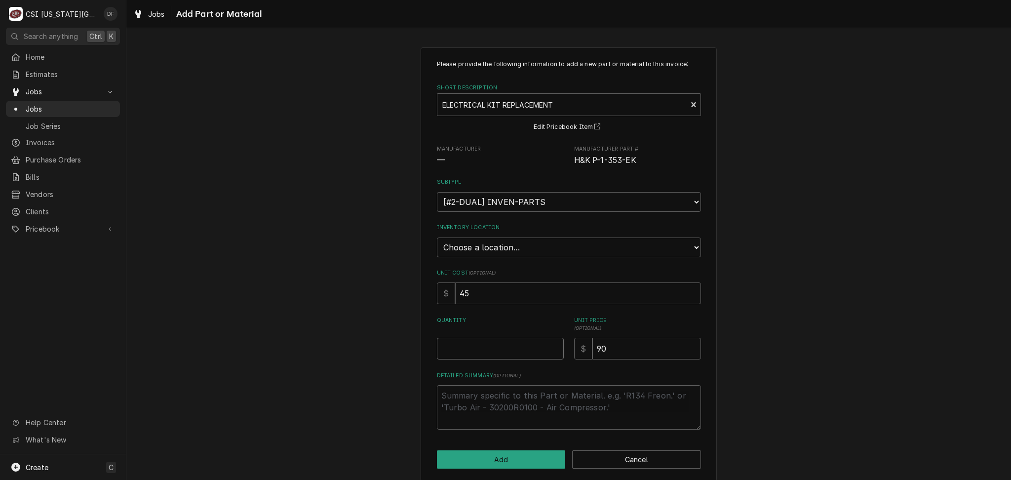
click at [477, 351] on input "Quantity" at bounding box center [500, 349] width 127 height 22
type textarea "x"
type input "1"
click at [519, 245] on select "Choose a location... 00 | KC WAREHOUSE 00 | MAIN WAREHOUSE 01 | BRIAN BREAZIER …" at bounding box center [569, 248] width 264 height 20
select select "2803"
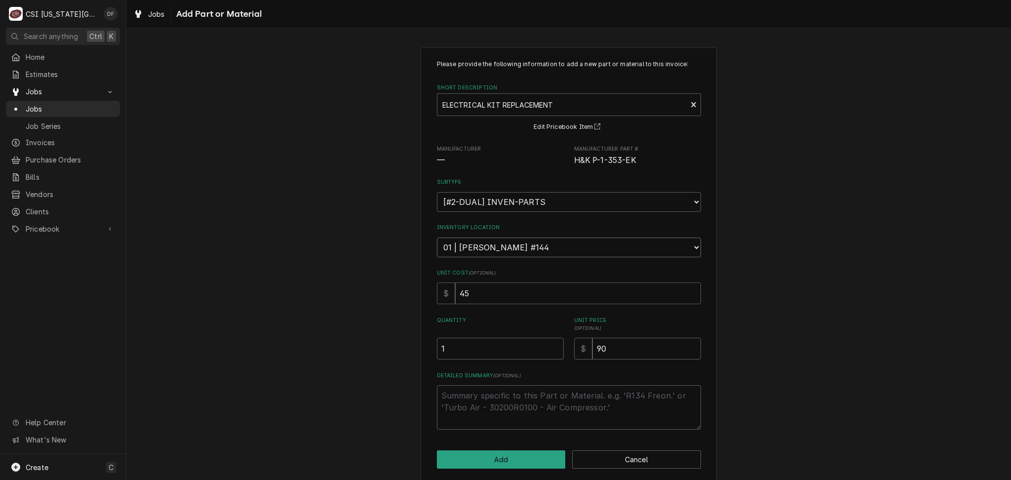
click at [437, 238] on select "Choose a location... 00 | KC WAREHOUSE 00 | MAIN WAREHOUSE 01 | BRIAN BREAZIER …" at bounding box center [569, 248] width 264 height 20
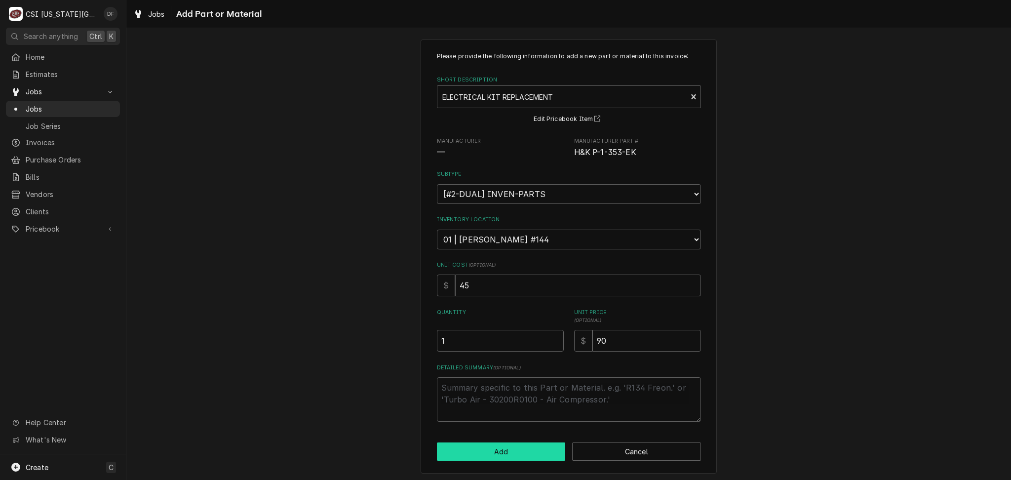
click at [502, 449] on button "Add" at bounding box center [501, 452] width 129 height 18
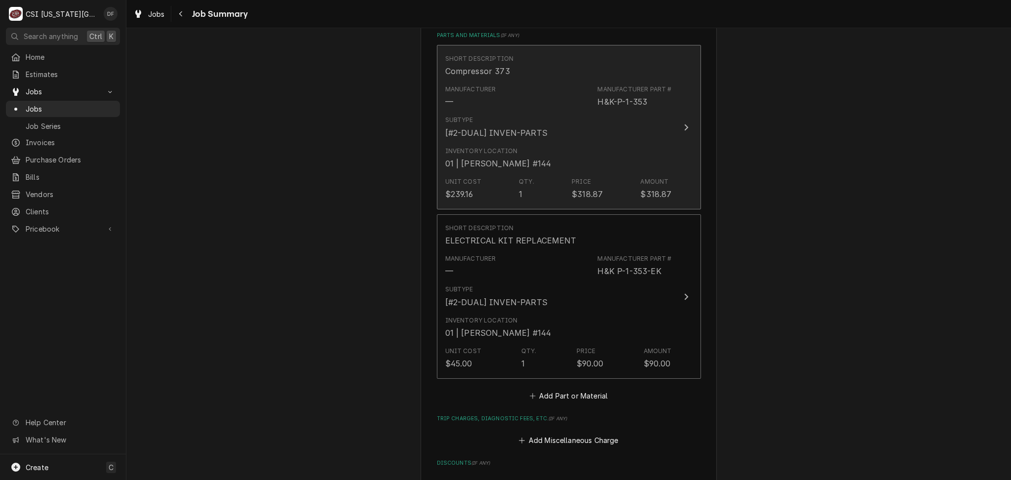
scroll to position [1870, 0]
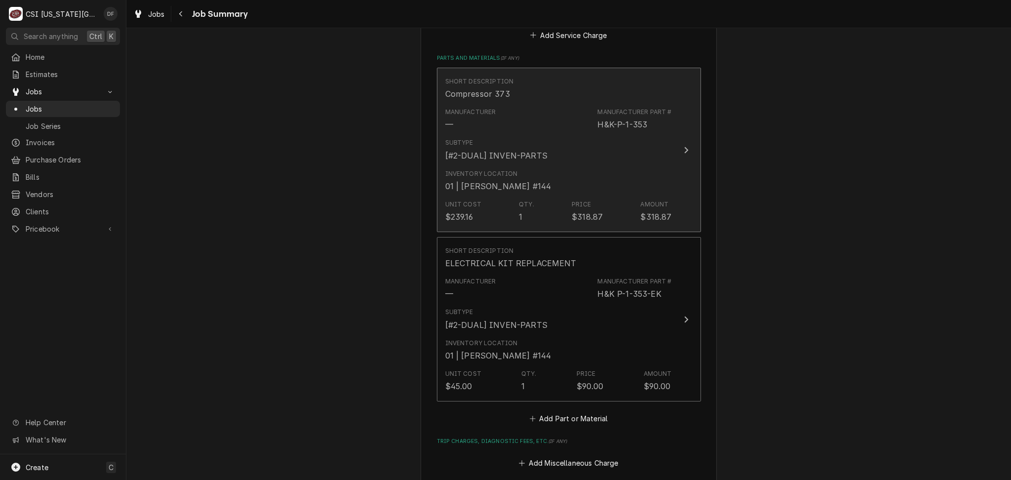
click at [583, 162] on div "Subtype [#2-DUAL] INVEN-PARTS" at bounding box center [558, 149] width 227 height 31
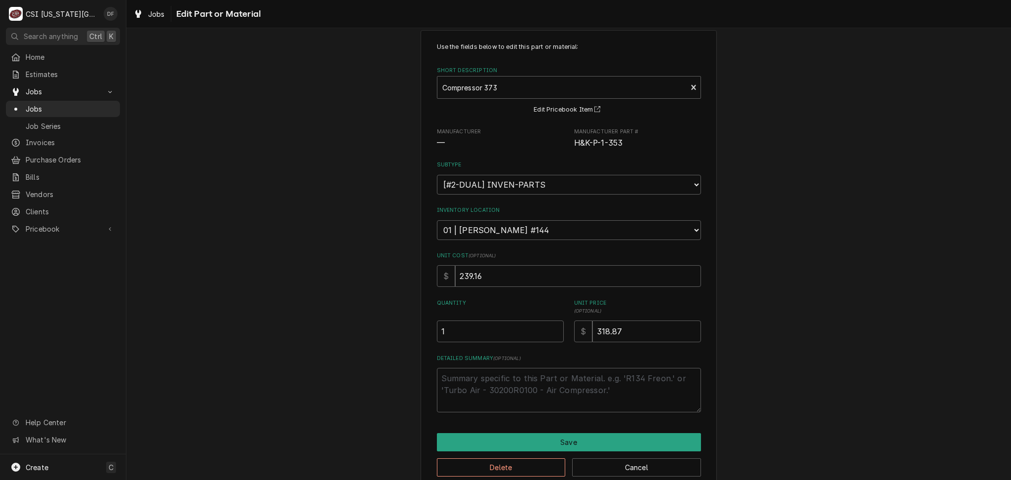
scroll to position [33, 0]
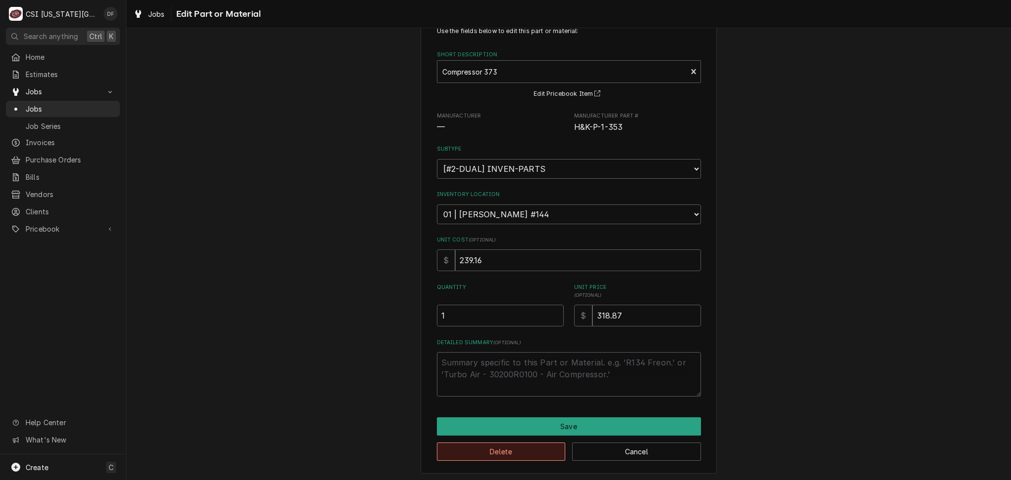
click at [528, 449] on button "Delete" at bounding box center [501, 452] width 129 height 18
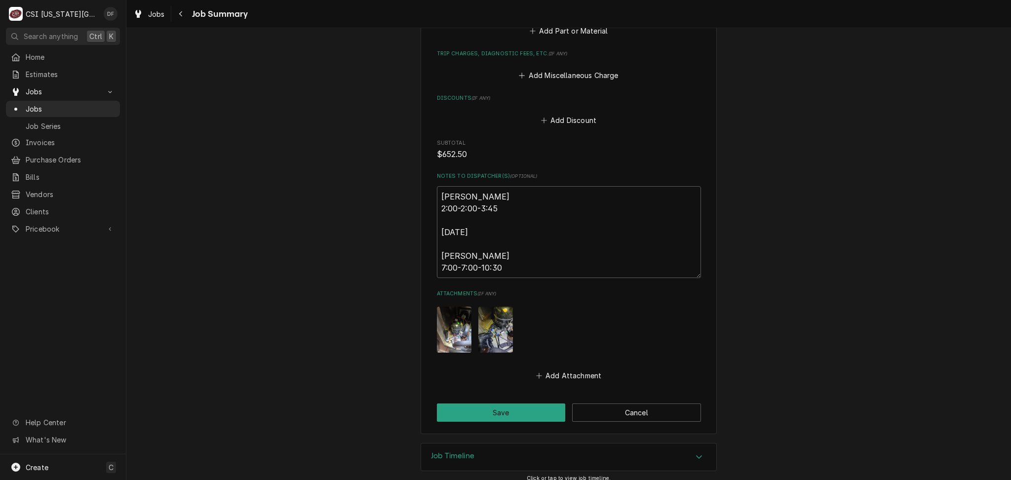
scroll to position [2097, 0]
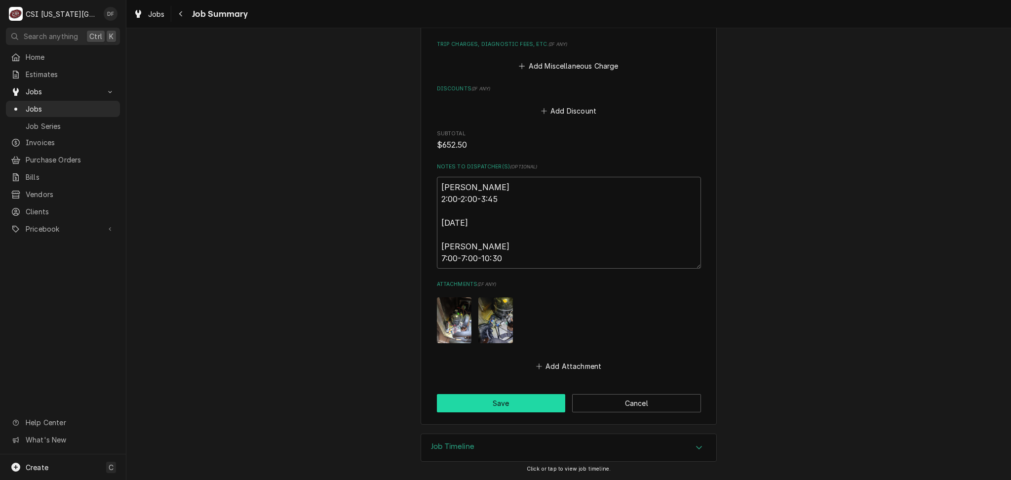
click at [507, 404] on button "Save" at bounding box center [501, 403] width 129 height 18
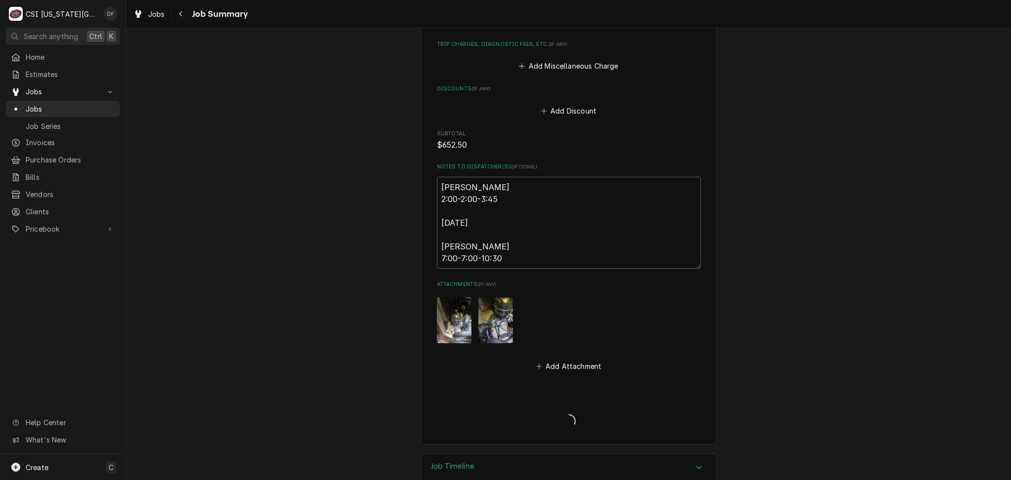
type textarea "x"
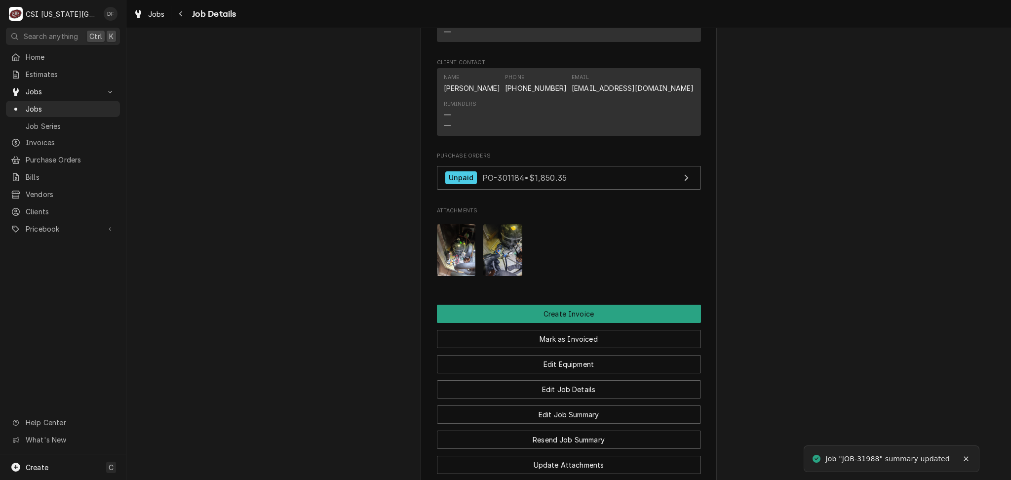
scroll to position [988, 0]
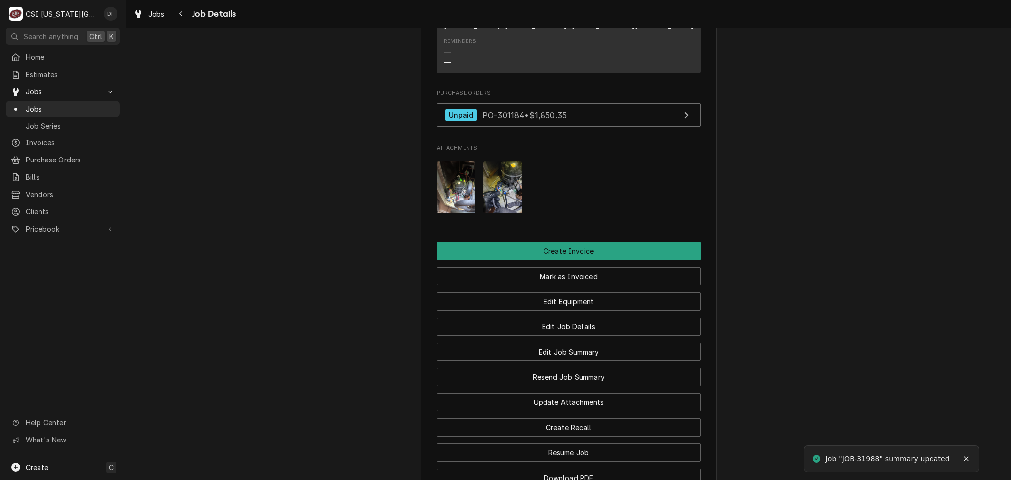
click at [493, 161] on img "Attachments" at bounding box center [502, 187] width 39 height 52
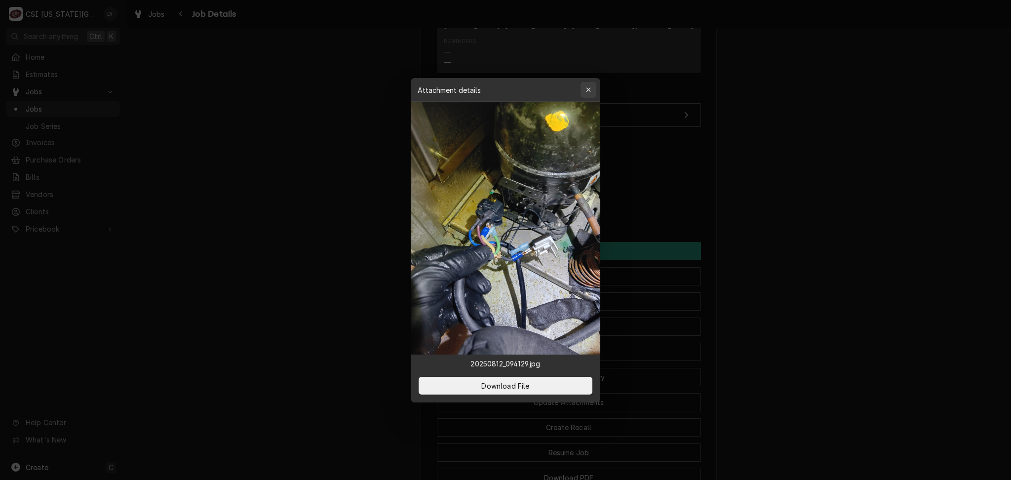
click at [587, 87] on icon "button" at bounding box center [588, 89] width 4 height 4
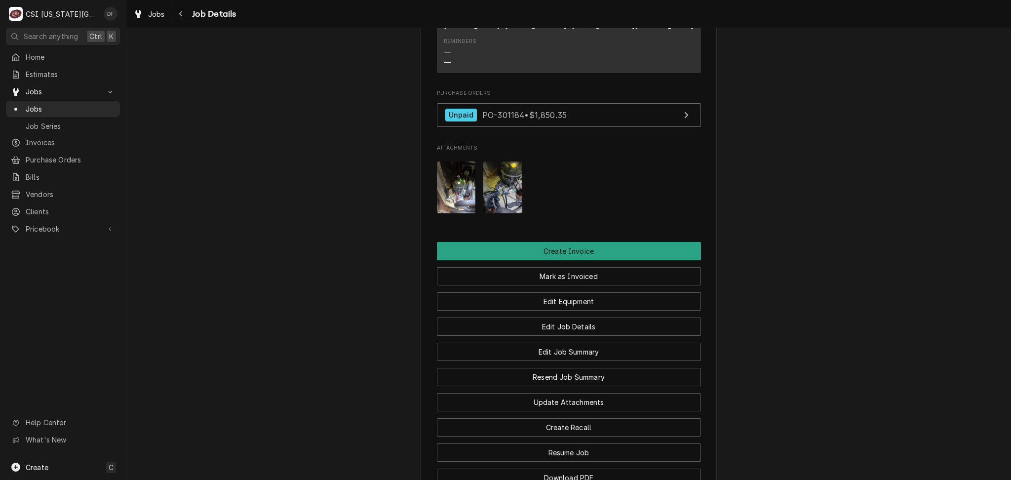
click at [455, 161] on img "Attachments" at bounding box center [456, 187] width 39 height 52
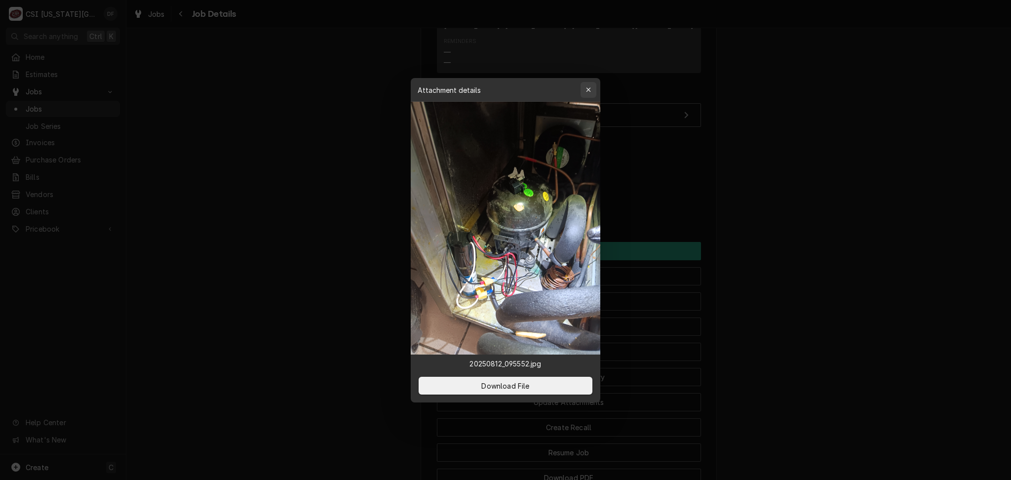
click at [587, 93] on div "button" at bounding box center [589, 90] width 10 height 10
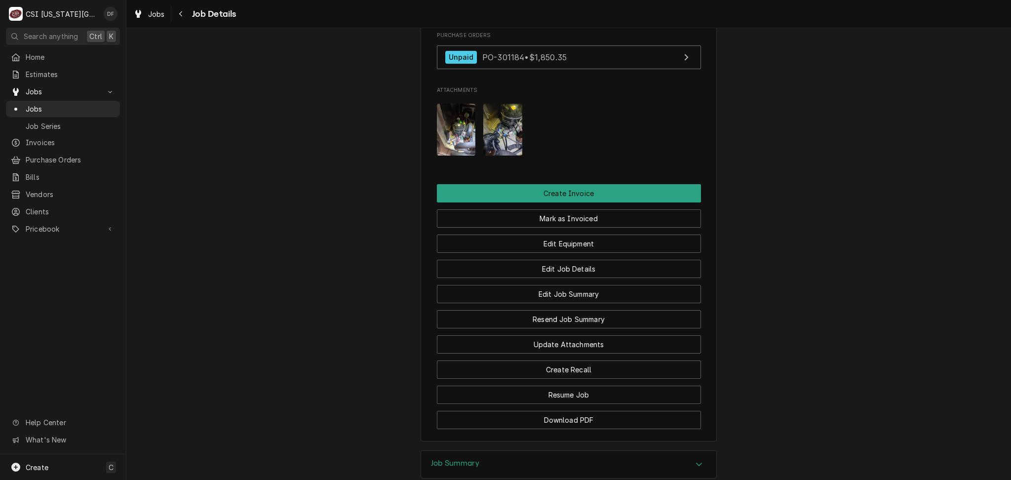
scroll to position [1053, 0]
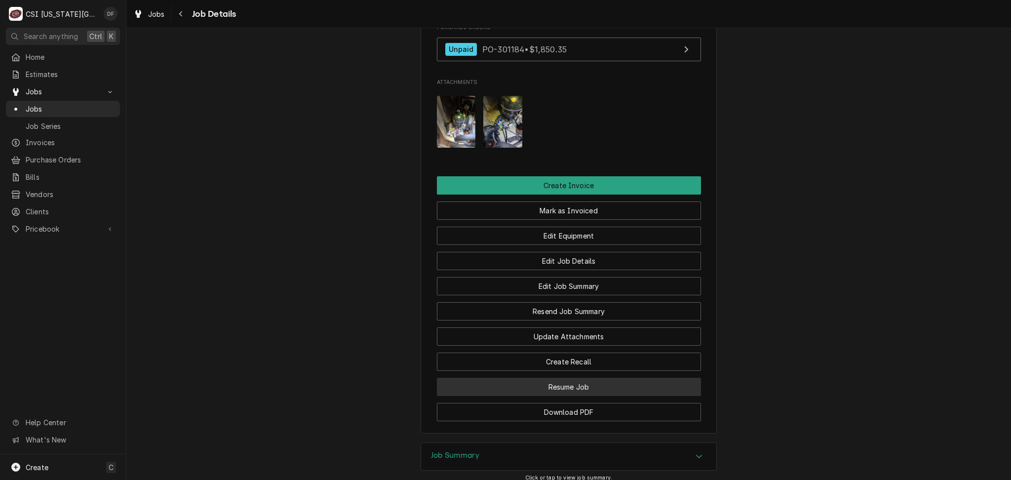
click at [596, 378] on button "Resume Job" at bounding box center [569, 387] width 264 height 18
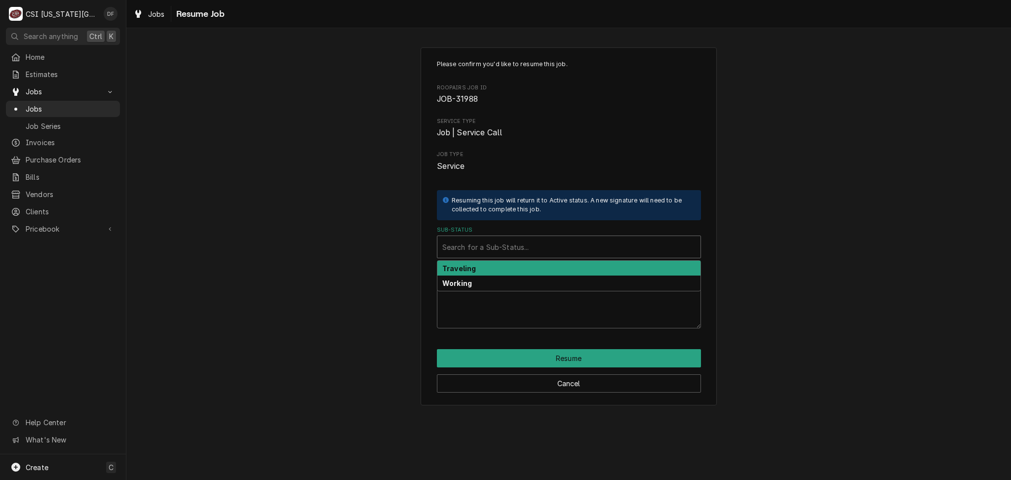
click at [548, 250] on div "Sub-Status" at bounding box center [569, 247] width 253 height 18
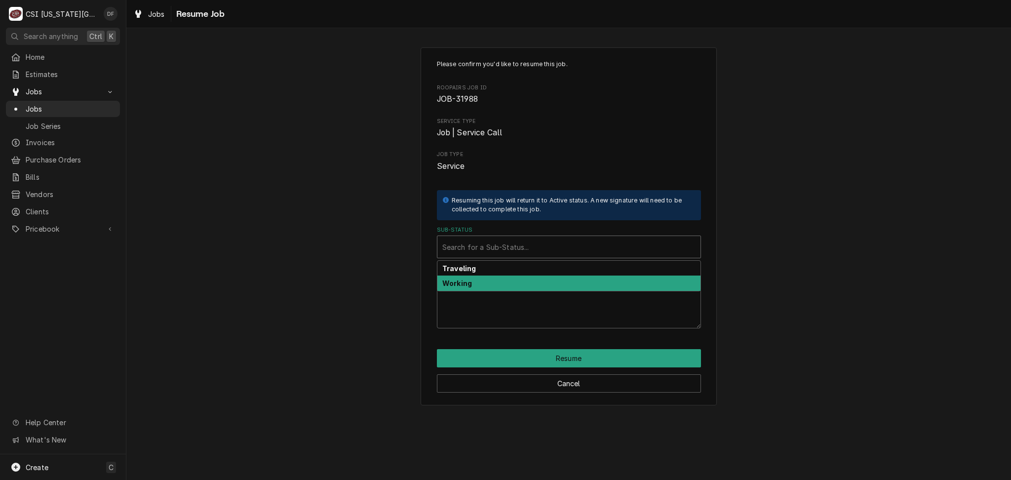
click at [540, 283] on div "Working" at bounding box center [569, 283] width 263 height 15
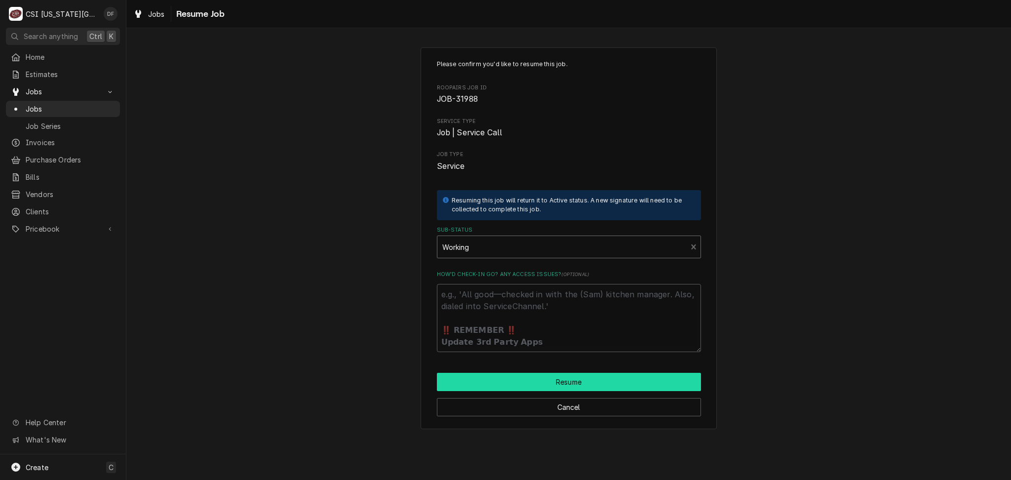
click at [528, 386] on button "Resume" at bounding box center [569, 382] width 264 height 18
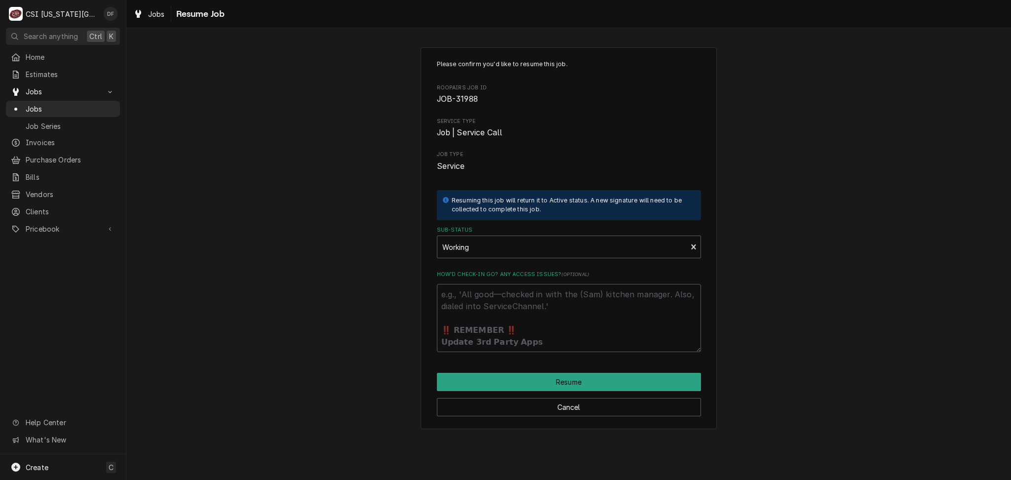
type textarea "x"
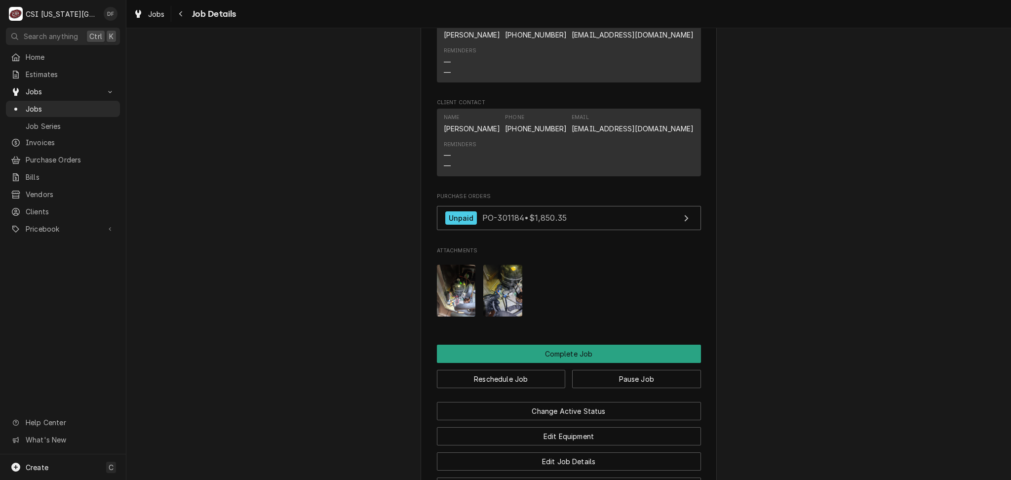
scroll to position [1317, 0]
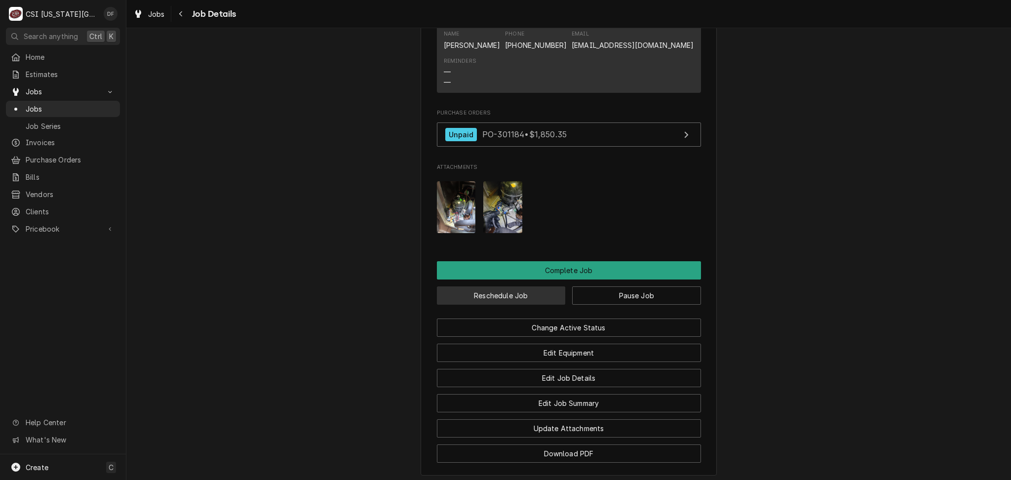
click at [465, 286] on button "Reschedule Job" at bounding box center [501, 295] width 129 height 18
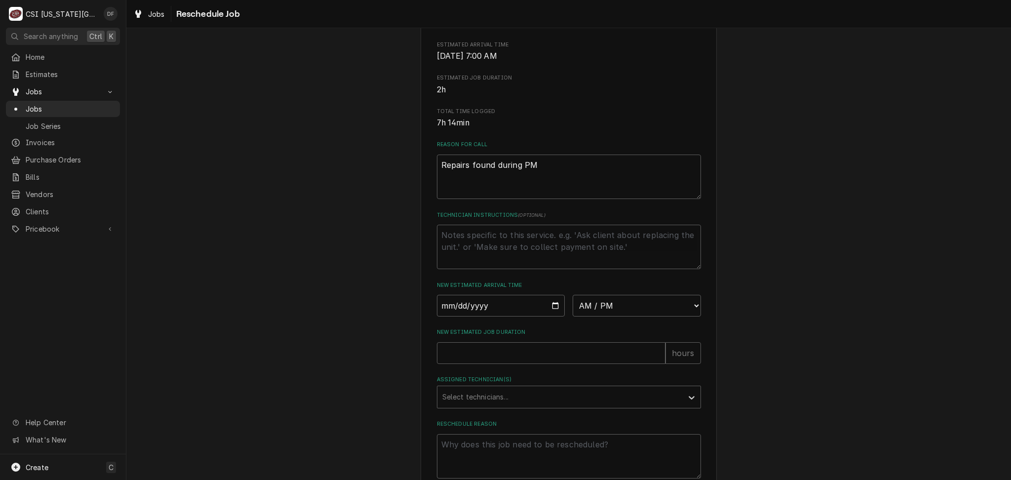
scroll to position [198, 0]
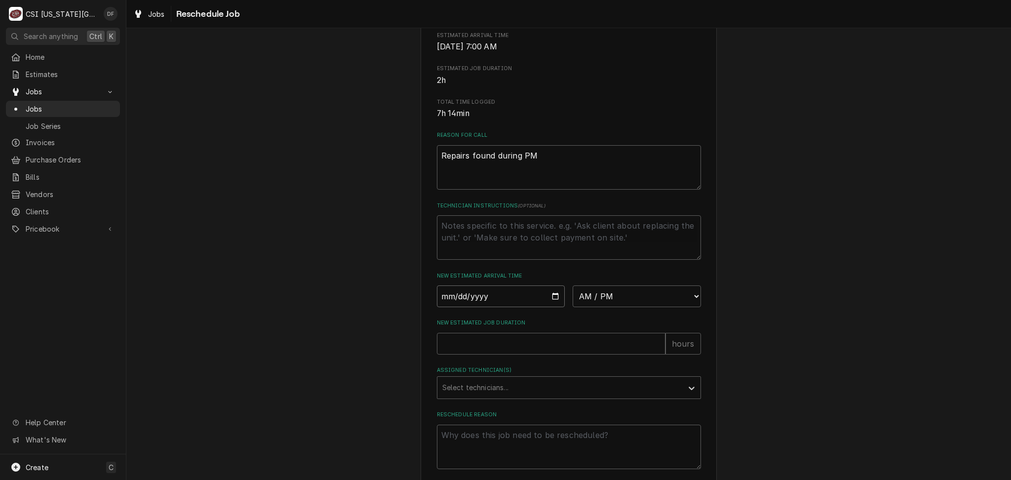
click at [545, 306] on input "Date" at bounding box center [501, 296] width 128 height 22
type input "[DATE]"
type textarea "x"
click at [677, 305] on select "AM / PM 6:00 AM 6:15 AM 6:30 AM 6:45 AM 7:00 AM 7:15 AM 7:30 AM 7:45 AM 8:00 AM…" at bounding box center [637, 296] width 128 height 22
select select "09:45:00"
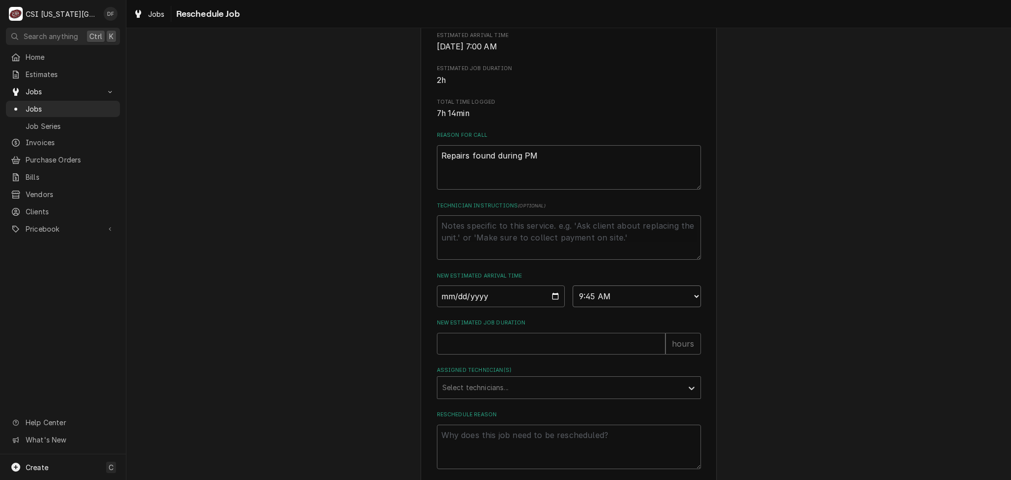
click at [573, 297] on select "AM / PM 6:00 AM 6:15 AM 6:30 AM 6:45 AM 7:00 AM 7:15 AM 7:30 AM 7:45 AM 8:00 AM…" at bounding box center [637, 296] width 128 height 22
click at [500, 355] on input "New Estimated Job Duration" at bounding box center [551, 344] width 229 height 22
type textarea "x"
type input "2"
click at [501, 397] on div "Assigned Technician(s)" at bounding box center [561, 388] width 236 height 18
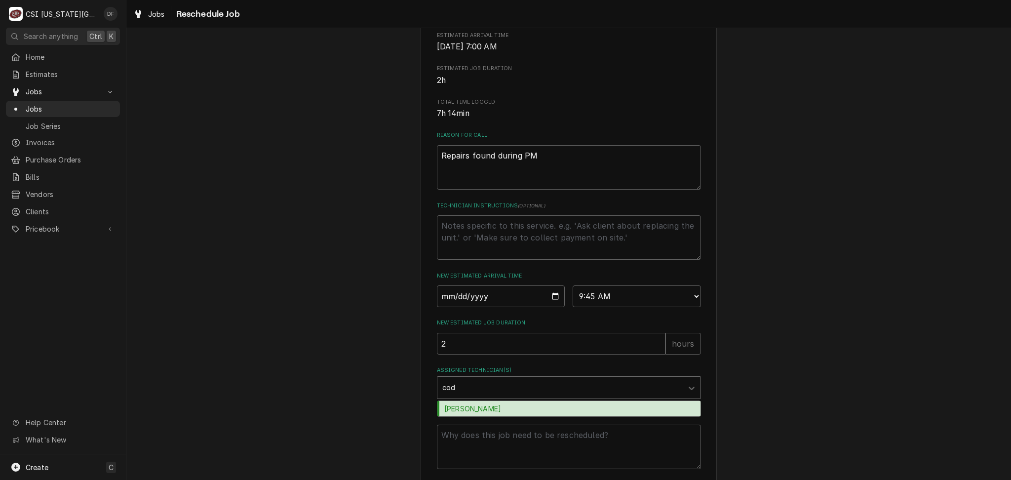
type input "cody"
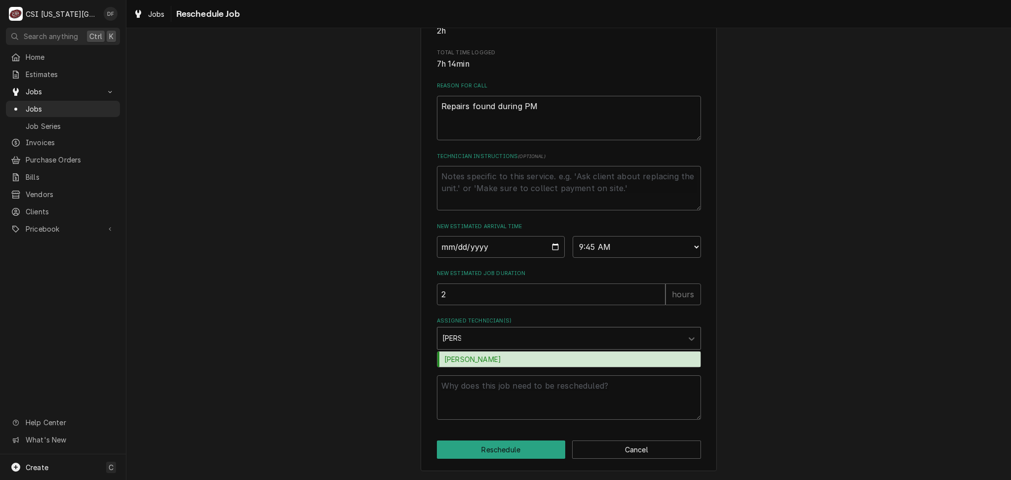
click at [481, 356] on div "Cody Davis" at bounding box center [569, 359] width 263 height 15
type textarea "x"
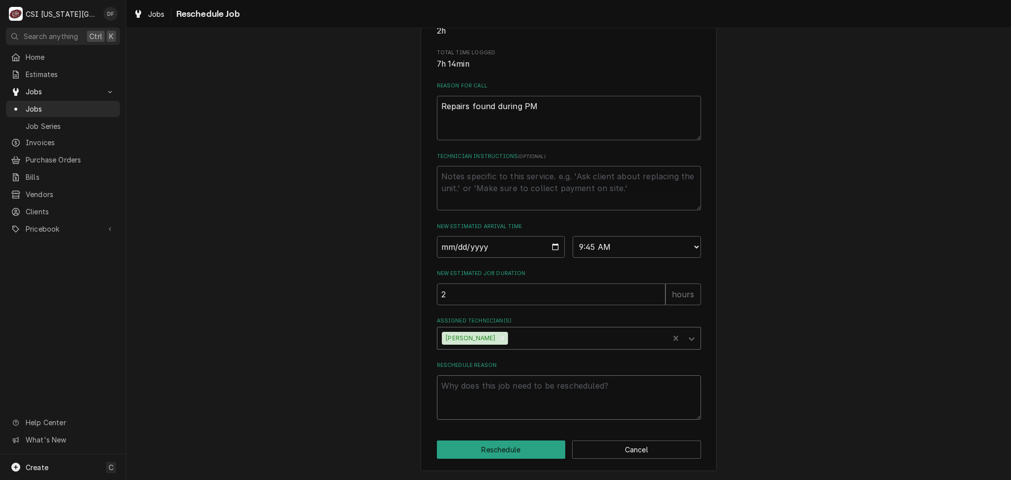
click at [477, 391] on textarea "Reschedule Reason" at bounding box center [569, 397] width 264 height 44
type textarea "x"
type textarea "U"
type textarea "x"
type textarea "Un"
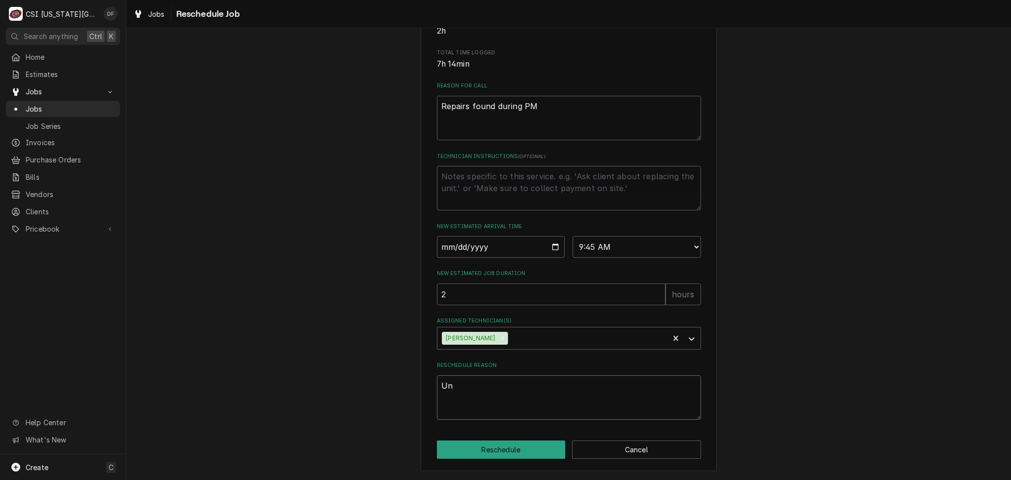
type textarea "x"
type textarea "Uni"
type textarea "x"
type textarea "Unit"
type textarea "x"
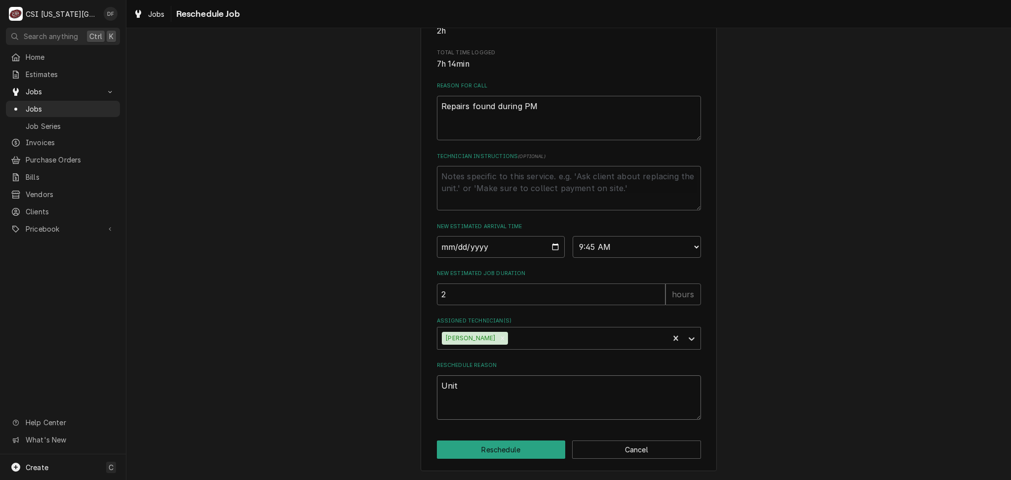
type textarea "Unit"
type textarea "x"
type textarea "Unit w"
type textarea "x"
type textarea "Unit we"
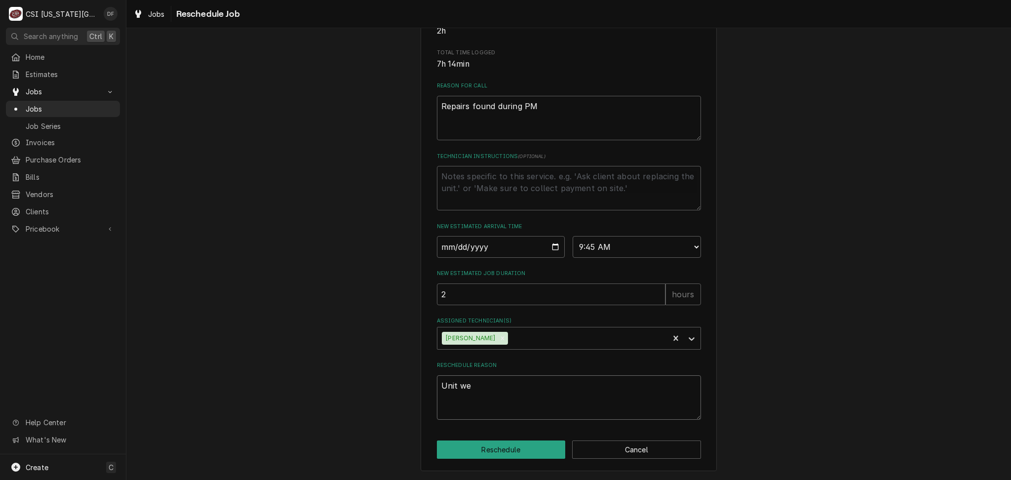
type textarea "x"
type textarea "Unit wen"
type textarea "x"
type textarea "Unit went"
type textarea "x"
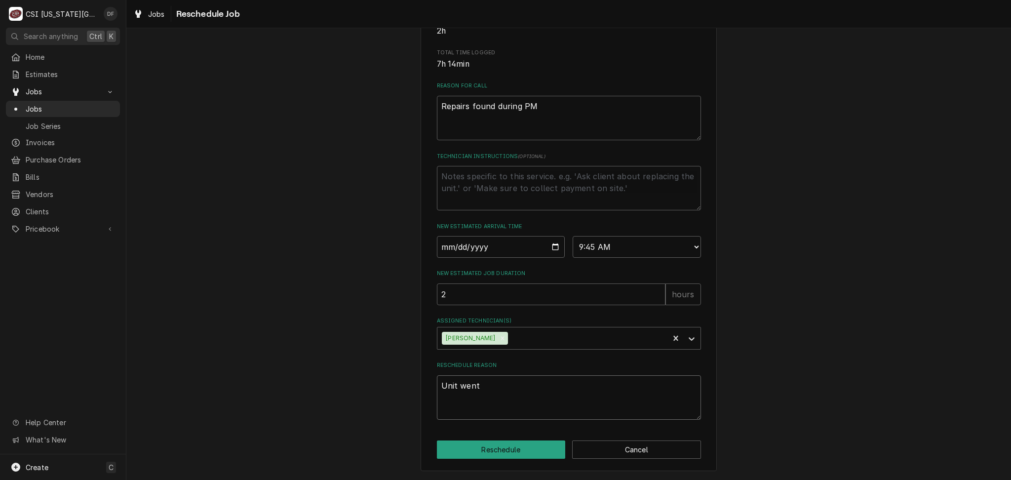
type textarea "Unit went"
type textarea "x"
type textarea "Unit went d"
type textarea "x"
type textarea "Unit went do"
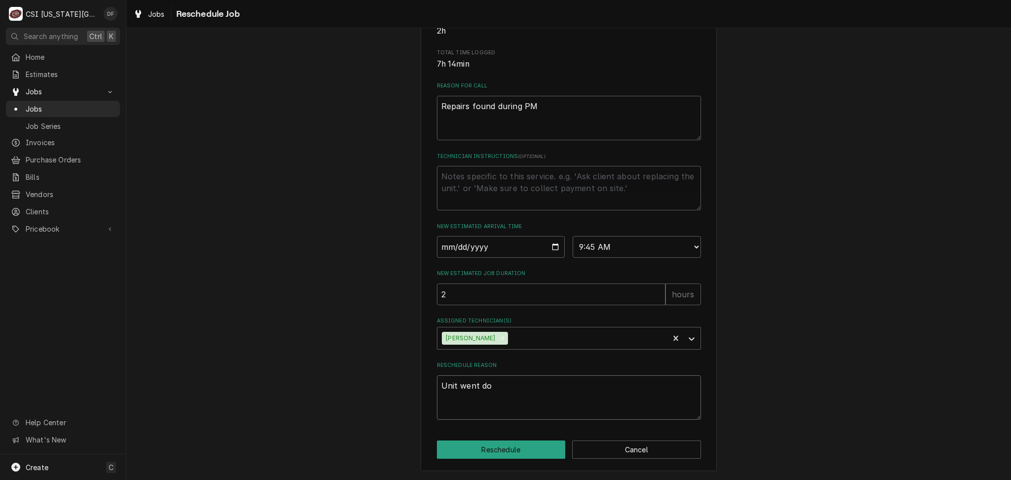
type textarea "x"
type textarea "Unit went dow"
type textarea "x"
type textarea "Unit went down"
type textarea "x"
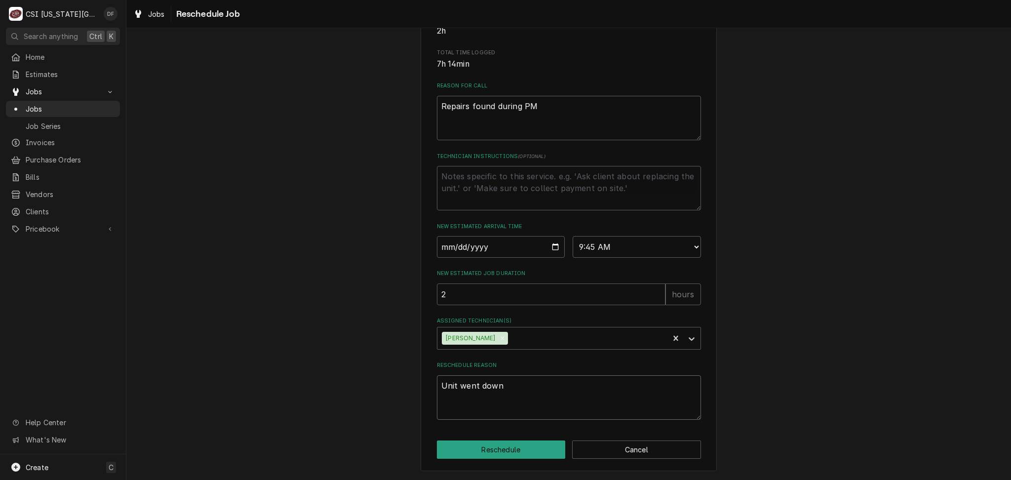
type textarea "Unit went down"
type textarea "x"
type textarea "Unit went down a"
type textarea "x"
type textarea "Unit went down ag"
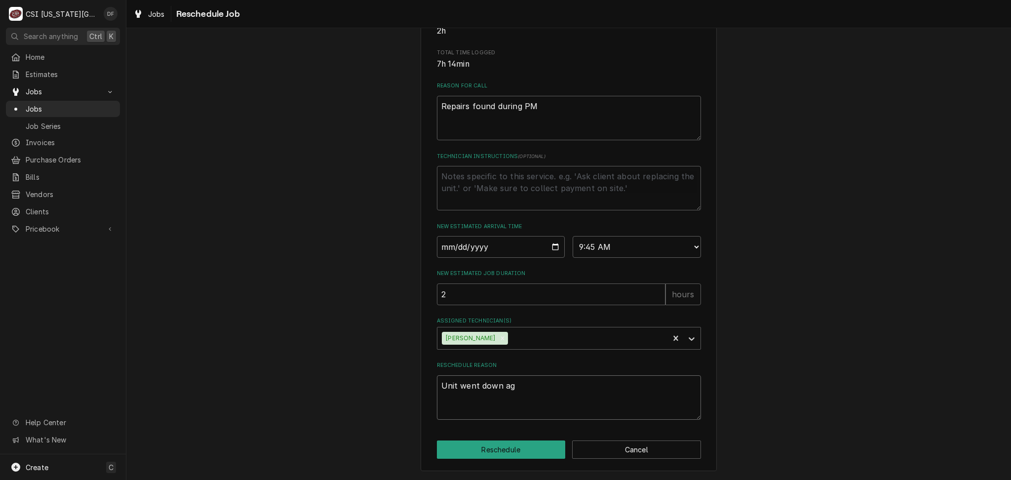
type textarea "x"
type textarea "Unit went down aga"
type textarea "x"
type textarea "Unit went down agai"
type textarea "x"
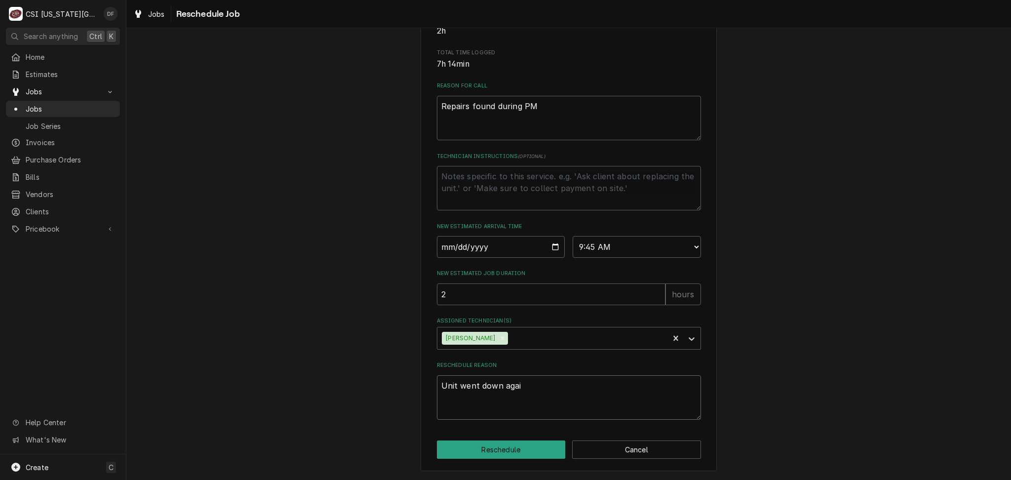
type textarea "Unit went down again"
type textarea "x"
type textarea "Unit went down again"
type textarea "x"
type textarea "Unit went down again a"
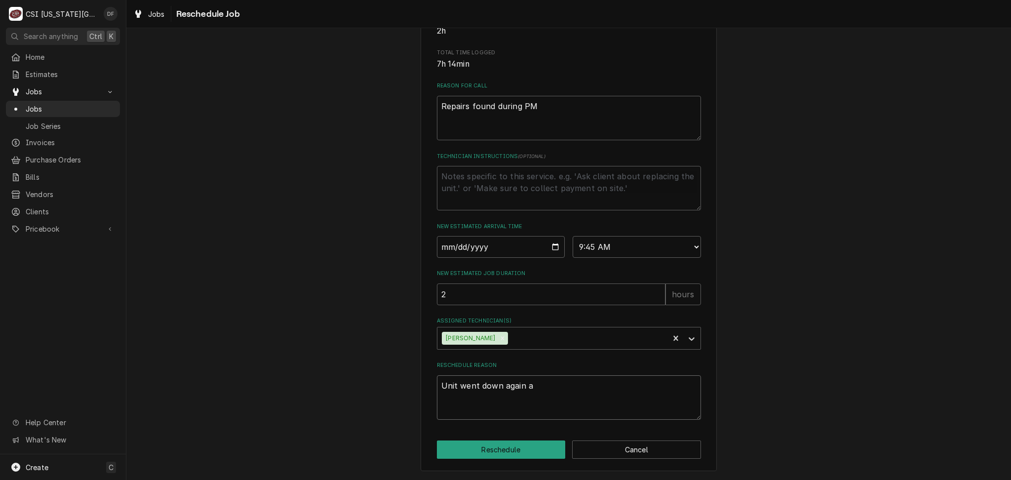
type textarea "x"
type textarea "Unit went down again an"
type textarea "x"
type textarea "Unit went down again and"
type textarea "x"
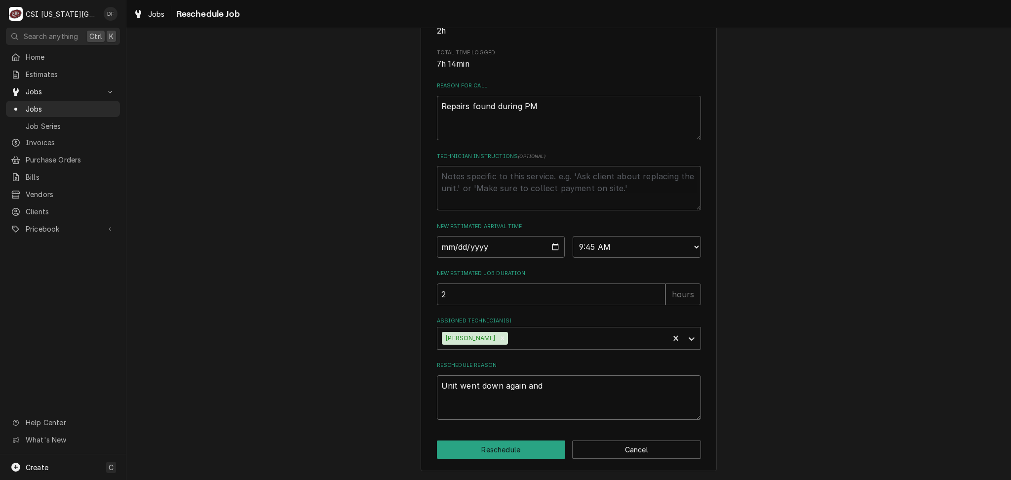
type textarea "Unit went down again and"
type textarea "x"
type textarea "Unit went down again and r"
type textarea "x"
type textarea "Unit went down again and ru"
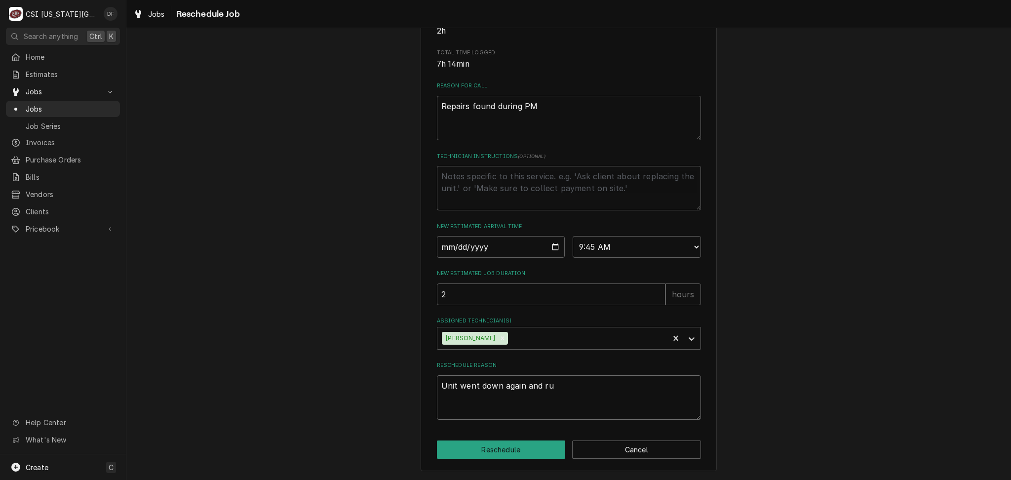
type textarea "x"
type textarea "Unit went down again and run"
type textarea "x"
type textarea "Unit went down again and runn"
type textarea "x"
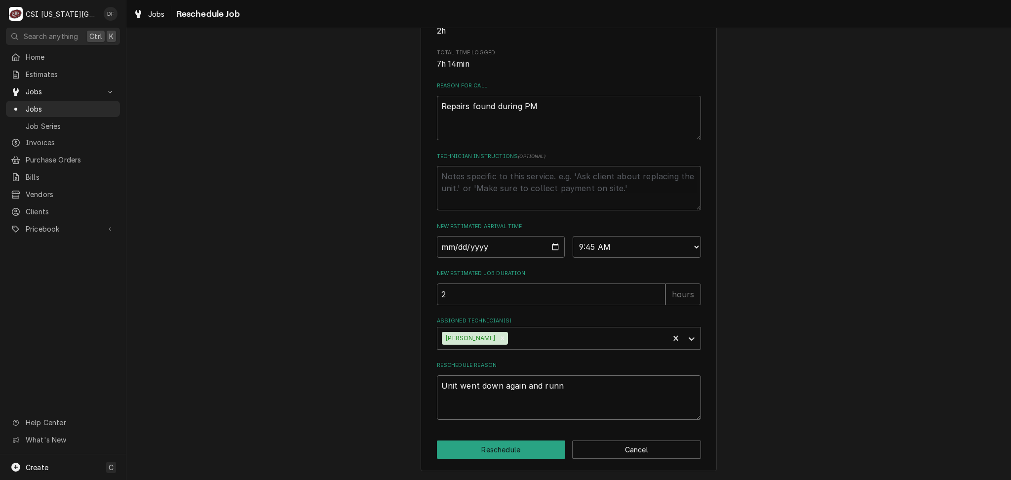
type textarea "Unit went down again and runni"
type textarea "x"
type textarea "Unit went down again and runnin"
type textarea "x"
type textarea "Unit went down again and running"
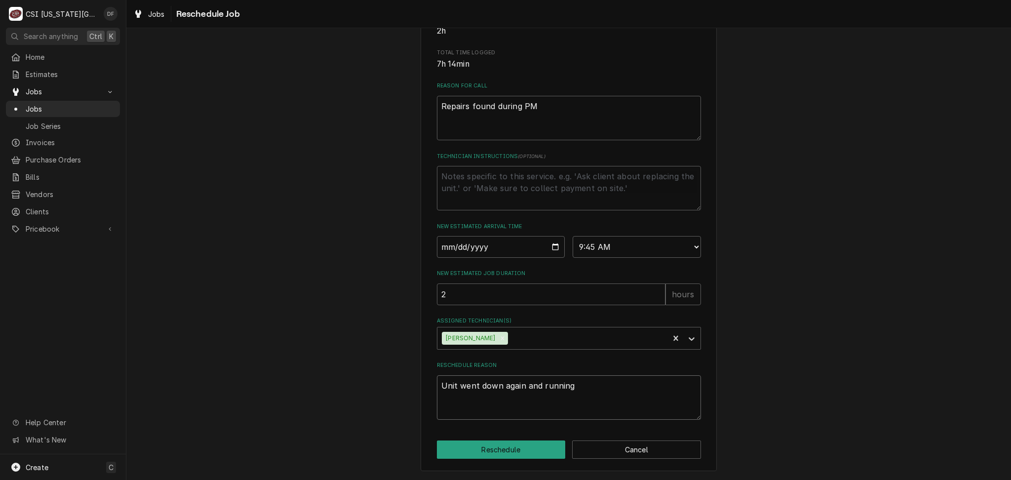
type textarea "x"
type textarea "Unit went down again and running"
type textarea "x"
type textarea "Unit went down again and running 5"
type textarea "x"
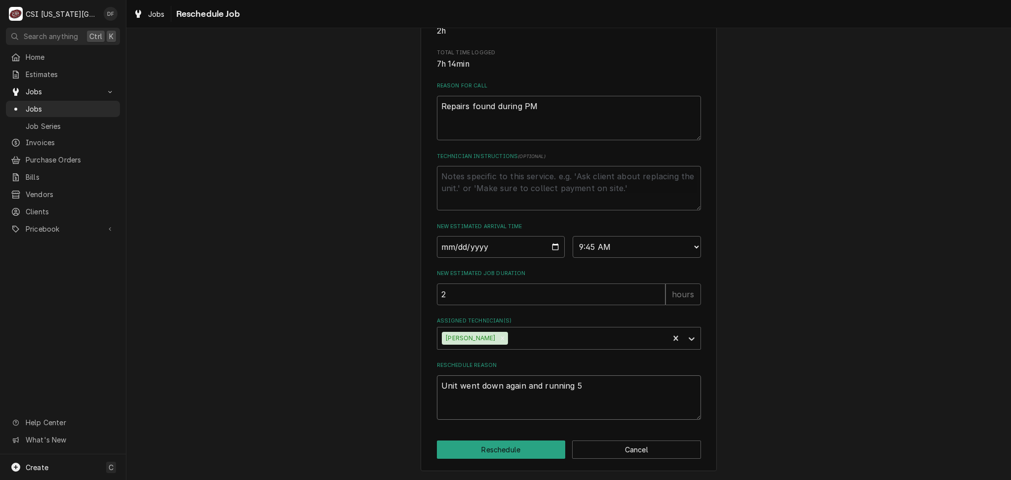
type textarea "Unit went down again and running 53"
type textarea "x"
type textarea "Unit went down again and running 53"
type textarea "x"
type textarea "Unit went down again and running 53 d"
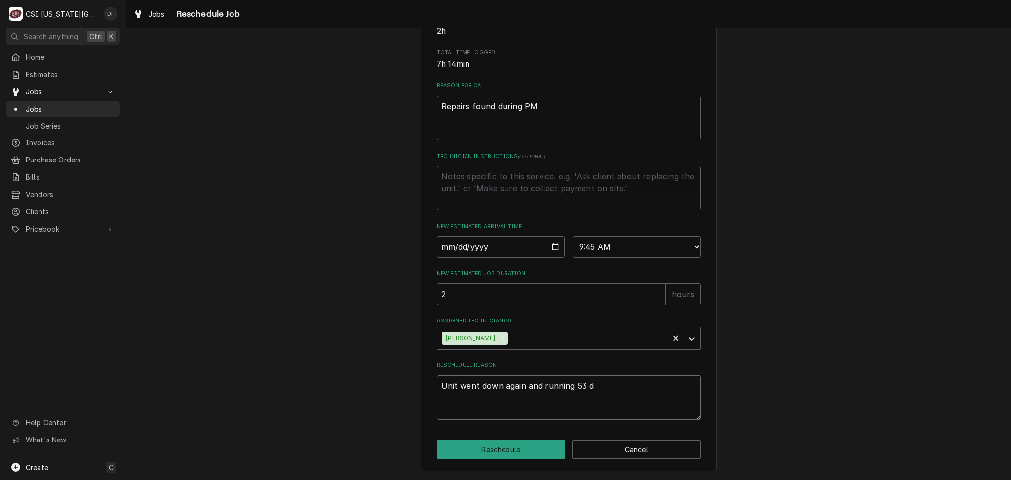
type textarea "x"
type textarea "Unit went down again and running 53 de"
type textarea "x"
type textarea "Unit went down again and running 53 deg"
type textarea "x"
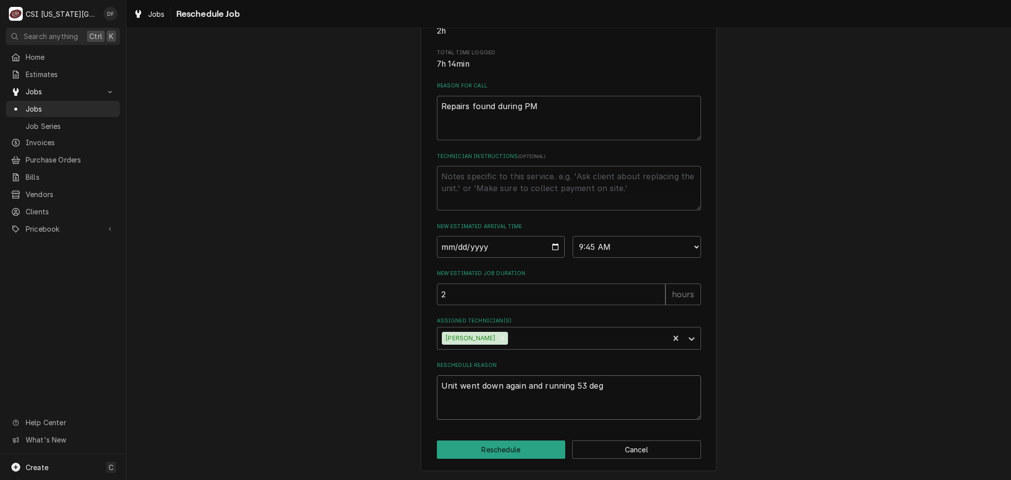
type textarea "Unit went down again and running 53 degr"
type textarea "x"
type textarea "Unit went down again and running 53 degre"
type textarea "x"
type textarea "Unit went down again and running 53 degree"
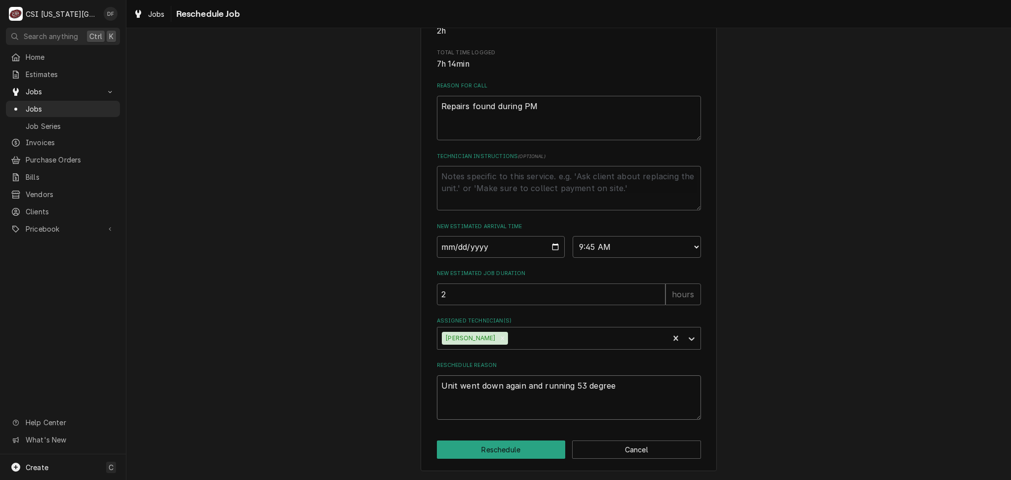
type textarea "x"
type textarea "Unit went down again and running 53 degrees"
click at [528, 450] on button "Reschedule" at bounding box center [501, 450] width 129 height 18
type textarea "x"
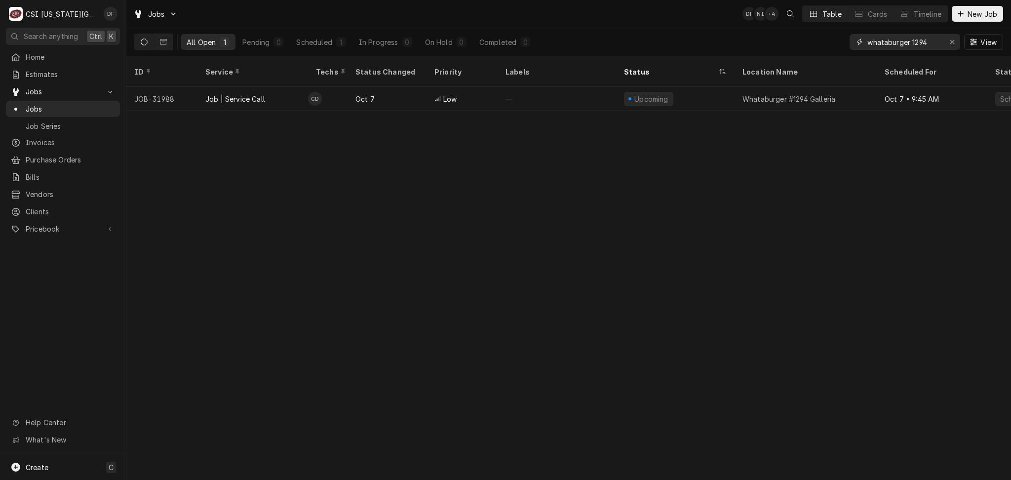
click at [953, 41] on icon "Erase input" at bounding box center [952, 42] width 5 height 7
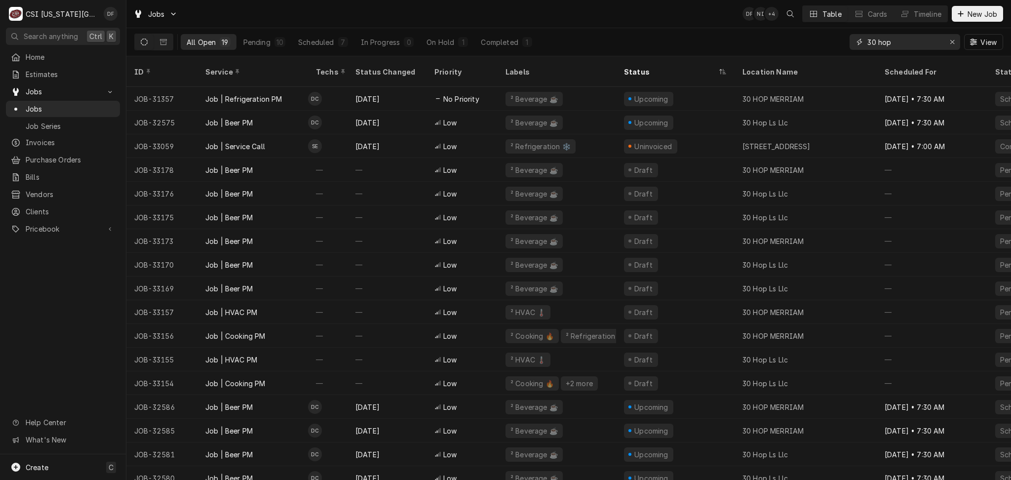
click at [899, 40] on input "30 hop" at bounding box center [905, 42] width 74 height 16
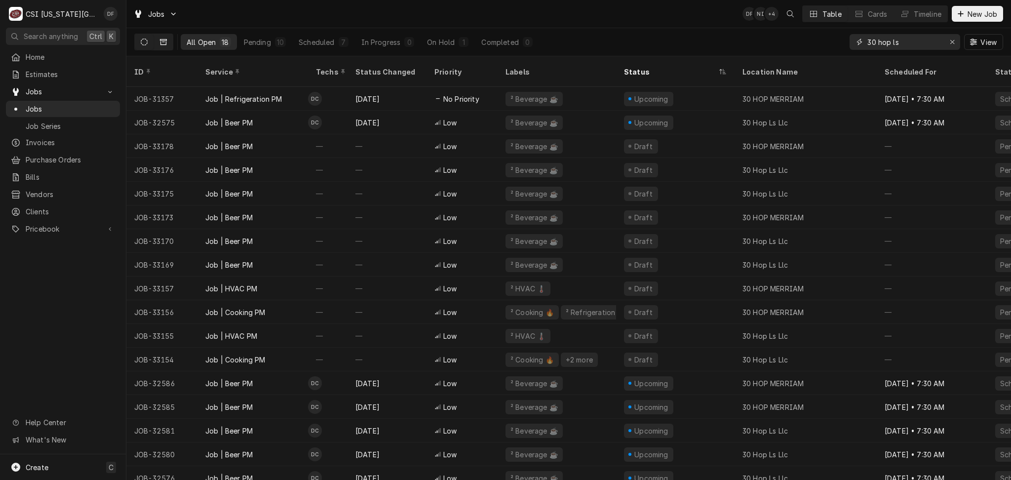
type input "30 hop ls"
click at [163, 43] on icon "Dynamic Content Wrapper" at bounding box center [163, 42] width 7 height 7
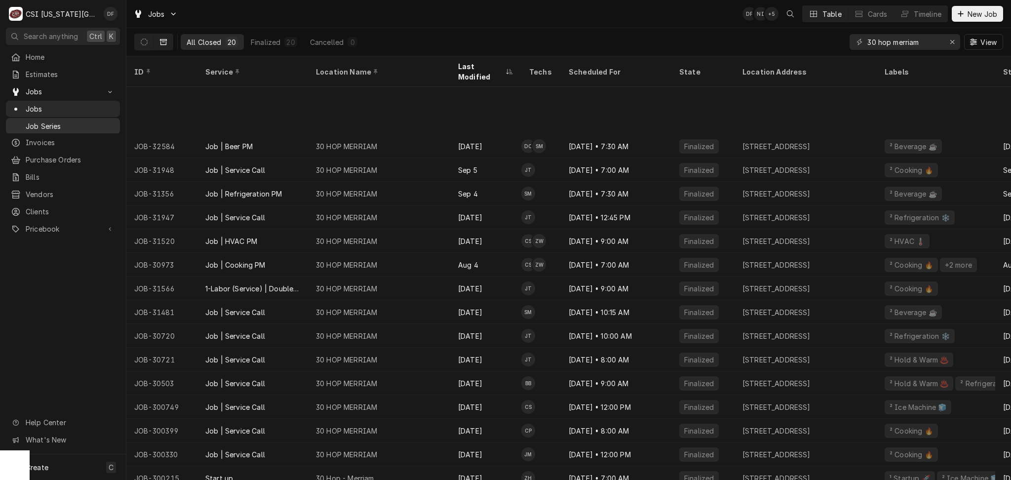
scroll to position [79, 0]
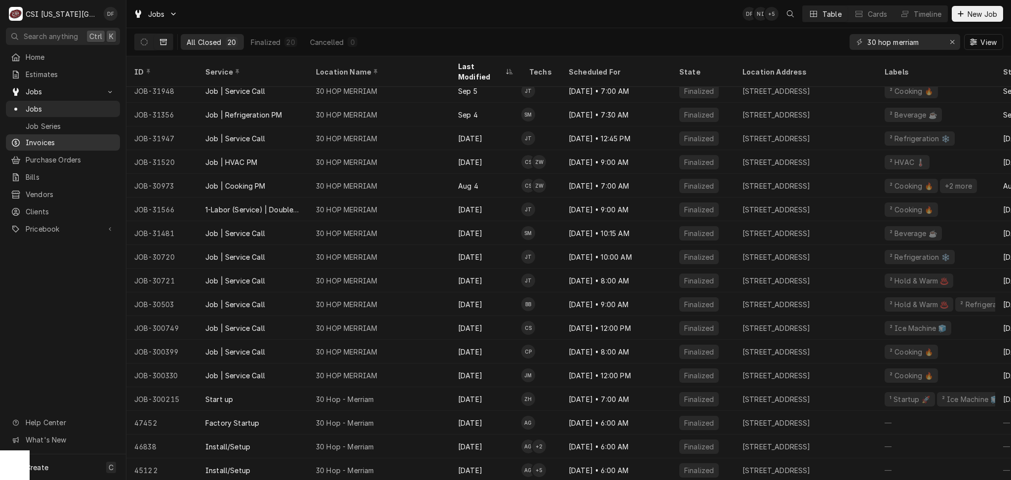
click at [65, 142] on span "Invoices" at bounding box center [70, 142] width 89 height 10
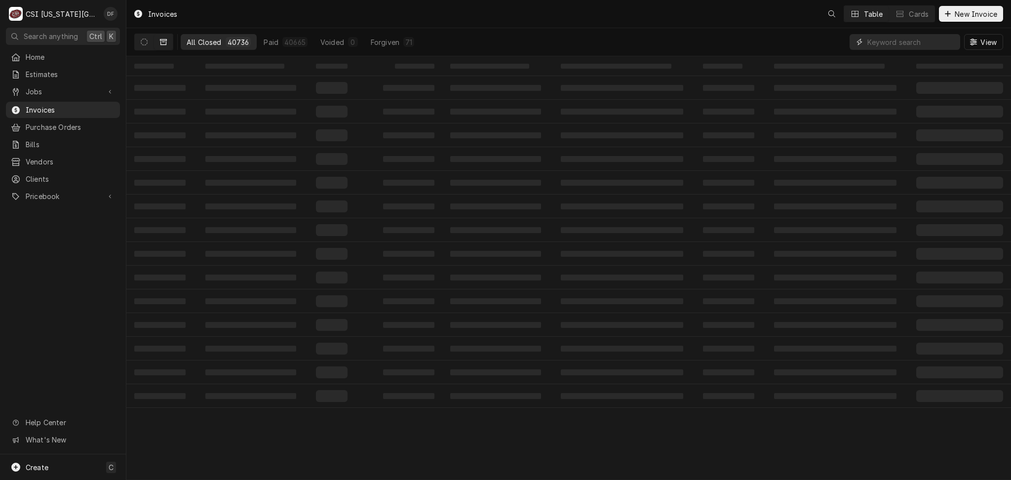
click at [941, 43] on input "Dynamic Content Wrapper" at bounding box center [912, 42] width 88 height 16
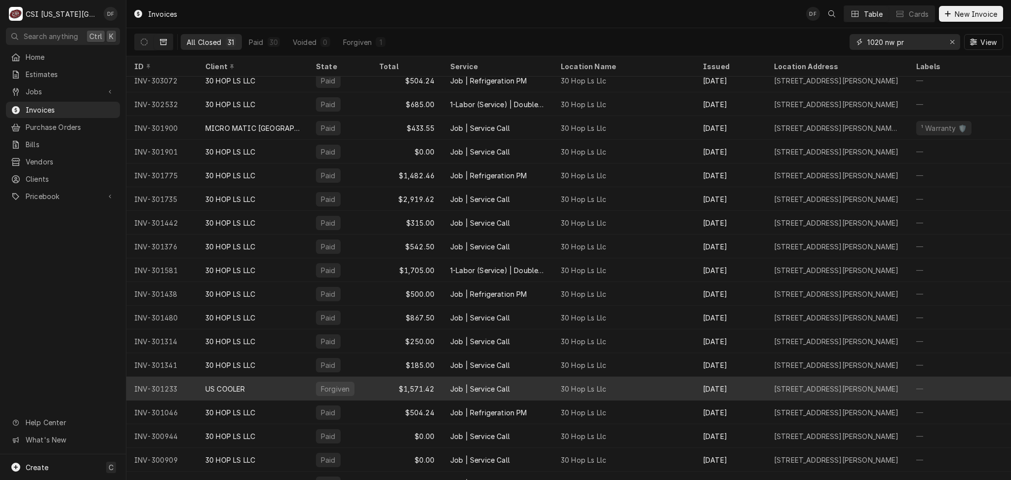
scroll to position [168, 0]
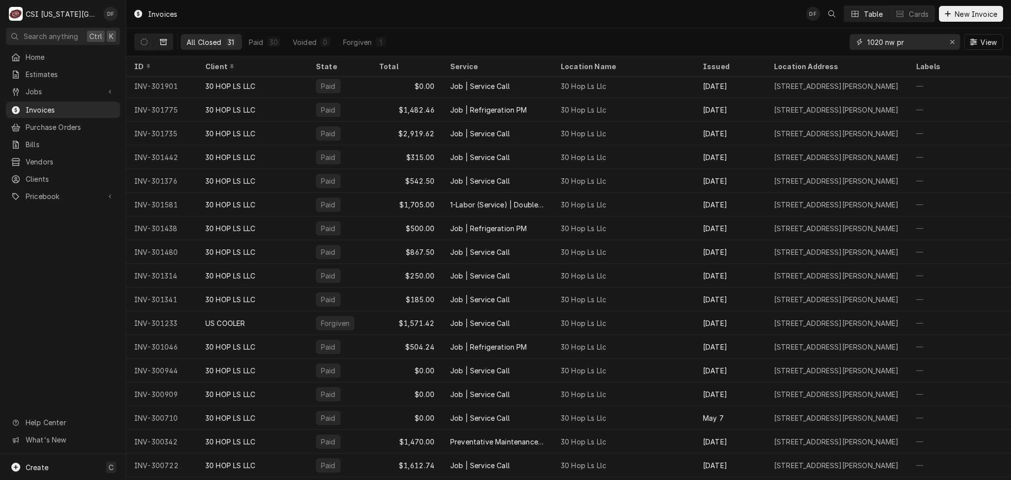
type input "1020 nw pr"
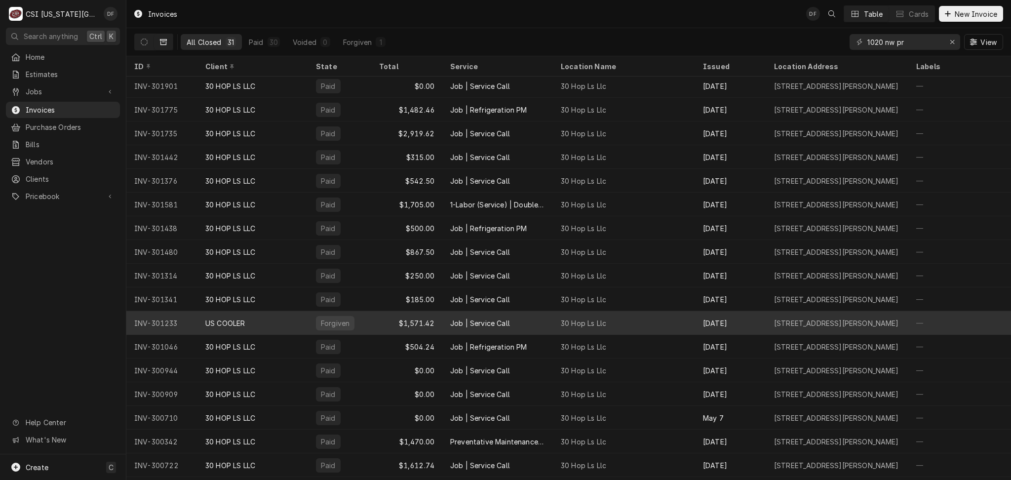
click at [444, 320] on div "Job | Service Call" at bounding box center [498, 323] width 111 height 24
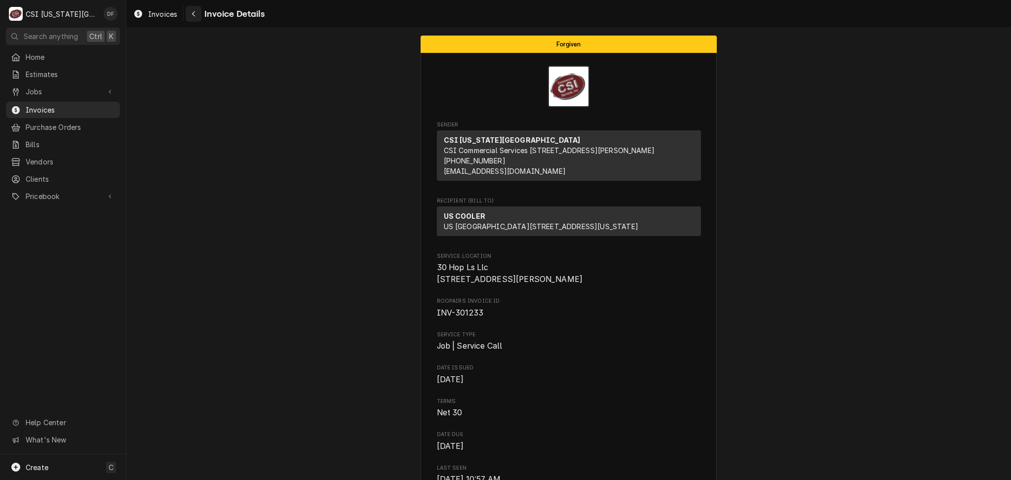
click at [195, 15] on icon "Navigate back" at bounding box center [194, 13] width 4 height 7
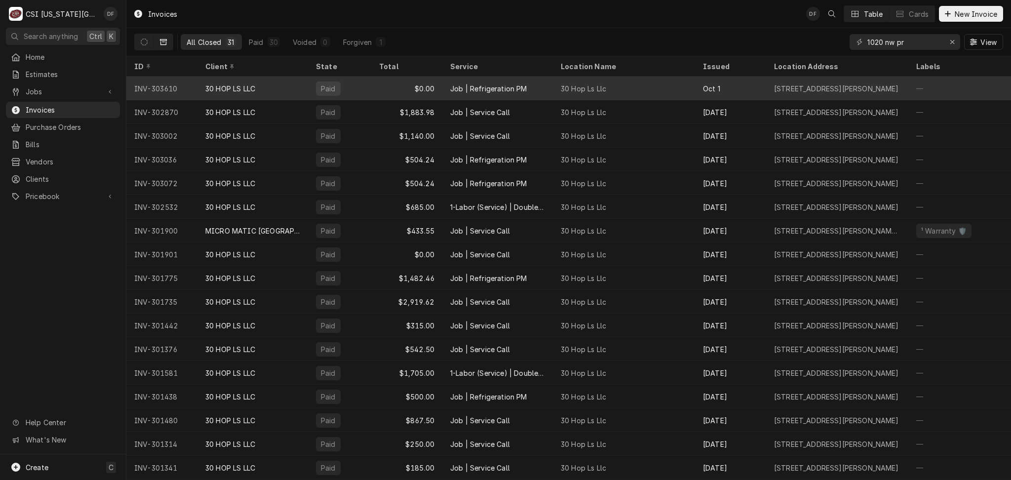
click at [581, 89] on div "30 Hop Ls Llc" at bounding box center [583, 88] width 45 height 10
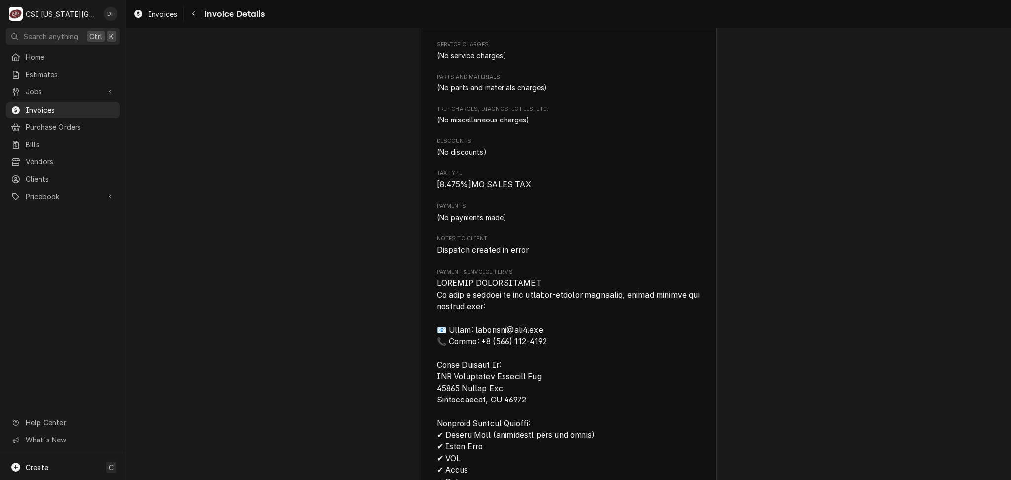
scroll to position [395, 0]
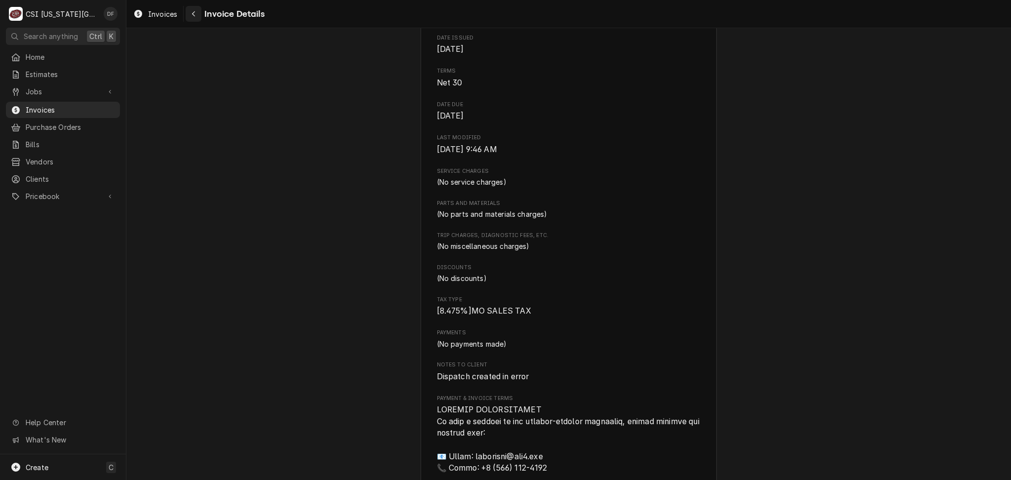
click at [200, 14] on button "Navigate back" at bounding box center [194, 14] width 16 height 16
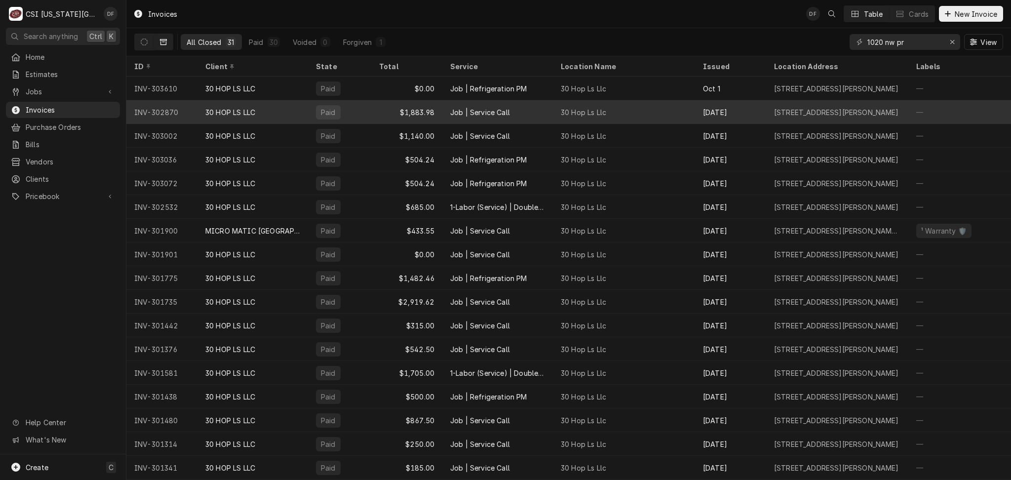
click at [494, 116] on div "Job | Service Call" at bounding box center [498, 112] width 111 height 24
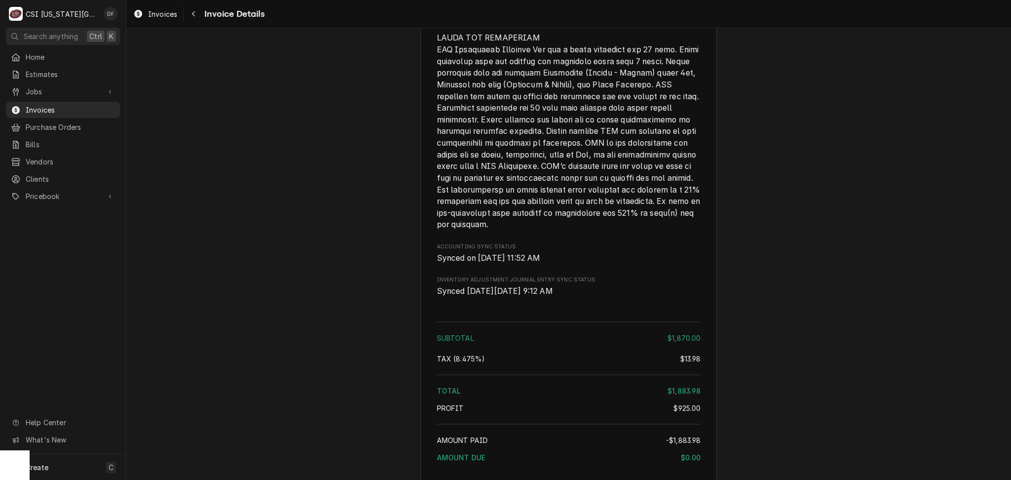
scroll to position [2389, 0]
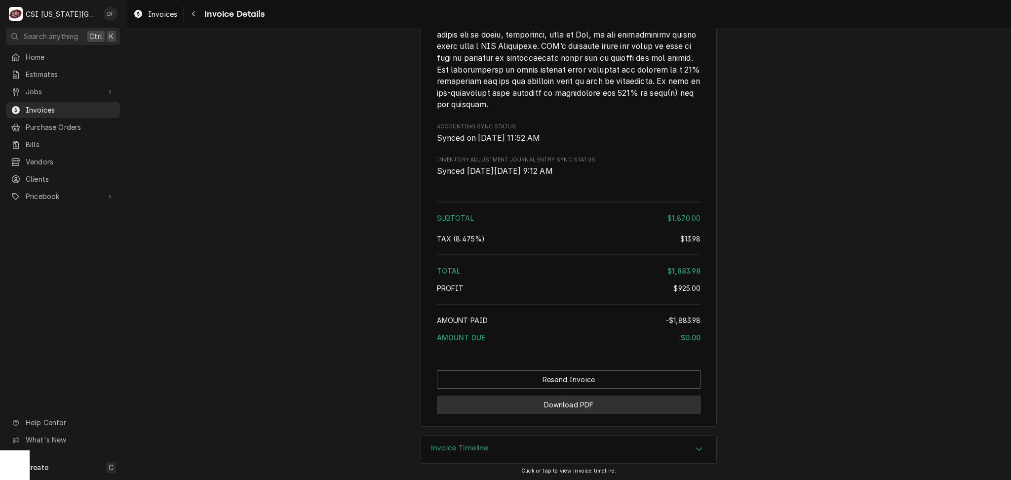
click at [580, 405] on button "Download PDF" at bounding box center [569, 405] width 264 height 18
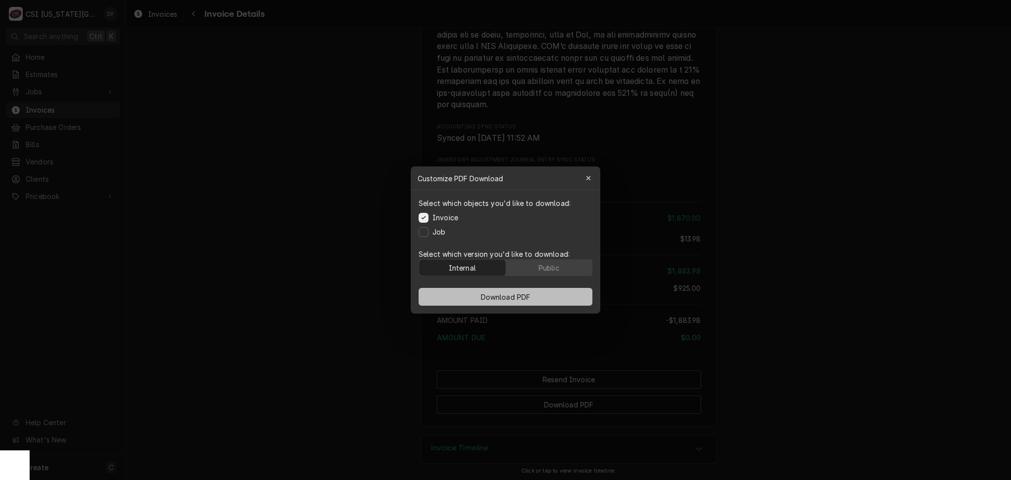
click at [493, 298] on span "Download PDF" at bounding box center [506, 297] width 54 height 10
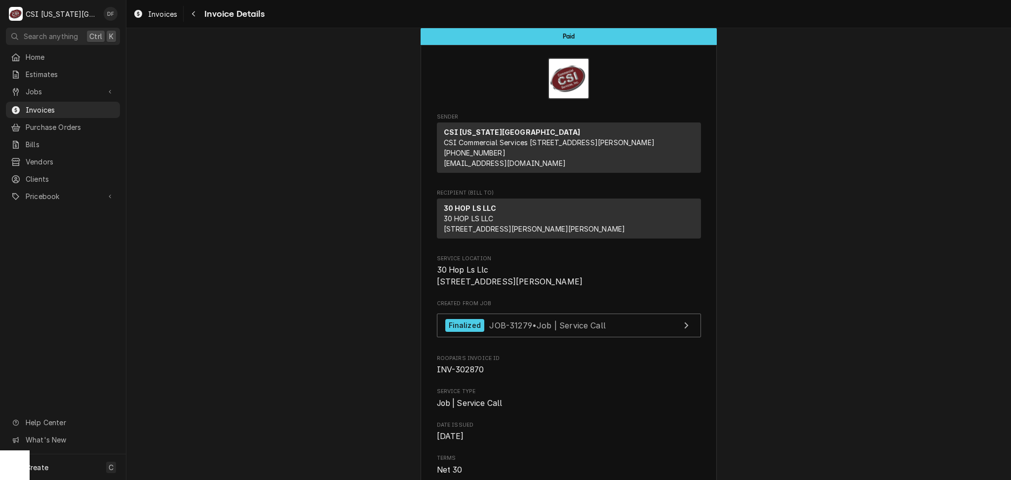
scroll to position [0, 0]
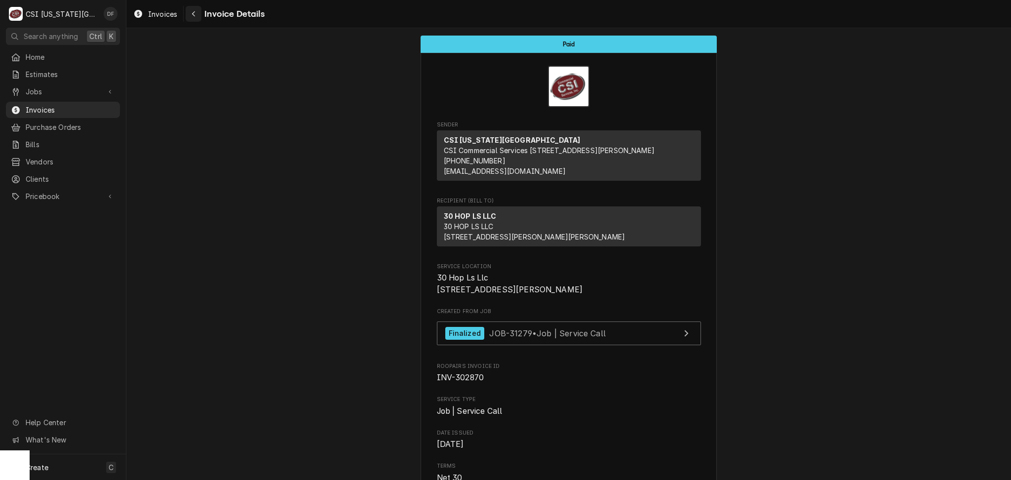
click at [195, 12] on icon "Navigate back" at bounding box center [194, 13] width 4 height 7
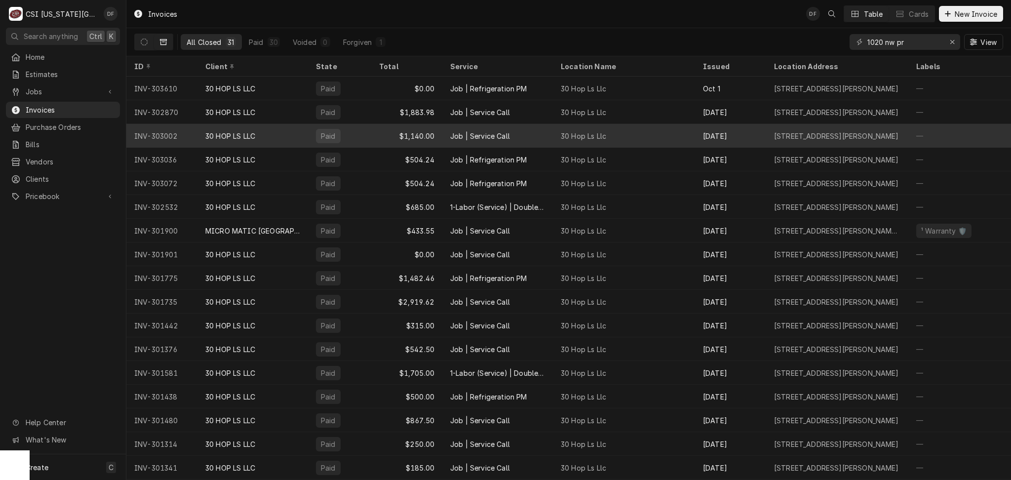
click at [504, 135] on div "Job | Service Call" at bounding box center [480, 136] width 60 height 10
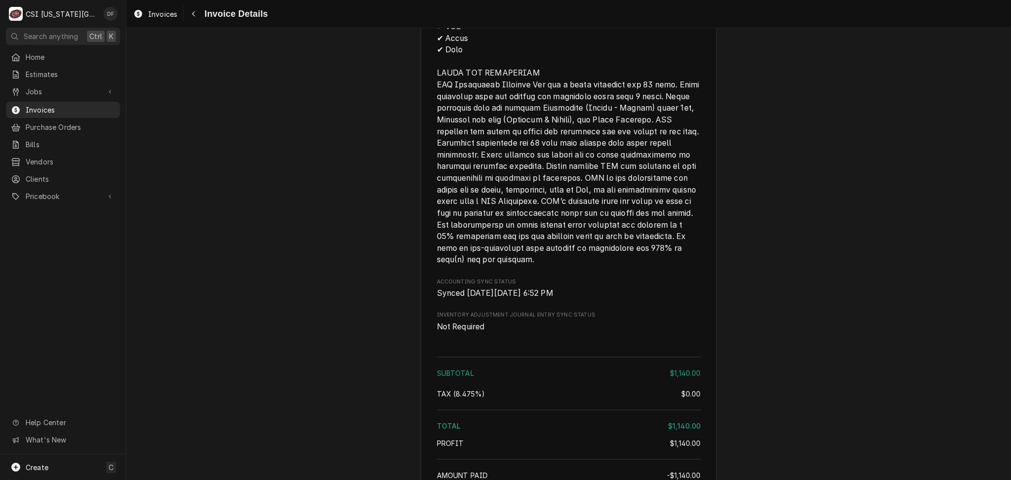
scroll to position [1785, 0]
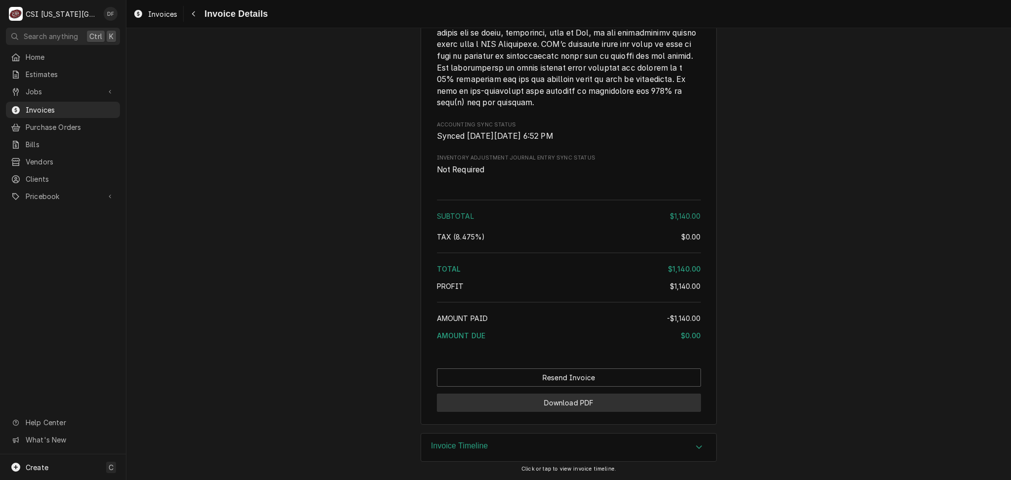
click at [556, 404] on button "Download PDF" at bounding box center [569, 403] width 264 height 18
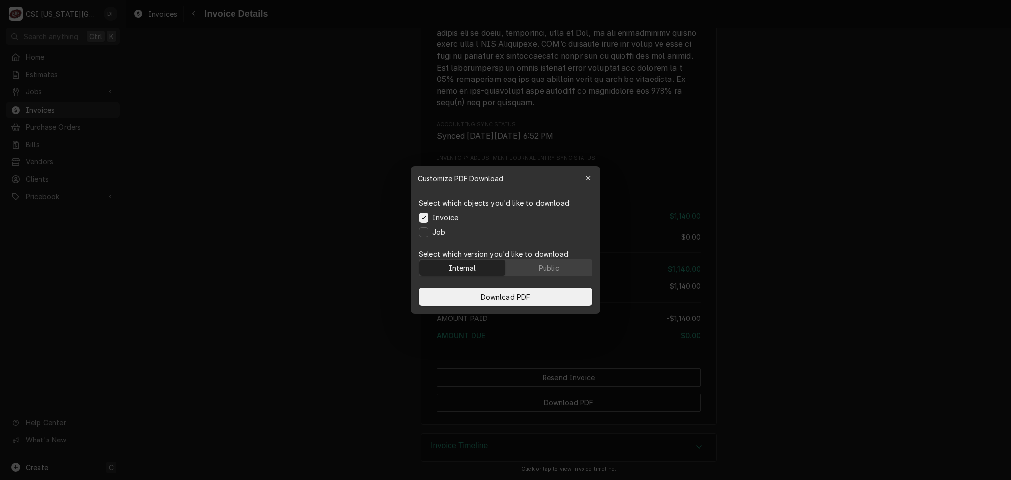
click at [467, 265] on div "Internal" at bounding box center [462, 268] width 27 height 10
click at [498, 299] on span "Download PDF" at bounding box center [506, 297] width 54 height 10
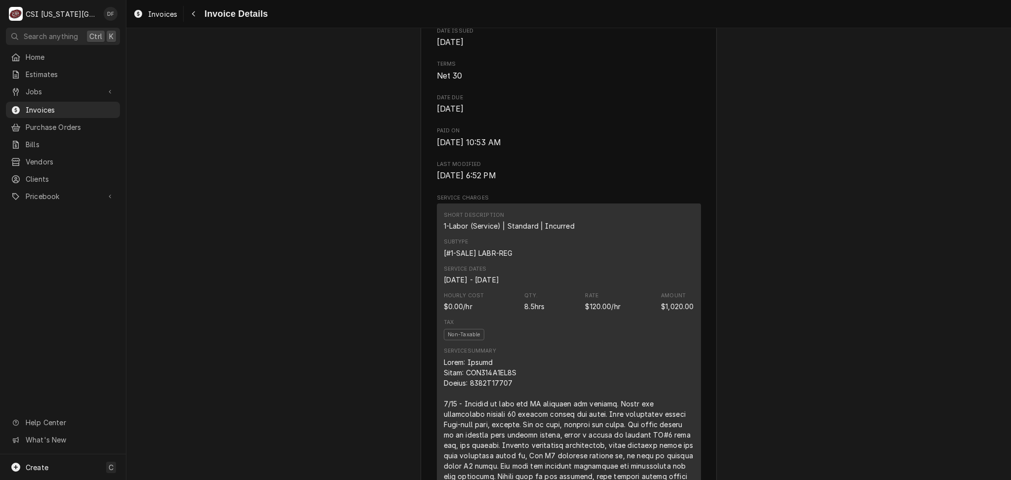
scroll to position [73, 0]
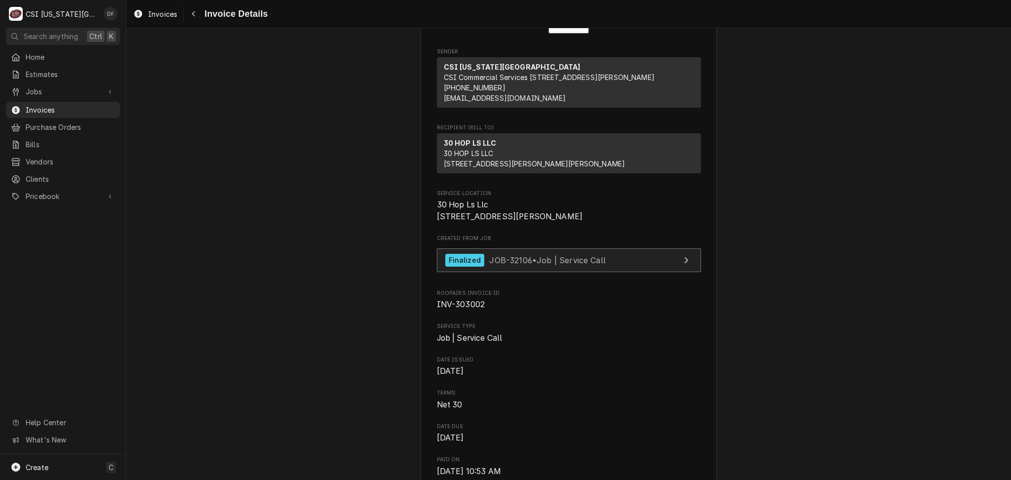
click at [558, 265] on span "JOB-32106 • Job | Service Call" at bounding box center [547, 260] width 117 height 10
click at [192, 14] on icon "Navigate back" at bounding box center [193, 13] width 3 height 5
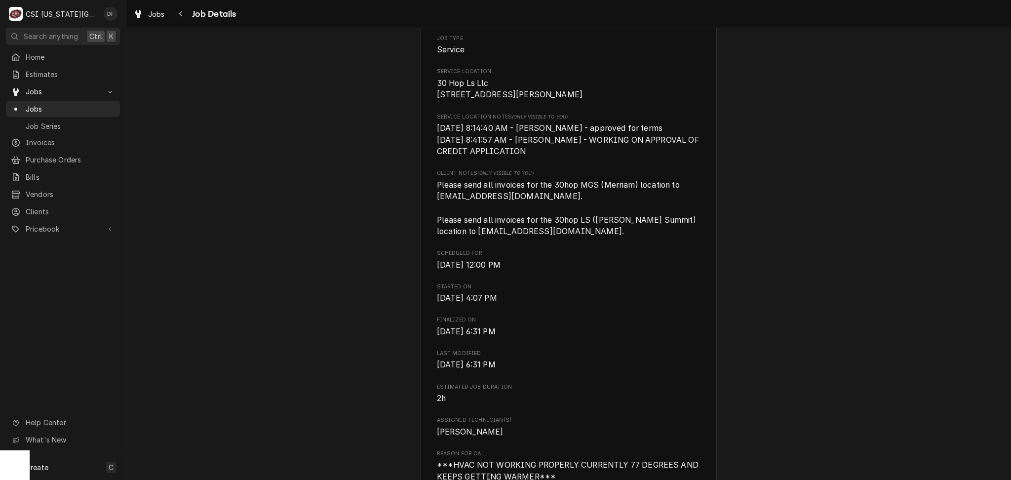
scroll to position [198, 0]
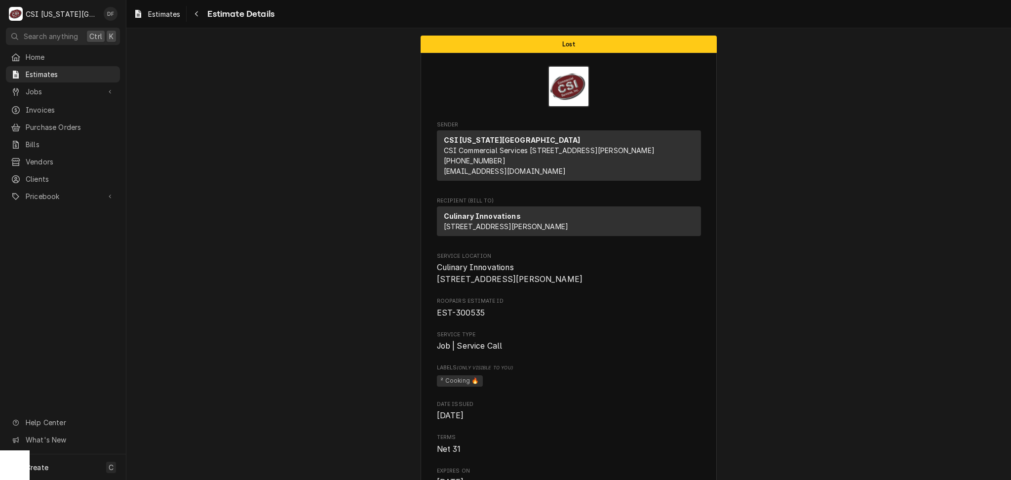
scroll to position [1053, 0]
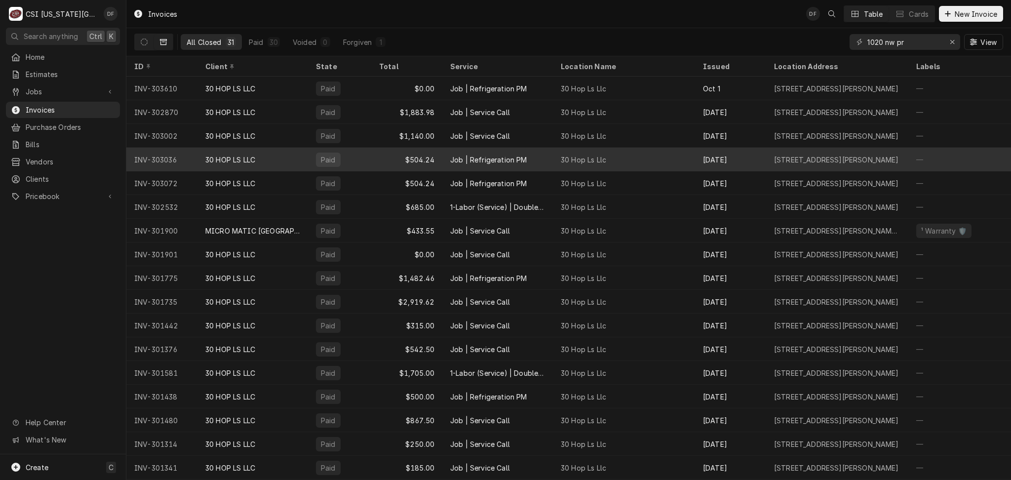
click at [478, 161] on div "Job | Refrigeration PM" at bounding box center [488, 160] width 77 height 10
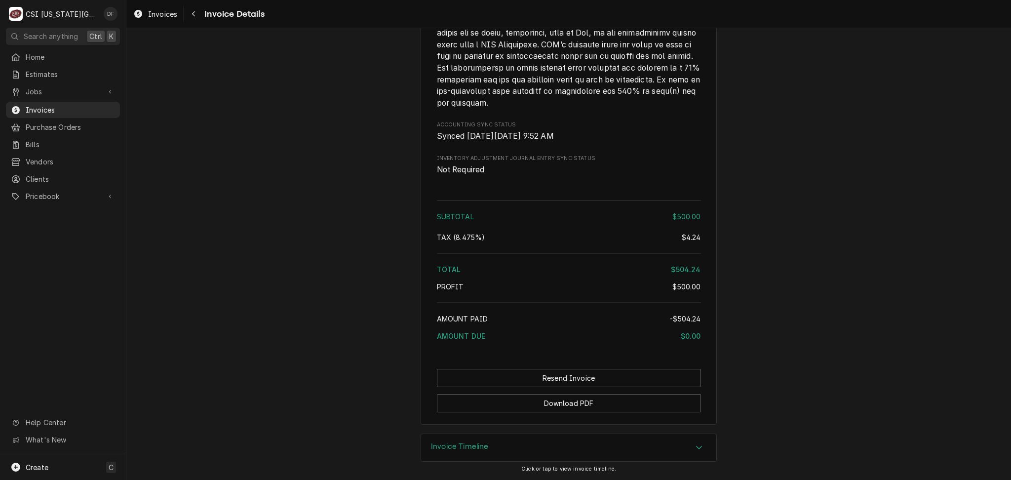
scroll to position [1573, 0]
click at [573, 405] on button "Download PDF" at bounding box center [569, 403] width 264 height 18
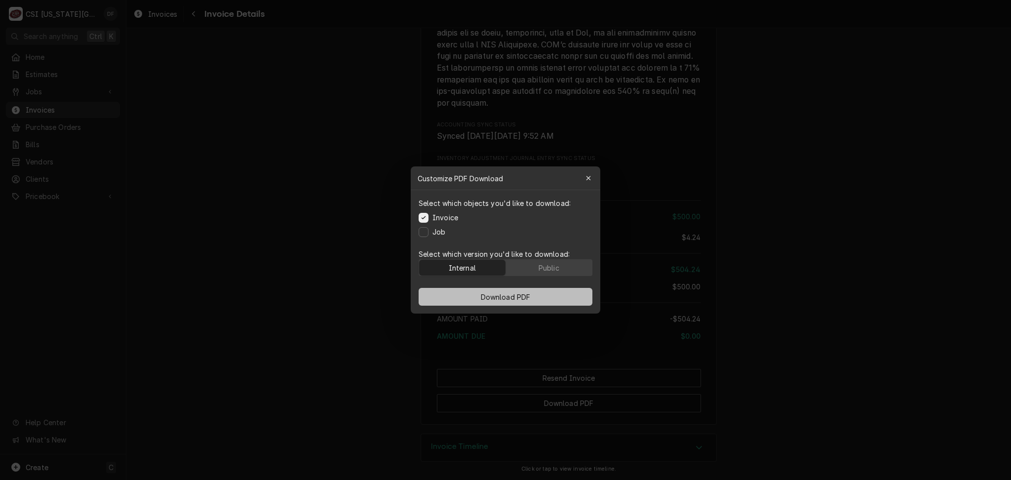
click at [507, 293] on span "Download PDF" at bounding box center [506, 297] width 54 height 10
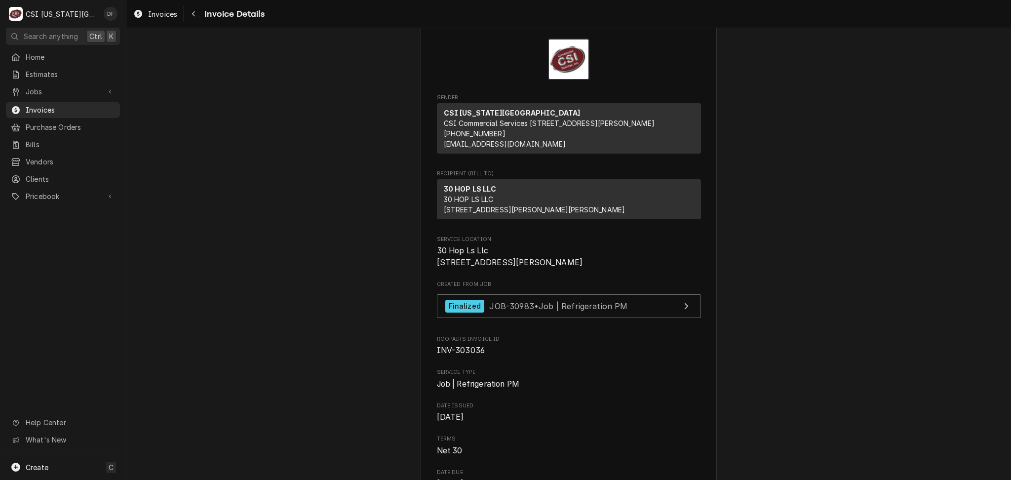
scroll to position [0, 0]
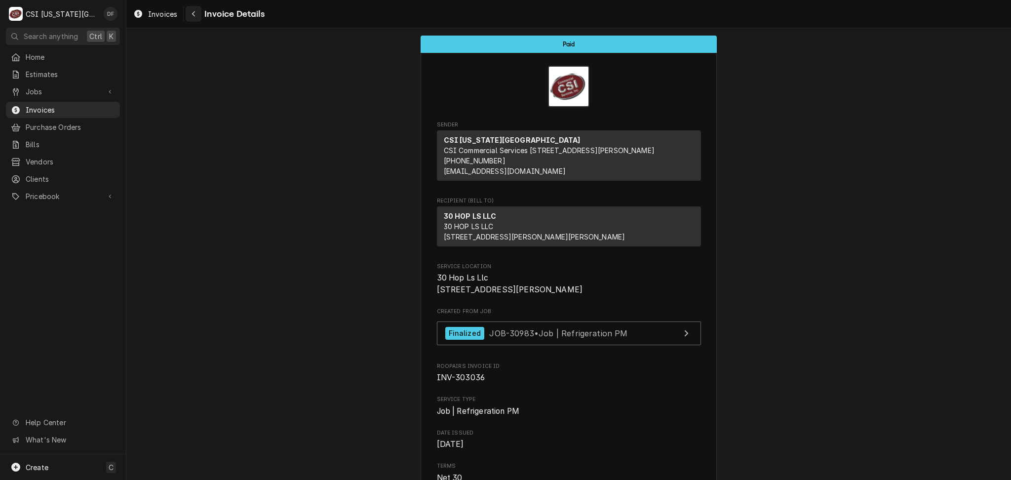
click at [192, 19] on button "Navigate back" at bounding box center [194, 14] width 16 height 16
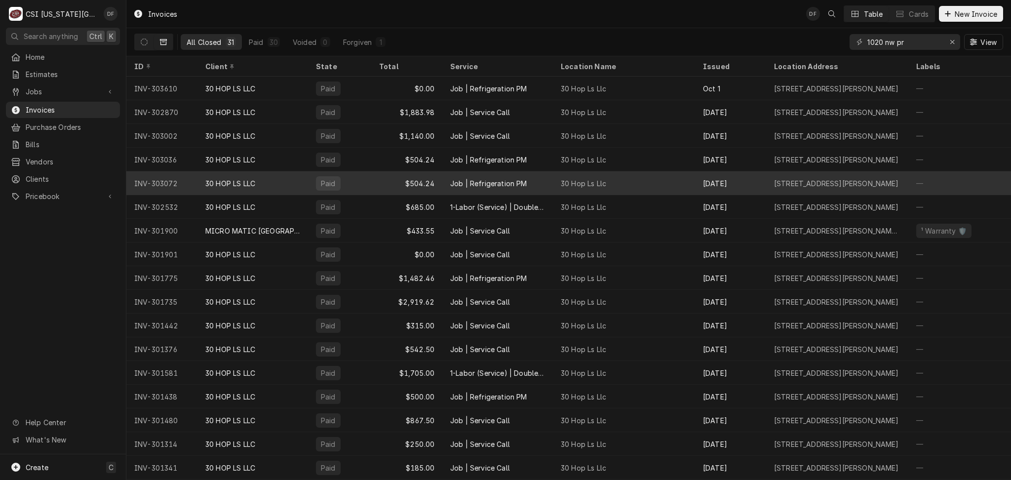
click at [382, 191] on div "$504.24" at bounding box center [406, 183] width 71 height 24
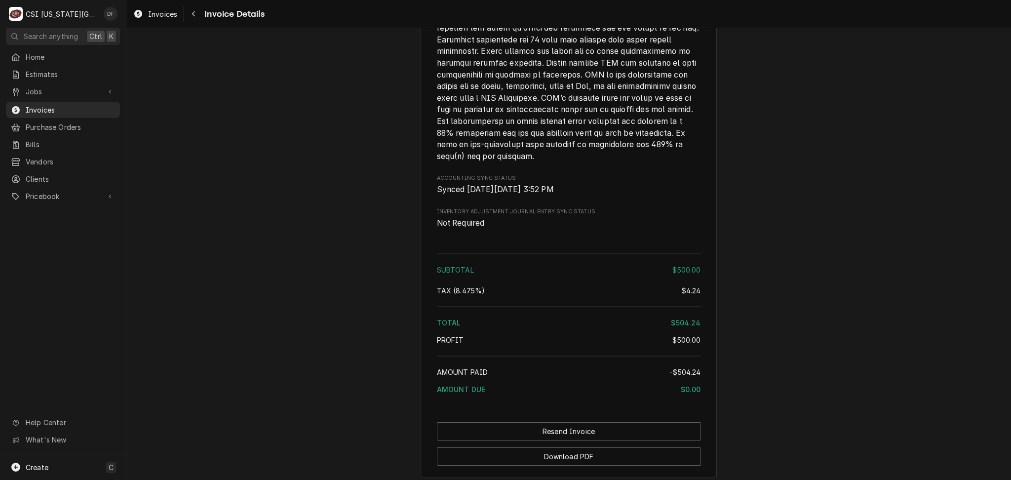
scroll to position [1573, 0]
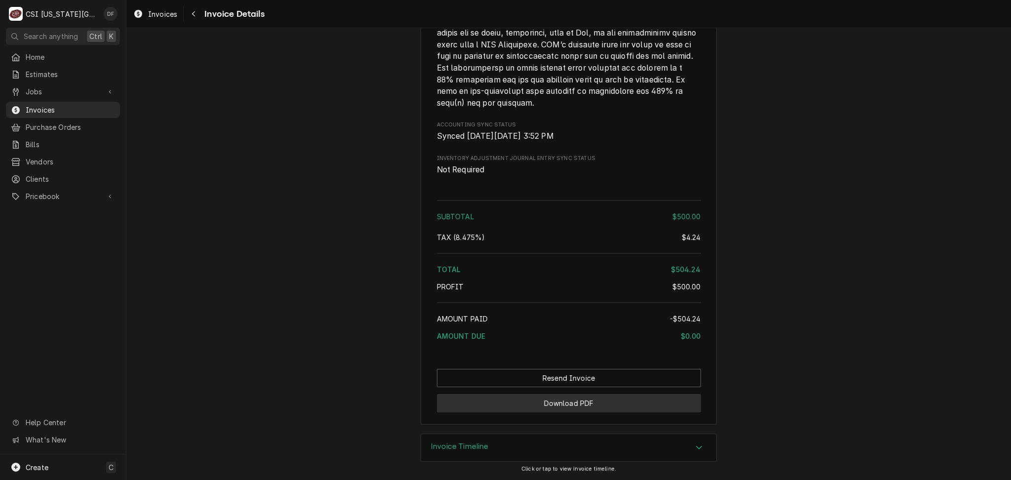
click at [585, 404] on button "Download PDF" at bounding box center [569, 403] width 264 height 18
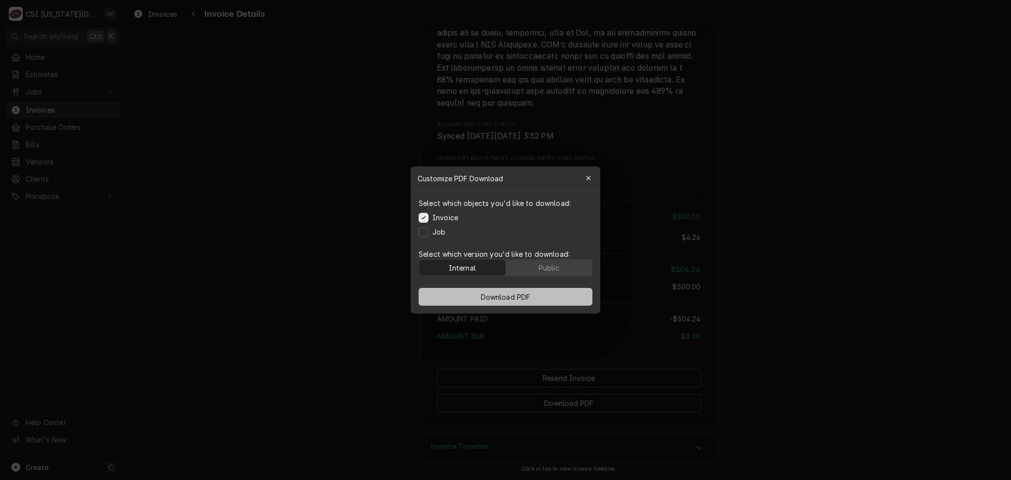
click at [509, 296] on span "Download PDF" at bounding box center [506, 297] width 54 height 10
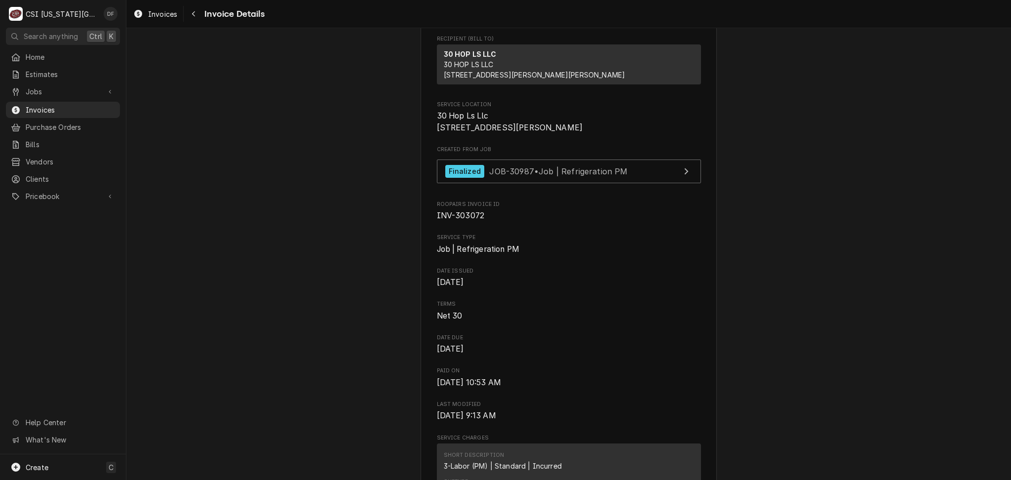
scroll to position [0, 0]
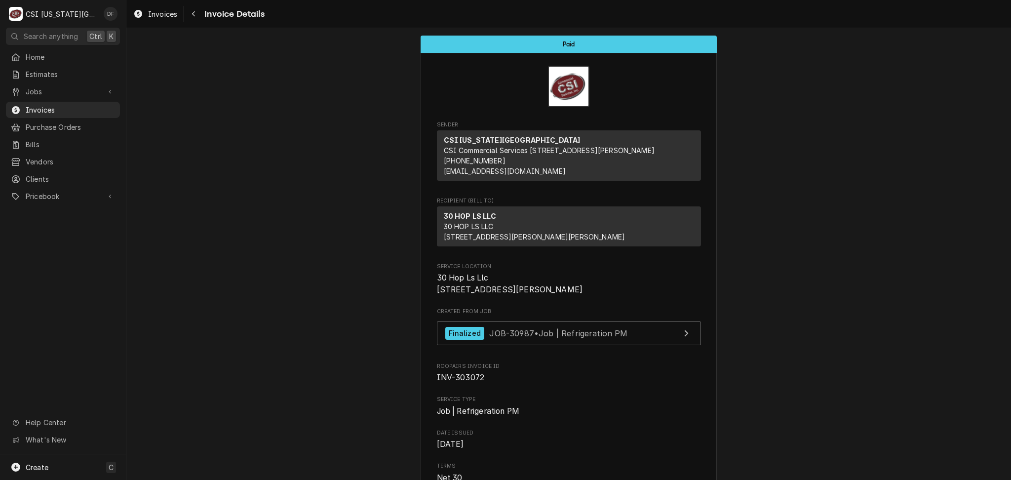
drag, startPoint x: 196, startPoint y: 15, endPoint x: 208, endPoint y: 57, distance: 43.4
click at [196, 16] on div "Navigate back" at bounding box center [194, 14] width 10 height 10
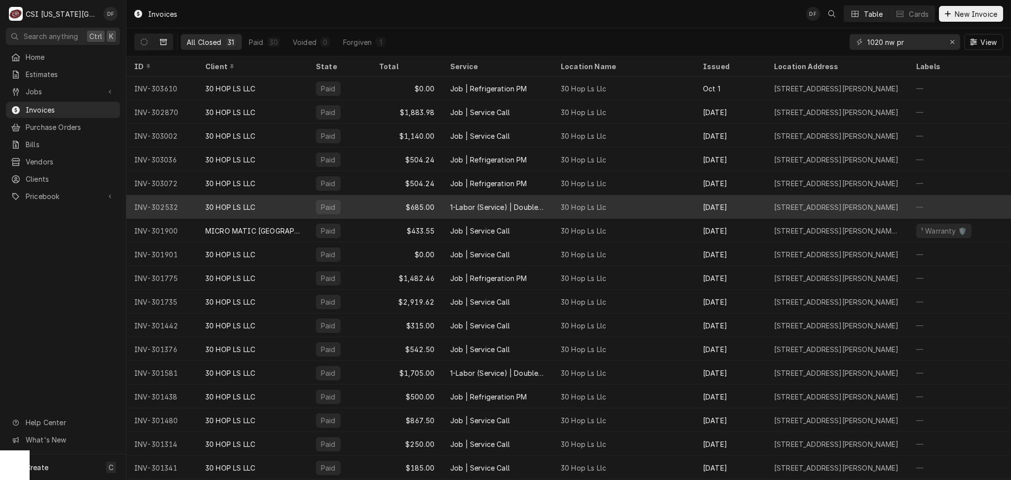
click at [290, 206] on div "30 HOP LS LLC" at bounding box center [253, 207] width 111 height 24
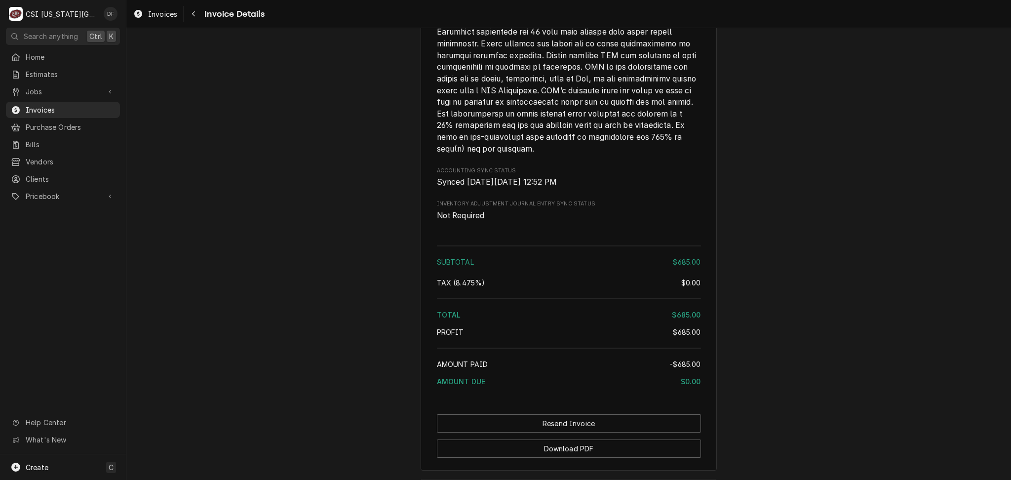
scroll to position [1867, 0]
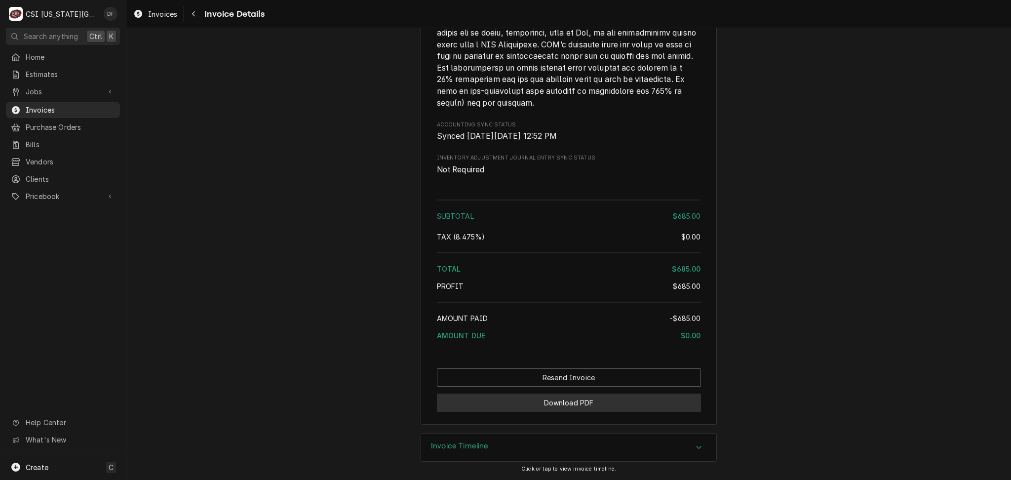
click at [556, 404] on button "Download PDF" at bounding box center [569, 403] width 264 height 18
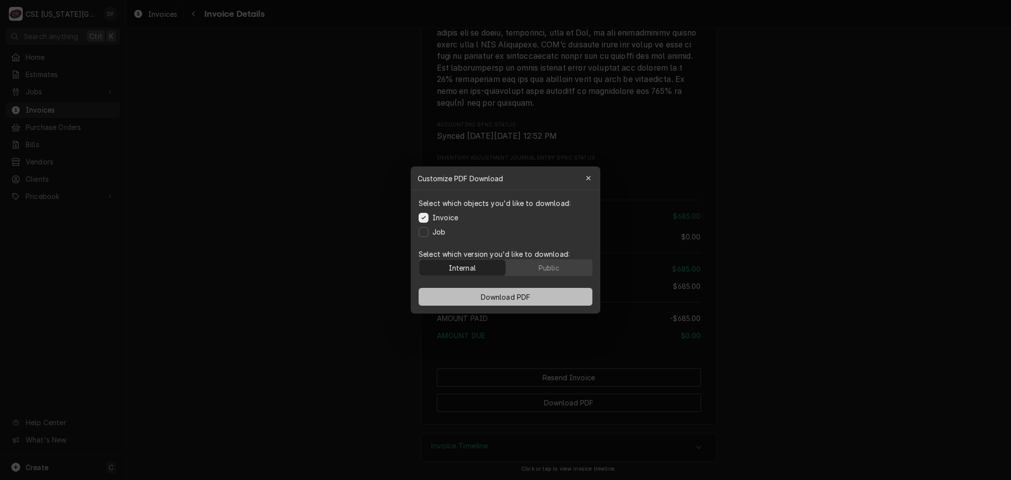
click at [502, 301] on button "Download PDF" at bounding box center [506, 297] width 174 height 18
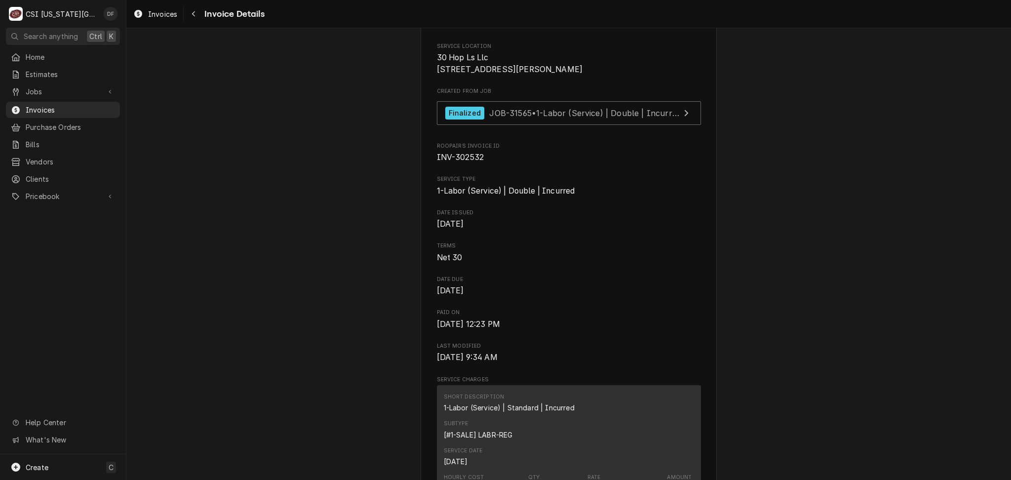
scroll to position [0, 0]
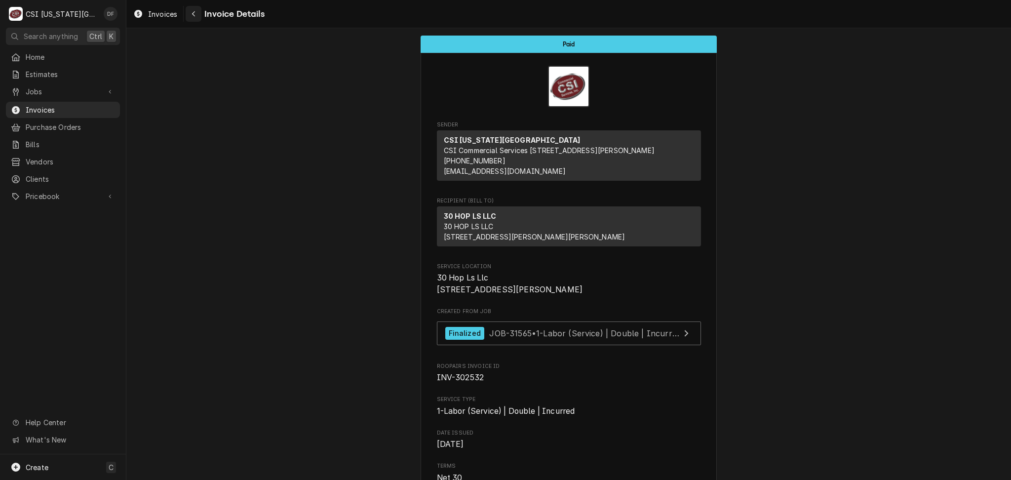
click at [193, 13] on icon "Navigate back" at bounding box center [193, 13] width 3 height 5
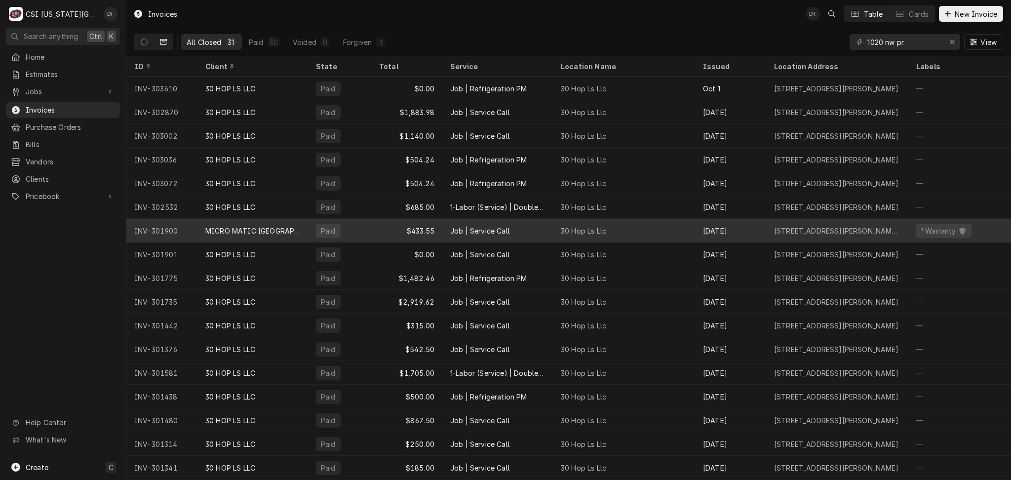
click at [396, 236] on div "$433.55" at bounding box center [406, 231] width 71 height 24
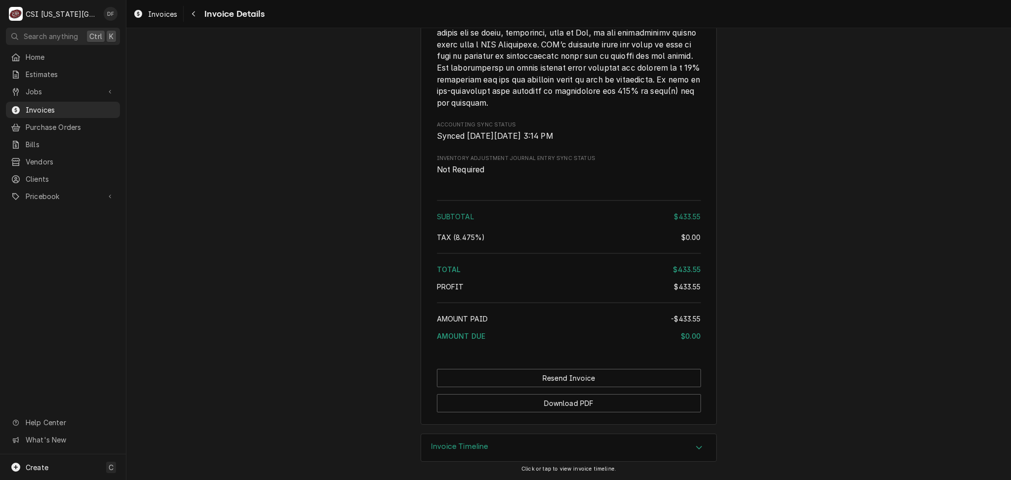
scroll to position [1810, 0]
click at [547, 409] on button "Download PDF" at bounding box center [569, 403] width 264 height 18
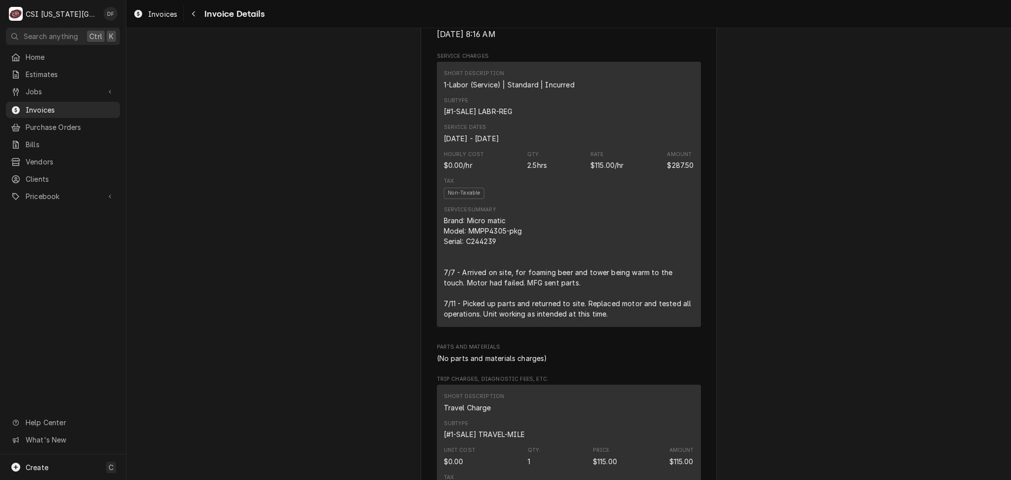
scroll to position [295, 0]
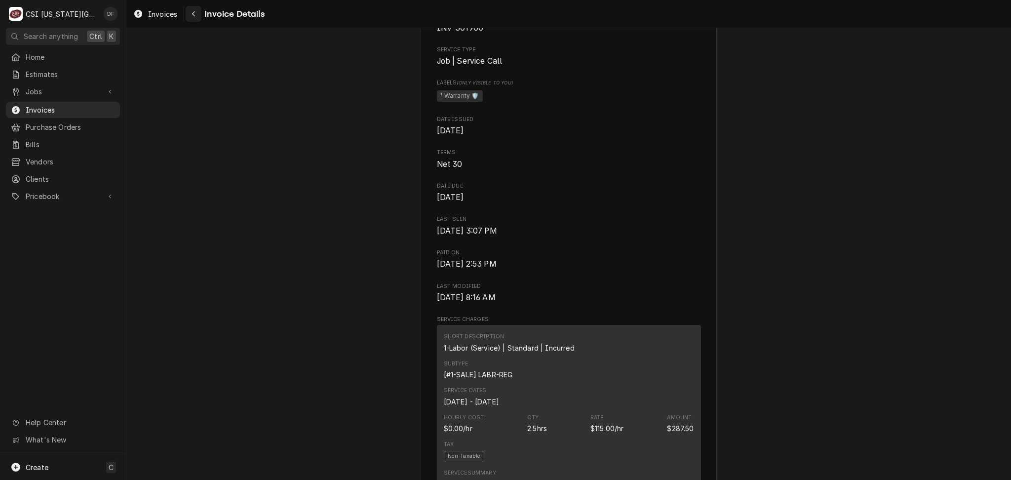
click at [194, 16] on icon "Navigate back" at bounding box center [194, 13] width 4 height 7
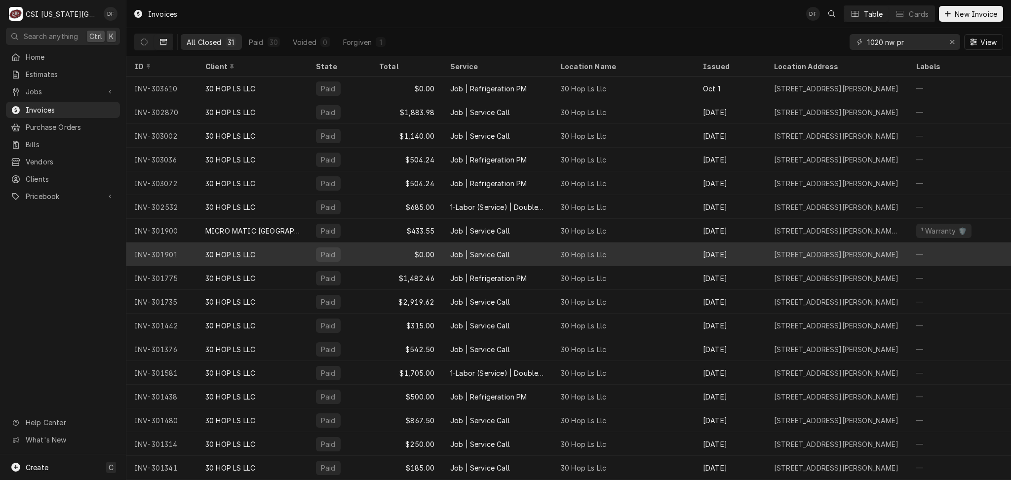
click at [415, 263] on div "$0.00" at bounding box center [406, 254] width 71 height 24
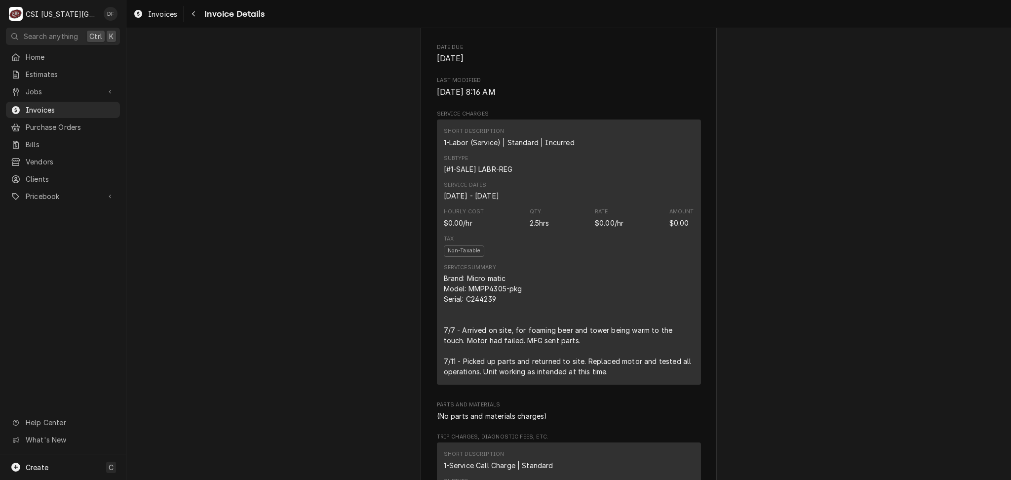
scroll to position [461, 0]
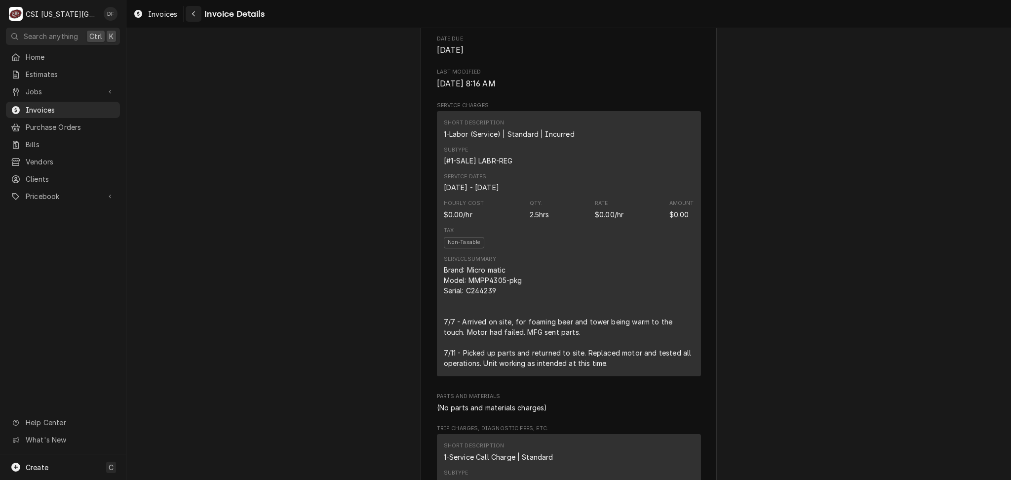
click at [194, 14] on icon "Navigate back" at bounding box center [194, 13] width 4 height 7
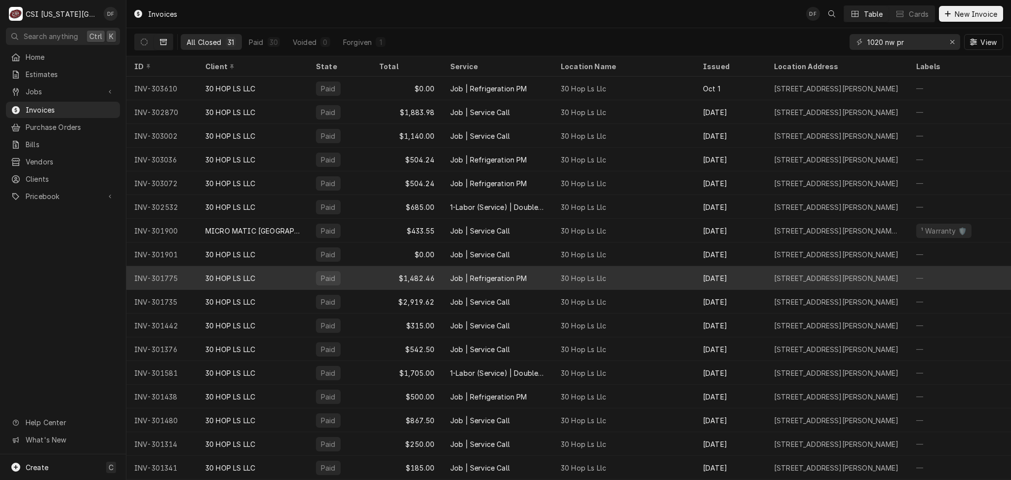
click at [453, 279] on div "Job | Refrigeration PM" at bounding box center [488, 278] width 77 height 10
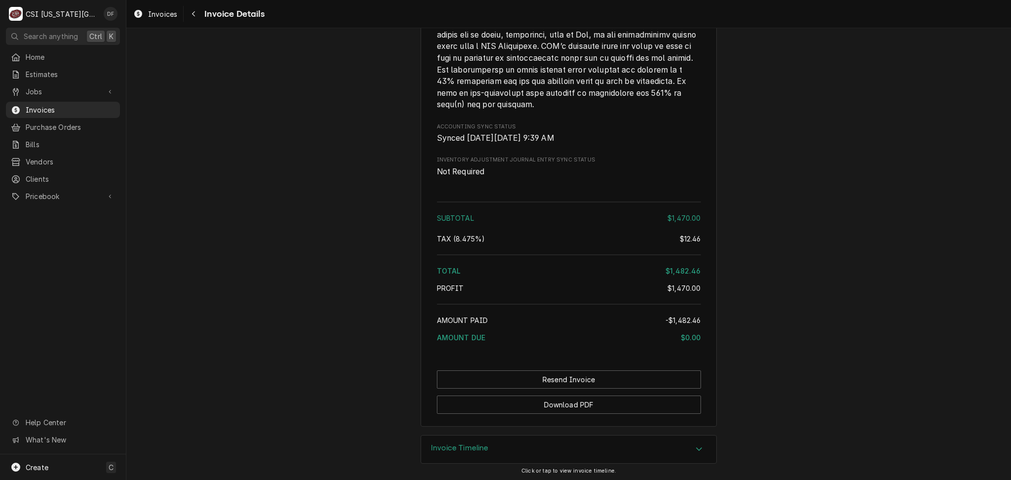
scroll to position [1546, 0]
click at [555, 409] on button "Download PDF" at bounding box center [569, 403] width 264 height 18
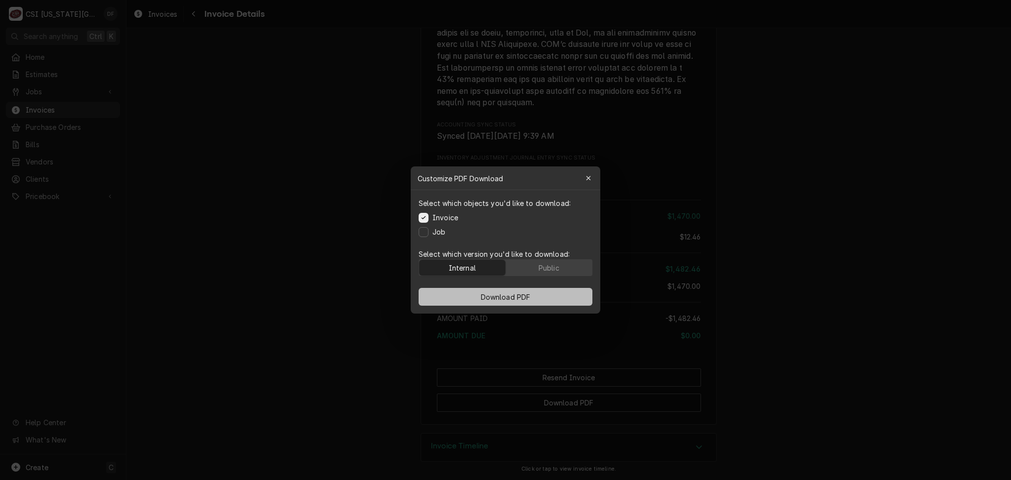
click at [507, 299] on span "Download PDF" at bounding box center [506, 297] width 54 height 10
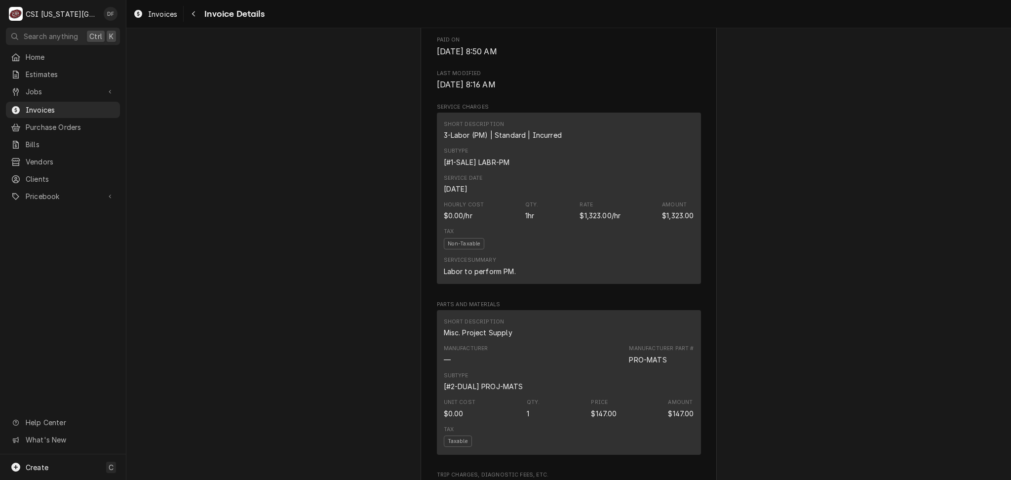
scroll to position [163, 0]
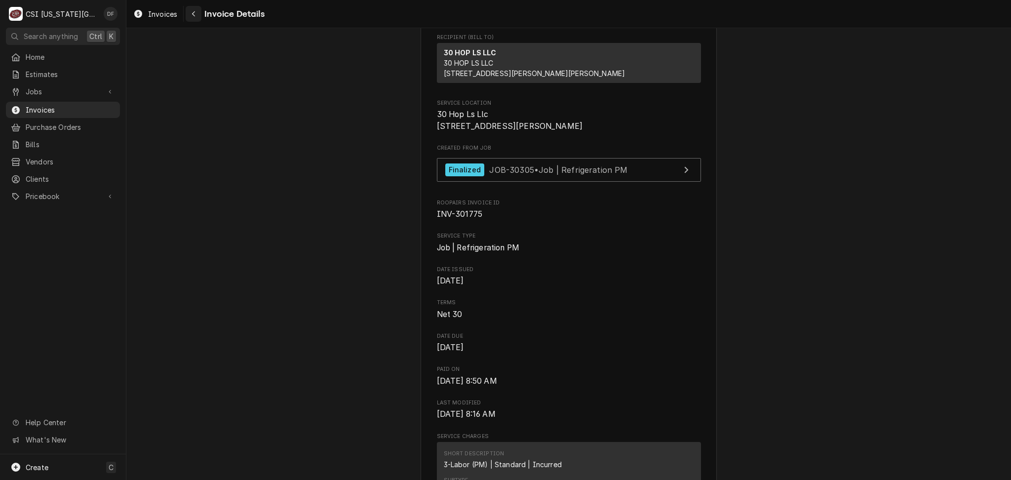
click at [193, 9] on div "Navigate back" at bounding box center [194, 14] width 10 height 10
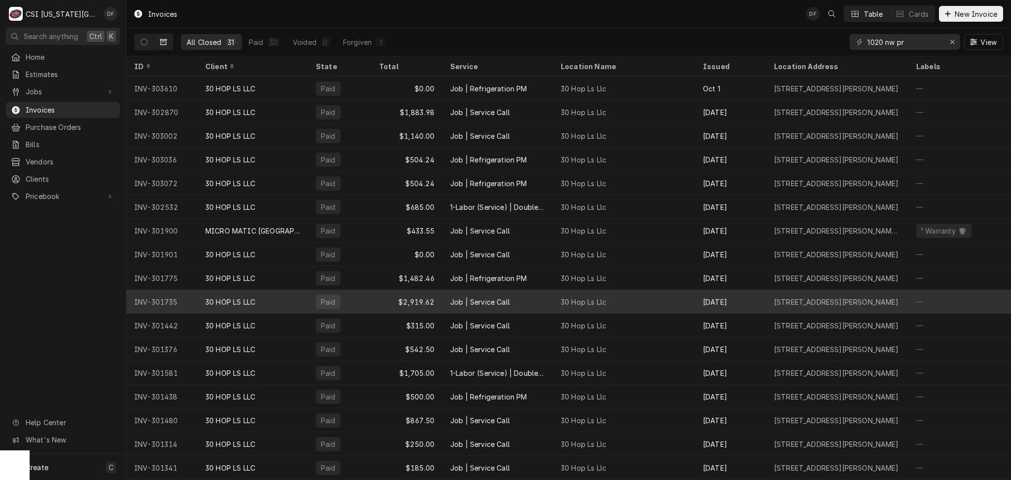
click at [455, 301] on div "Job | Service Call" at bounding box center [480, 302] width 60 height 10
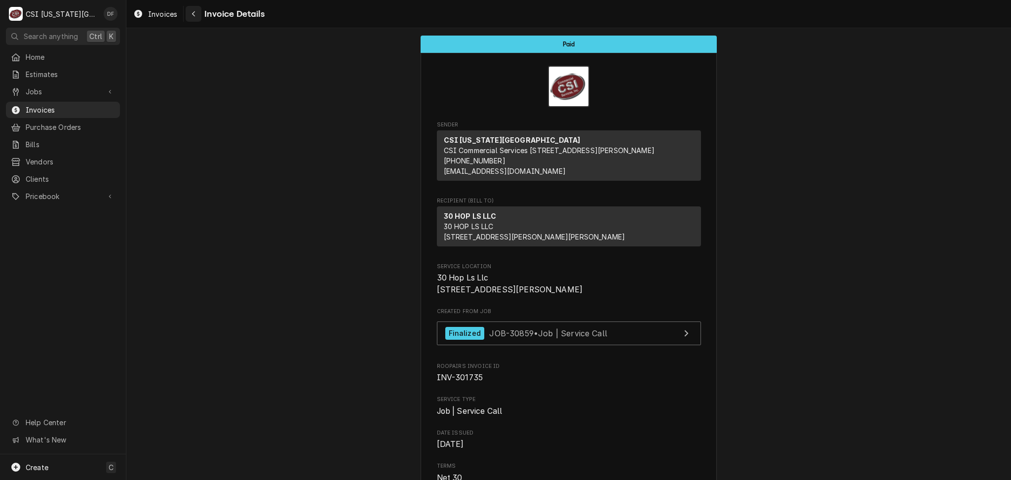
click at [198, 17] on div "Navigate back" at bounding box center [194, 14] width 10 height 10
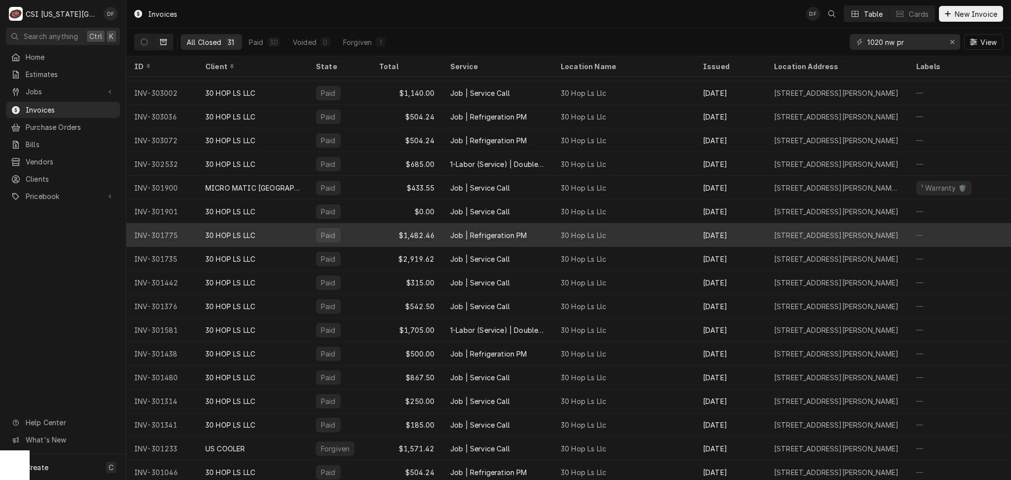
scroll to position [55, 0]
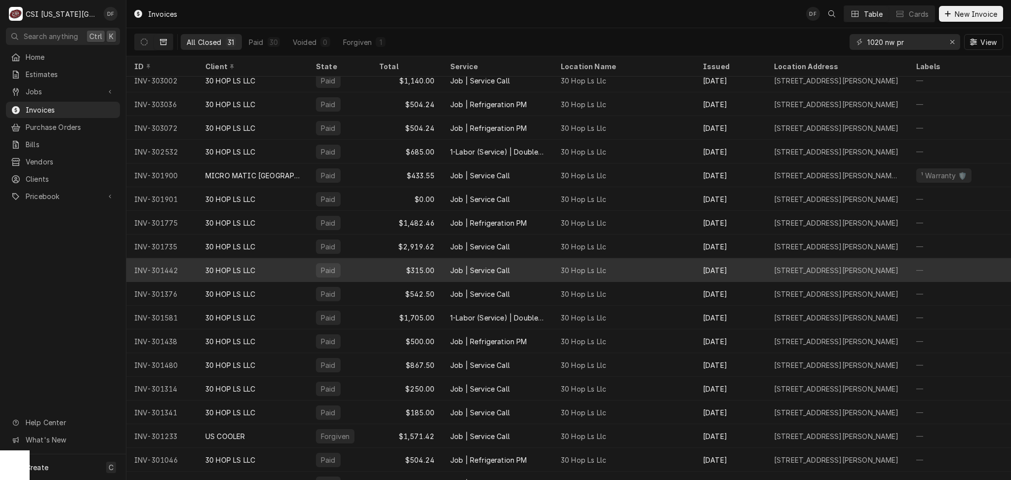
click at [475, 269] on div "Job | Service Call" at bounding box center [480, 270] width 60 height 10
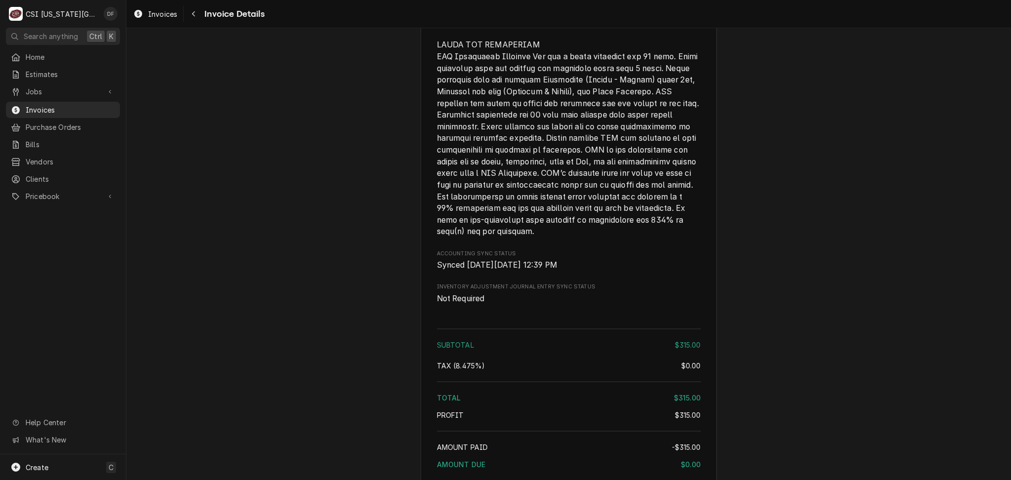
scroll to position [1640, 0]
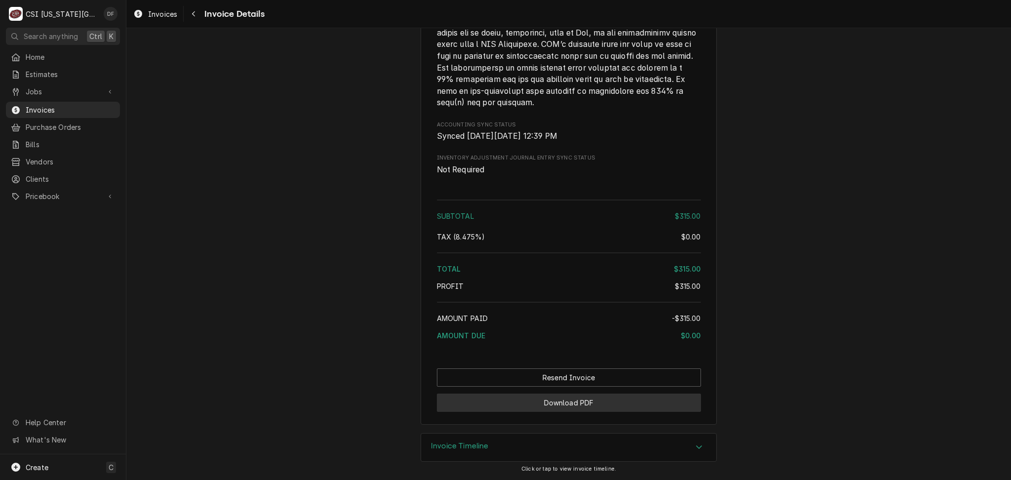
click at [560, 403] on button "Download PDF" at bounding box center [569, 403] width 264 height 18
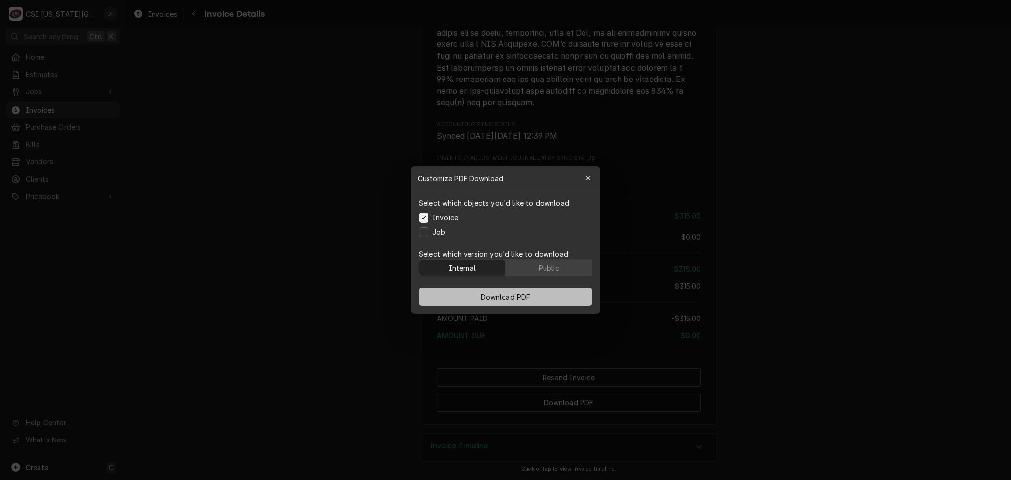
click at [515, 295] on span "Download PDF" at bounding box center [506, 297] width 54 height 10
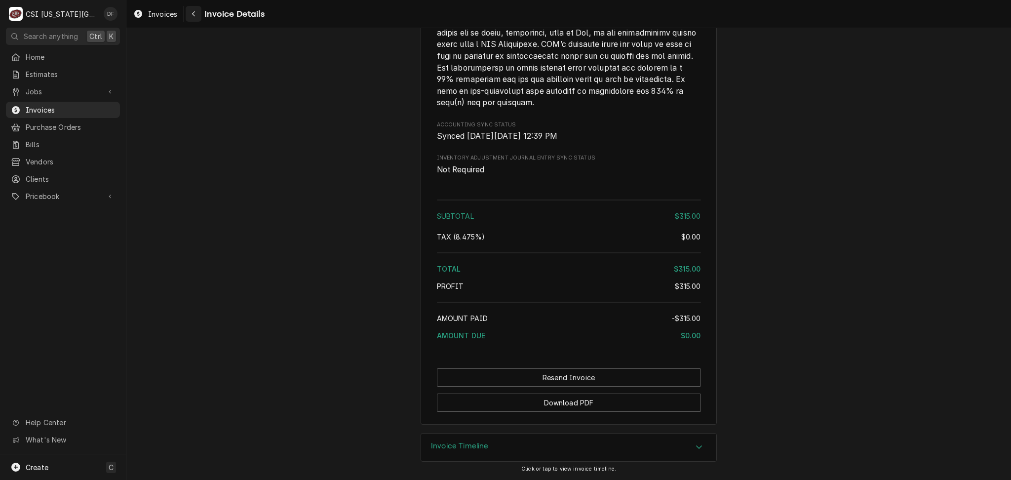
click at [200, 16] on button "Navigate back" at bounding box center [194, 14] width 16 height 16
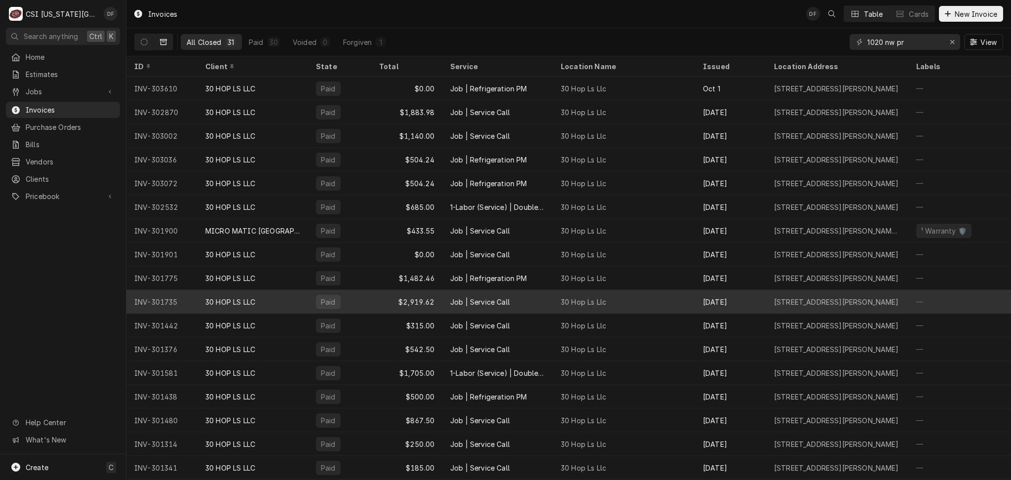
click at [439, 299] on div "$2,919.62" at bounding box center [406, 302] width 71 height 24
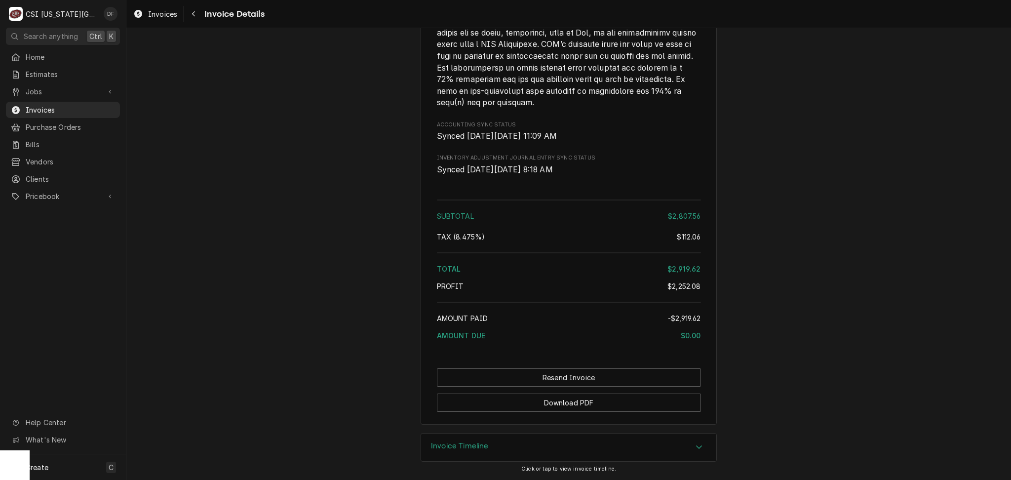
scroll to position [2722, 0]
click at [578, 409] on button "Download PDF" at bounding box center [569, 403] width 264 height 18
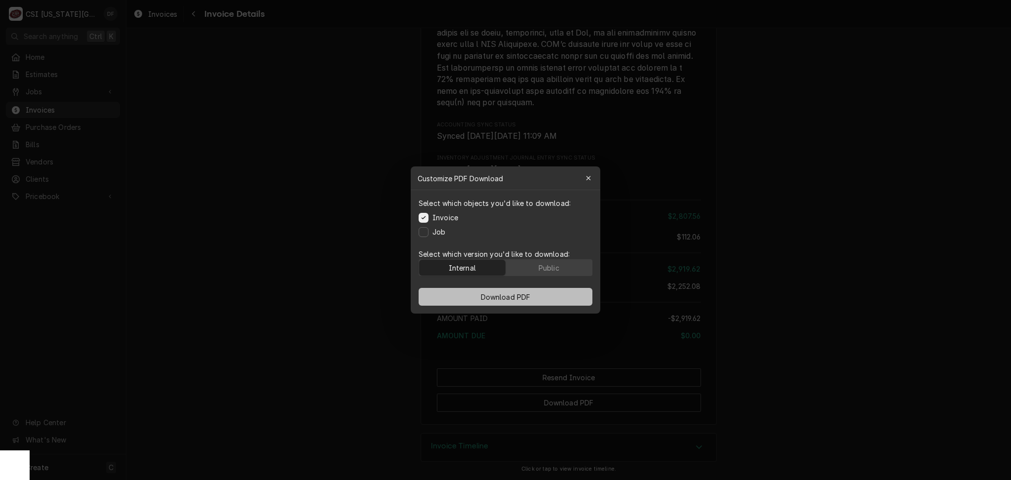
click at [486, 304] on button "Download PDF" at bounding box center [506, 297] width 174 height 18
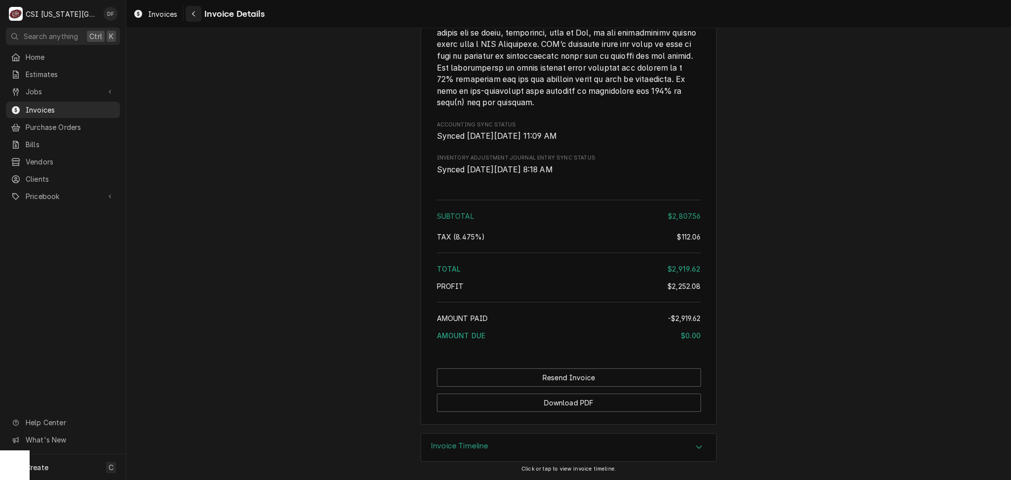
click at [193, 14] on icon "Navigate back" at bounding box center [193, 13] width 3 height 5
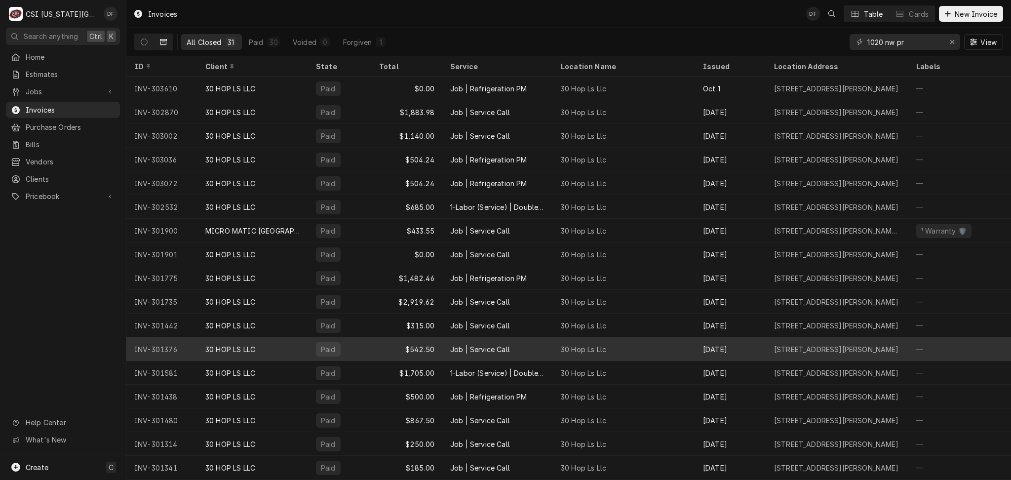
click at [529, 354] on div "Job | Service Call" at bounding box center [498, 349] width 111 height 24
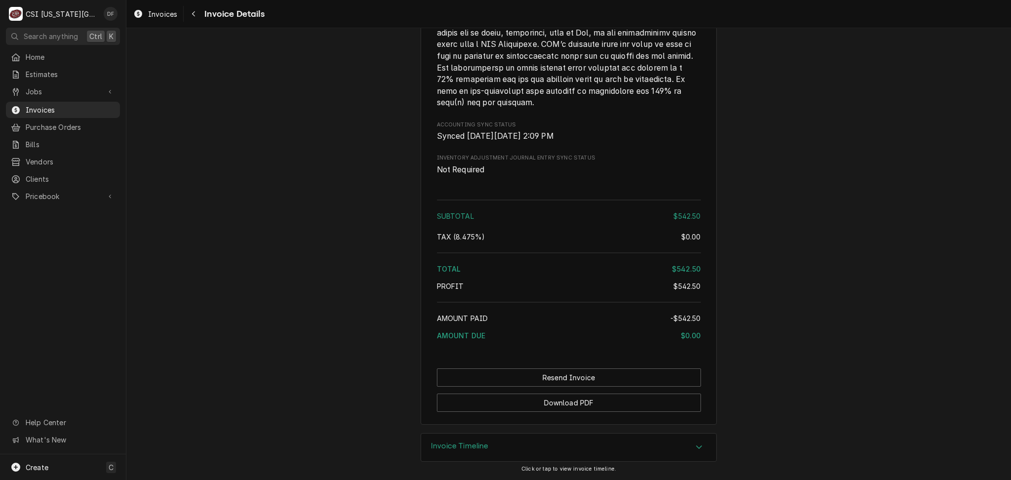
scroll to position [1640, 0]
click at [565, 403] on button "Download PDF" at bounding box center [569, 403] width 264 height 18
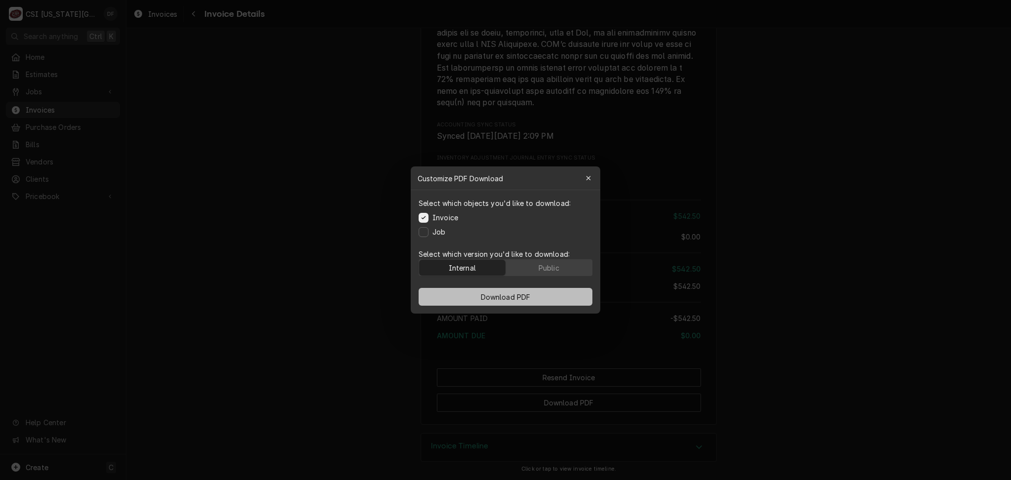
click at [500, 295] on span "Download PDF" at bounding box center [506, 297] width 54 height 10
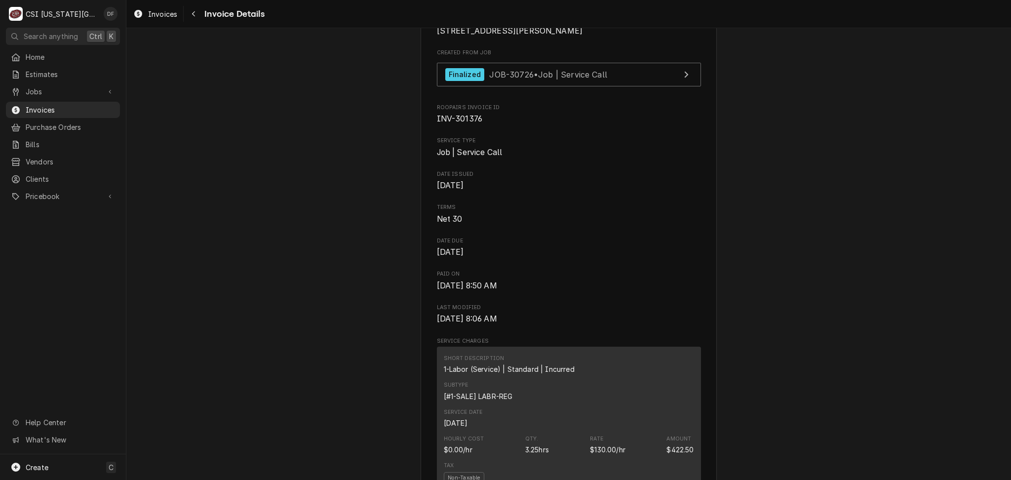
scroll to position [257, 0]
click at [192, 15] on icon "Navigate back" at bounding box center [194, 13] width 4 height 7
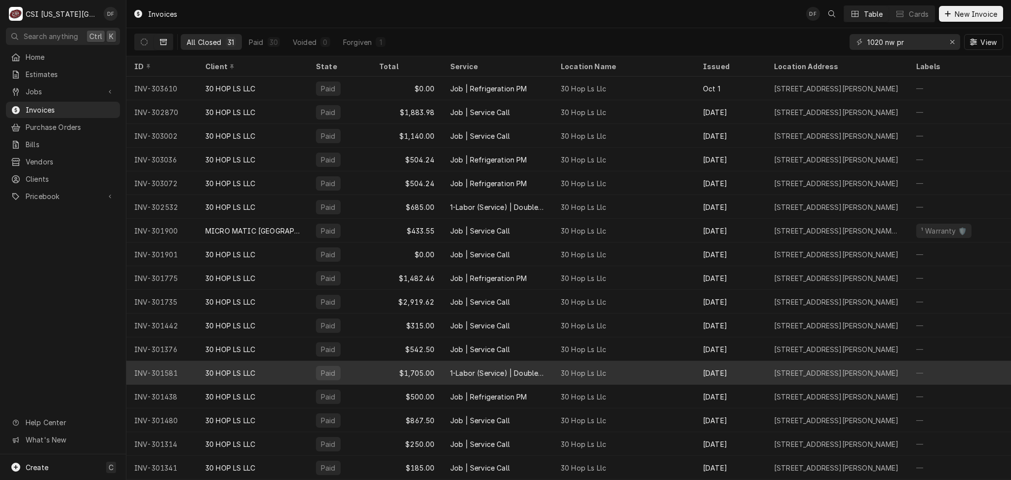
click at [464, 372] on div "1-Labor (Service) | Double | Incurred" at bounding box center [497, 373] width 95 height 10
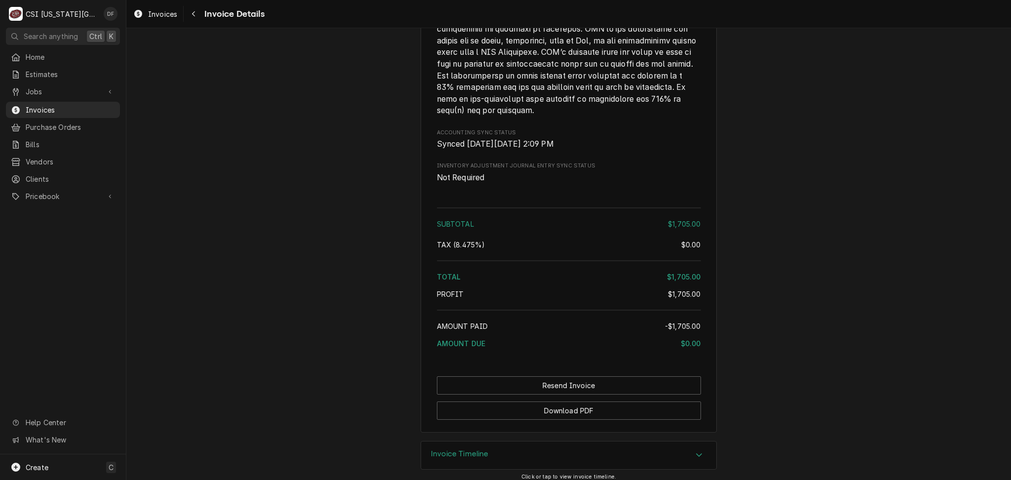
scroll to position [1661, 0]
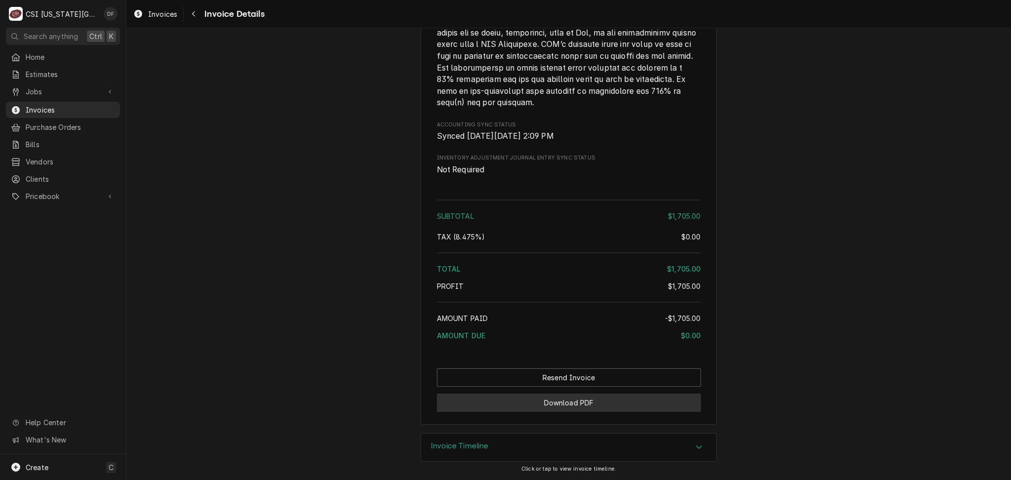
click at [537, 404] on button "Download PDF" at bounding box center [569, 403] width 264 height 18
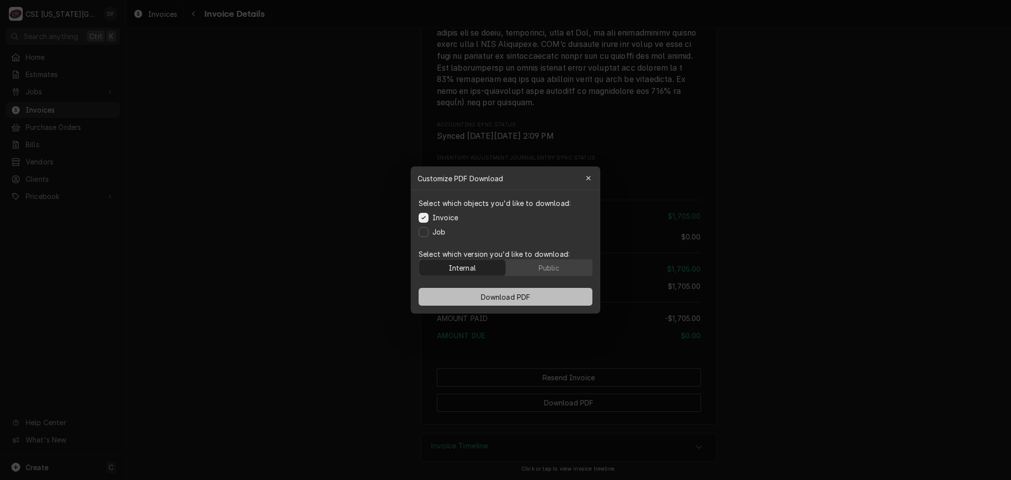
click at [506, 295] on span "Download PDF" at bounding box center [506, 297] width 54 height 10
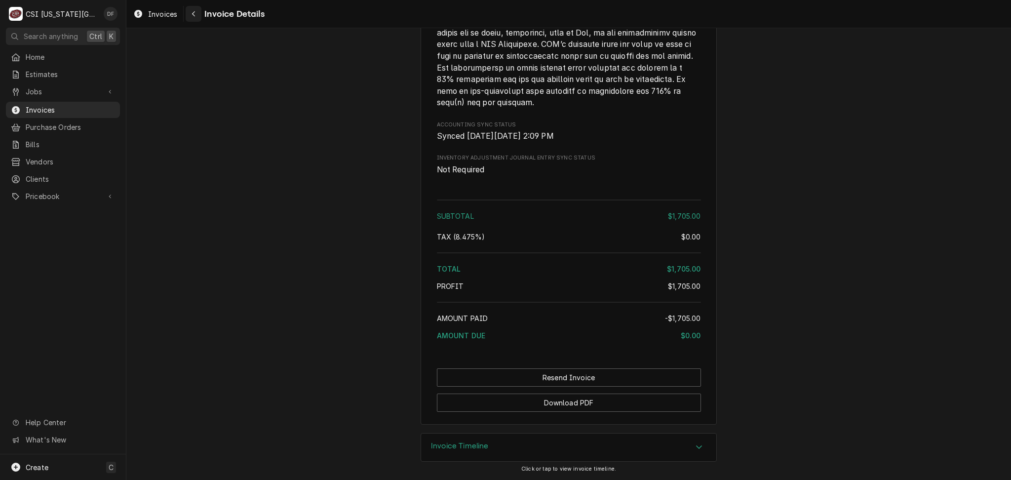
click at [199, 10] on div "Navigate back" at bounding box center [194, 14] width 10 height 10
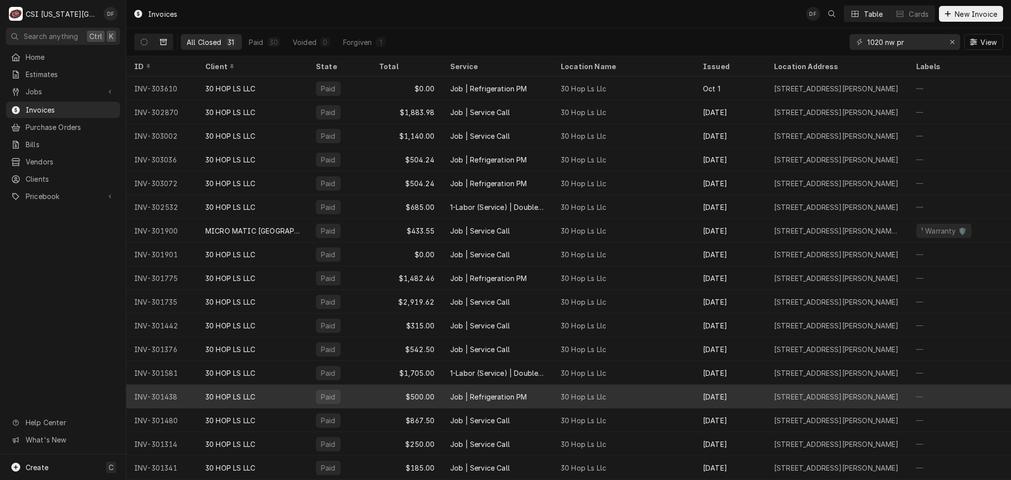
click at [267, 402] on div "30 HOP LS LLC" at bounding box center [253, 397] width 111 height 24
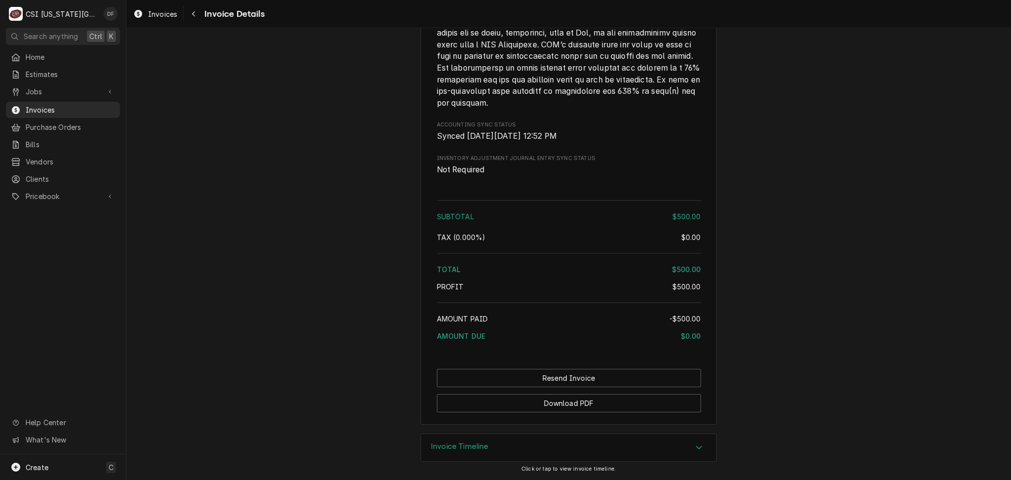
scroll to position [1573, 0]
click at [571, 404] on button "Download PDF" at bounding box center [569, 403] width 264 height 18
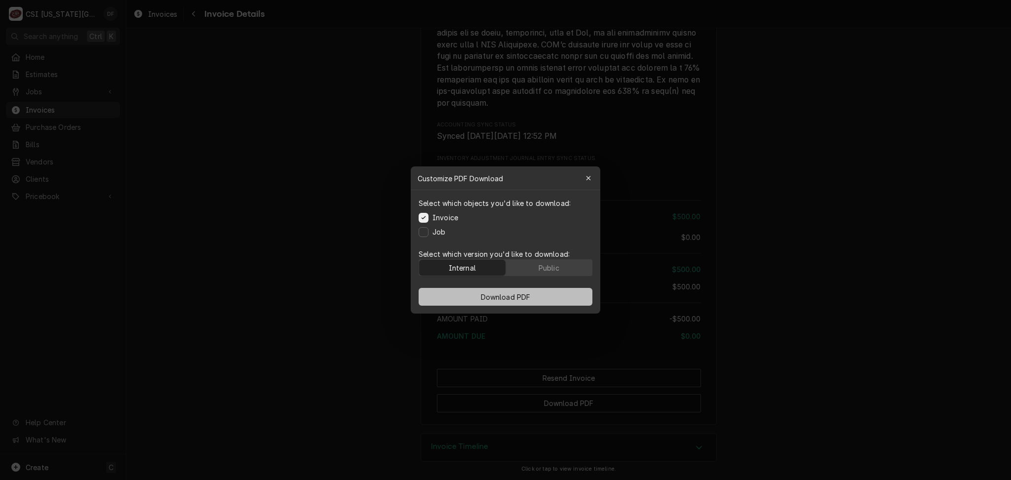
click at [470, 295] on button "Download PDF" at bounding box center [506, 297] width 174 height 18
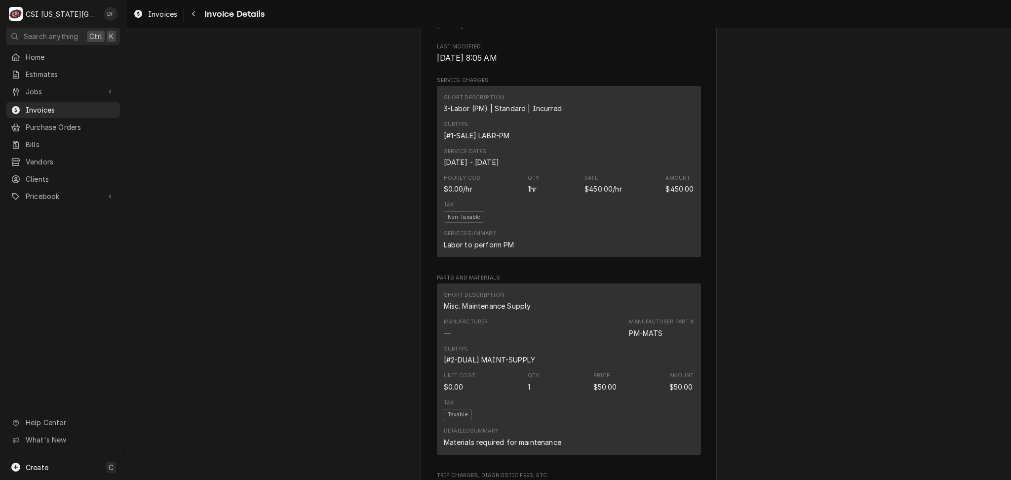
scroll to position [191, 0]
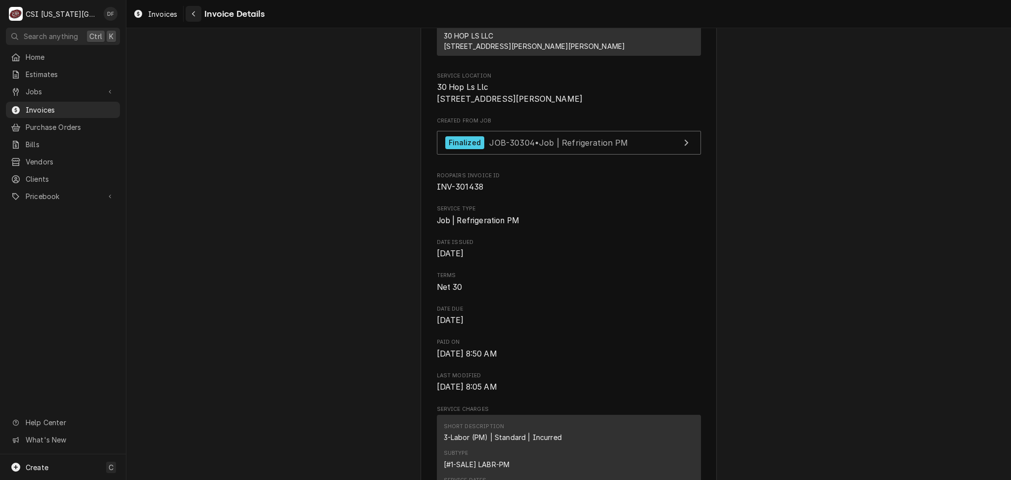
click at [195, 12] on icon "Navigate back" at bounding box center [194, 13] width 4 height 7
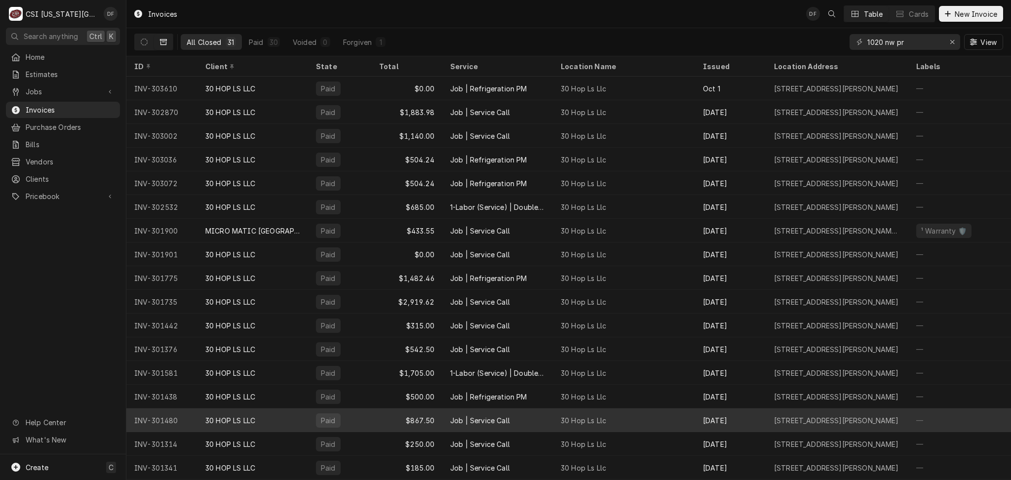
click at [246, 418] on div "30 HOP LS LLC" at bounding box center [230, 420] width 50 height 10
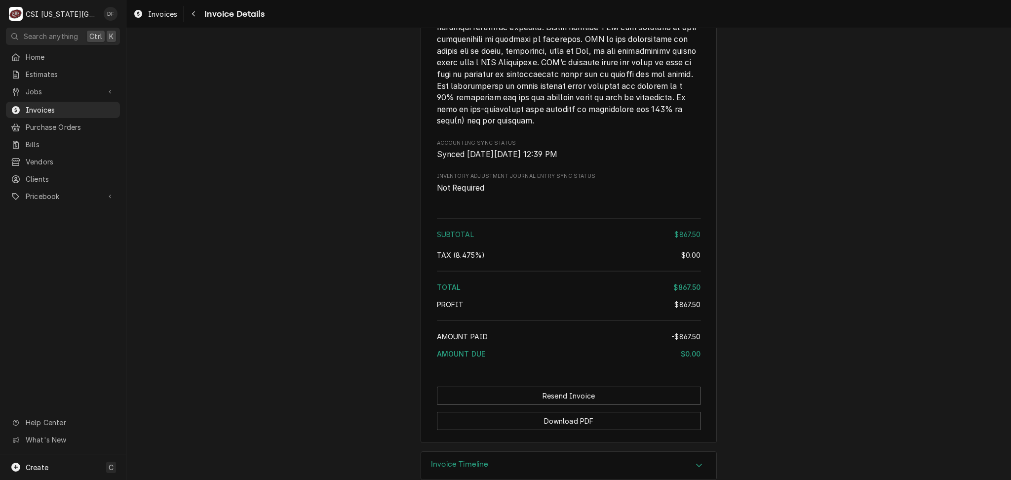
scroll to position [1827, 0]
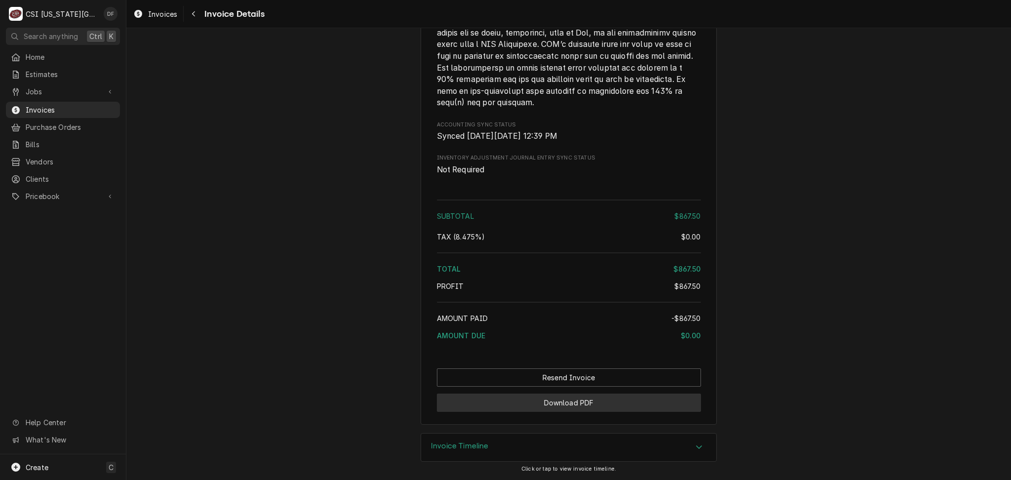
click at [557, 408] on button "Download PDF" at bounding box center [569, 403] width 264 height 18
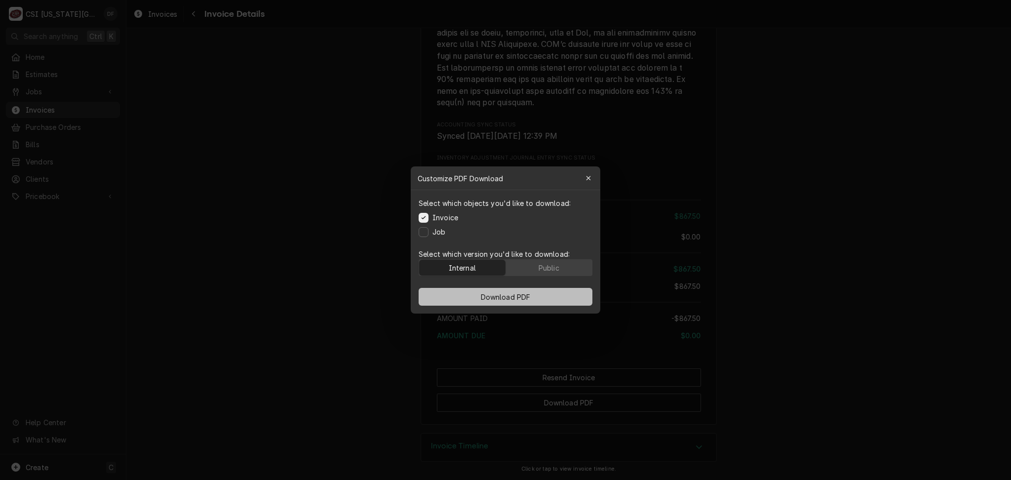
click at [499, 297] on span "Download PDF" at bounding box center [506, 297] width 54 height 10
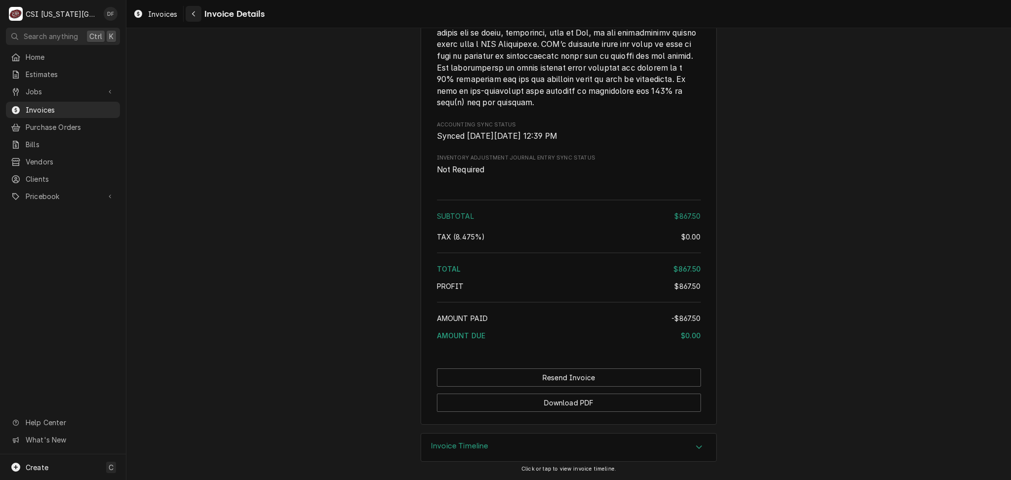
click at [194, 14] on icon "Navigate back" at bounding box center [194, 13] width 4 height 7
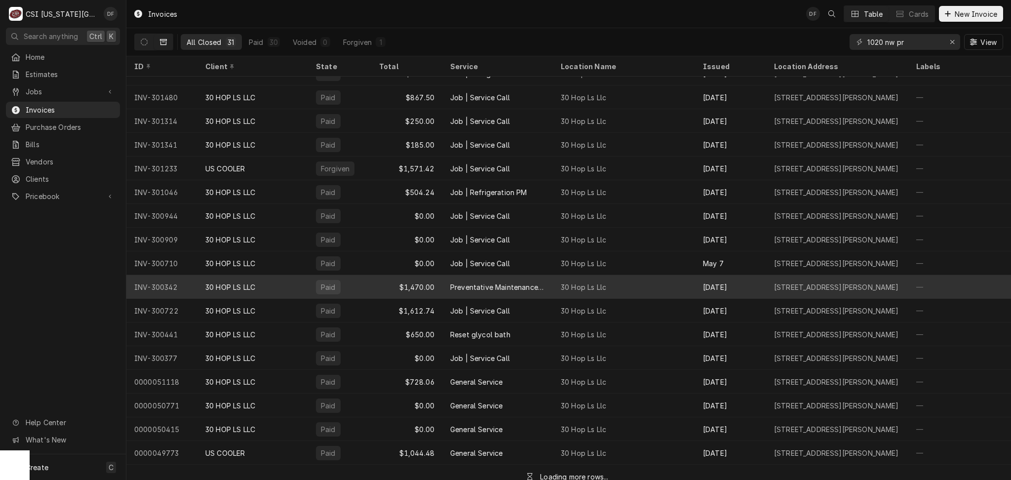
scroll to position [334, 0]
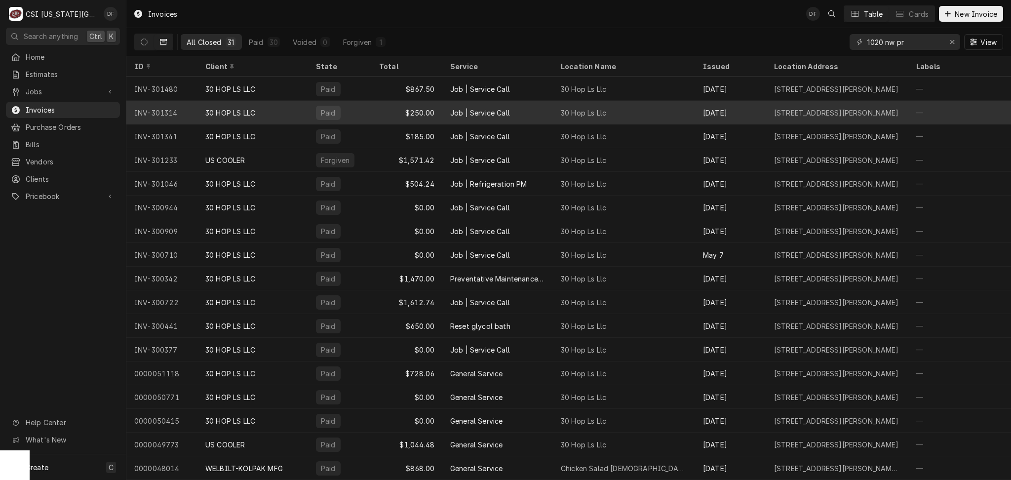
click at [285, 109] on div "30 HOP LS LLC" at bounding box center [253, 113] width 111 height 24
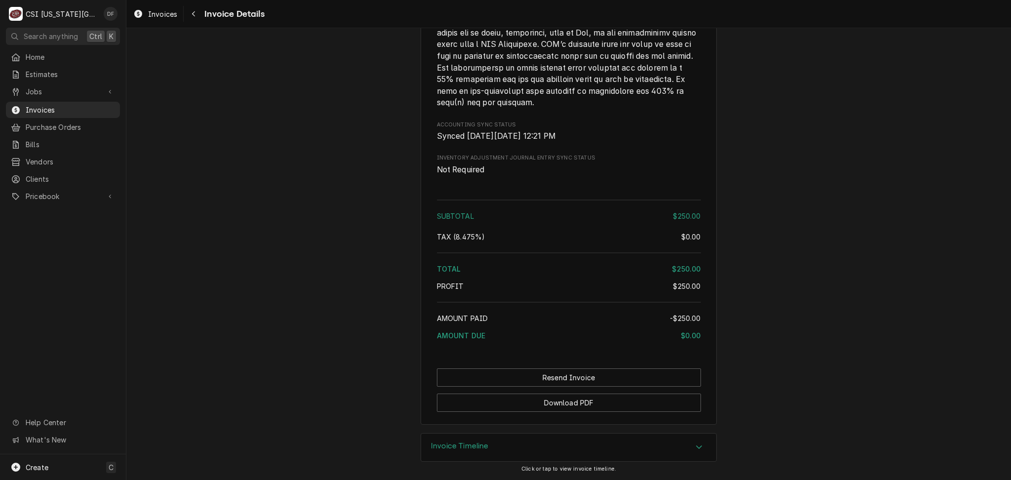
scroll to position [1650, 0]
click at [565, 405] on button "Download PDF" at bounding box center [569, 403] width 264 height 18
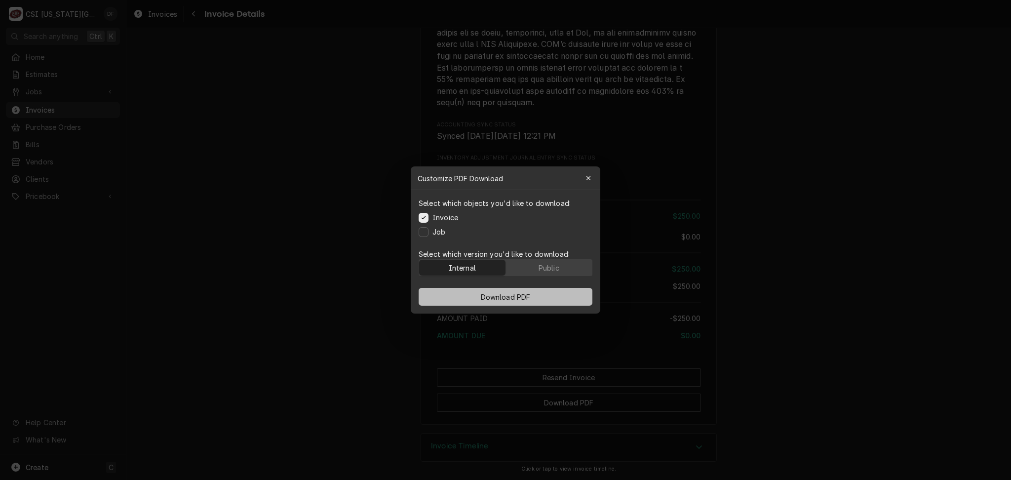
click at [538, 297] on button "Download PDF" at bounding box center [506, 297] width 174 height 18
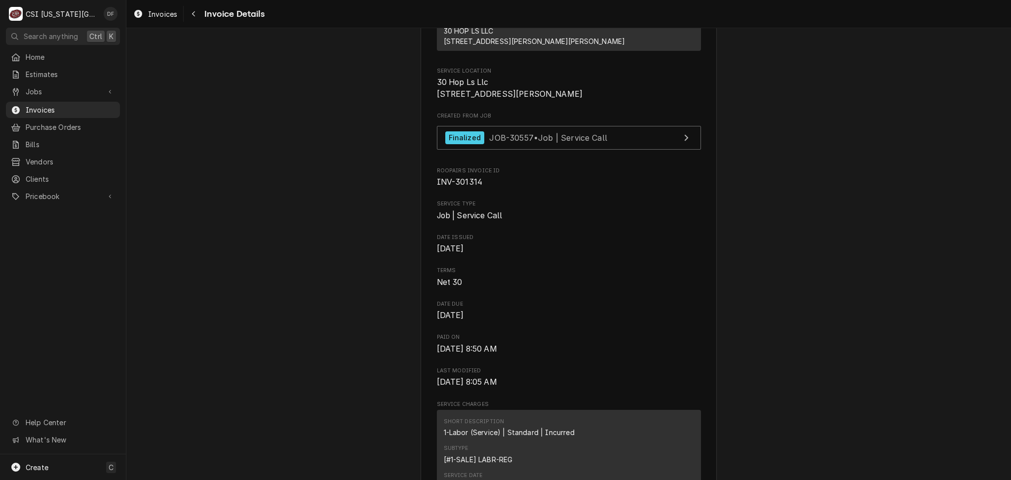
scroll to position [201, 0]
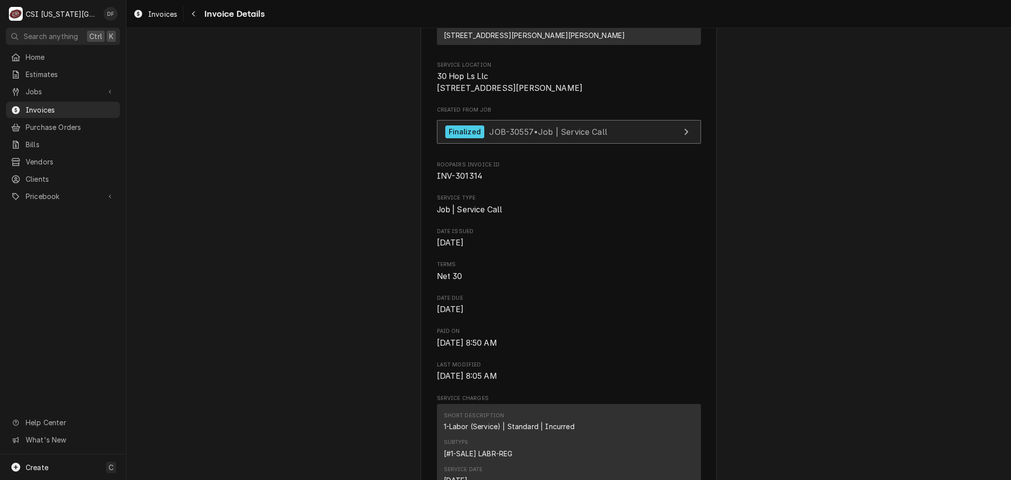
click at [601, 136] on span "JOB-30557 • Job | Service Call" at bounding box center [548, 131] width 118 height 10
click at [192, 15] on icon "Navigate back" at bounding box center [194, 13] width 4 height 7
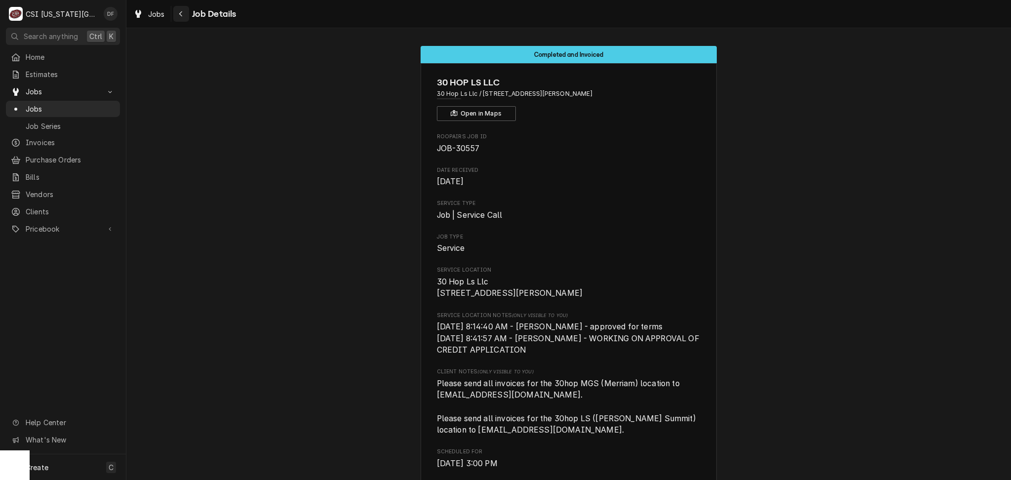
click at [181, 16] on icon "Navigate back" at bounding box center [181, 13] width 4 height 7
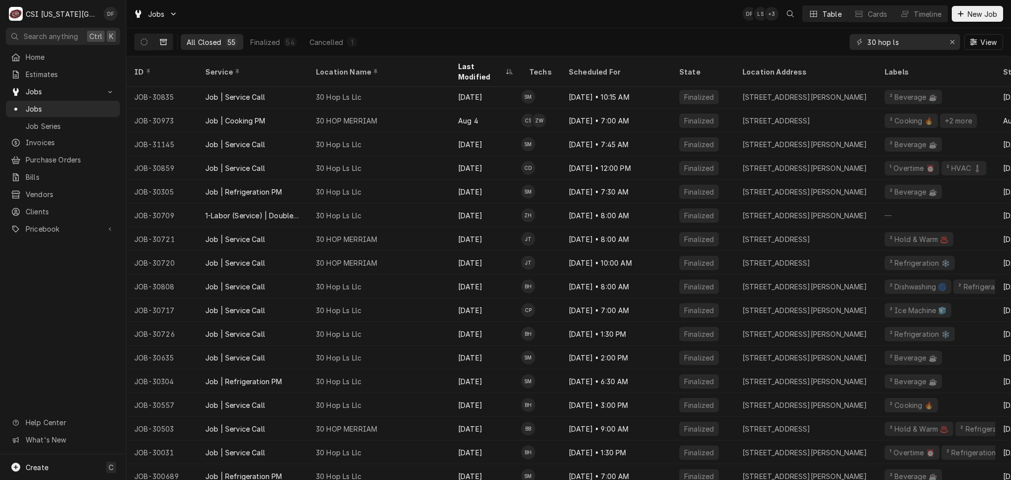
scroll to position [529, 0]
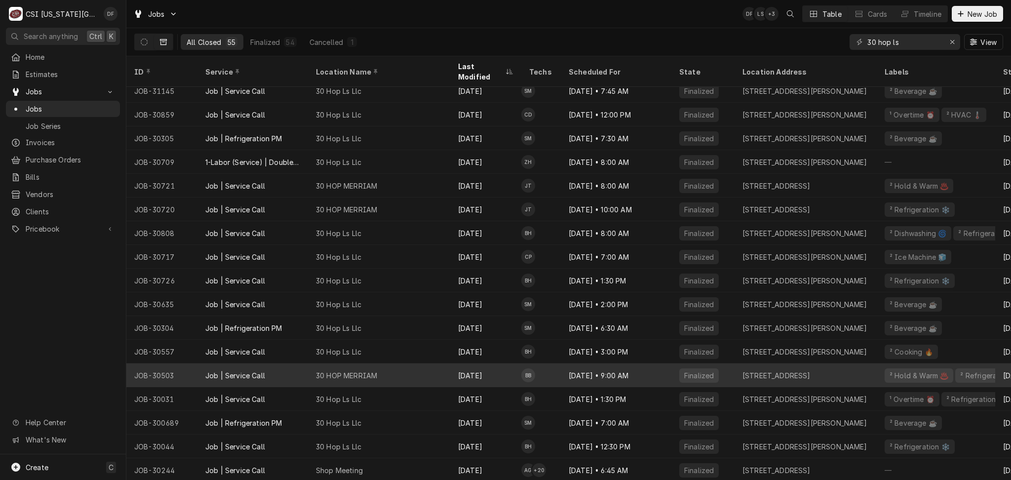
click at [306, 367] on div "Job | Service Call" at bounding box center [253, 375] width 111 height 24
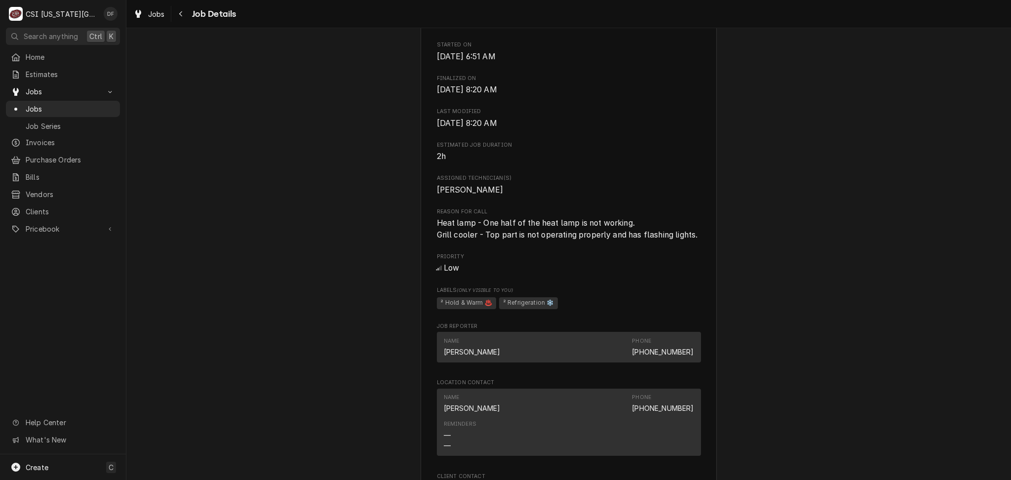
scroll to position [395, 0]
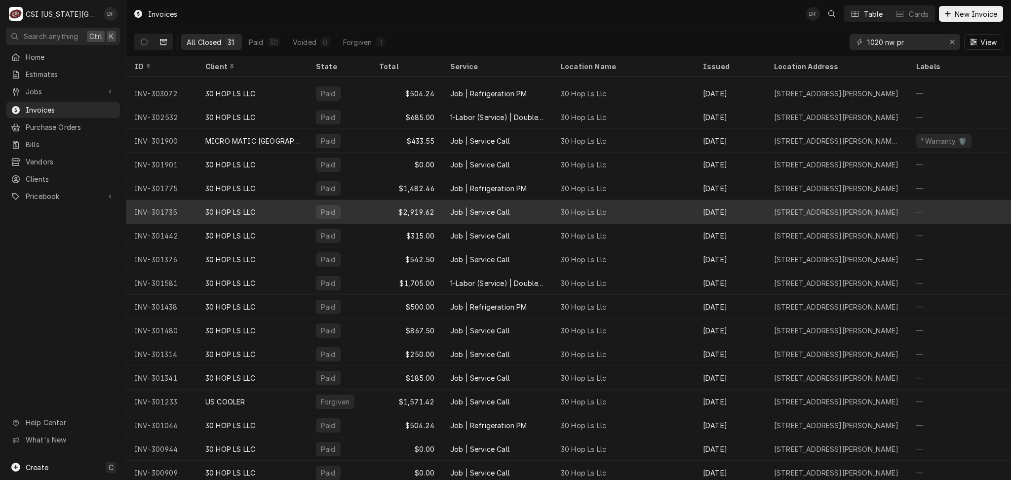
scroll to position [76, 0]
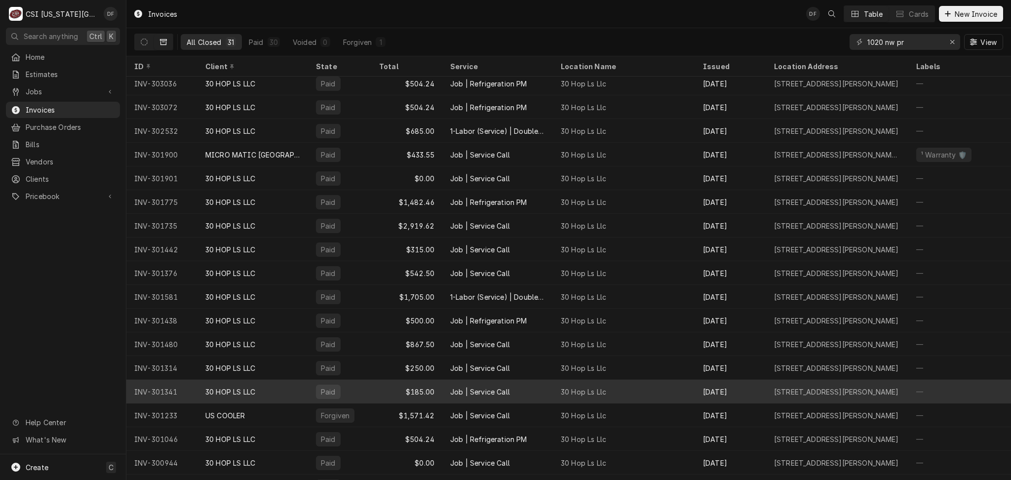
click at [315, 395] on div "Paid" at bounding box center [339, 392] width 63 height 24
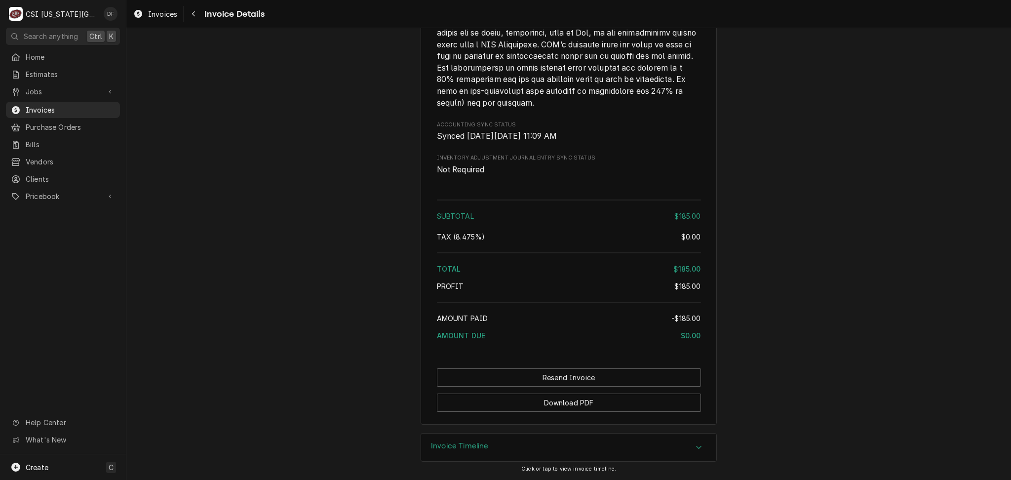
scroll to position [1629, 0]
click at [574, 398] on button "Download PDF" at bounding box center [569, 403] width 264 height 18
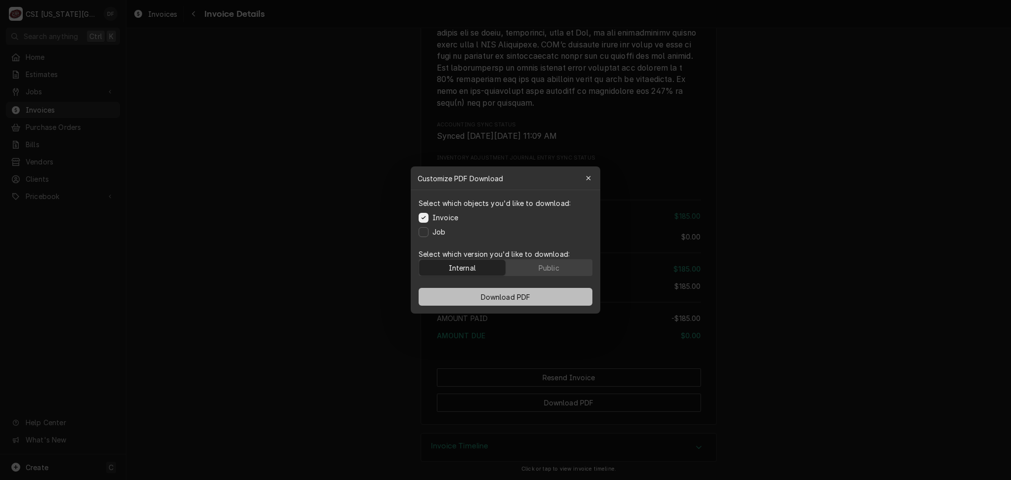
click at [546, 297] on button "Download PDF" at bounding box center [506, 297] width 174 height 18
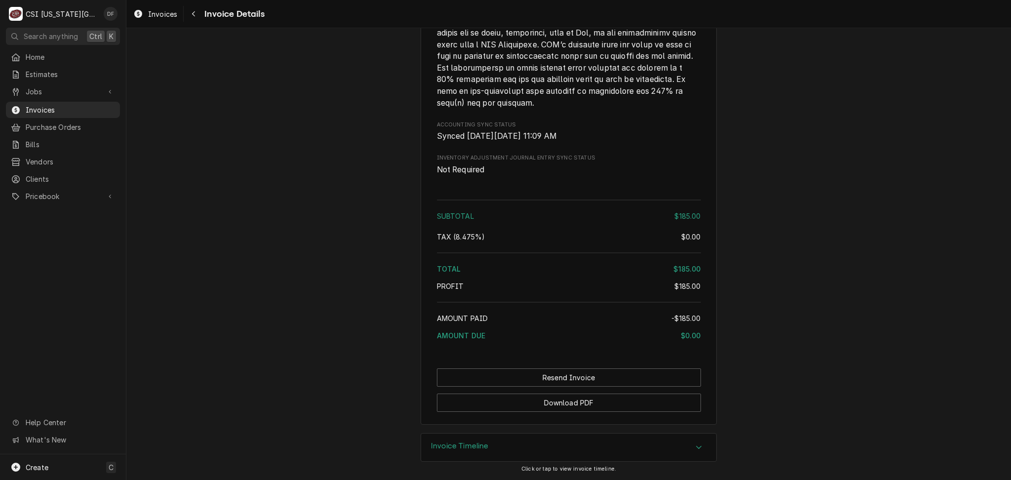
drag, startPoint x: 230, startPoint y: 305, endPoint x: 234, endPoint y: 308, distance: 5.3
click at [187, 16] on button "Navigate back" at bounding box center [194, 14] width 16 height 16
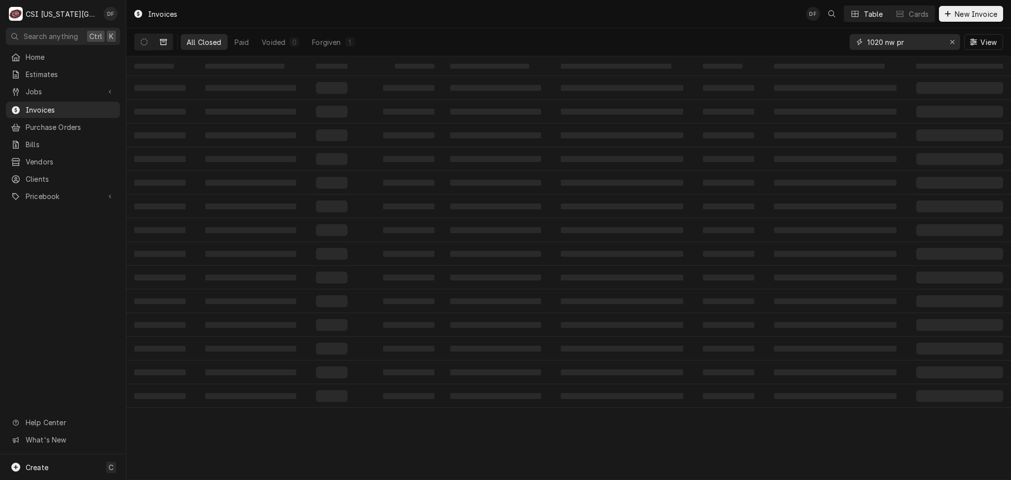
drag, startPoint x: 909, startPoint y: 40, endPoint x: 833, endPoint y: 48, distance: 76.5
click at [833, 48] on div "All Closed Paid Voided 0 Forgiven 1 1020 nw pr View" at bounding box center [568, 42] width 869 height 28
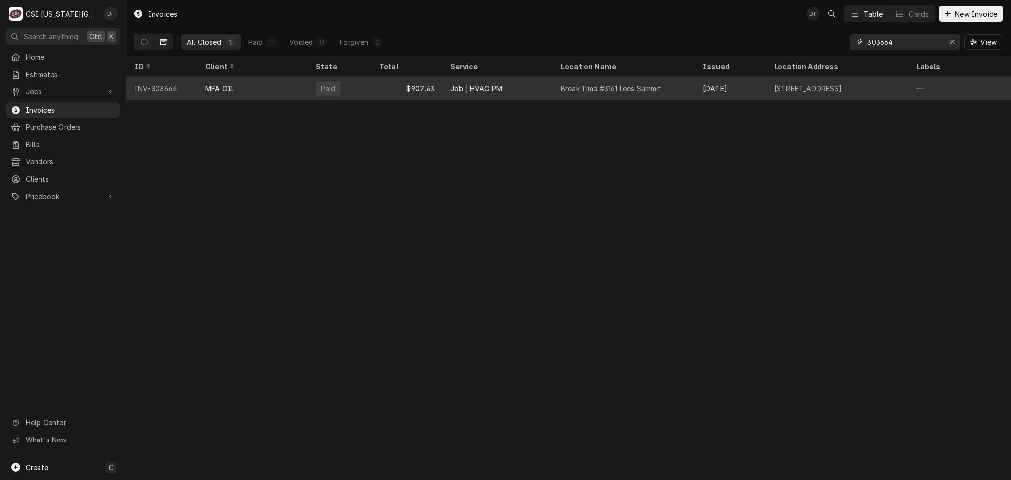
type input "303664"
click at [710, 92] on div "Sep 30" at bounding box center [730, 89] width 71 height 24
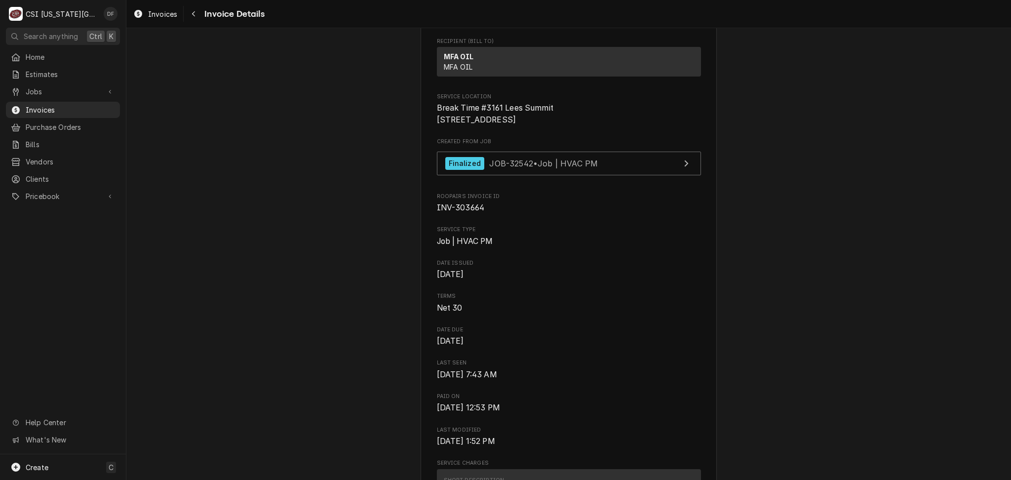
scroll to position [198, 0]
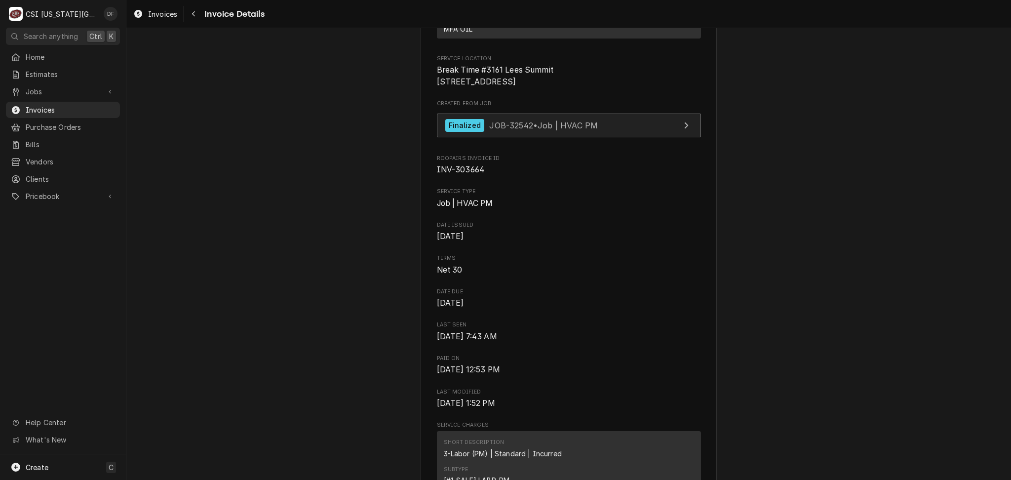
click at [554, 130] on span "JOB-32542 • Job | HVAC PM" at bounding box center [543, 125] width 109 height 10
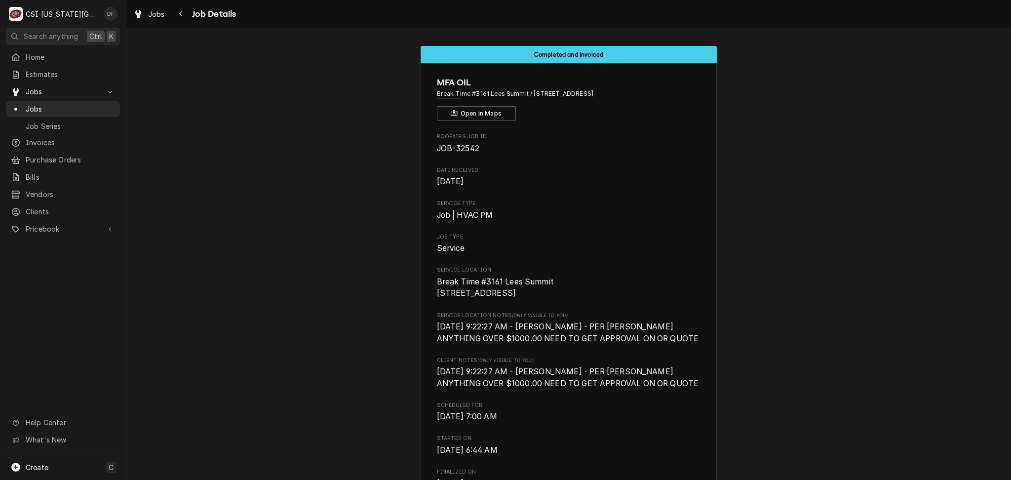
drag, startPoint x: 528, startPoint y: 93, endPoint x: 620, endPoint y: 93, distance: 91.9
click at [620, 93] on span "Break Time #3161 Lees Summit / [STREET_ADDRESS]" at bounding box center [569, 93] width 264 height 9
copy span "[STREET_ADDRESS]"
click at [177, 18] on div "Navigate back" at bounding box center [181, 14] width 10 height 10
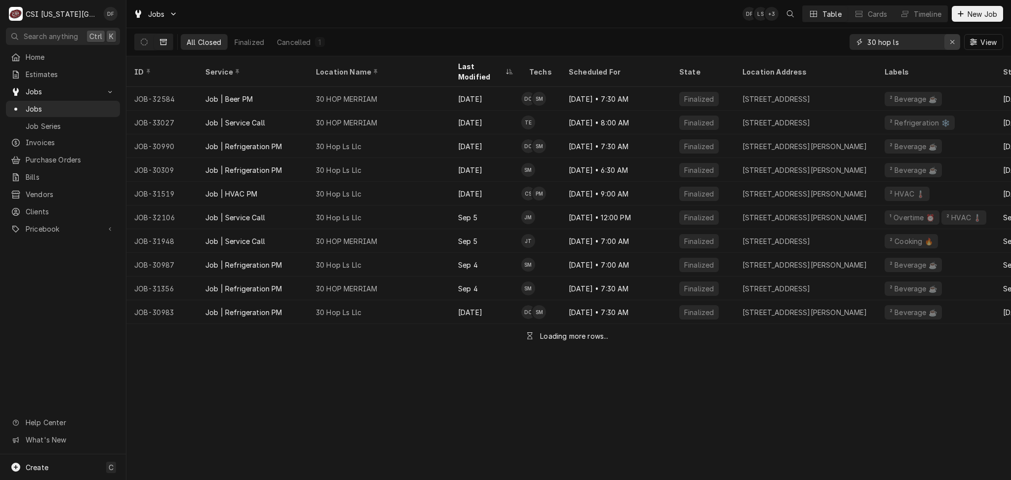
click at [954, 43] on icon "Erase input" at bounding box center [952, 42] width 5 height 7
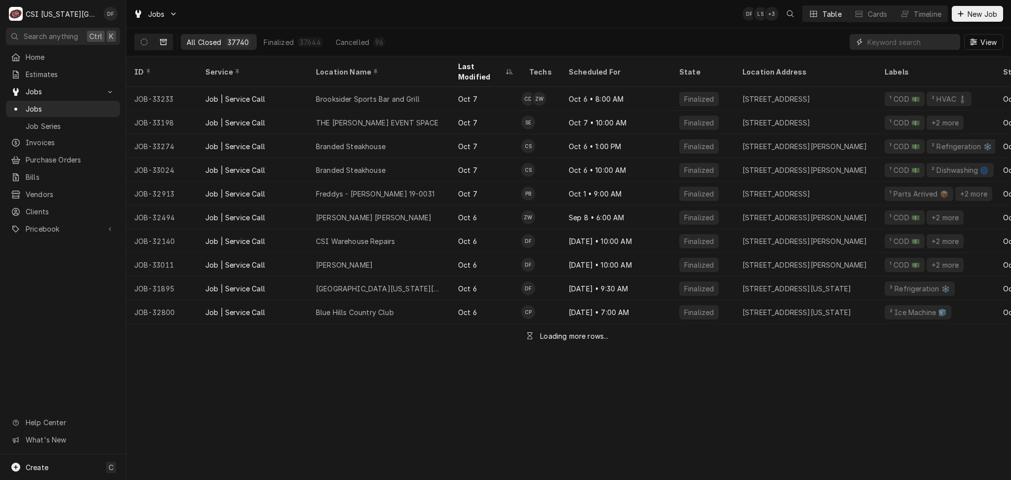
paste input "[STREET_ADDRESS]"
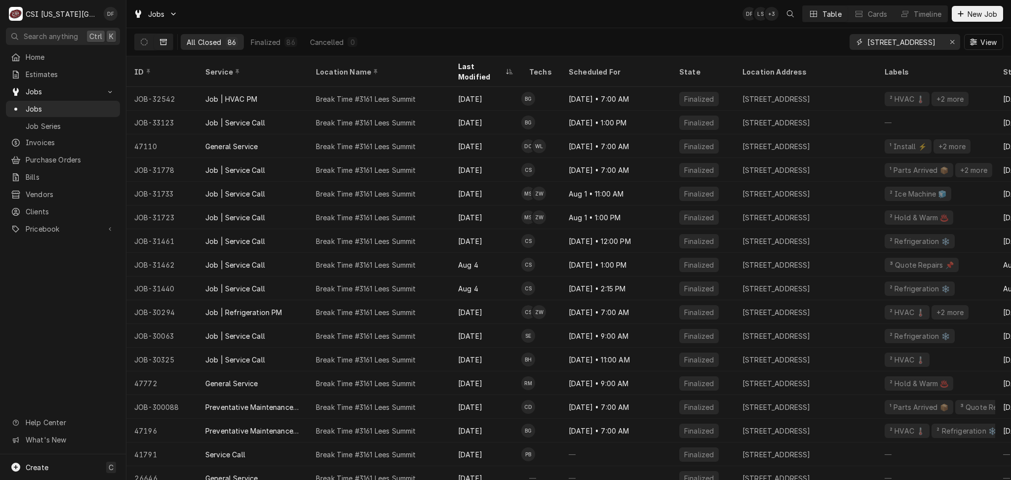
type input "[STREET_ADDRESS]"
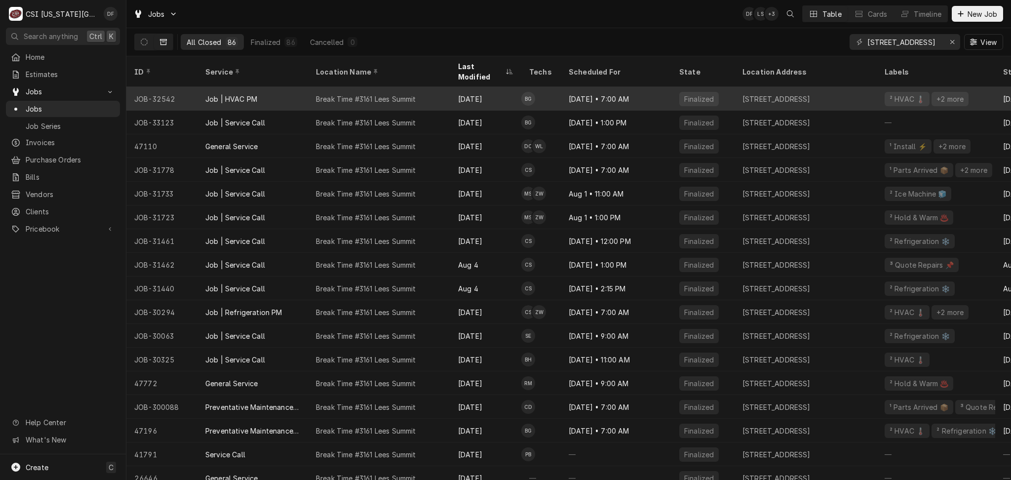
click at [399, 94] on div "Break Time #3161 Lees Summit" at bounding box center [366, 99] width 100 height 10
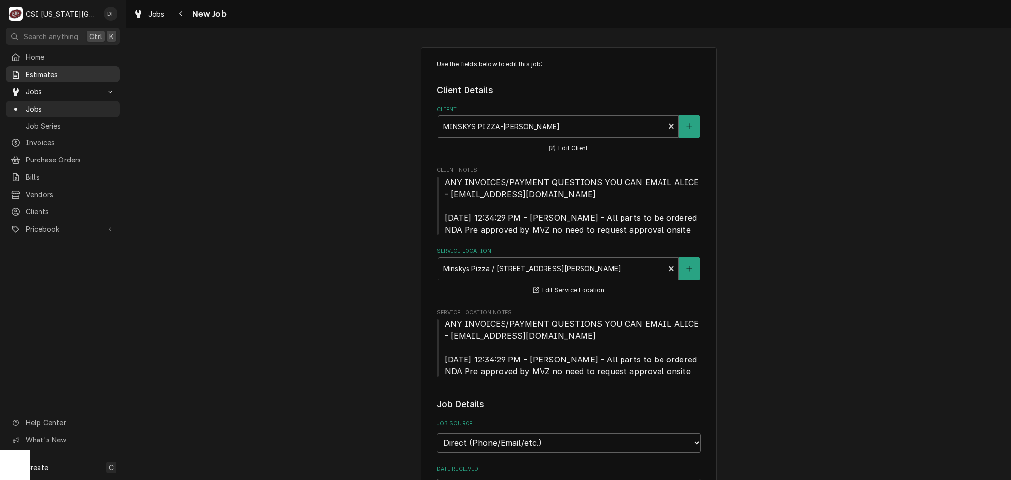
click at [51, 69] on span "Estimates" at bounding box center [70, 74] width 89 height 10
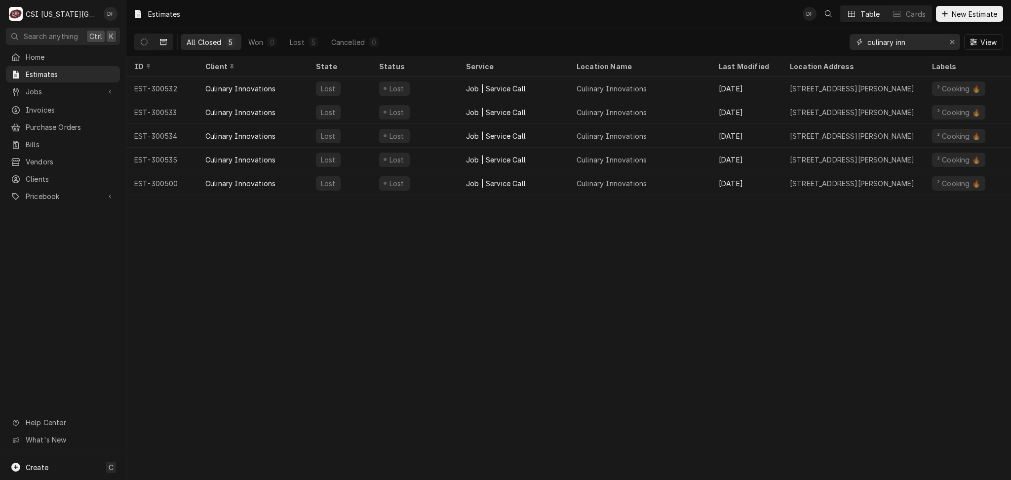
drag, startPoint x: 922, startPoint y: 42, endPoint x: 815, endPoint y: 48, distance: 106.4
click at [815, 48] on div "All Closed 5 Won 0 Lost 5 Cancelled 0 culinary inn View" at bounding box center [568, 42] width 869 height 28
paste input "3021 Ne Independence Avenue"
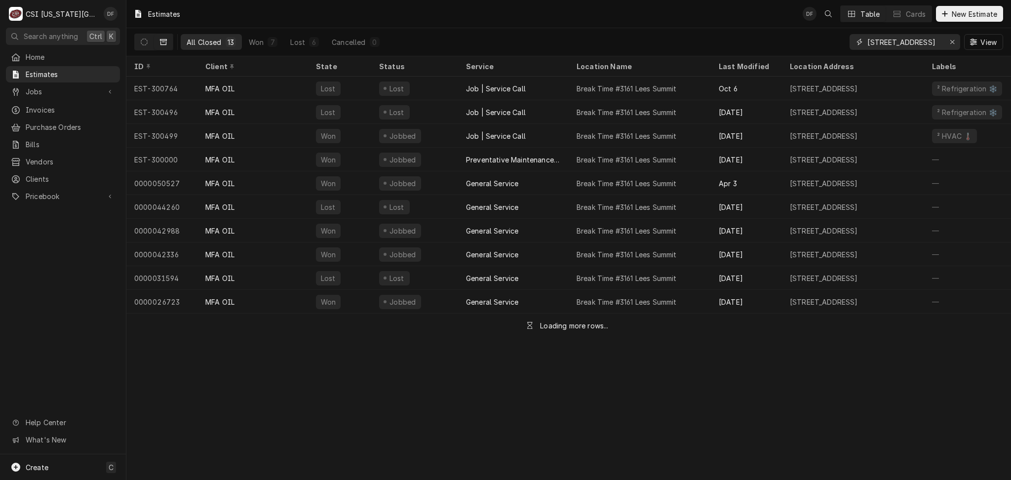
drag, startPoint x: 935, startPoint y: 43, endPoint x: 809, endPoint y: 46, distance: 126.5
click at [809, 46] on div "All Closed 13 Won 7 Lost 6 Cancelled 0 3021 Ne Independence Avenue View" at bounding box center [568, 42] width 869 height 28
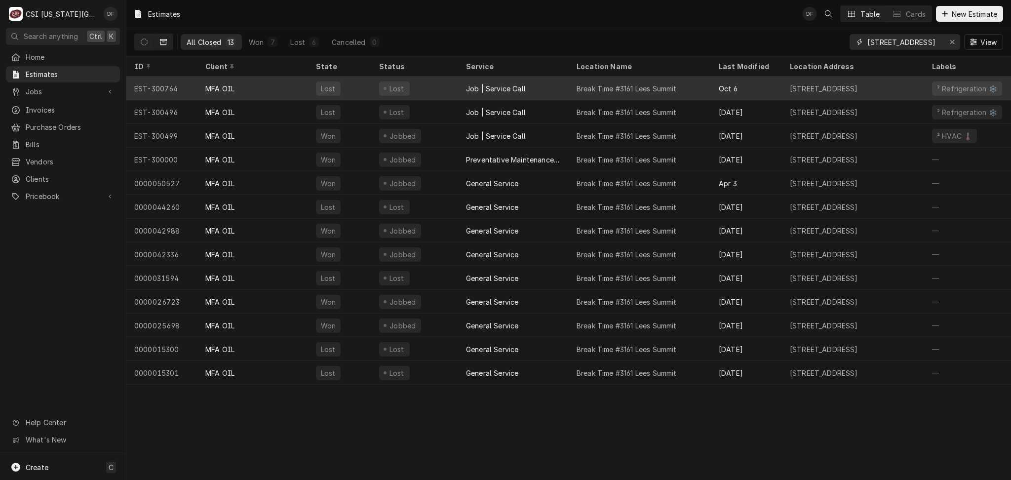
type input "[STREET_ADDRESS]"
click at [417, 89] on div "Lost" at bounding box center [414, 89] width 87 height 24
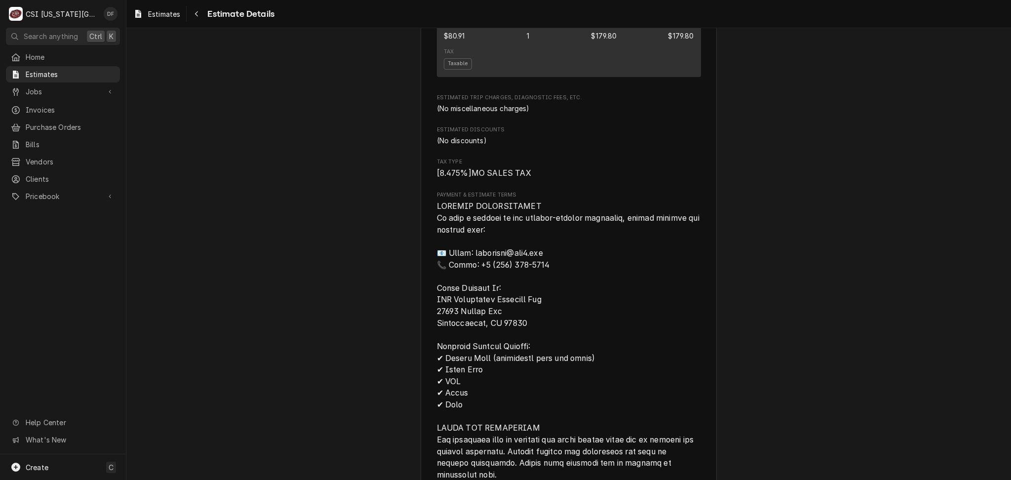
scroll to position [1119, 0]
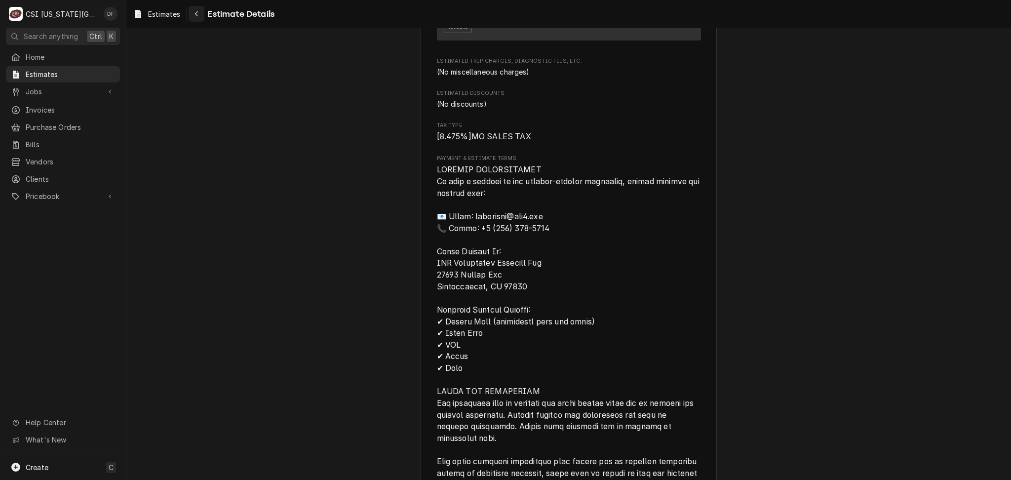
click at [196, 12] on icon "Navigate back" at bounding box center [197, 13] width 4 height 7
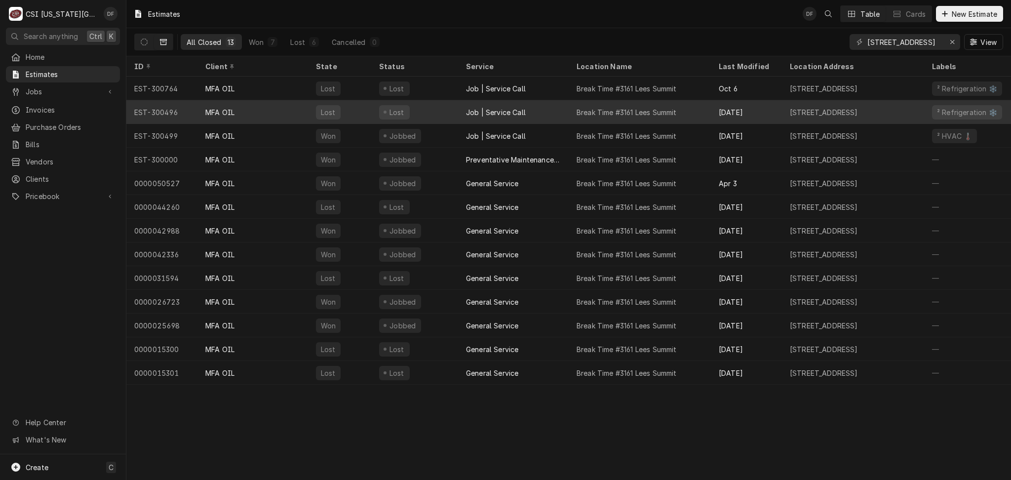
click at [524, 111] on div "Job | Service Call" at bounding box center [496, 112] width 60 height 10
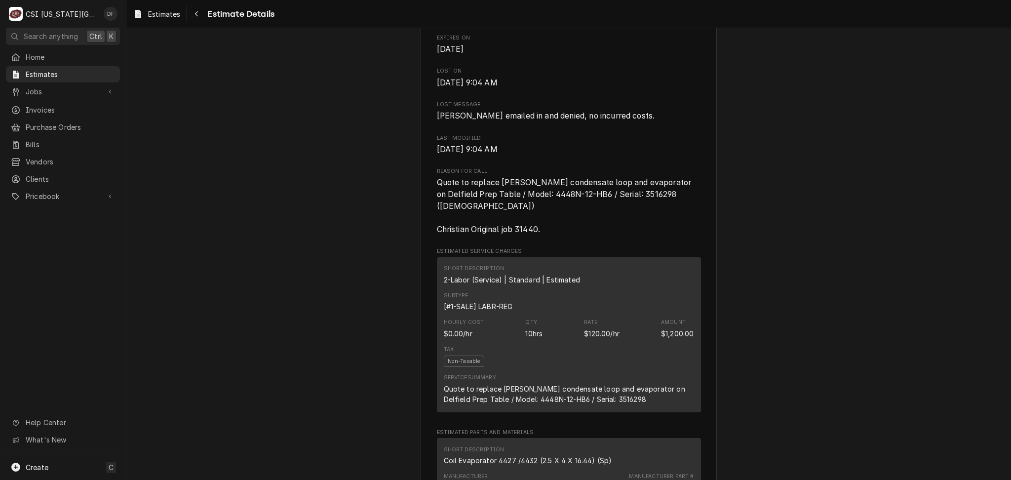
scroll to position [461, 0]
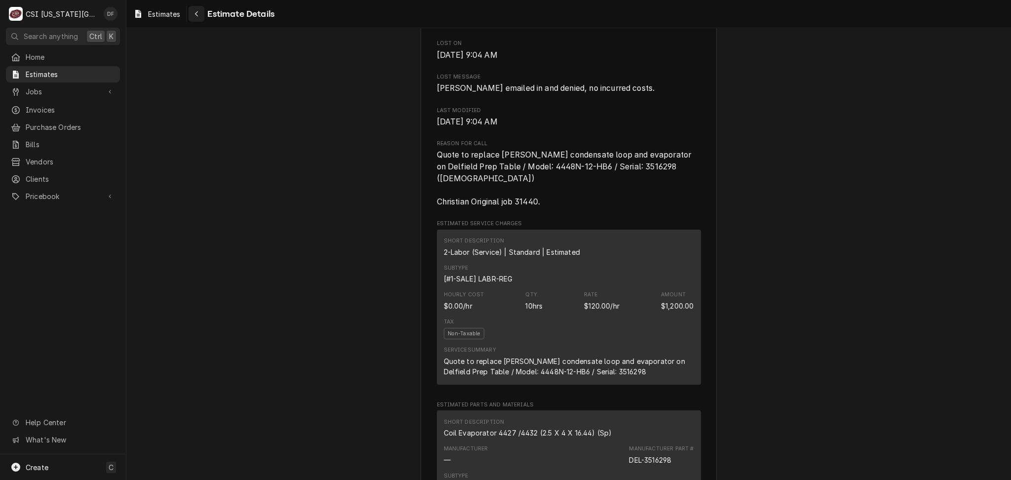
click at [198, 14] on icon "Navigate back" at bounding box center [197, 13] width 4 height 7
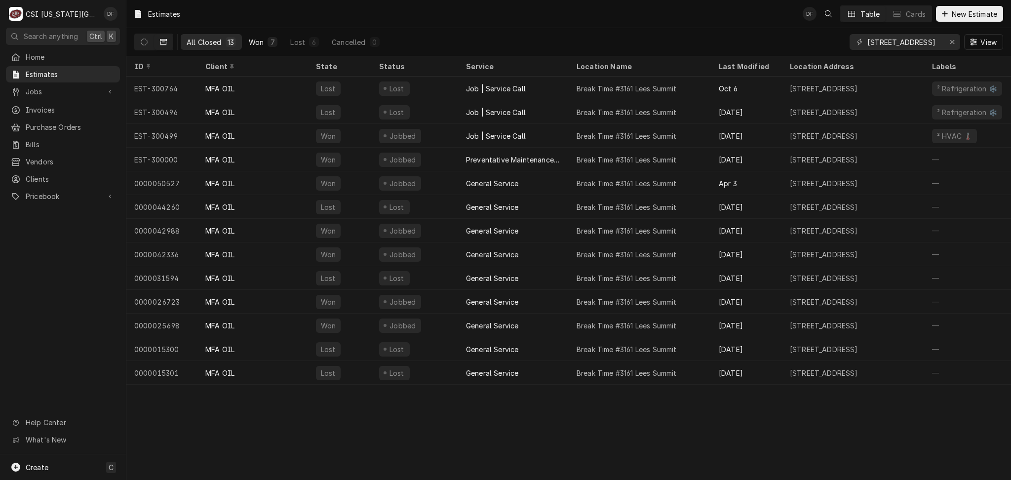
click at [255, 43] on div "Won" at bounding box center [256, 42] width 15 height 10
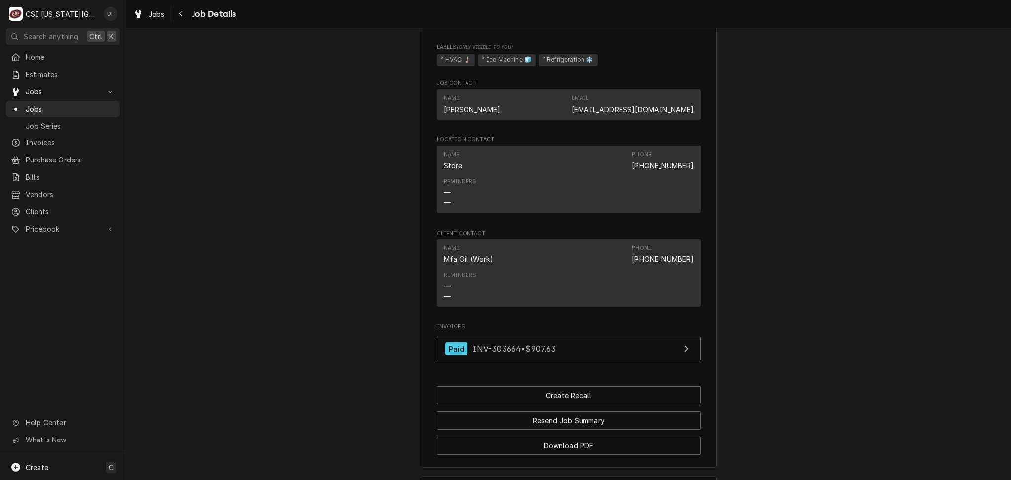
scroll to position [815, 0]
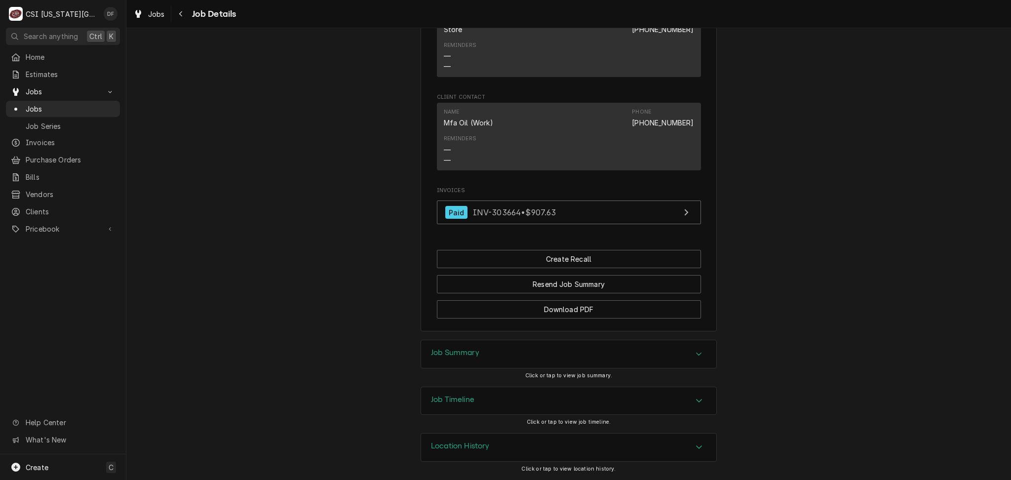
click at [477, 354] on div "Job Summary" at bounding box center [568, 354] width 295 height 28
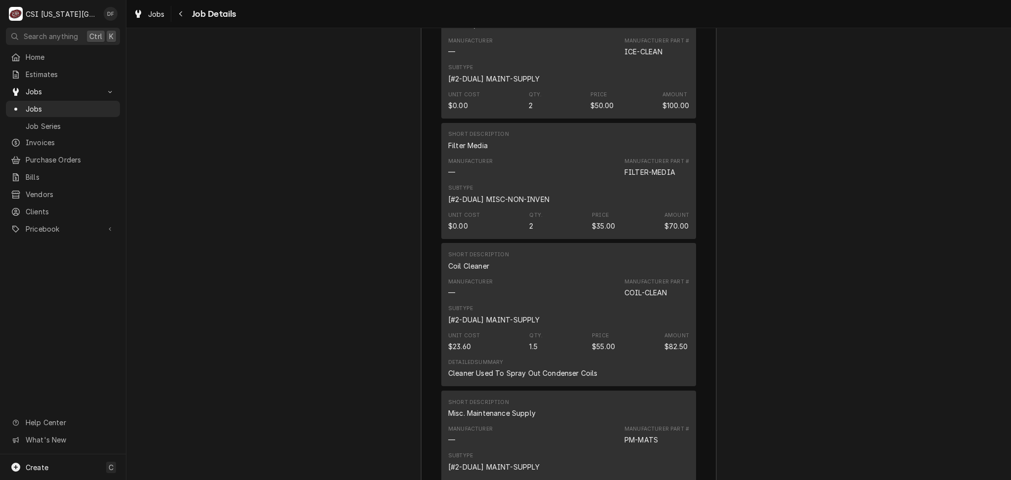
scroll to position [4766, 0]
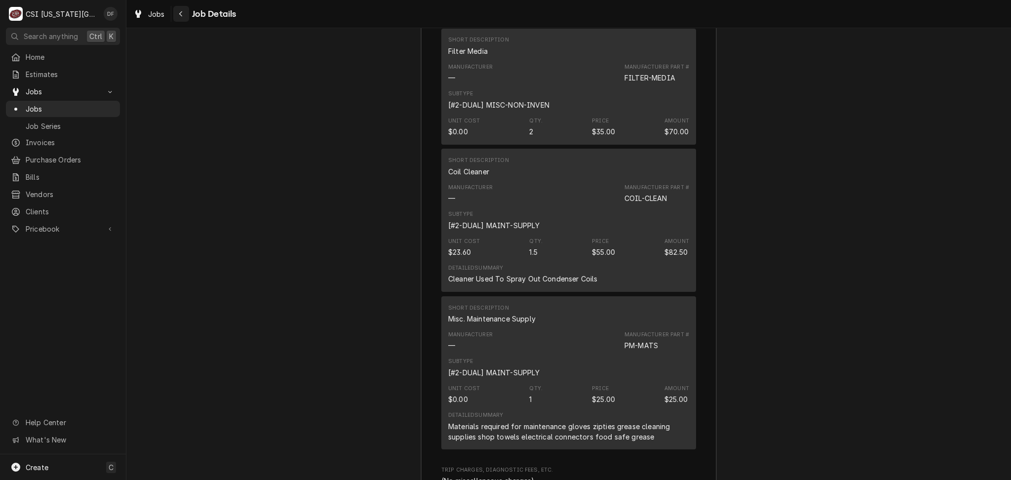
click at [179, 13] on icon "Navigate back" at bounding box center [181, 13] width 4 height 7
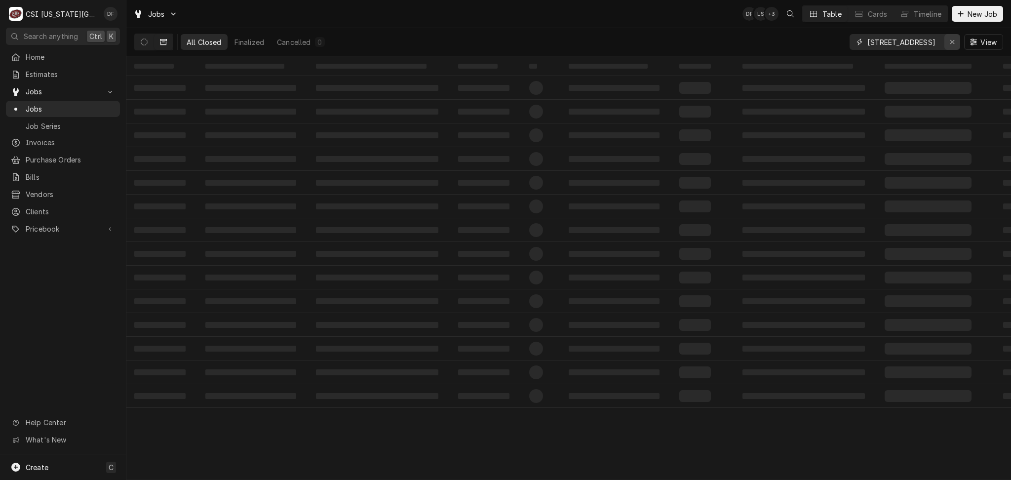
click at [951, 42] on icon "Erase input" at bounding box center [952, 42] width 5 height 7
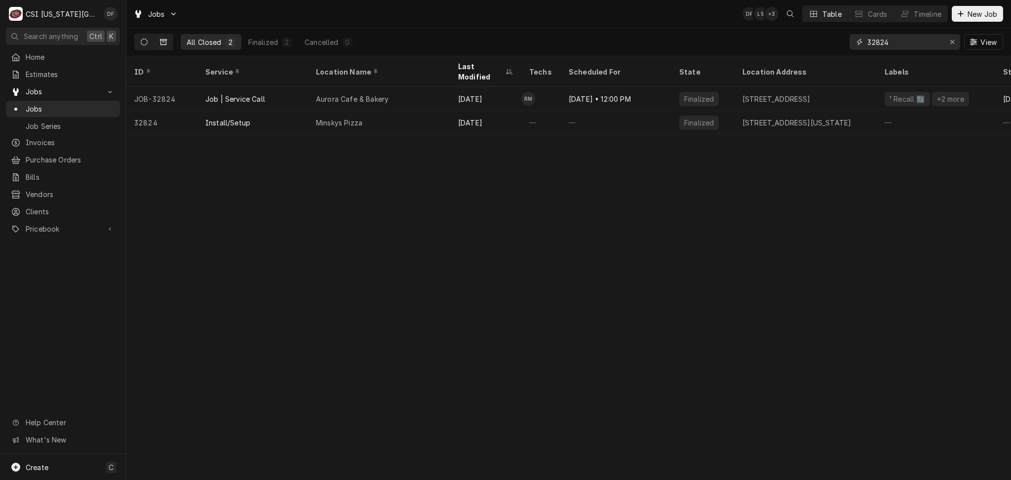
type input "32824"
click at [143, 39] on icon "Dynamic Content Wrapper" at bounding box center [144, 42] width 7 height 7
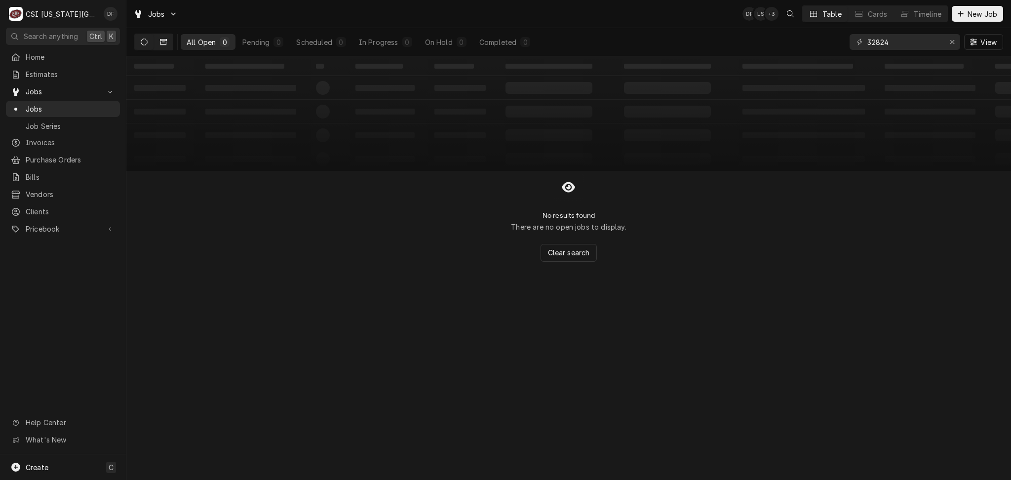
click at [160, 41] on icon "Dynamic Content Wrapper" at bounding box center [163, 42] width 7 height 7
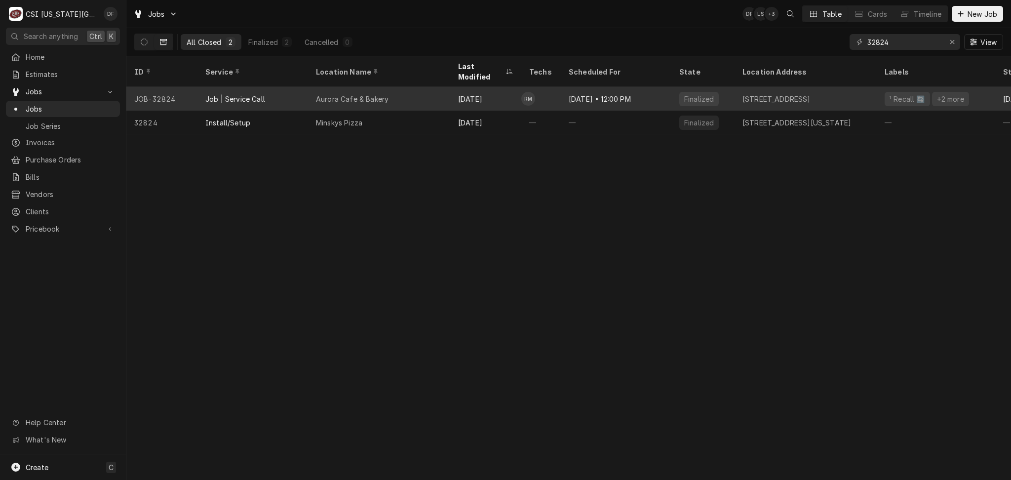
click at [573, 87] on div "Sep 26 • 12:00 PM" at bounding box center [616, 99] width 111 height 24
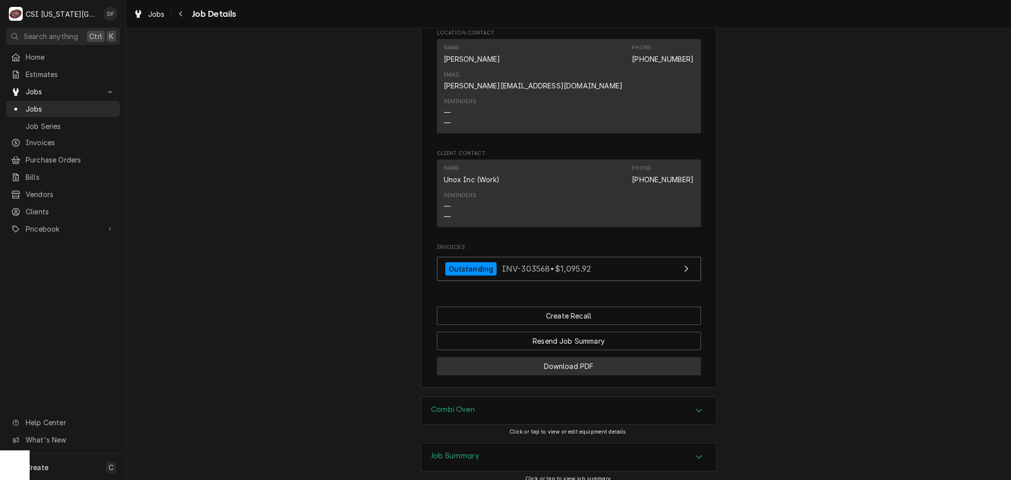
scroll to position [819, 0]
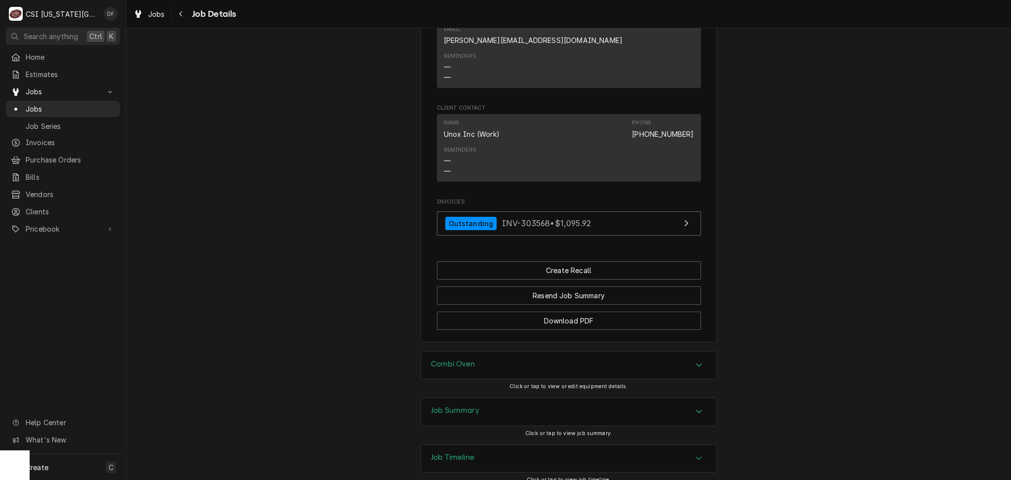
click at [559, 398] on div "Job Summary" at bounding box center [568, 412] width 295 height 28
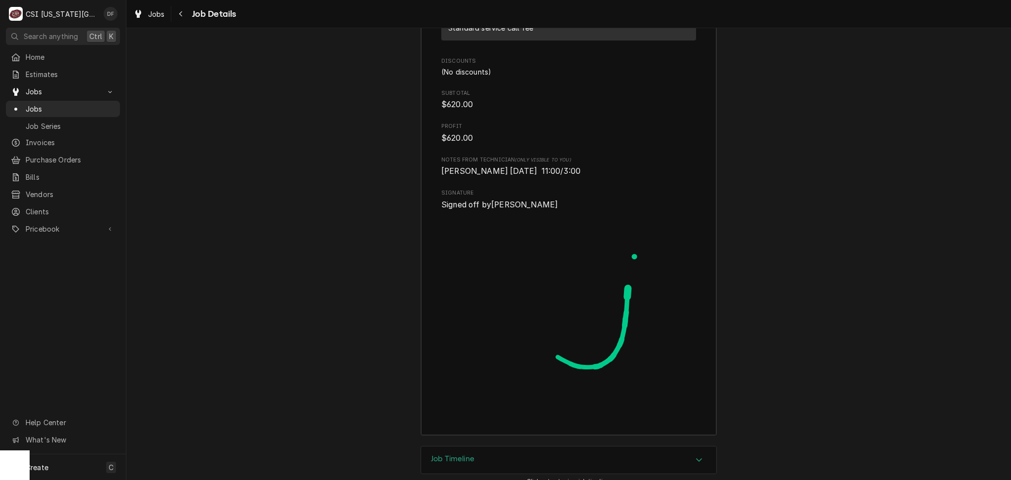
scroll to position [2759, 0]
click at [527, 445] on div "Job Timeline" at bounding box center [568, 459] width 295 height 28
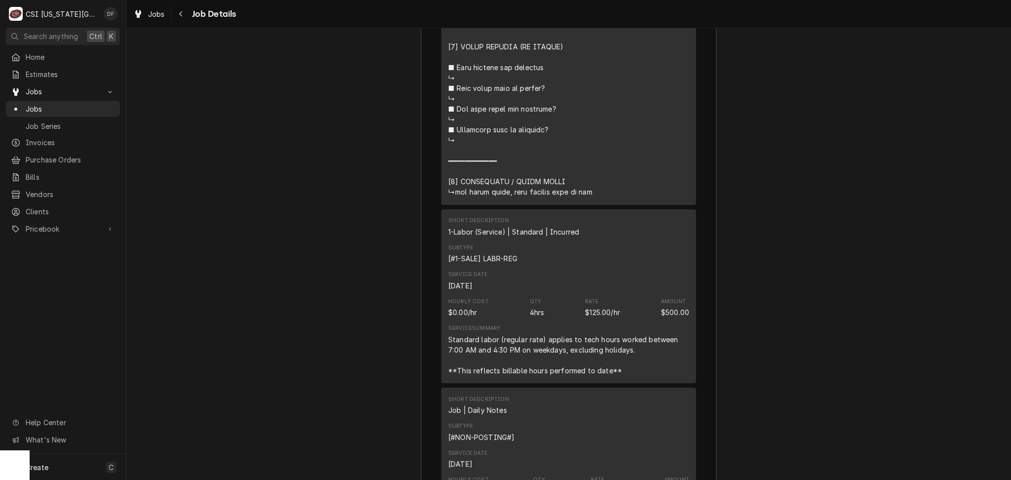
scroll to position [1844, 0]
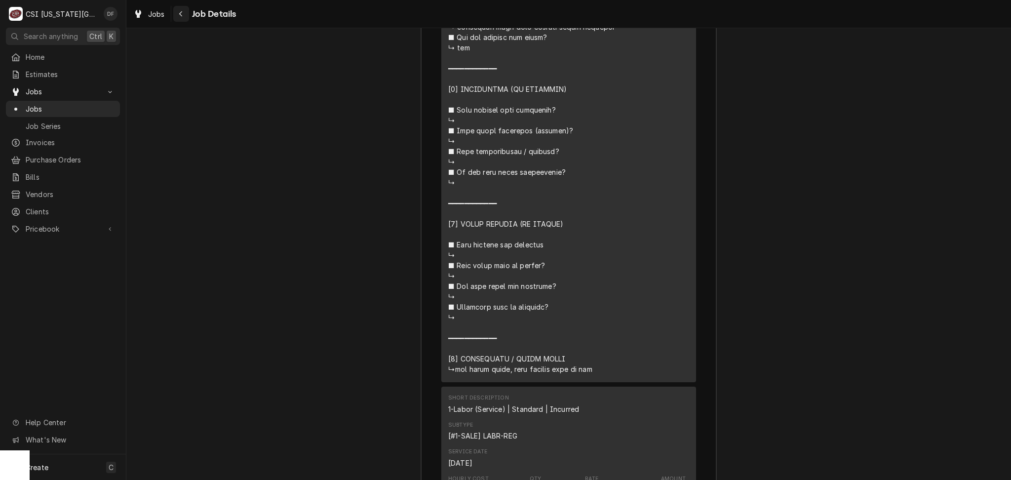
click at [179, 15] on icon "Navigate back" at bounding box center [181, 13] width 4 height 7
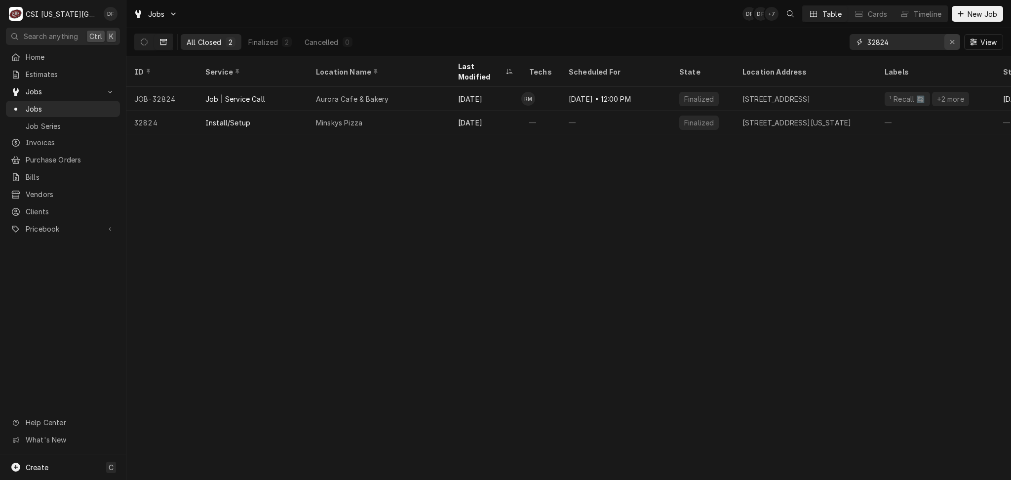
click at [954, 42] on icon "Erase input" at bounding box center [952, 42] width 5 height 7
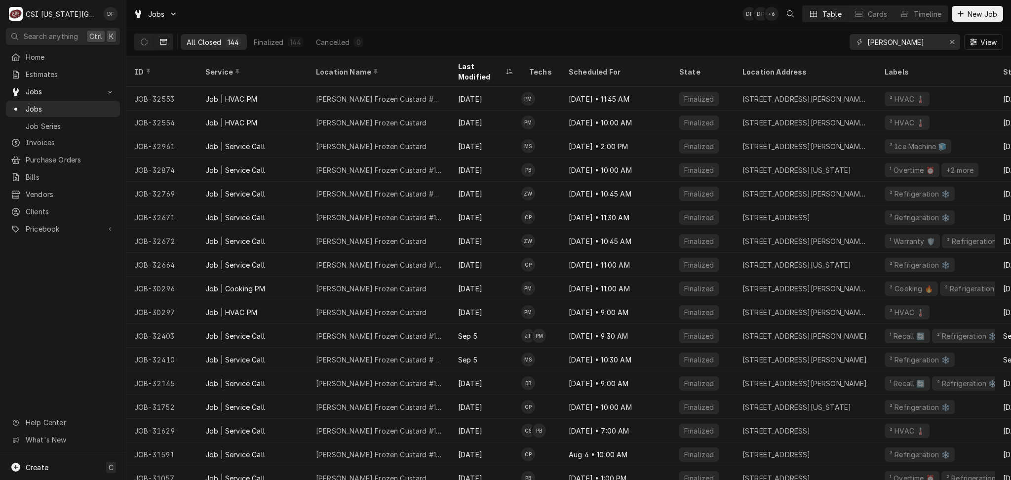
click at [423, 35] on div "All Closed 144 Finalized 144 Cancelled 0 andy View" at bounding box center [568, 42] width 869 height 28
drag, startPoint x: 894, startPoint y: 45, endPoint x: 860, endPoint y: 46, distance: 33.6
click at [860, 46] on div "andy" at bounding box center [905, 42] width 111 height 16
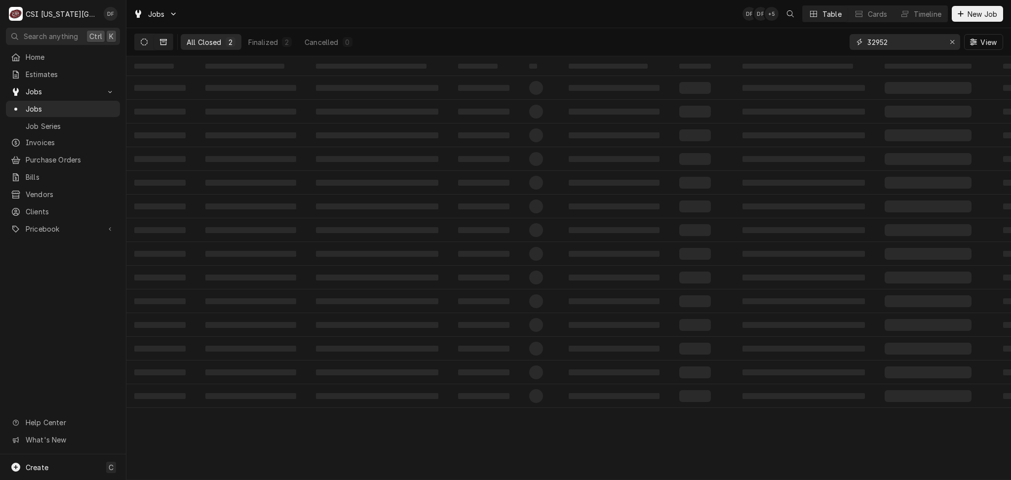
type input "32952"
click at [141, 41] on icon "Dynamic Content Wrapper" at bounding box center [144, 42] width 7 height 7
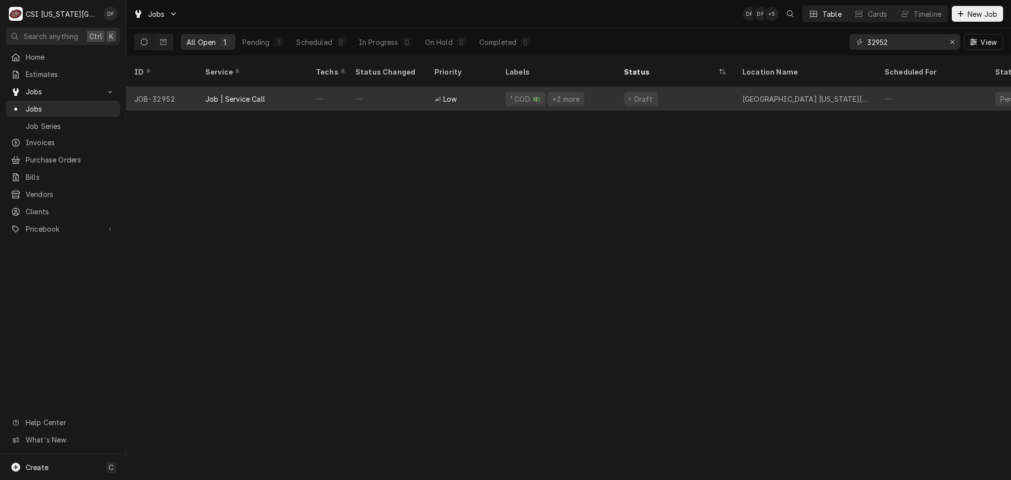
click at [564, 95] on div "¹ COD 💵 +2 more" at bounding box center [557, 99] width 119 height 24
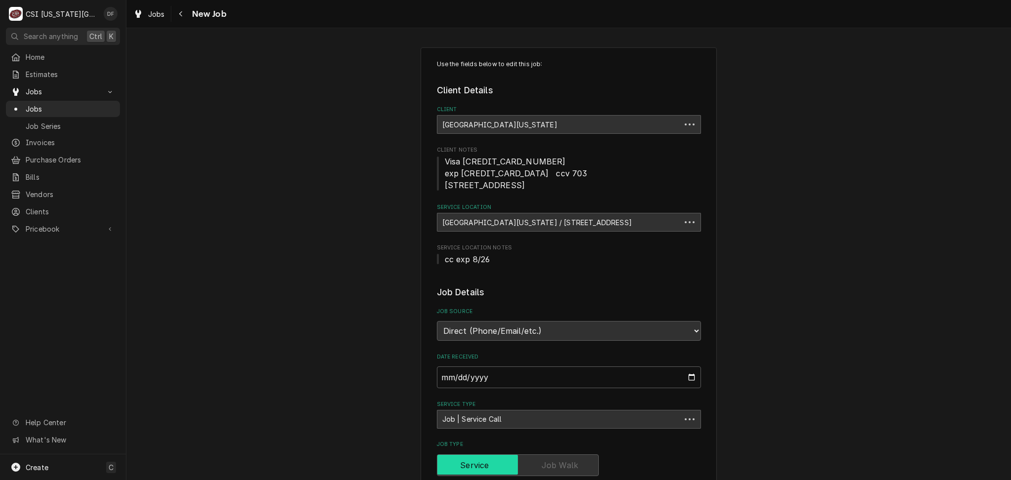
type textarea "x"
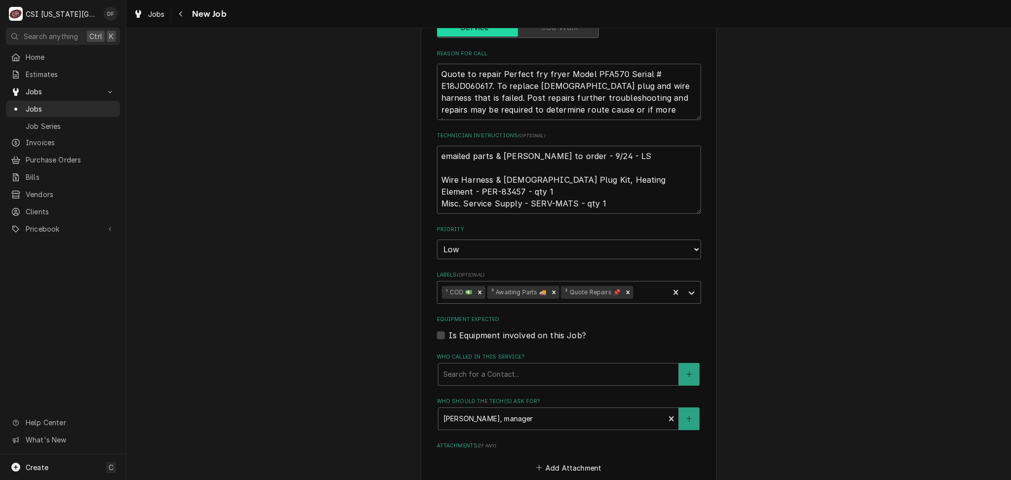
scroll to position [461, 0]
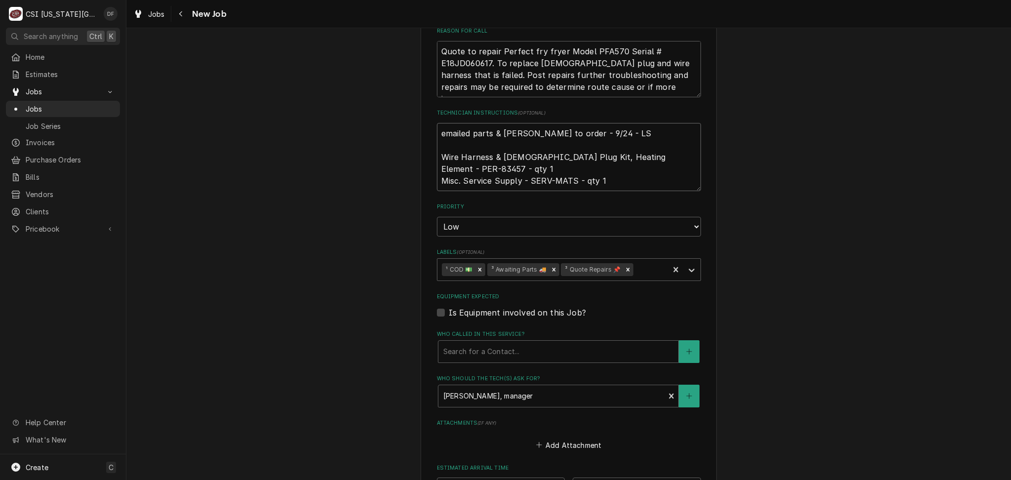
drag, startPoint x: 652, startPoint y: 156, endPoint x: 675, endPoint y: 156, distance: 22.2
click at [675, 156] on textarea "emailed parts & lindy to order - 9/24 - LS Wire Harness & Female Plug Kit, Heat…" at bounding box center [569, 157] width 264 height 68
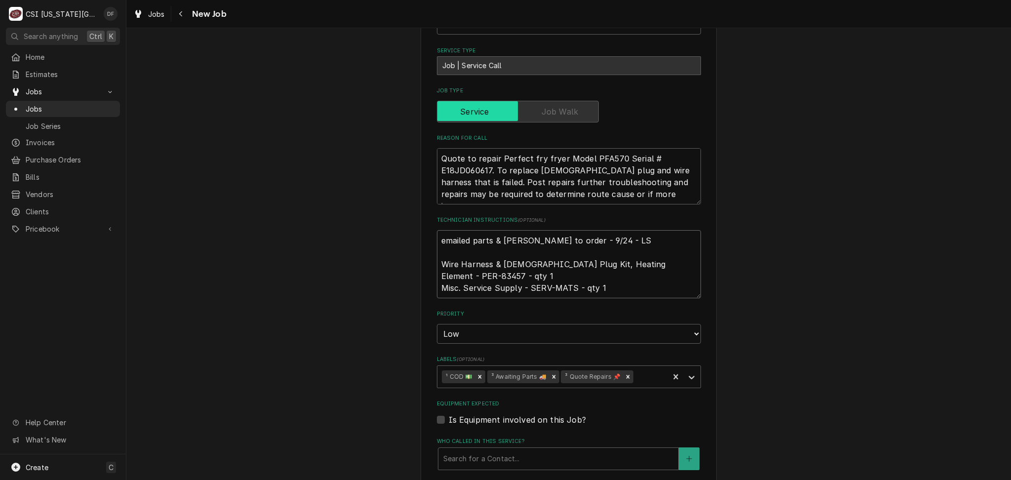
scroll to position [352, 0]
click at [182, 19] on button "Navigate back" at bounding box center [181, 14] width 16 height 16
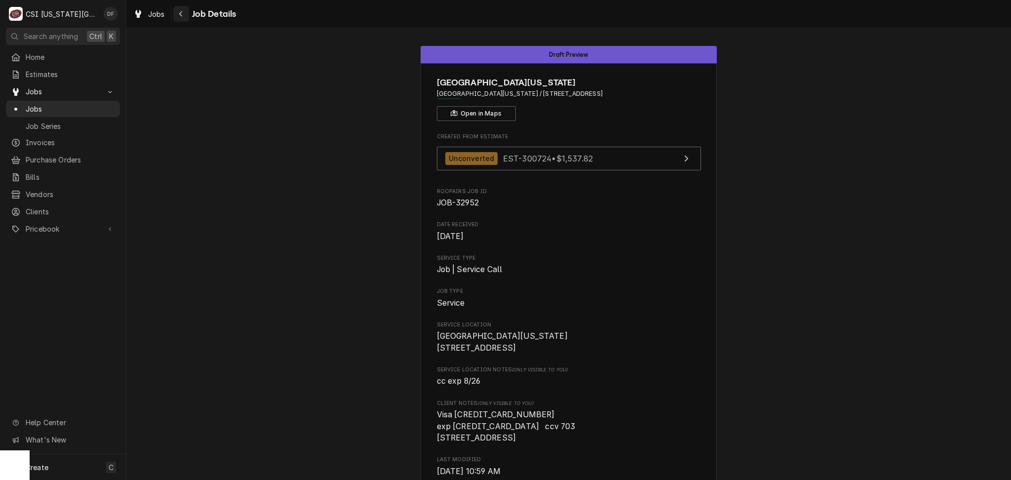
click at [177, 13] on div "Navigate back" at bounding box center [181, 14] width 10 height 10
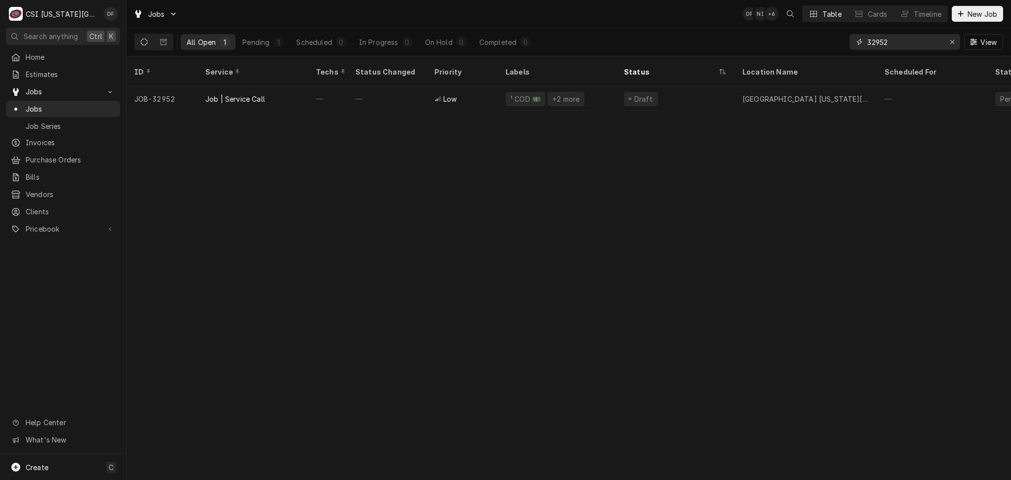
drag, startPoint x: 906, startPoint y: 47, endPoint x: 848, endPoint y: 47, distance: 58.3
click at [848, 47] on div "All Open 1 Pending 1 Scheduled 0 In Progress 0 On Hold 0 Completed 0 32952 View" at bounding box center [568, 42] width 869 height 28
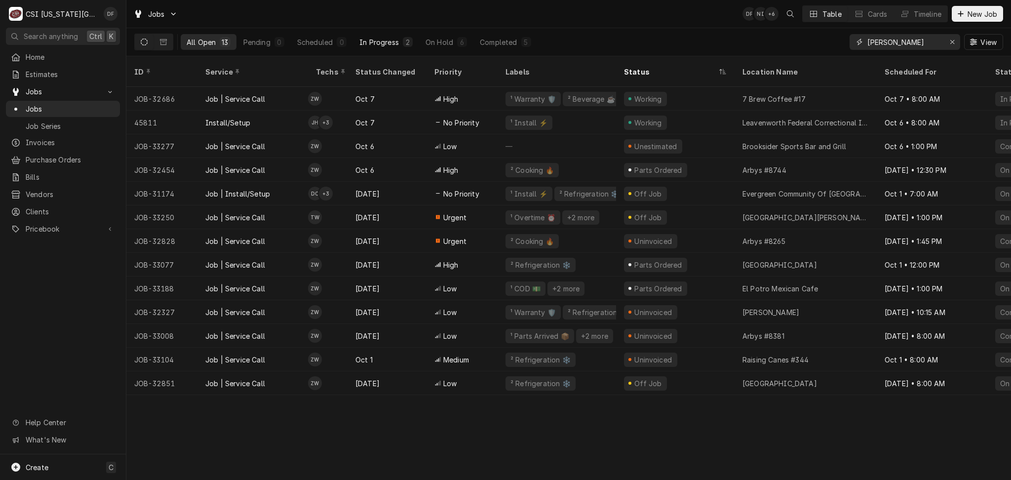
type input "[PERSON_NAME]"
click at [375, 43] on div "In Progress" at bounding box center [380, 42] width 40 height 10
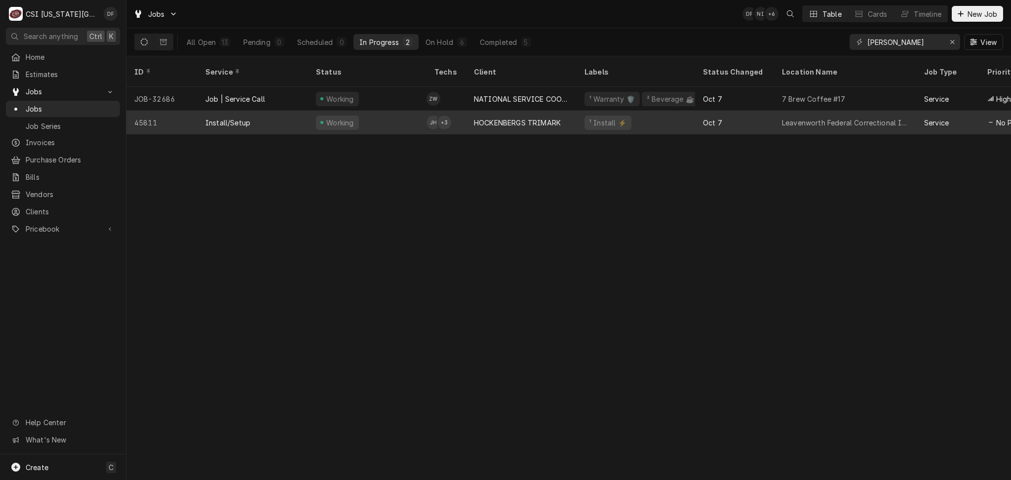
click at [507, 118] on div "HOCKENBERGS TRIMARK" at bounding box center [517, 123] width 87 height 10
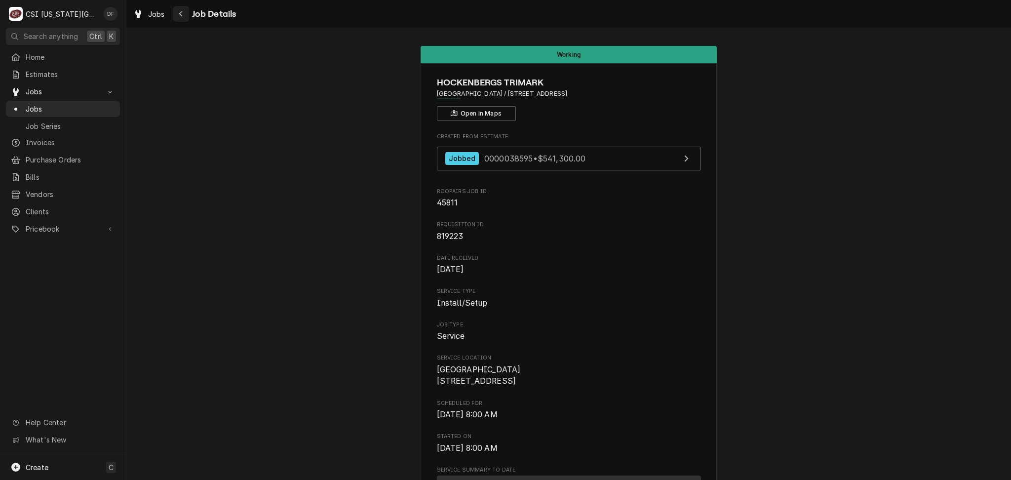
click at [182, 18] on div "Navigate back" at bounding box center [181, 14] width 10 height 10
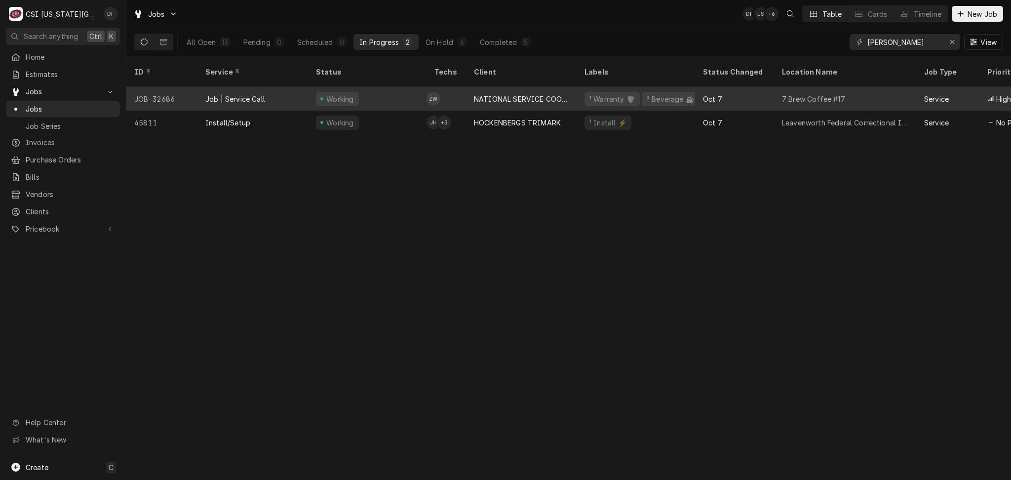
click at [512, 94] on div "NATIONAL SERVICE COOPERATIVE" at bounding box center [521, 99] width 95 height 10
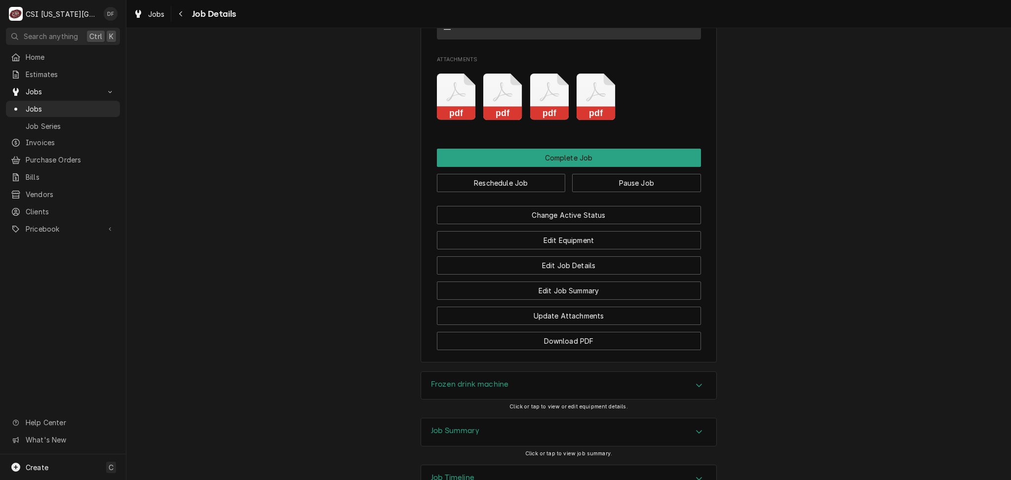
scroll to position [1998, 0]
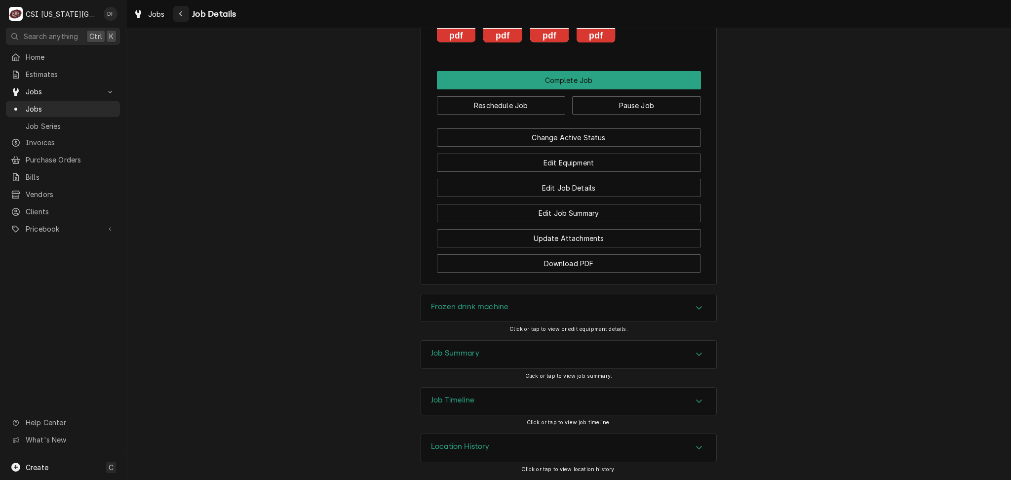
click at [186, 15] on button "Navigate back" at bounding box center [181, 14] width 16 height 16
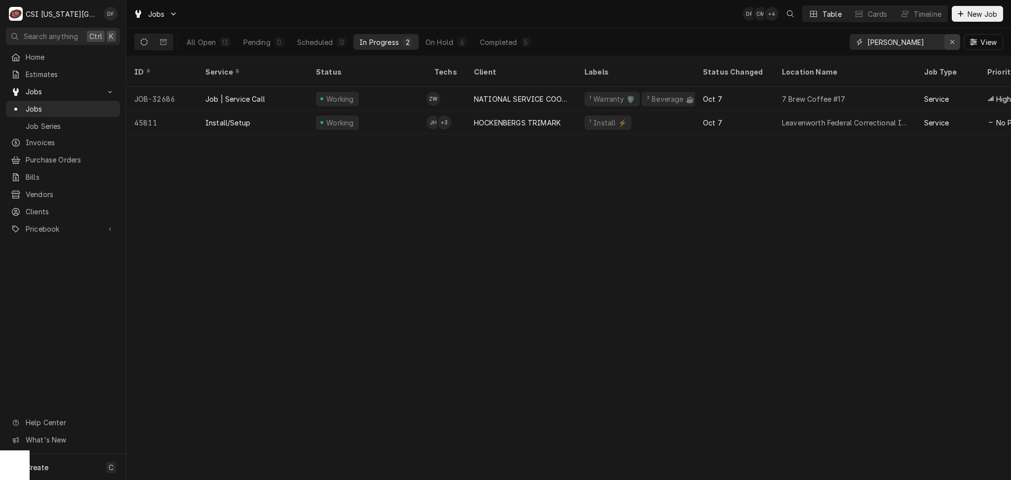
click at [955, 44] on div "Erase input" at bounding box center [953, 42] width 10 height 10
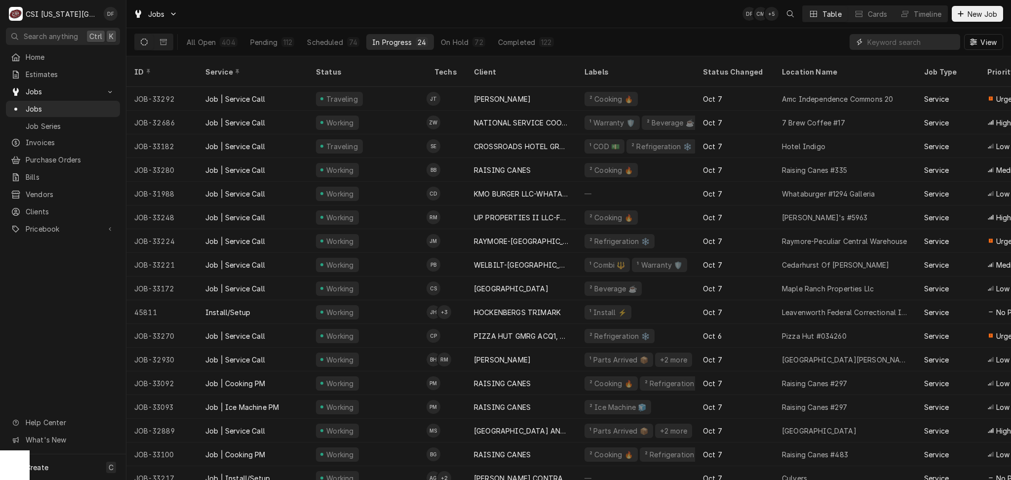
paste input "044193"
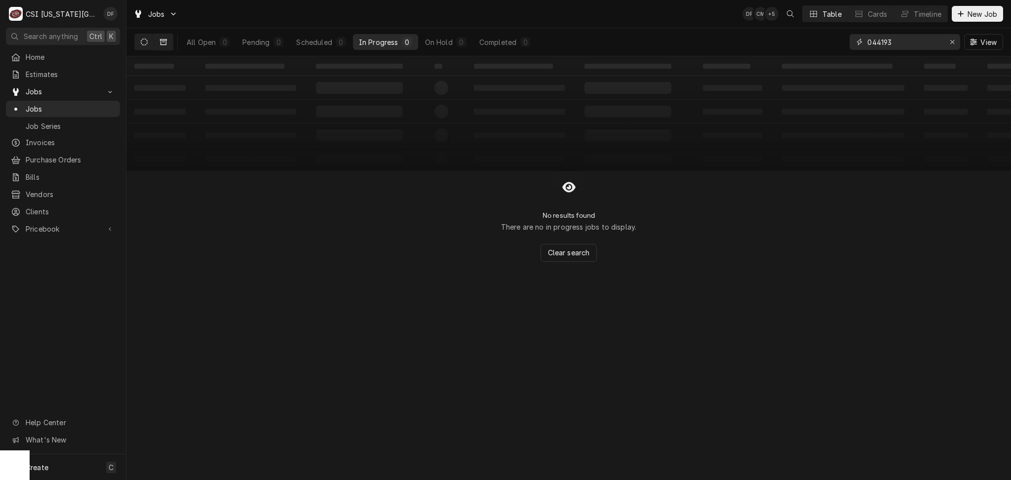
type input "044193"
click at [161, 46] on button "Dynamic Content Wrapper" at bounding box center [163, 42] width 19 height 16
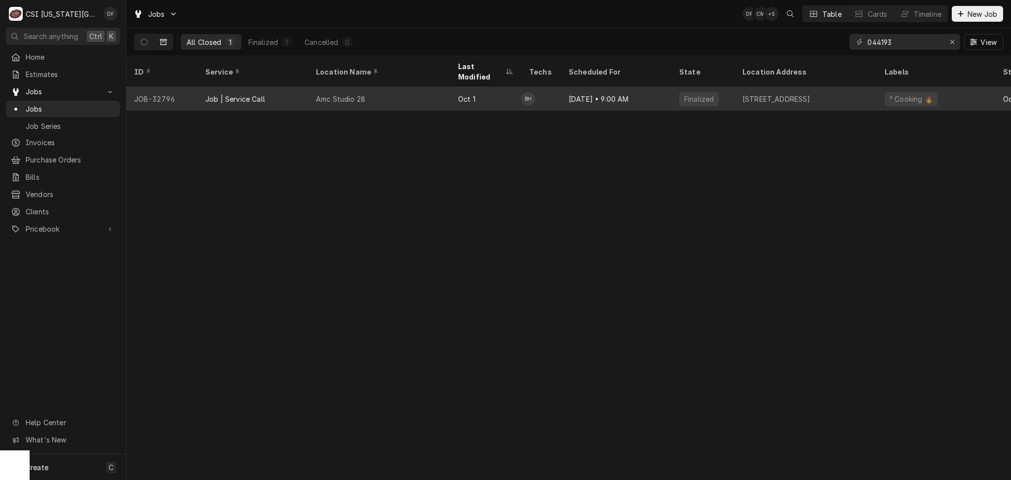
click at [532, 94] on div "BH" at bounding box center [529, 99] width 14 height 24
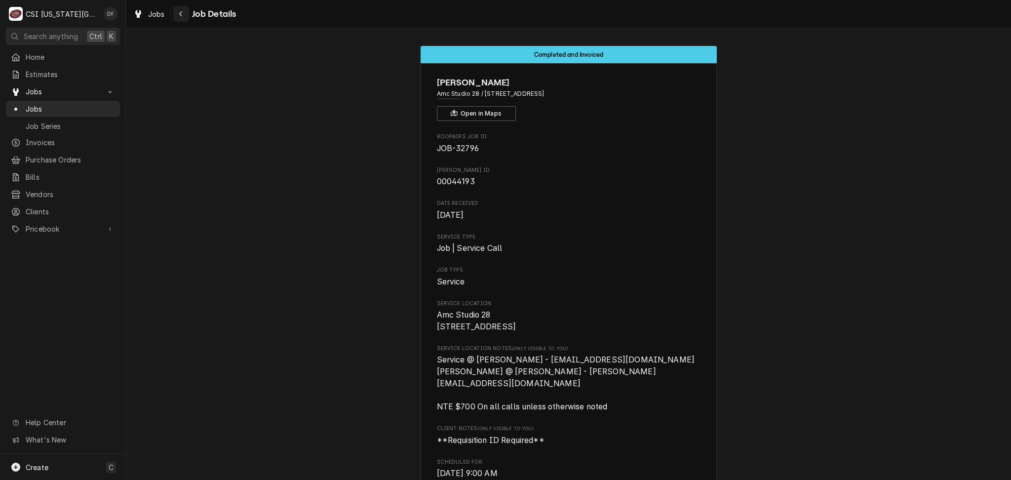
click at [180, 12] on icon "Navigate back" at bounding box center [180, 13] width 3 height 5
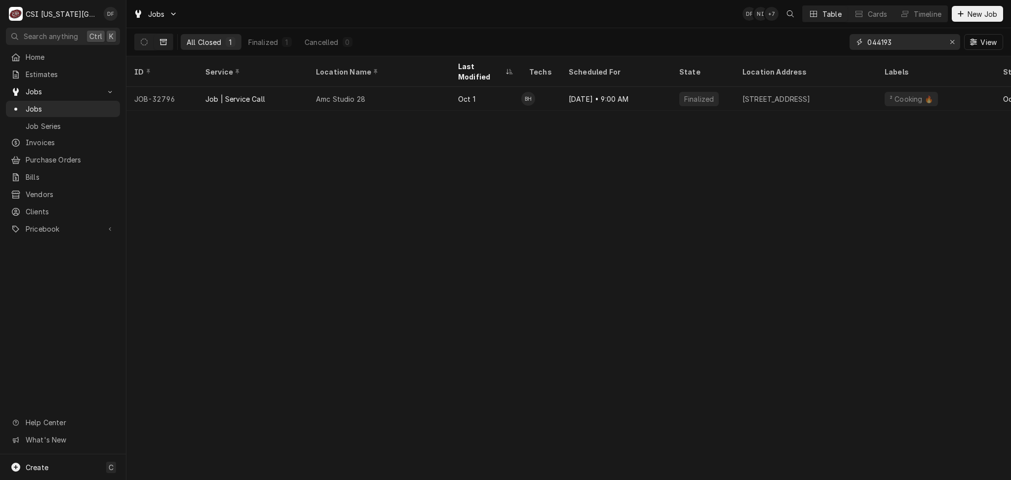
drag, startPoint x: 897, startPoint y: 43, endPoint x: 863, endPoint y: 46, distance: 34.2
click at [863, 46] on div "044193" at bounding box center [905, 42] width 111 height 16
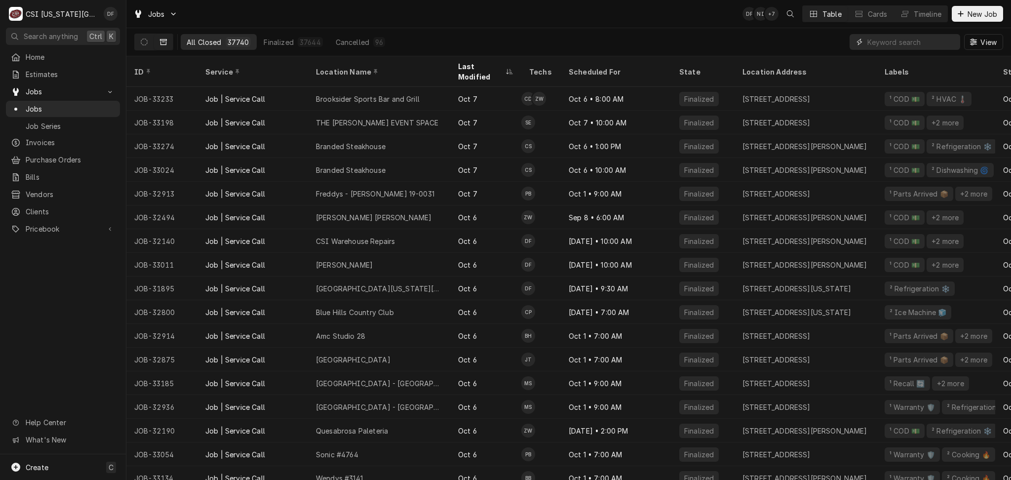
click at [880, 43] on input "Dynamic Content Wrapper" at bounding box center [912, 42] width 88 height 16
paste input "043183"
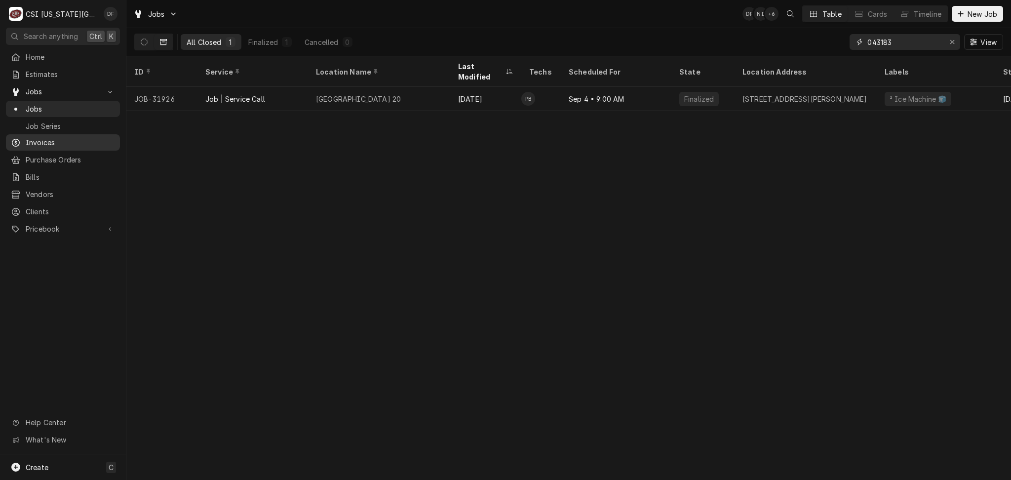
type input "043183"
click at [52, 140] on span "Invoices" at bounding box center [70, 142] width 89 height 10
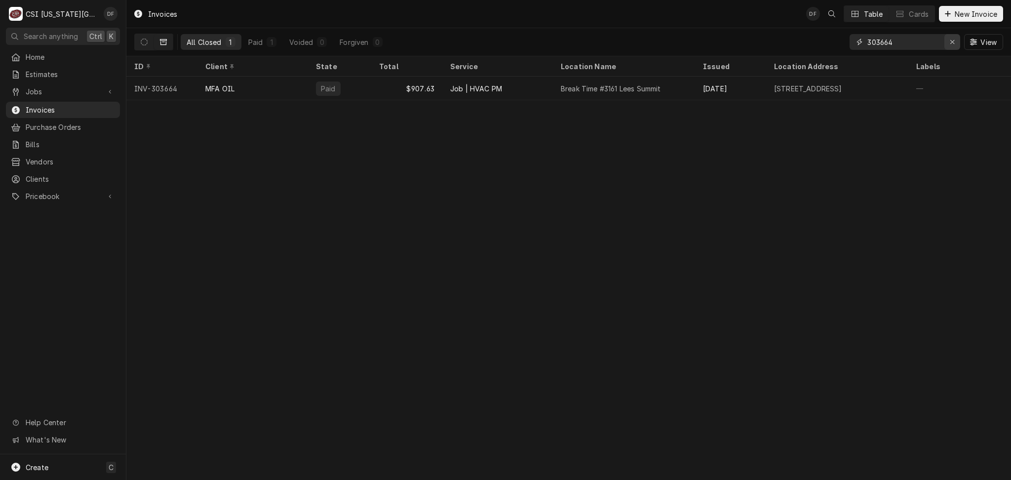
click at [952, 46] on div "Erase input" at bounding box center [953, 42] width 10 height 10
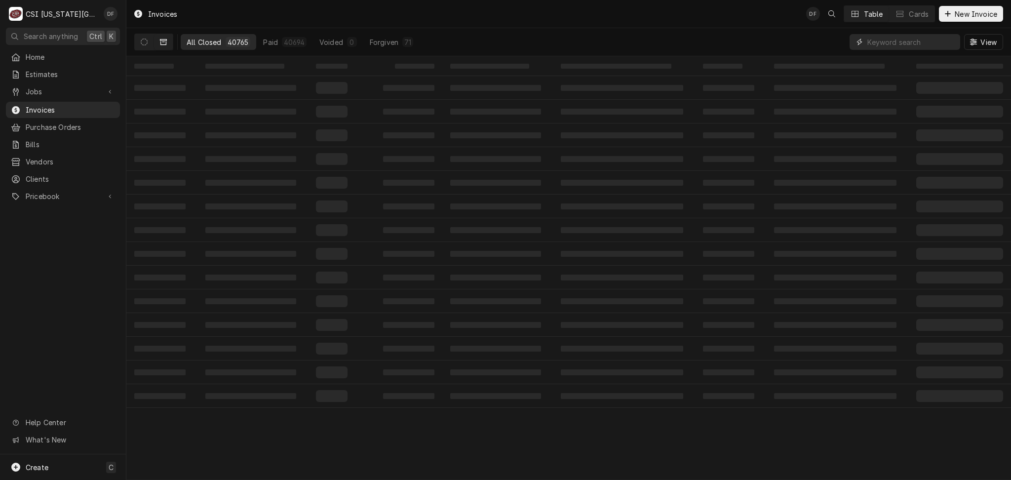
paste input "043183"
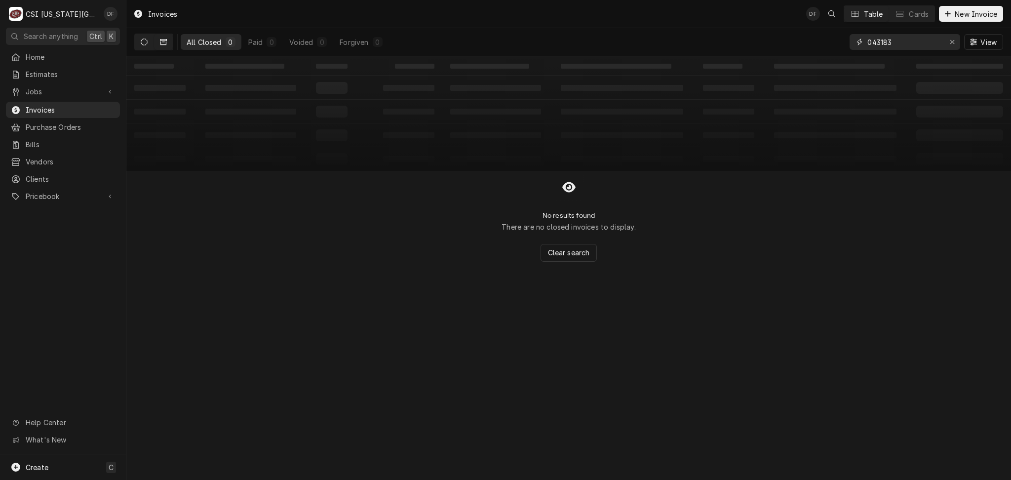
type input "043183"
click at [144, 43] on icon "Dynamic Content Wrapper" at bounding box center [144, 42] width 7 height 7
click at [143, 42] on icon "Dynamic Content Wrapper" at bounding box center [144, 42] width 7 height 7
click at [140, 40] on button "Dynamic Content Wrapper" at bounding box center [144, 42] width 19 height 16
click at [167, 47] on button "Dynamic Content Wrapper" at bounding box center [163, 42] width 19 height 16
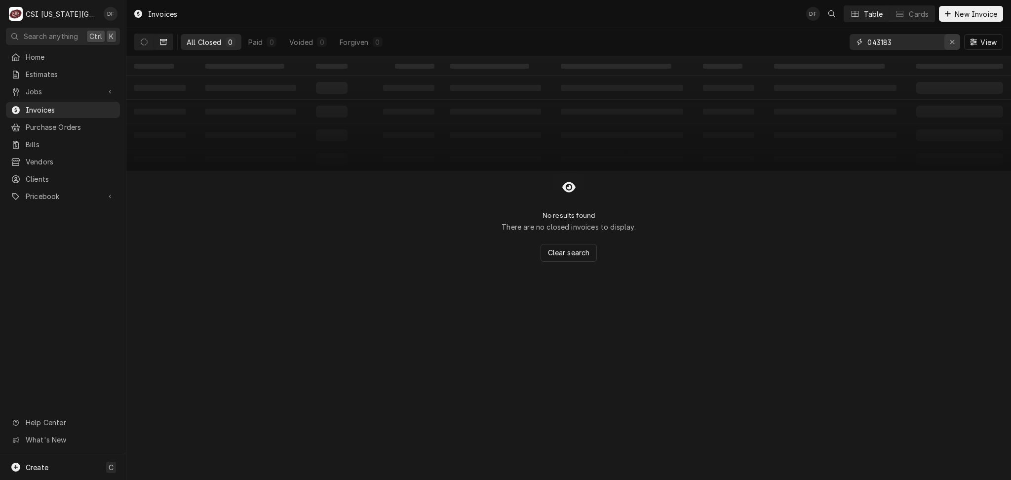
click at [955, 42] on div "Erase input" at bounding box center [953, 42] width 10 height 10
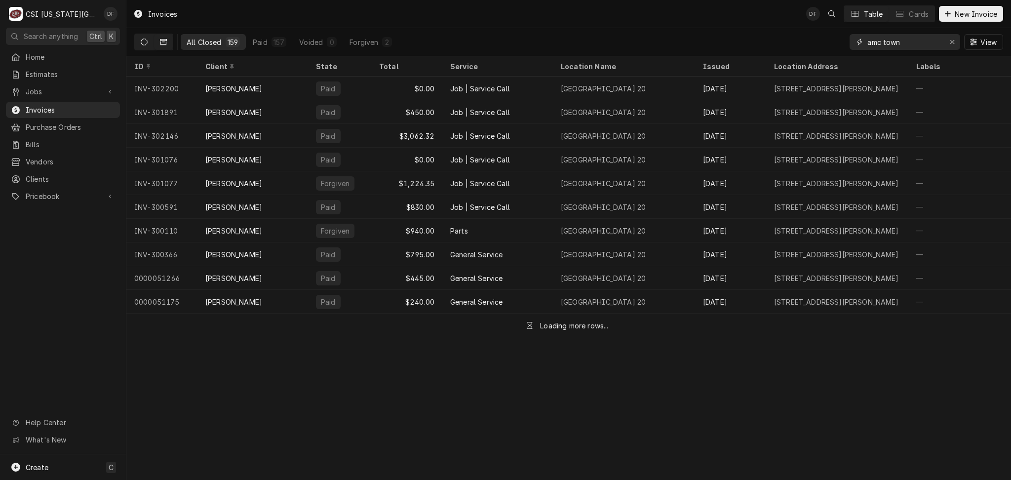
type input "amc town"
click at [141, 43] on icon "Dynamic Content Wrapper" at bounding box center [144, 42] width 7 height 7
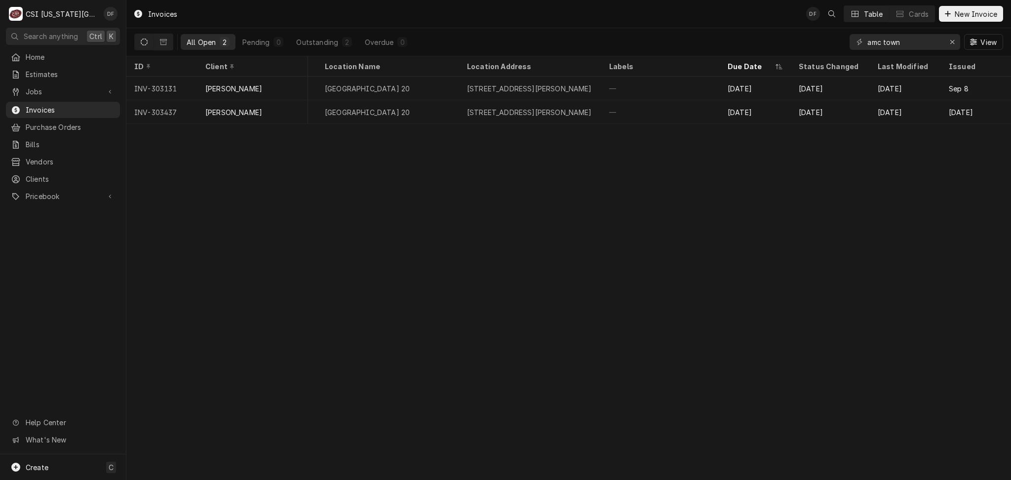
scroll to position [0, 316]
click at [161, 40] on icon "Dynamic Content Wrapper" at bounding box center [163, 42] width 7 height 7
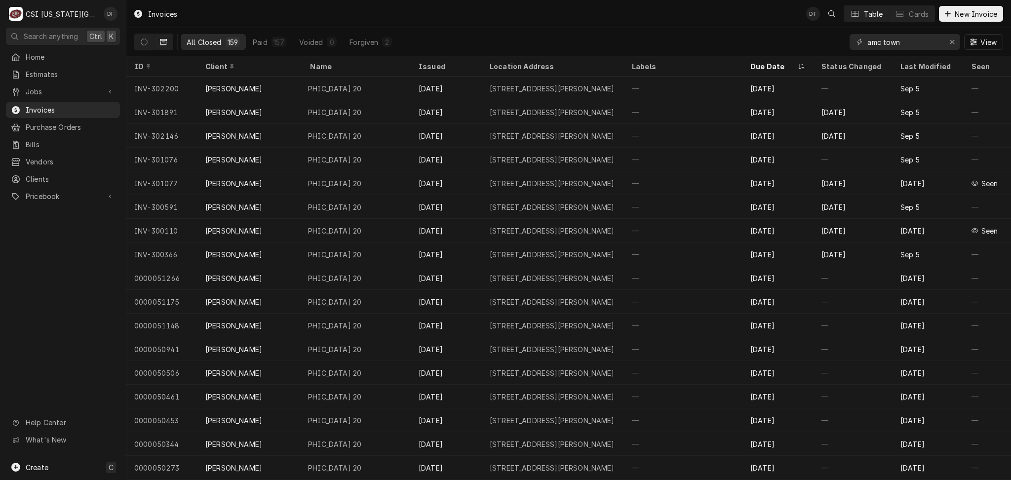
scroll to position [0, 0]
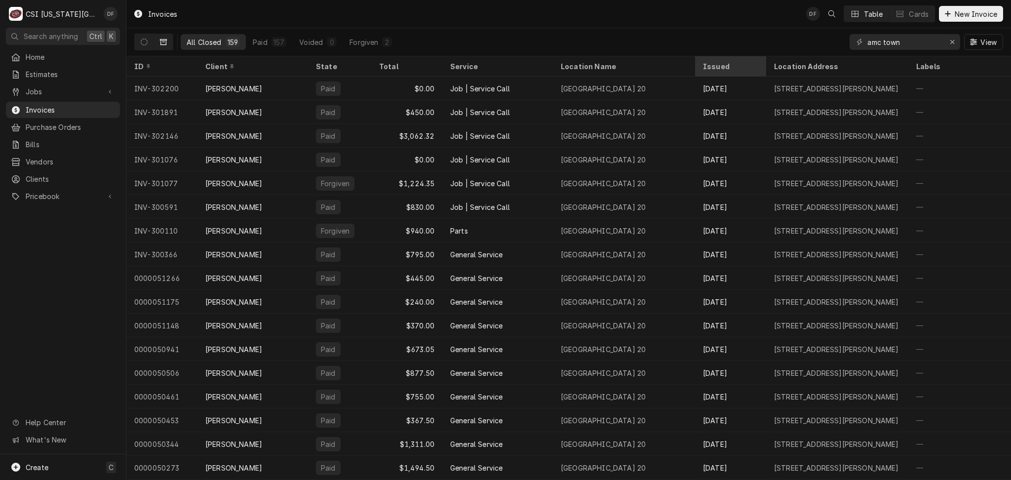
click at [718, 67] on div "Issued" at bounding box center [729, 66] width 53 height 10
click at [720, 67] on div "Issued" at bounding box center [725, 66] width 45 height 10
click at [144, 43] on icon "Dynamic Content Wrapper" at bounding box center [144, 42] width 7 height 7
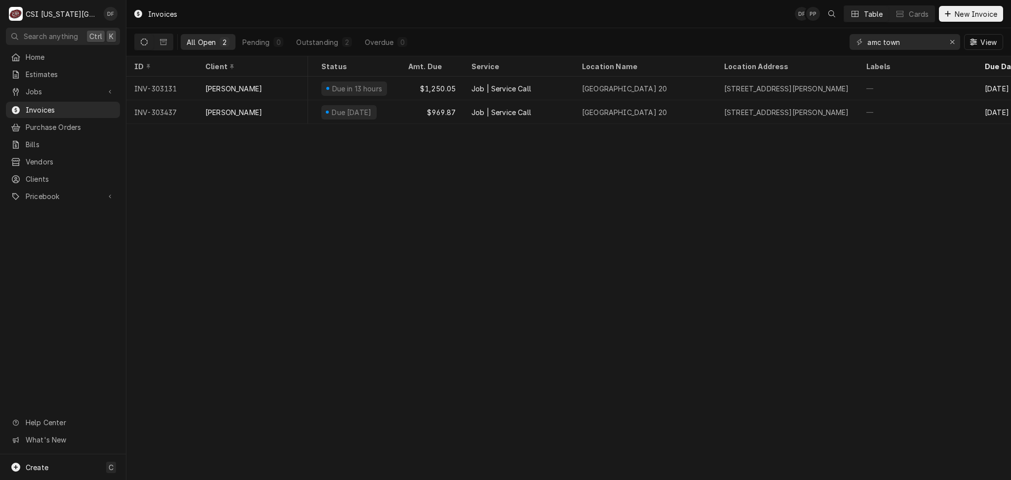
scroll to position [0, 89]
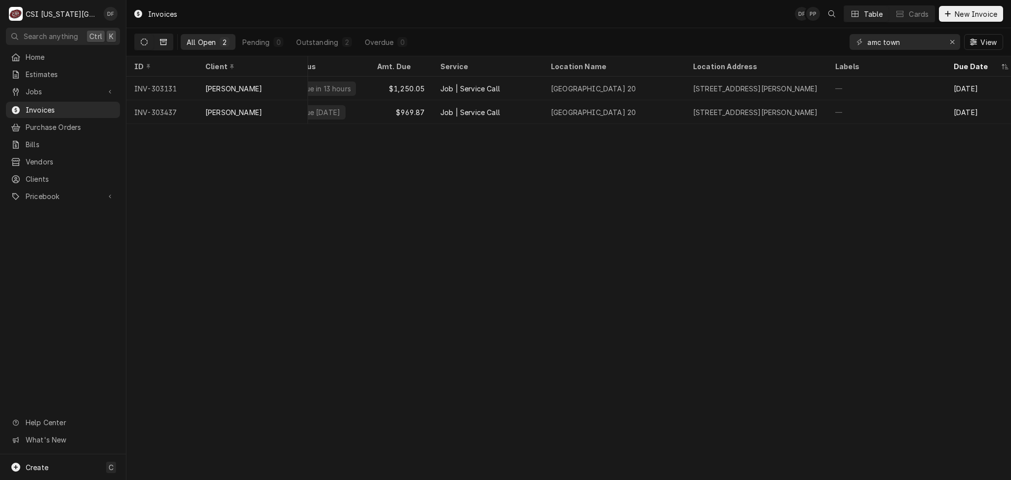
click at [172, 42] on button "Dynamic Content Wrapper" at bounding box center [163, 42] width 19 height 16
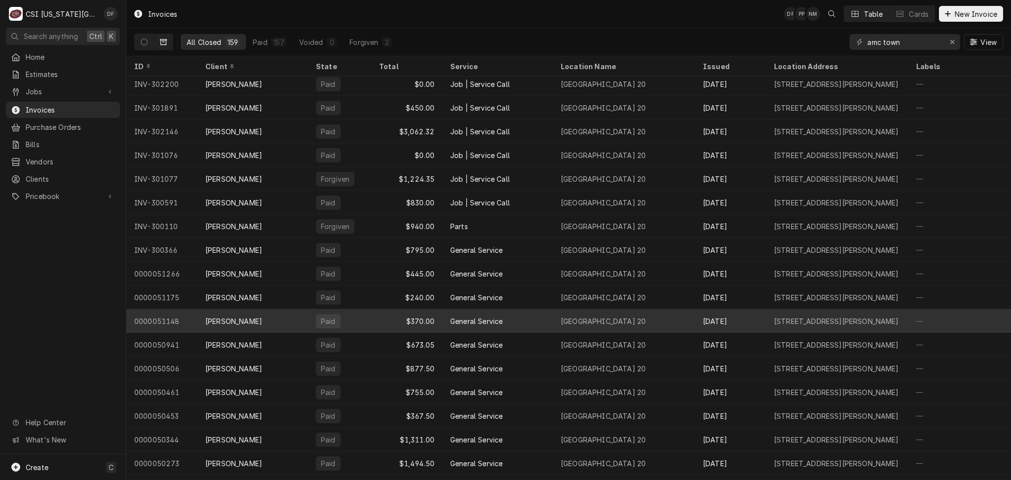
scroll to position [0, 0]
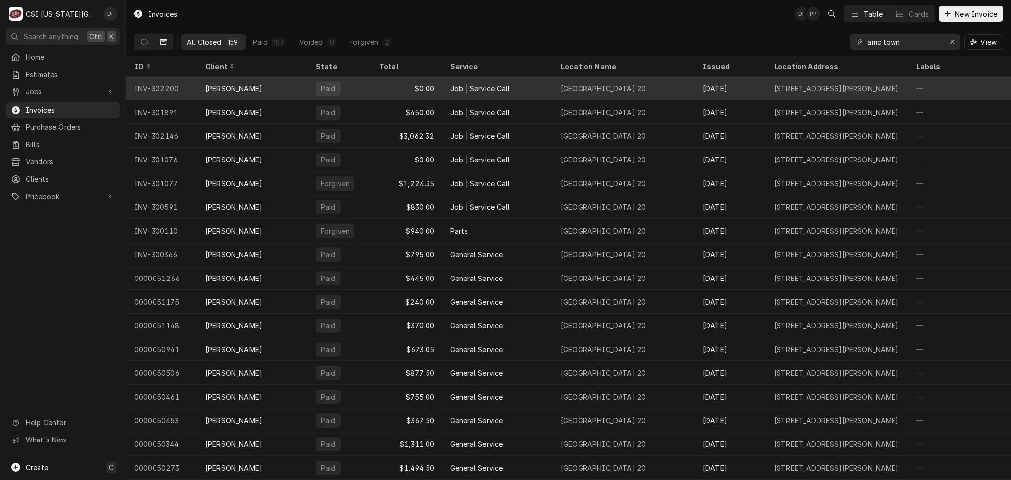
click at [692, 95] on div "Amc Town Center 20" at bounding box center [624, 89] width 142 height 24
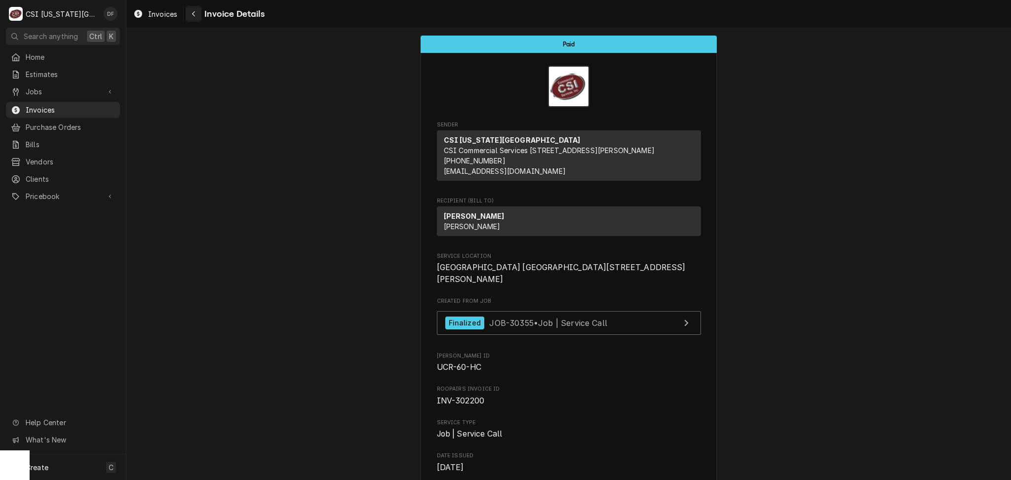
click at [196, 18] on div "Navigate back" at bounding box center [194, 14] width 10 height 10
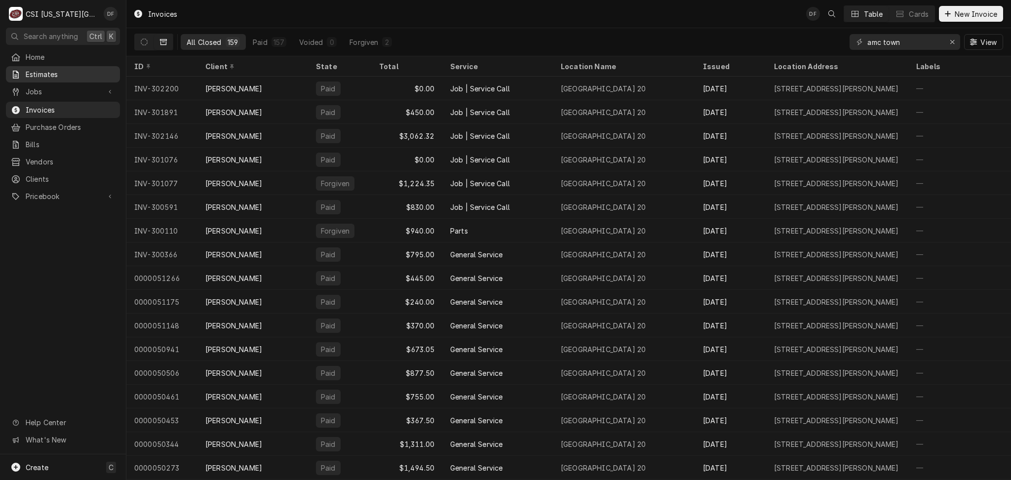
click at [59, 75] on span "Estimates" at bounding box center [70, 74] width 89 height 10
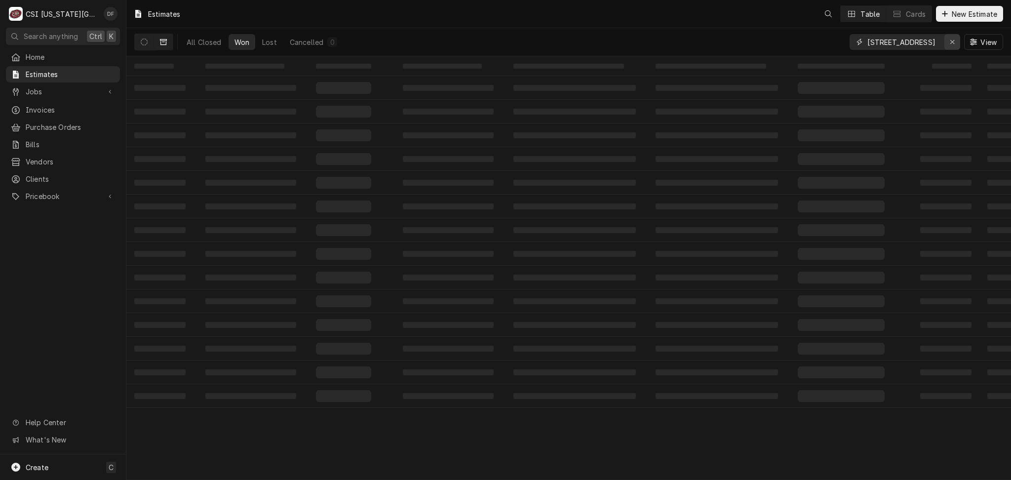
click at [950, 40] on icon "Erase input" at bounding box center [952, 42] width 5 height 7
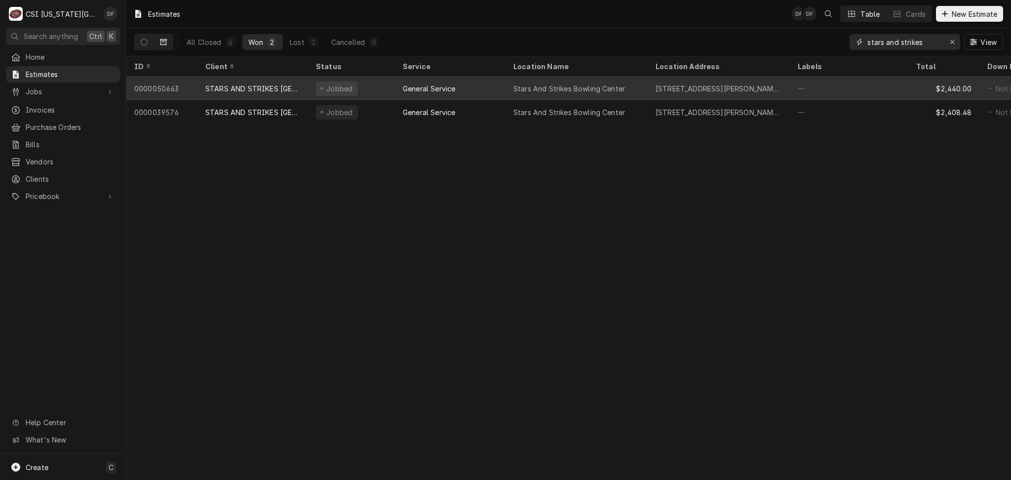
type input "stars and strikes"
click at [547, 91] on div "Stars And Strikes Bowling Center" at bounding box center [570, 88] width 112 height 10
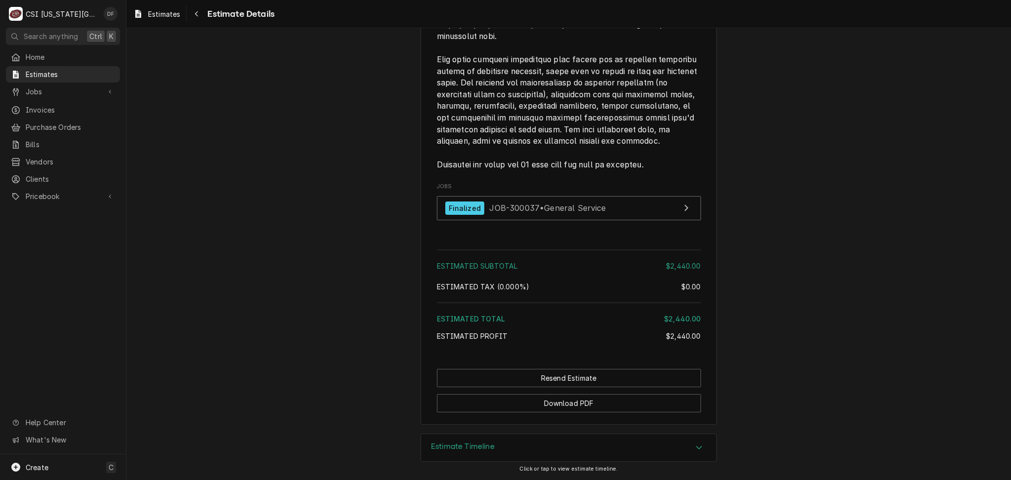
scroll to position [1135, 0]
click at [555, 210] on span "JOB-300037 • General Service" at bounding box center [547, 208] width 117 height 10
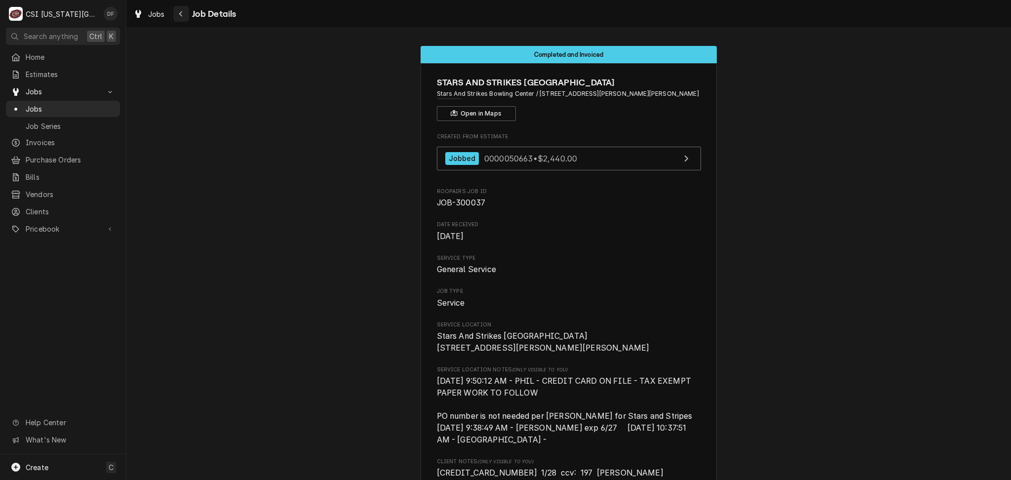
click at [178, 11] on div "Navigate back" at bounding box center [181, 14] width 10 height 10
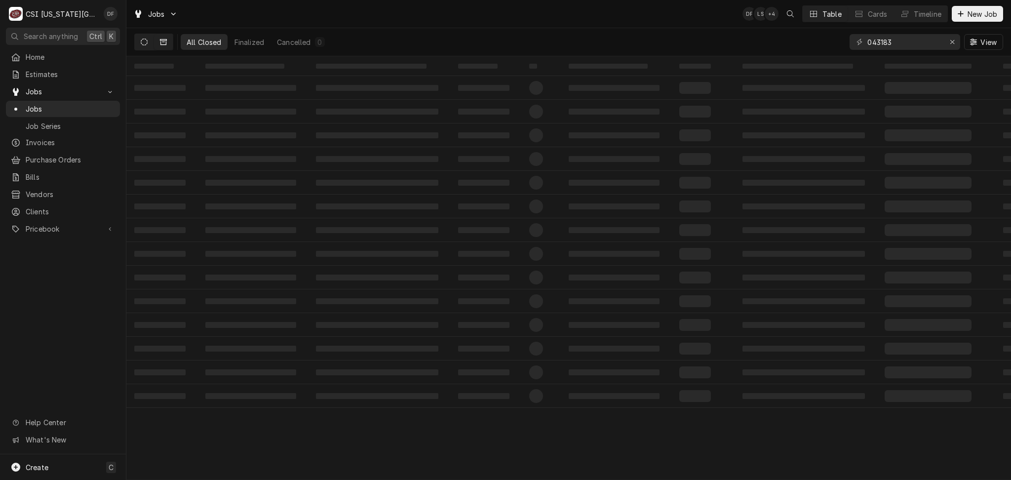
click at [142, 40] on icon "Dynamic Content Wrapper" at bounding box center [144, 42] width 7 height 7
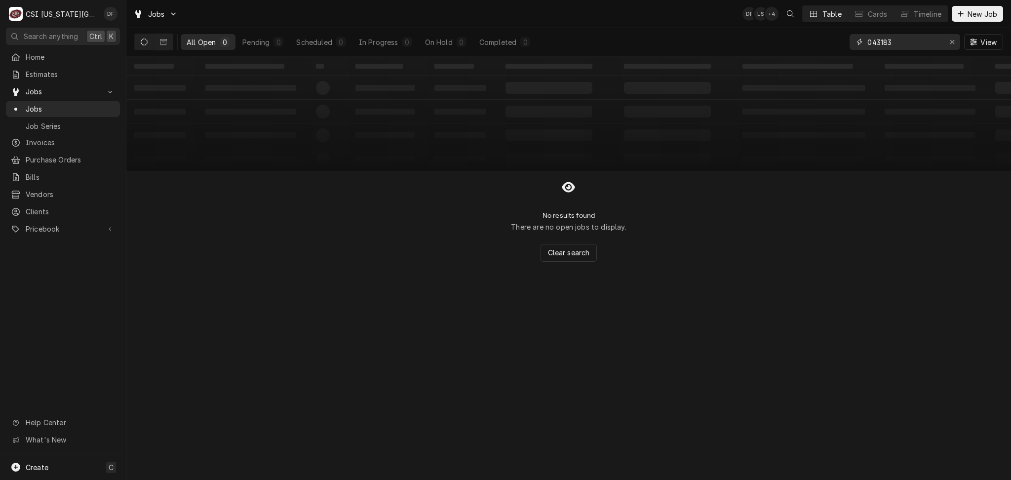
drag, startPoint x: 919, startPoint y: 43, endPoint x: 860, endPoint y: 55, distance: 60.5
click at [860, 55] on div "043183 View" at bounding box center [927, 42] width 154 height 28
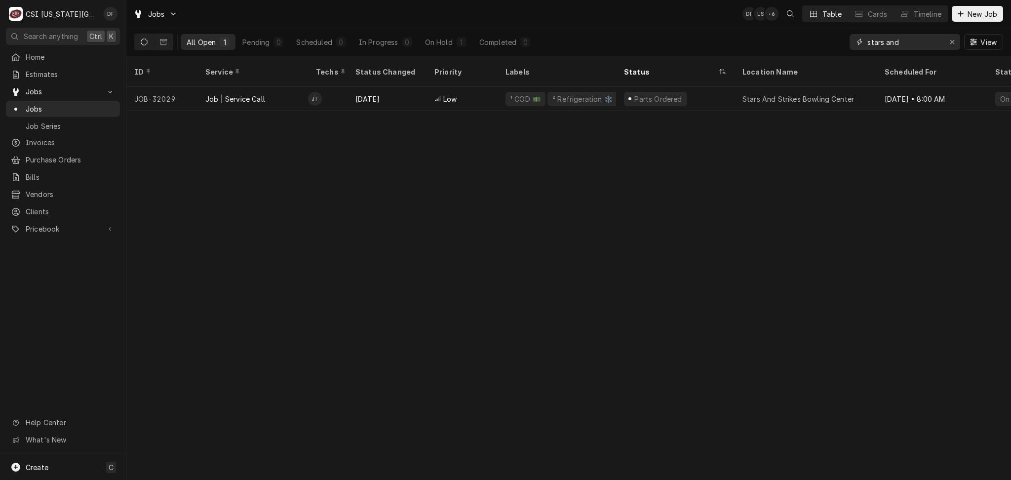
type input "stars and"
